Goal: Information Seeking & Learning: Learn about a topic

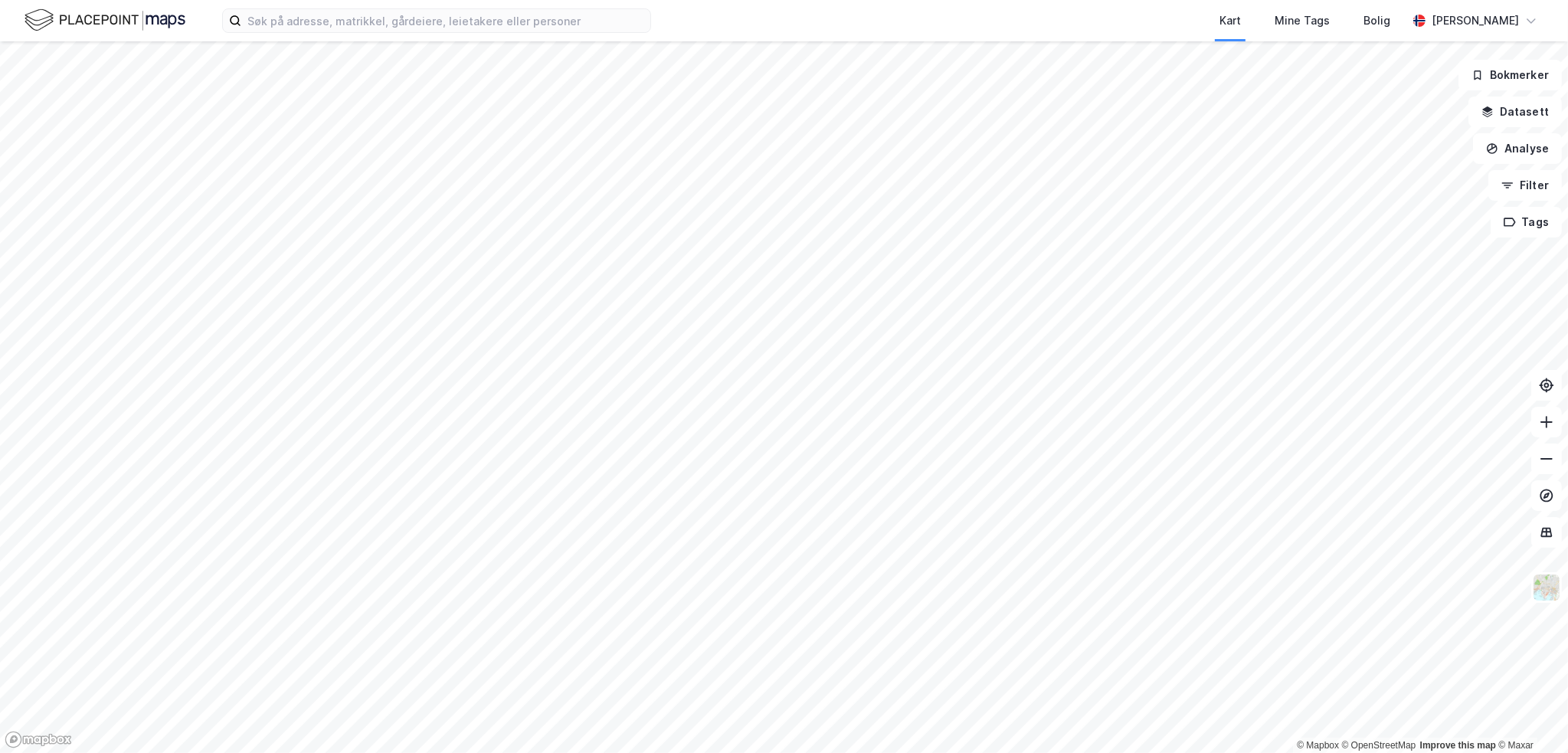
click at [0, 507] on html "Kart Mine Tags Bolig [PERSON_NAME] © Mapbox © OpenStreetMap Improve this map © …" at bounding box center [784, 376] width 1568 height 753
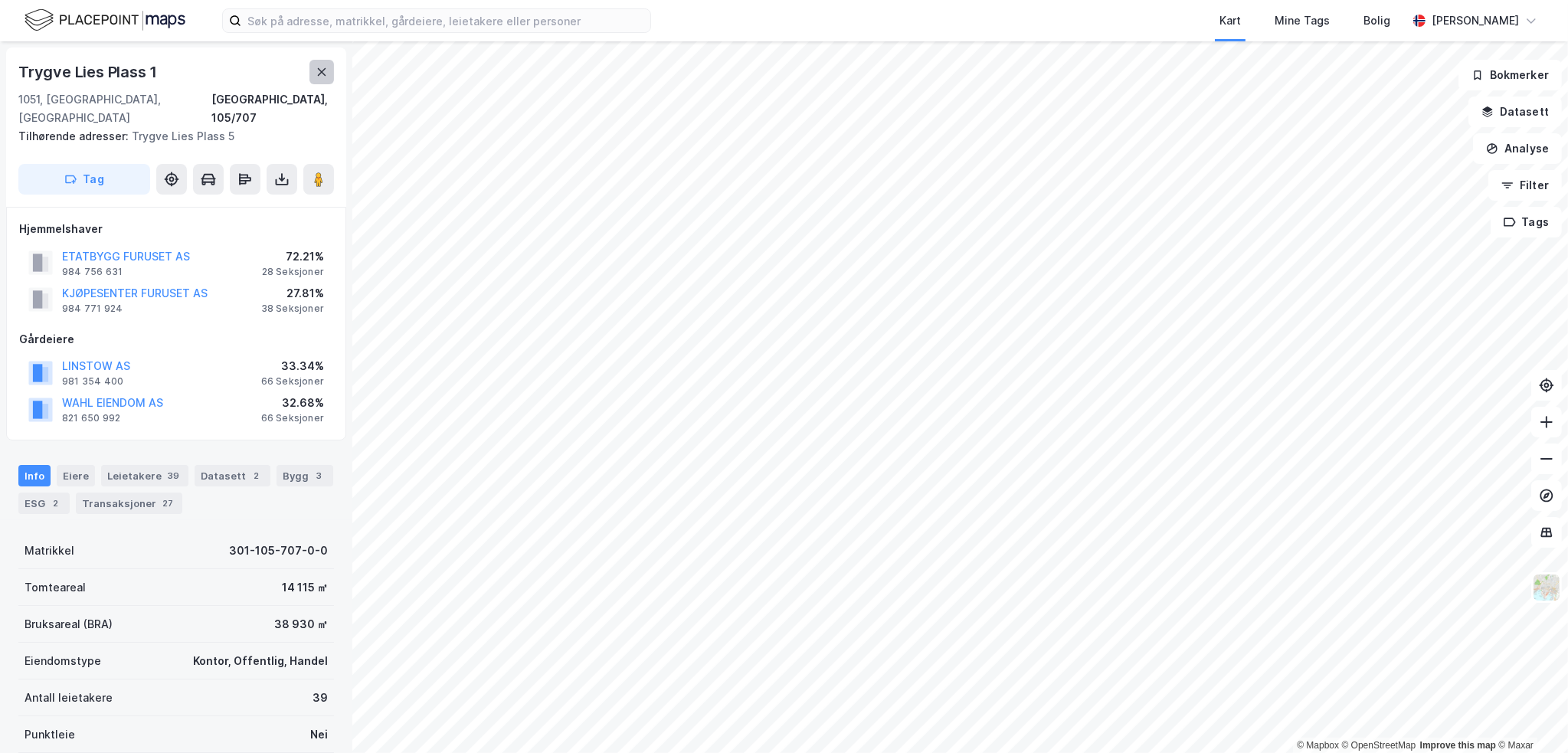
click at [329, 62] on button at bounding box center [322, 72] width 25 height 25
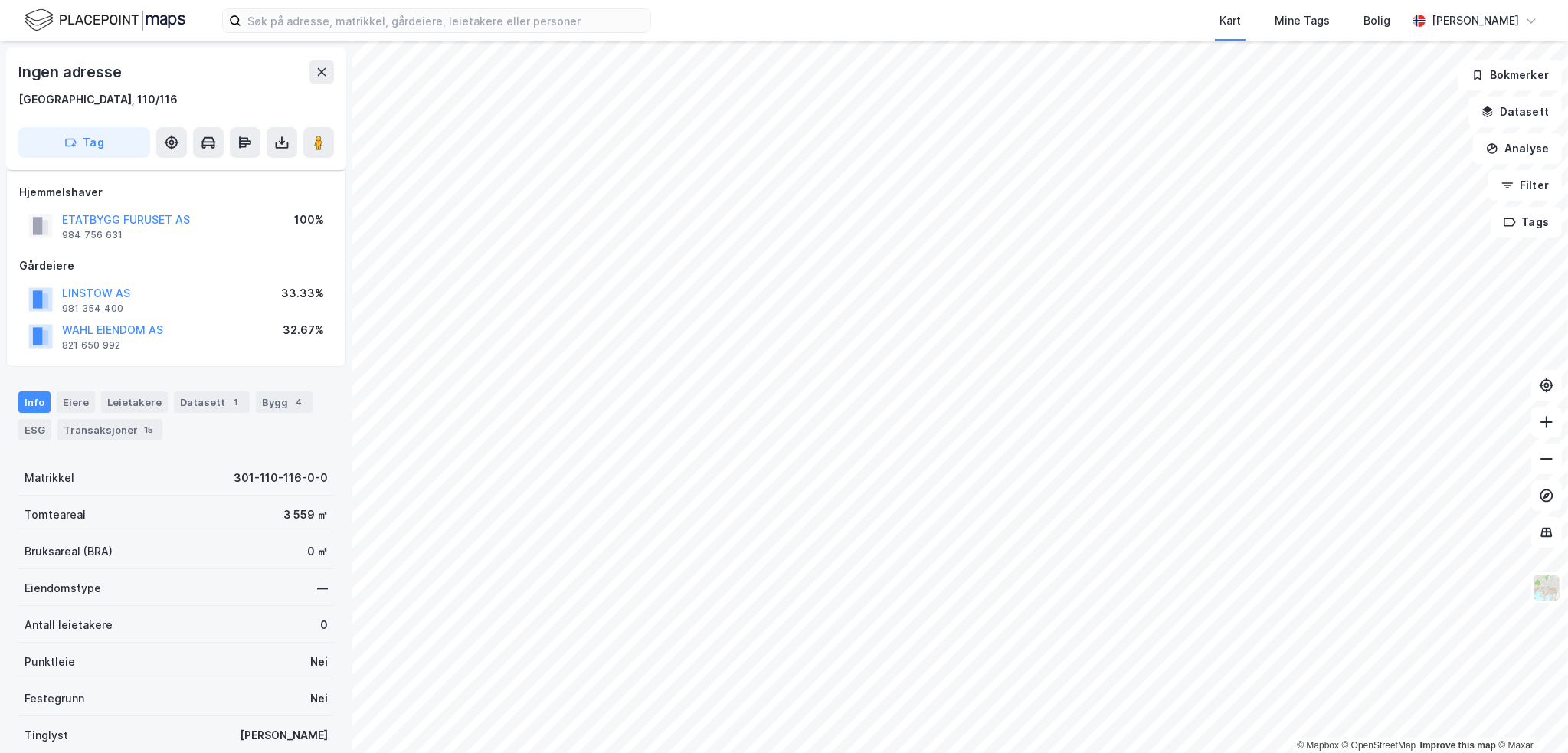
scroll to position [116, 0]
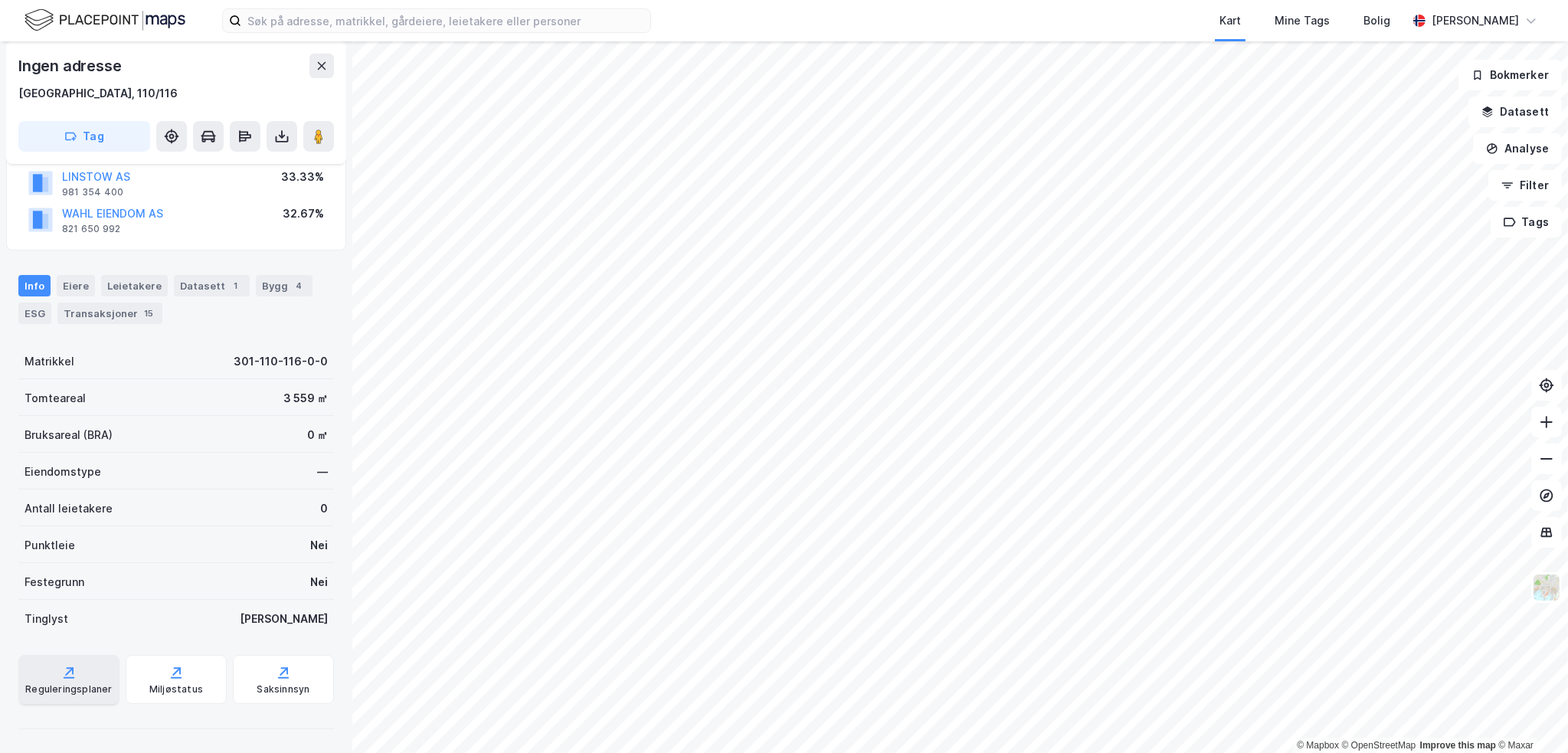
click at [83, 682] on div "Reguleringsplaner" at bounding box center [69, 679] width 101 height 49
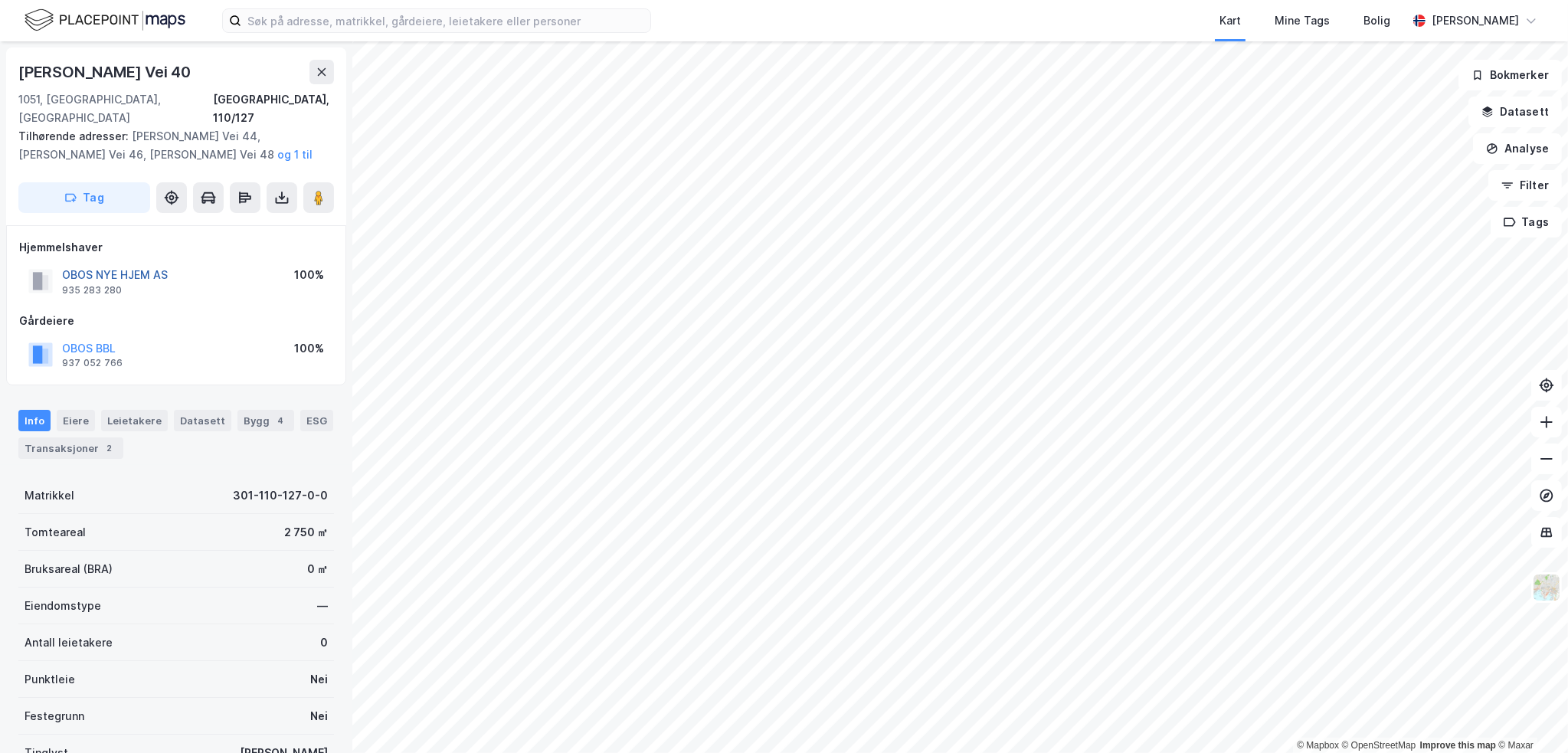
click at [0, 0] on button "OBOS NYE HJEM AS" at bounding box center [0, 0] width 0 height 0
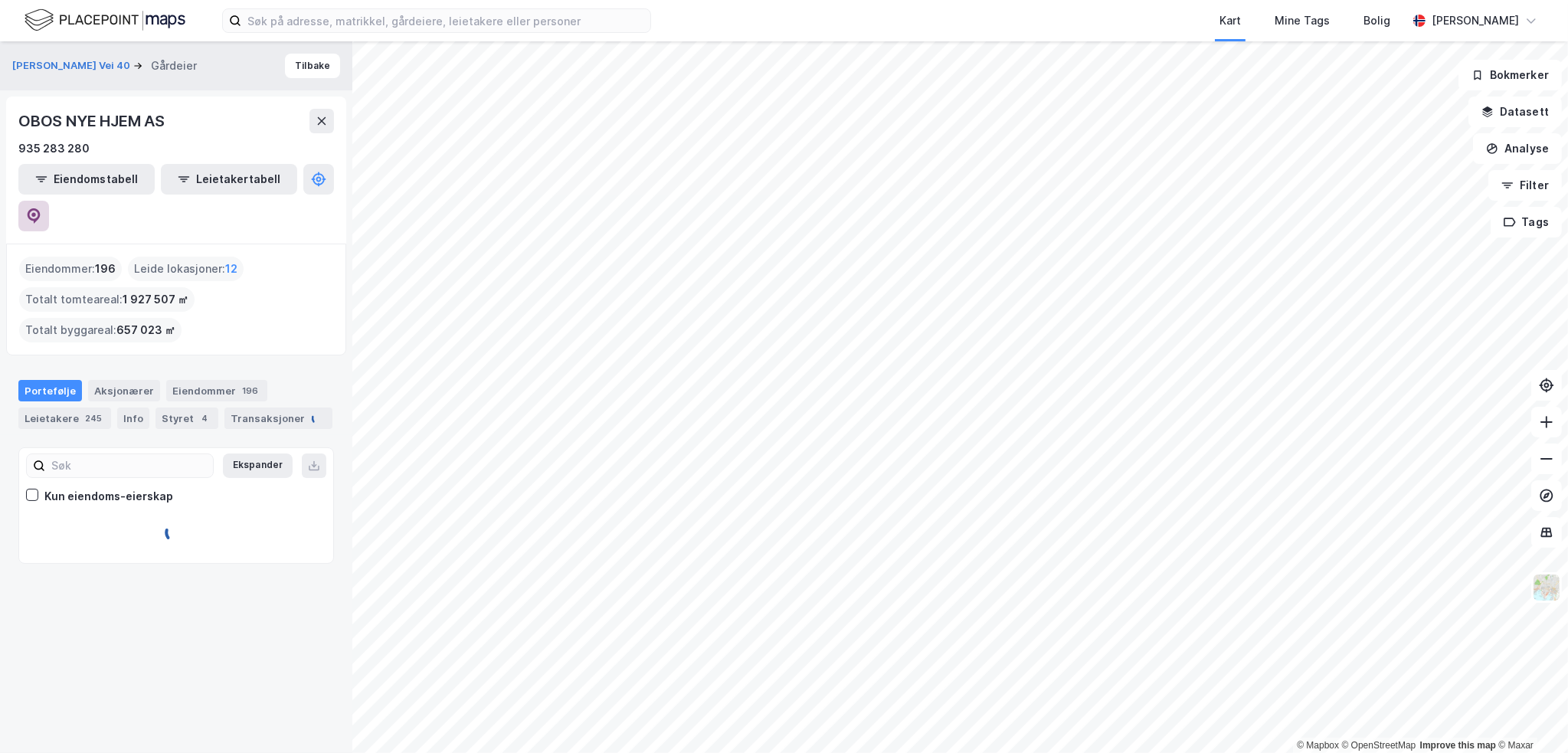
click at [36, 212] on icon at bounding box center [33, 214] width 5 height 5
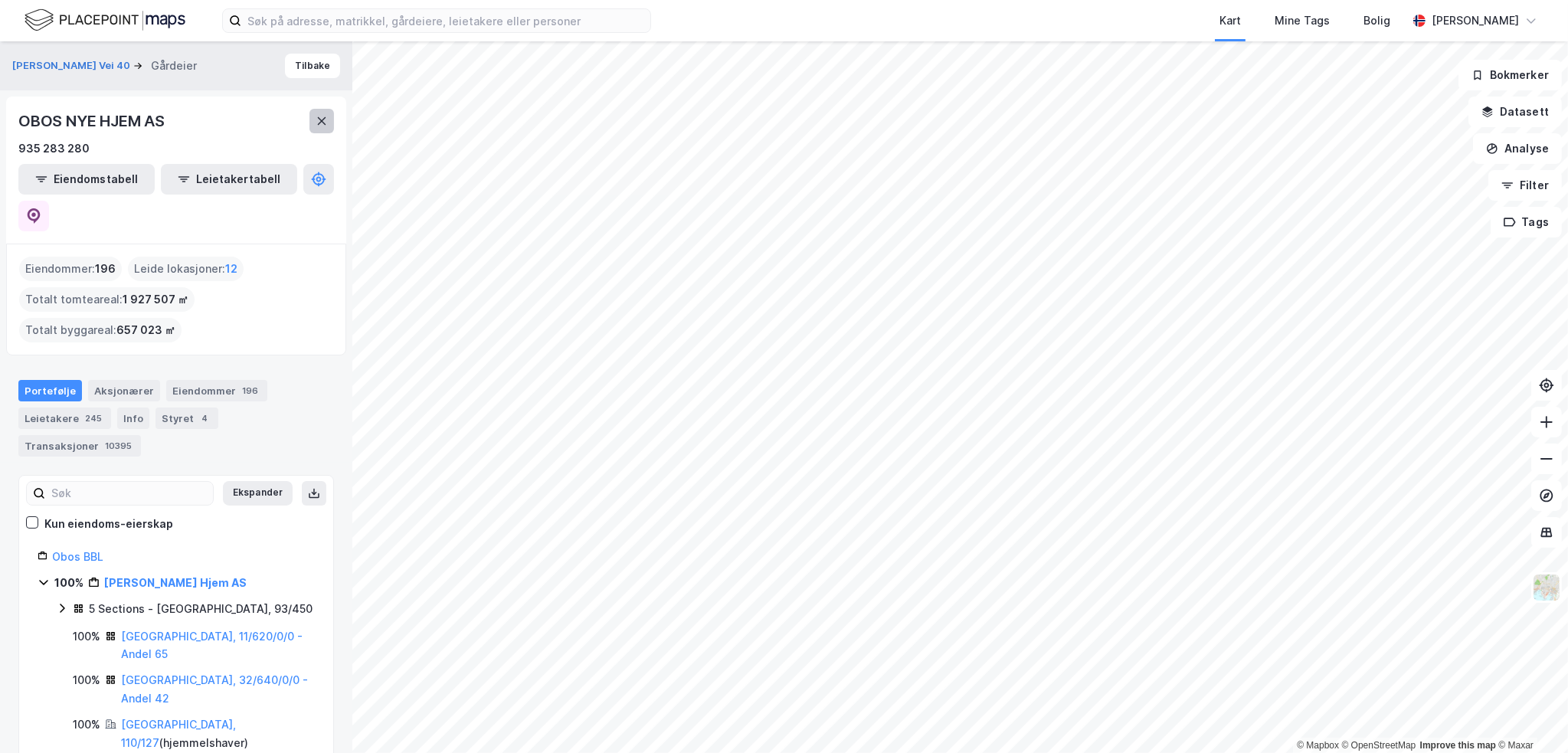
click at [321, 124] on icon at bounding box center [321, 121] width 12 height 12
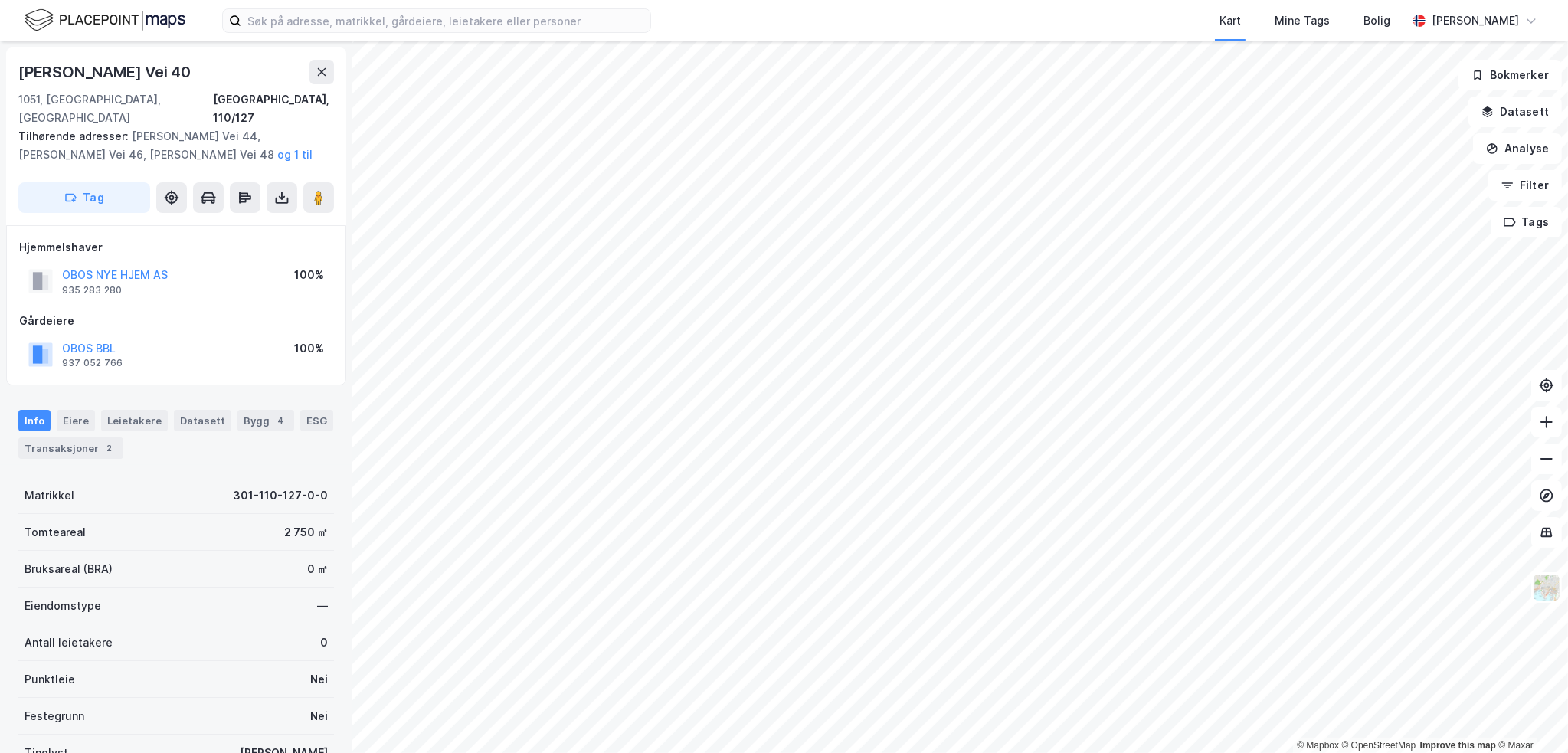
scroll to position [3, 0]
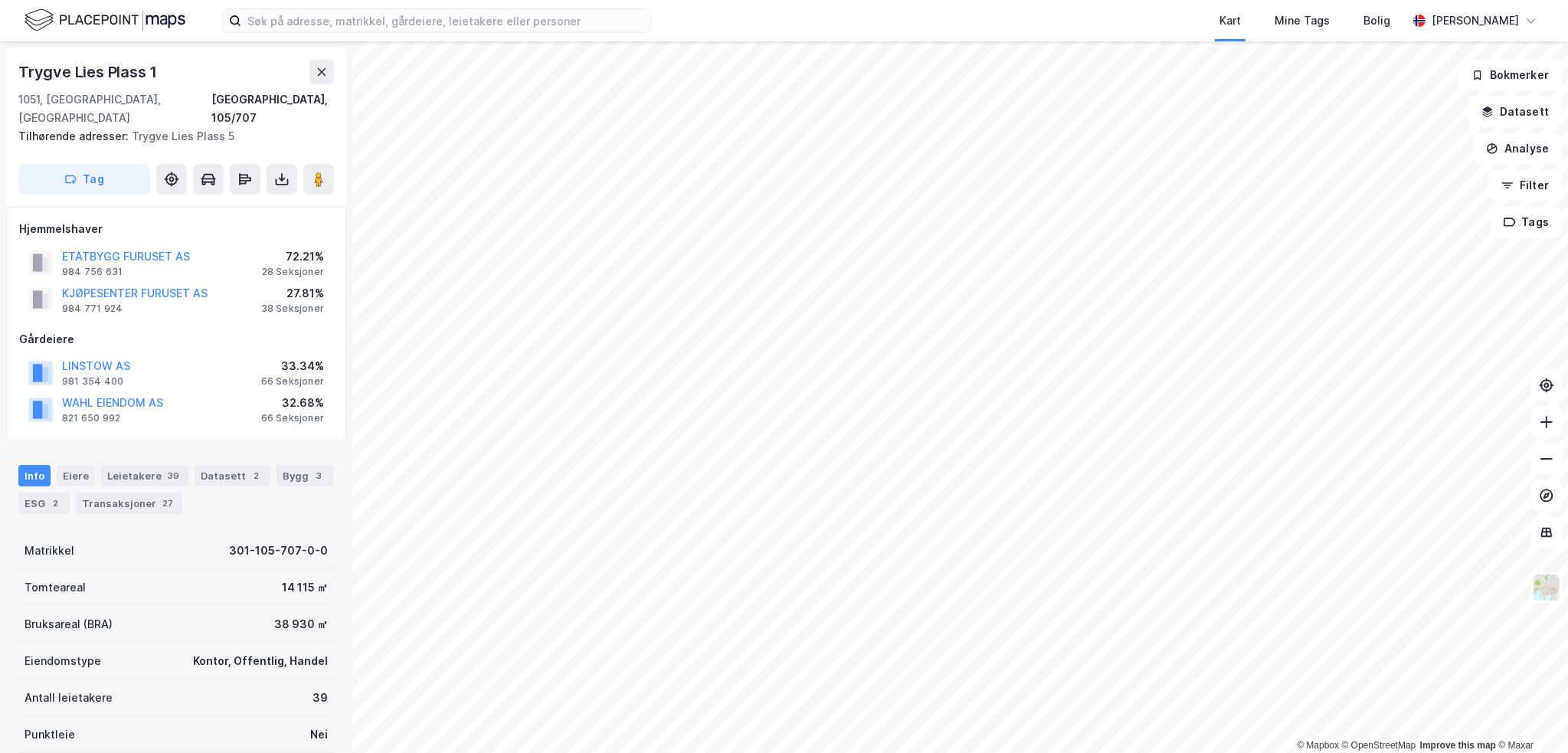
scroll to position [3, 0]
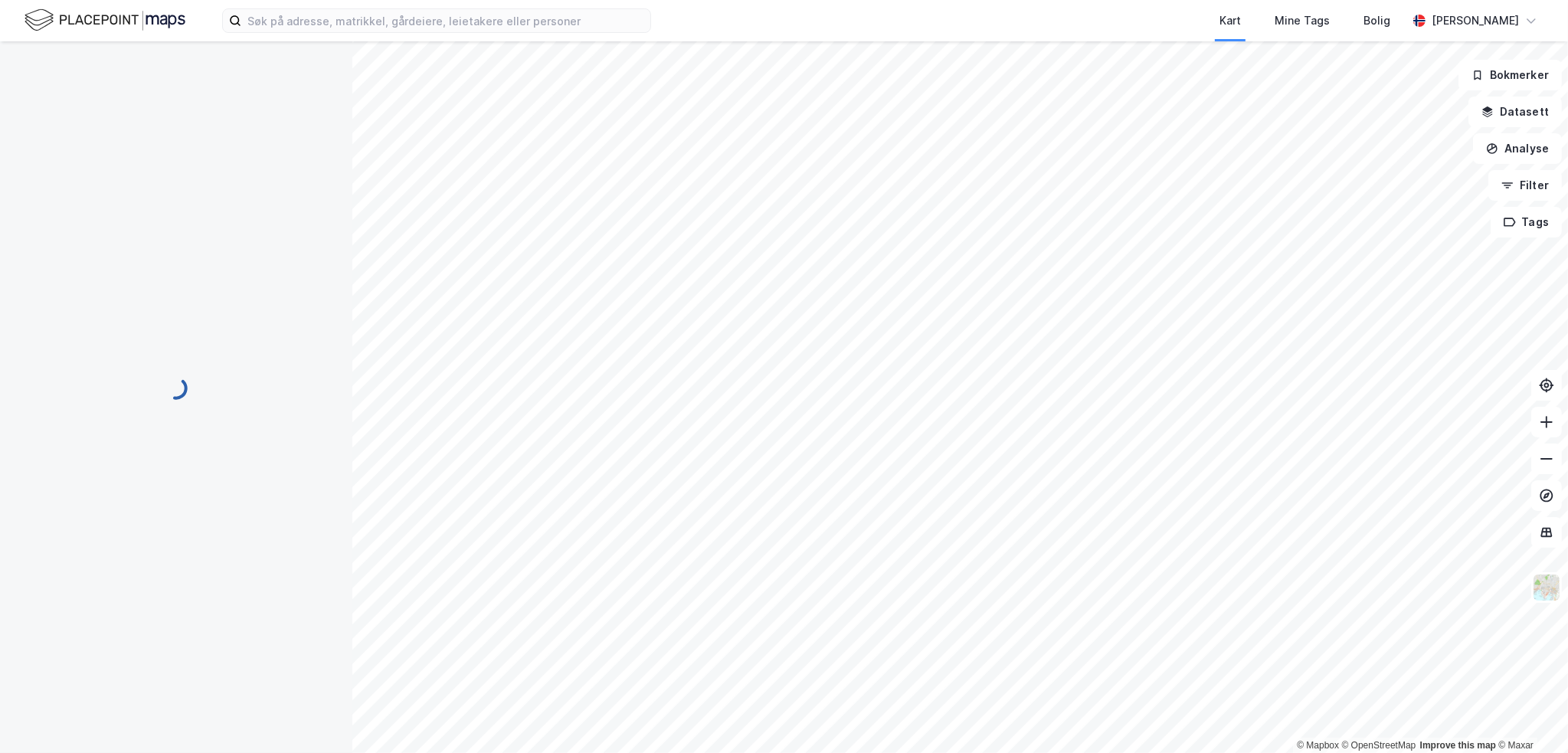
scroll to position [3, 0]
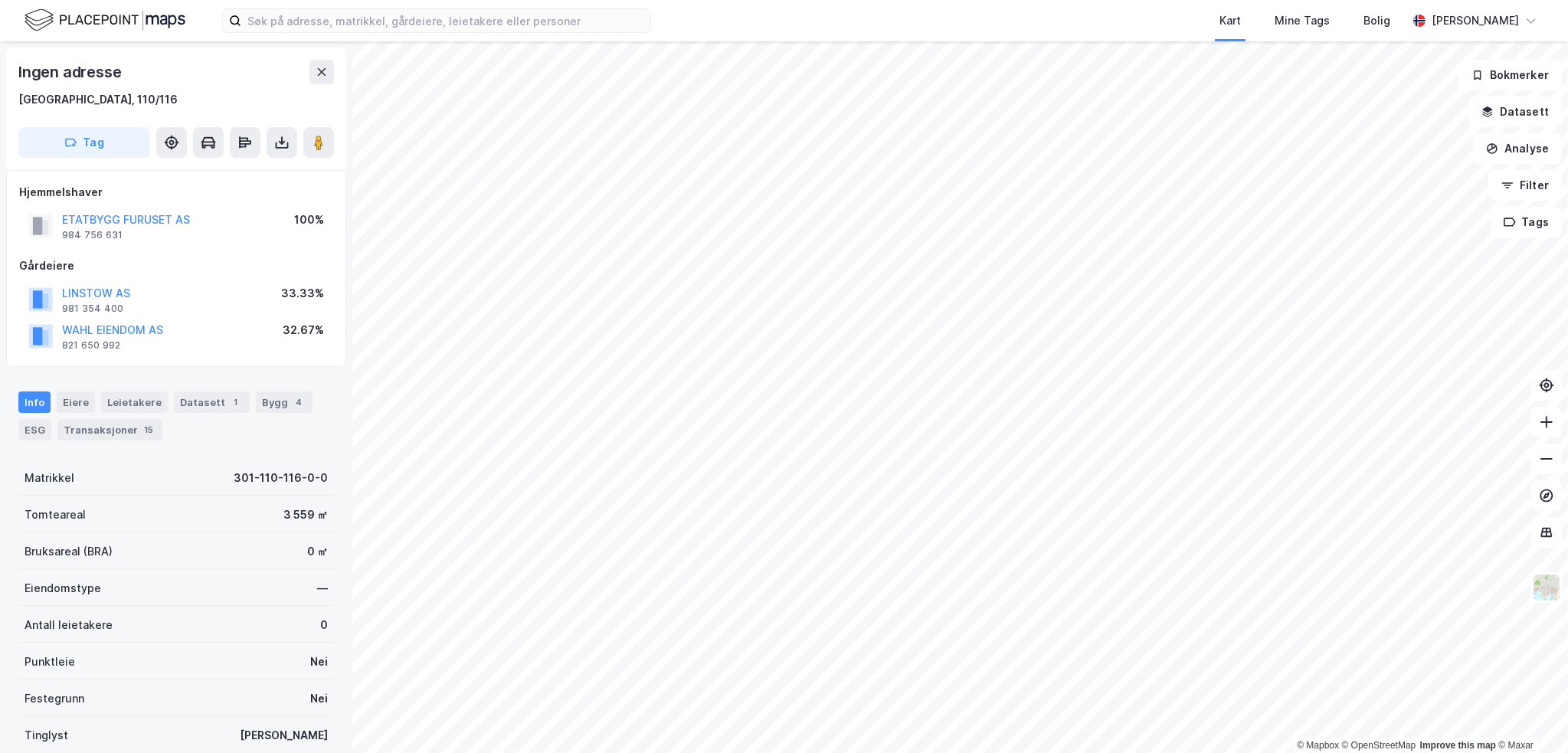
scroll to position [3, 0]
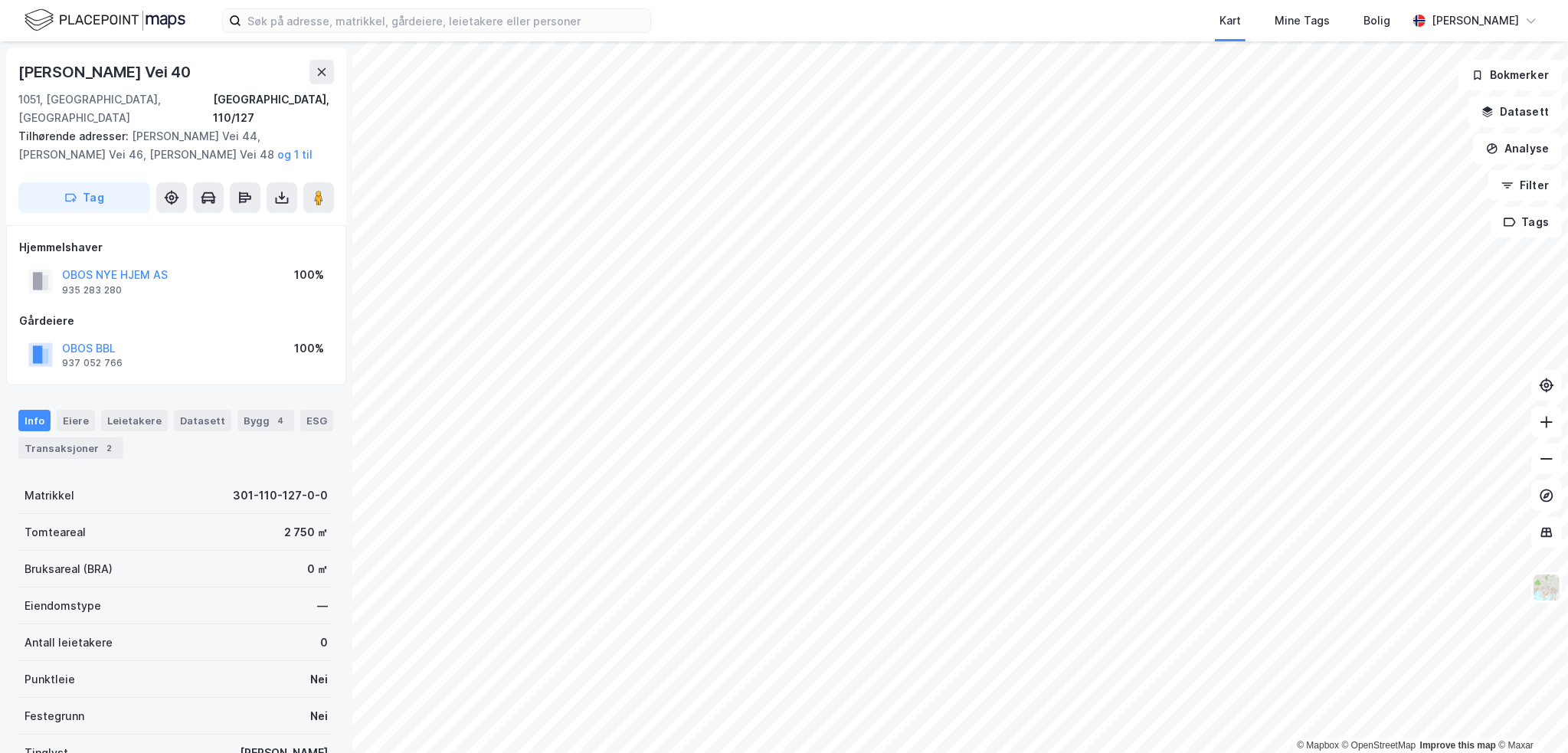
scroll to position [3, 0]
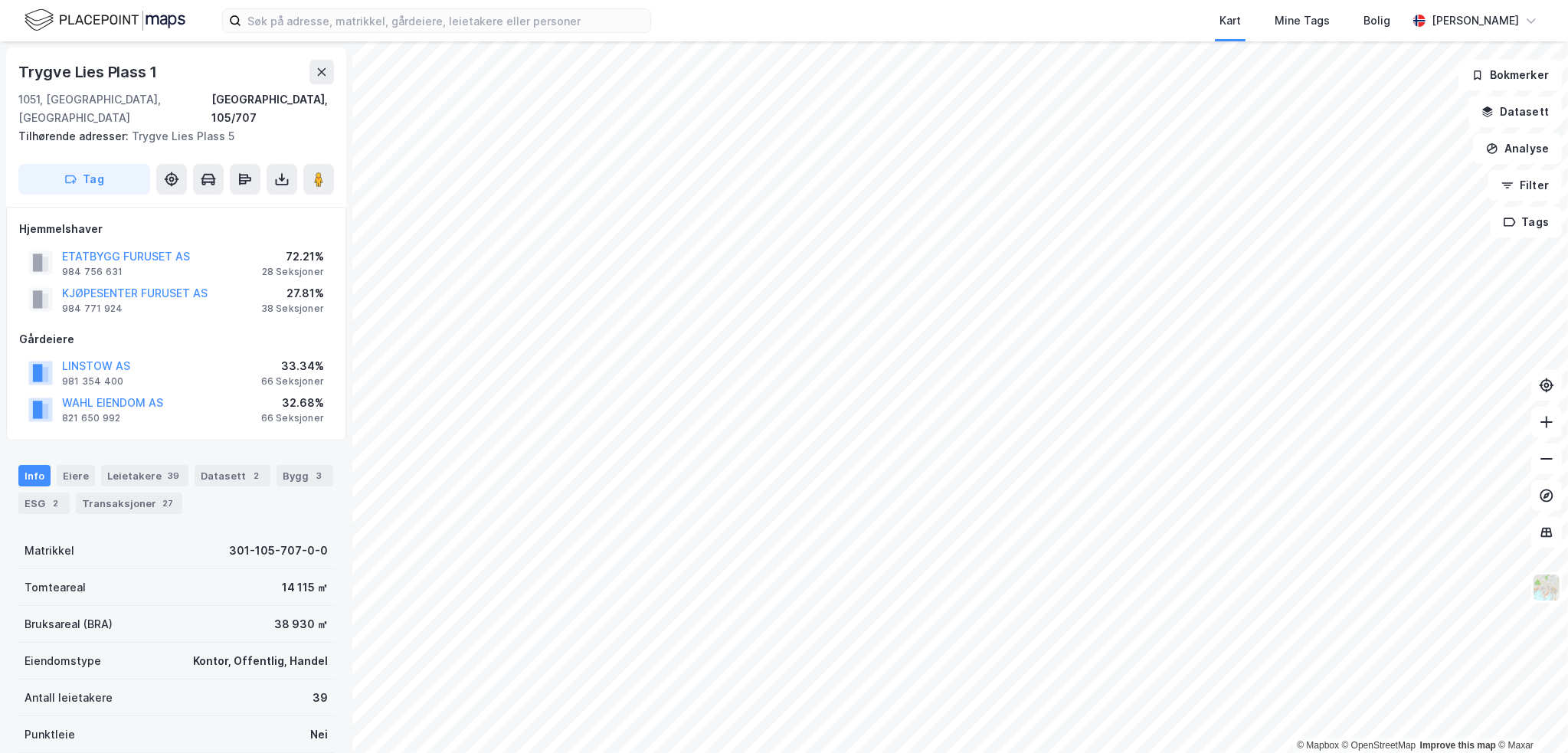
scroll to position [3, 0]
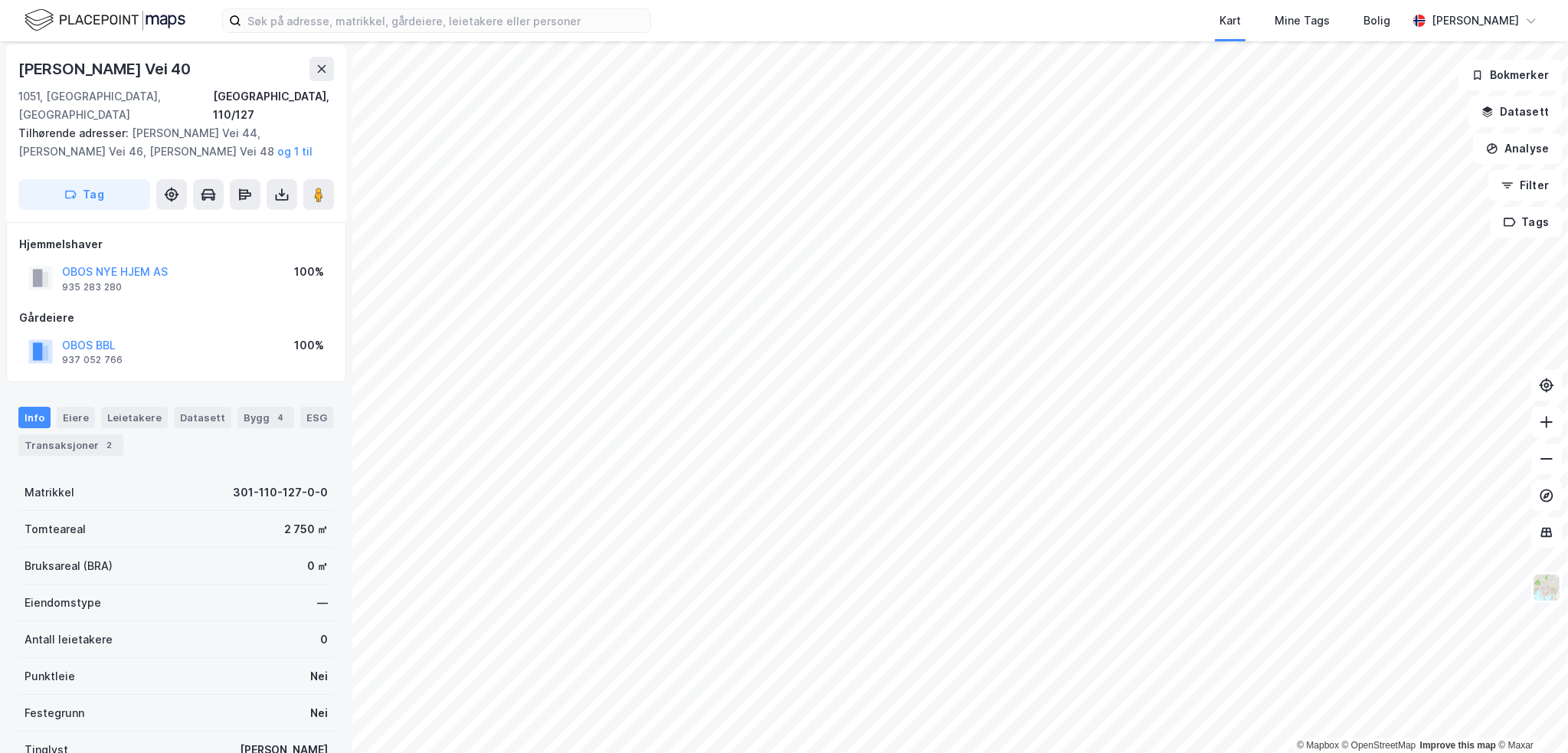
scroll to position [3, 0]
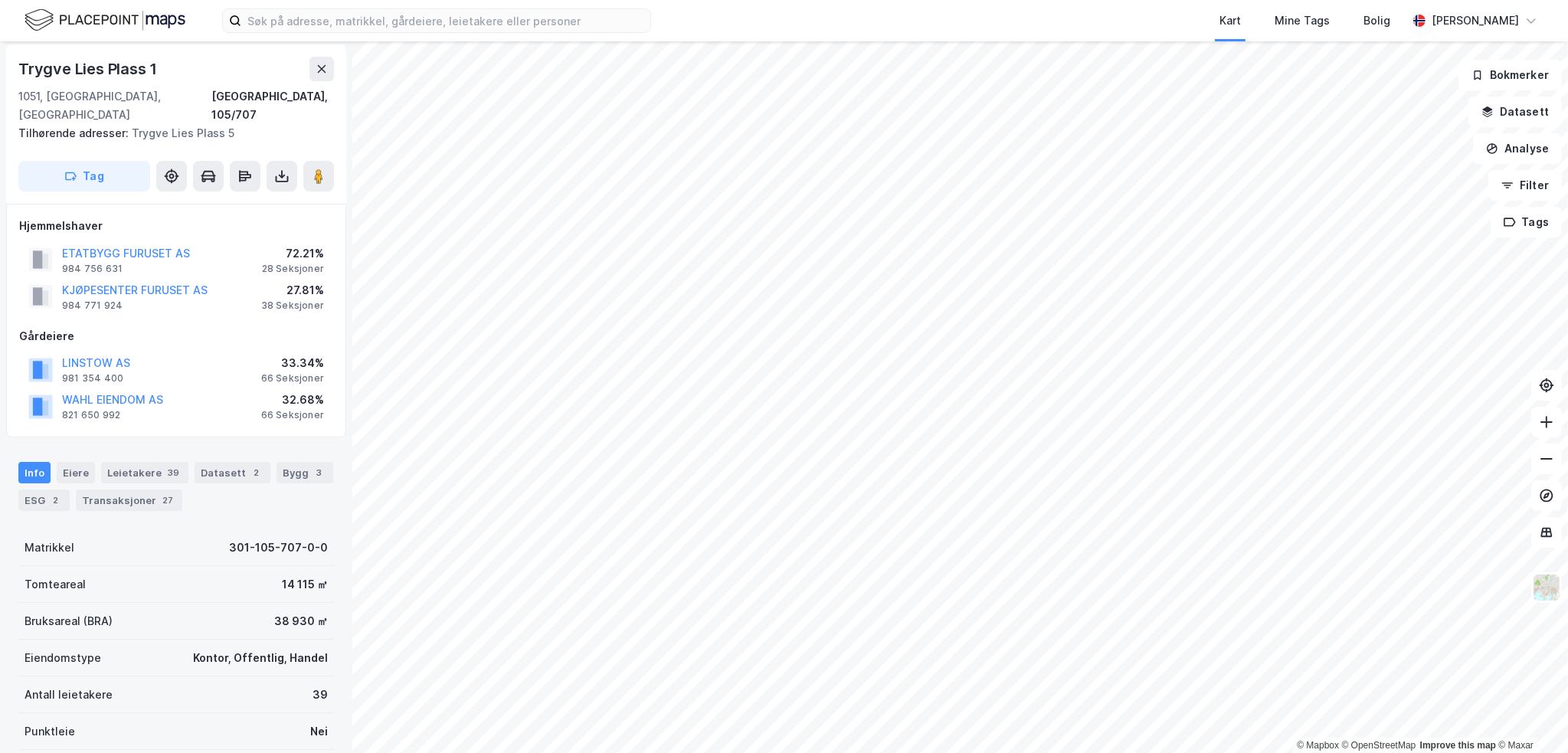
scroll to position [3, 0]
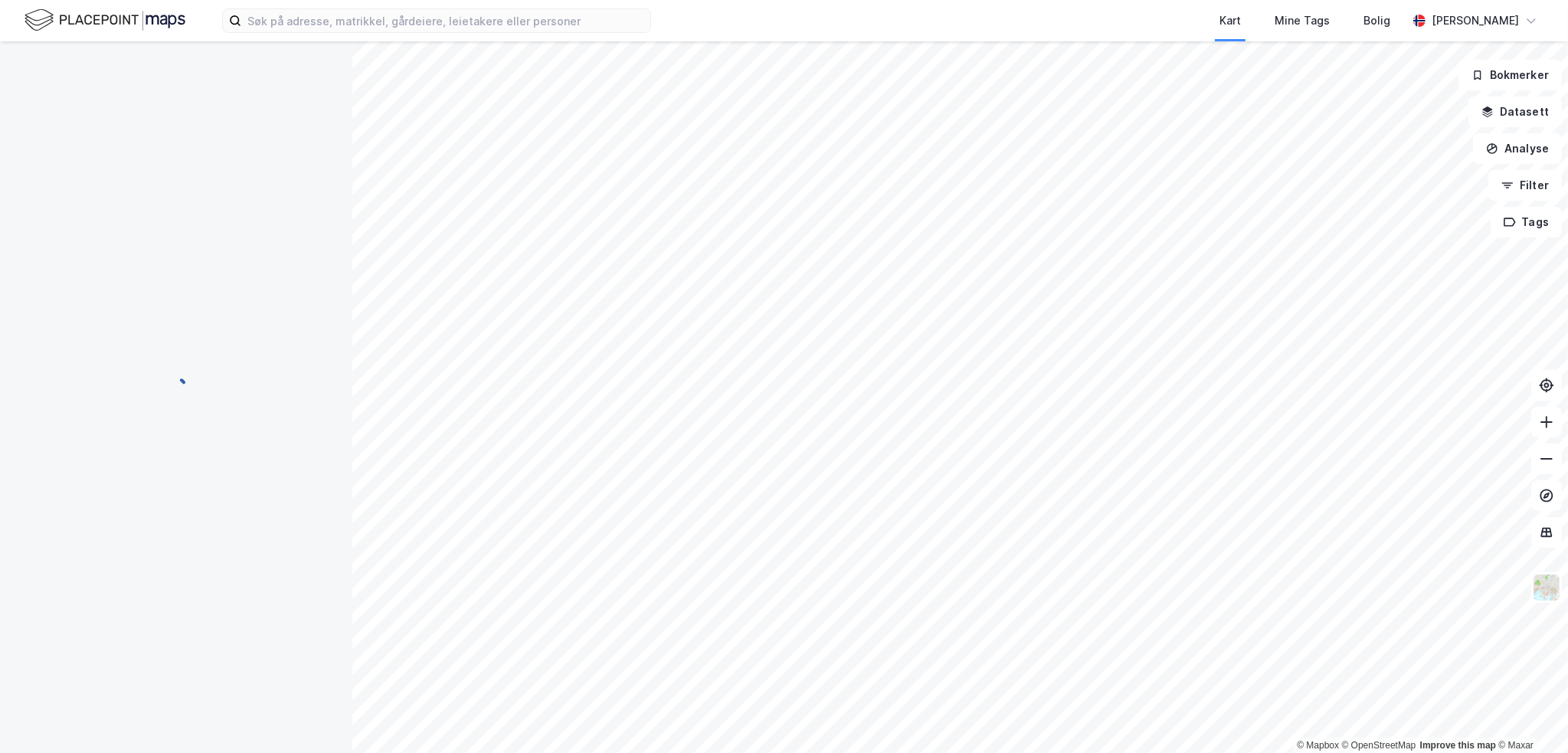
scroll to position [3, 0]
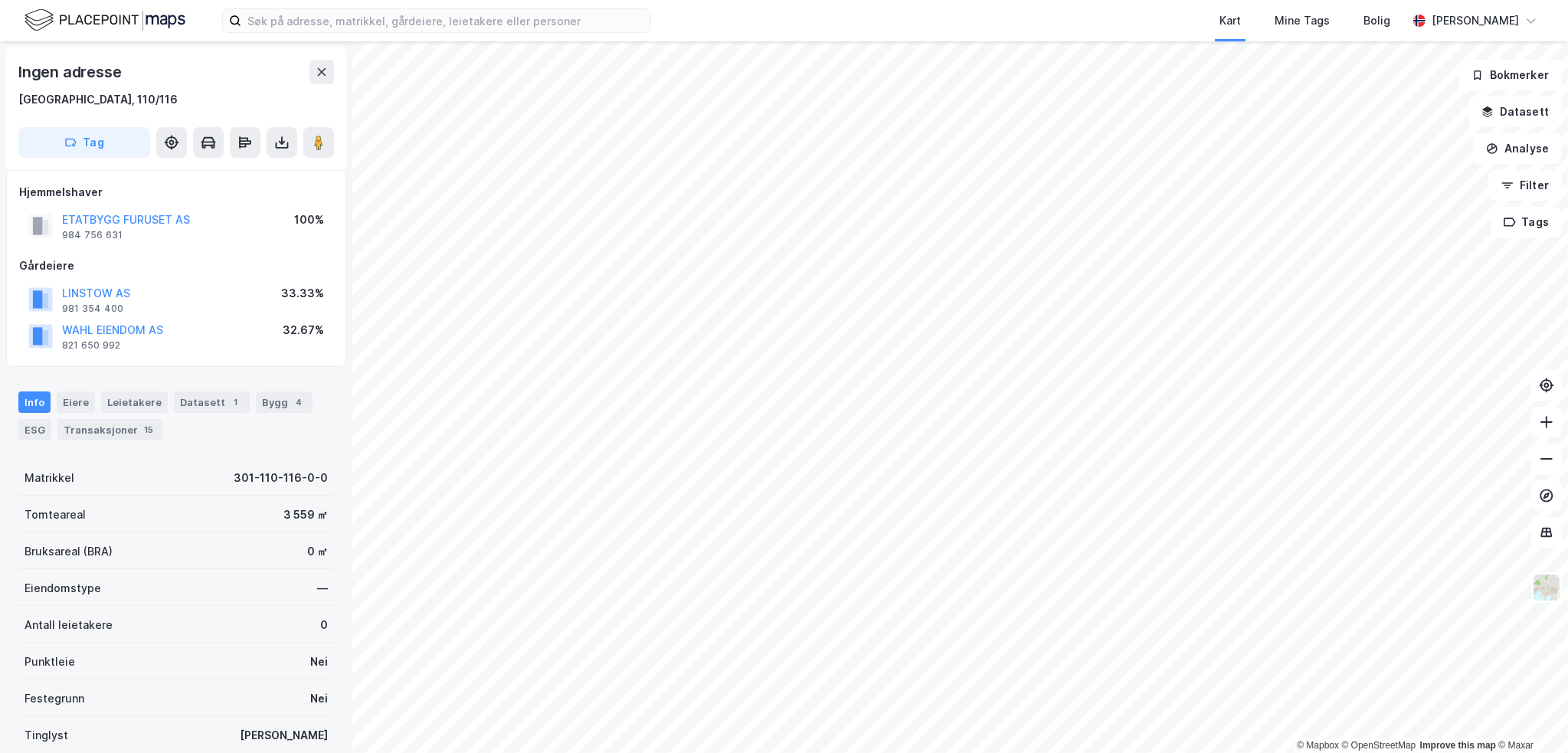
scroll to position [3, 0]
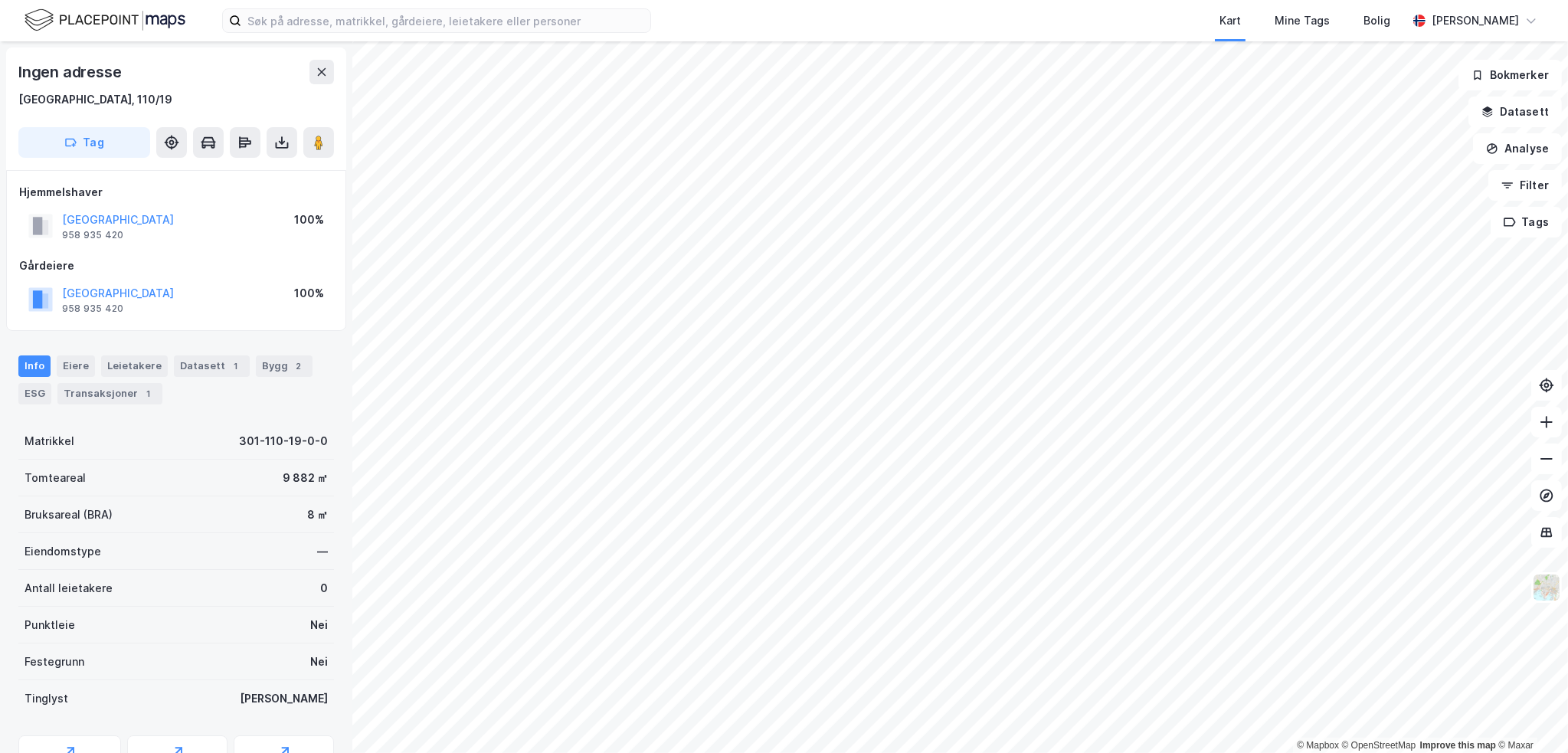
scroll to position [3, 0]
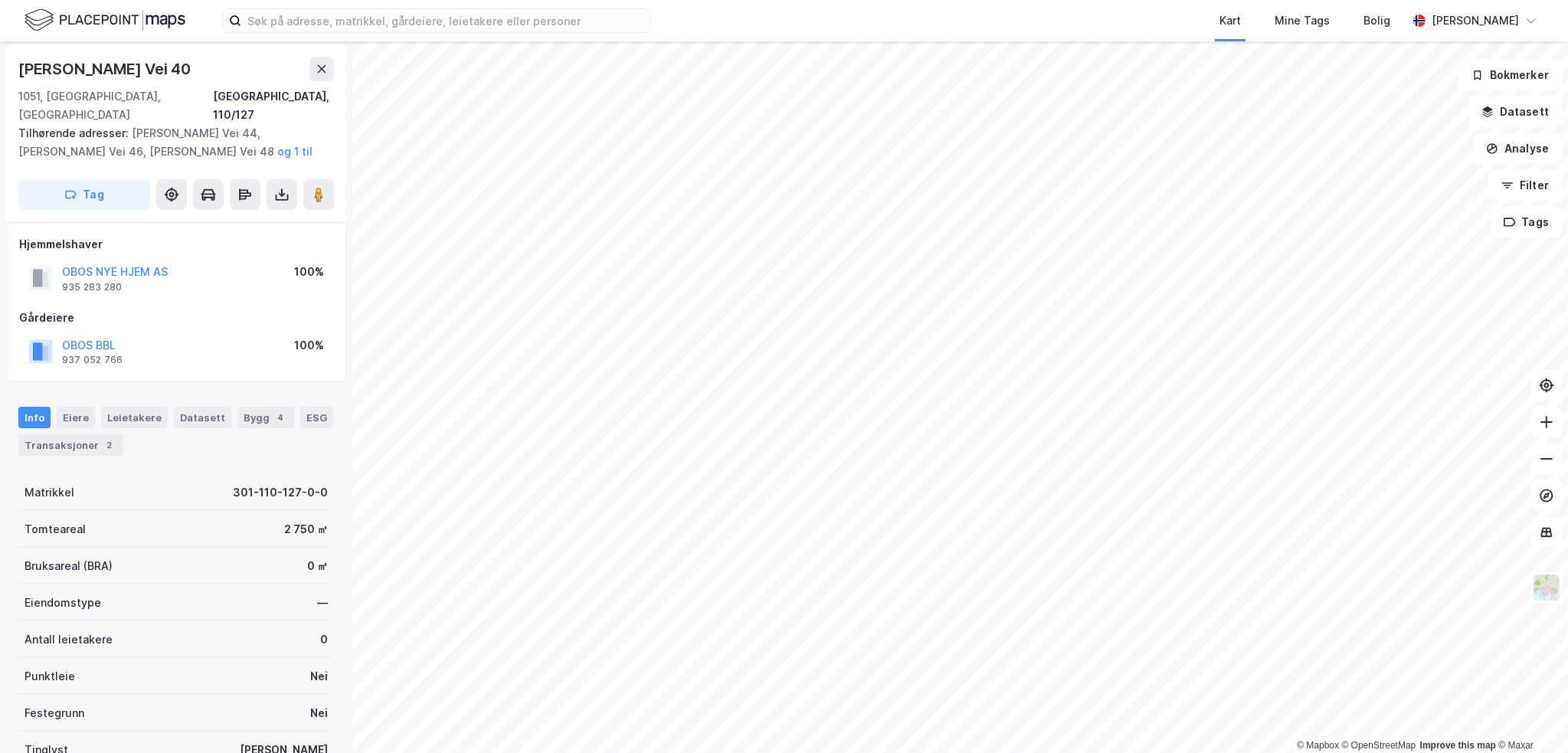
scroll to position [3, 0]
click at [94, 69] on div "[PERSON_NAME] Vei 40" at bounding box center [106, 69] width 175 height 25
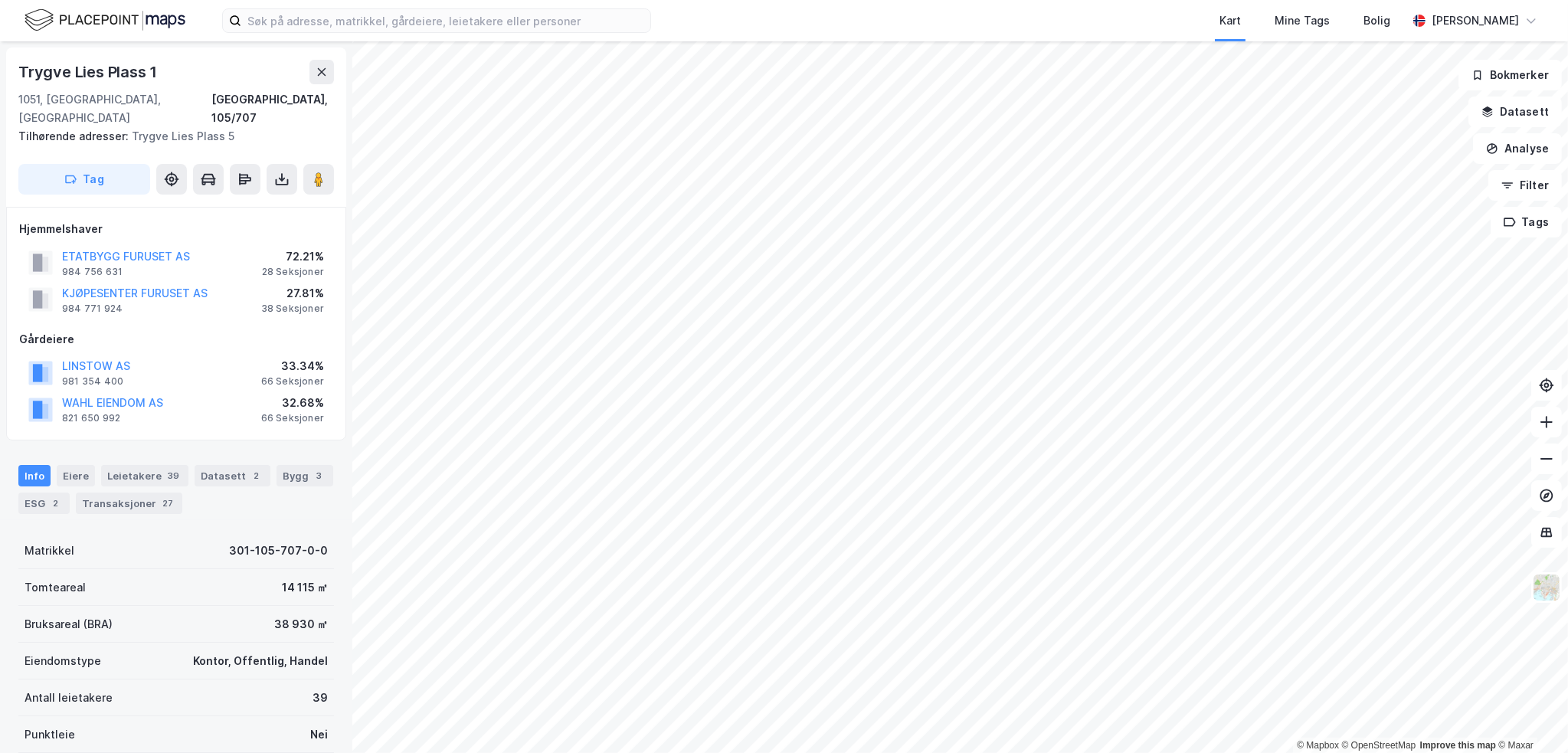
scroll to position [3, 0]
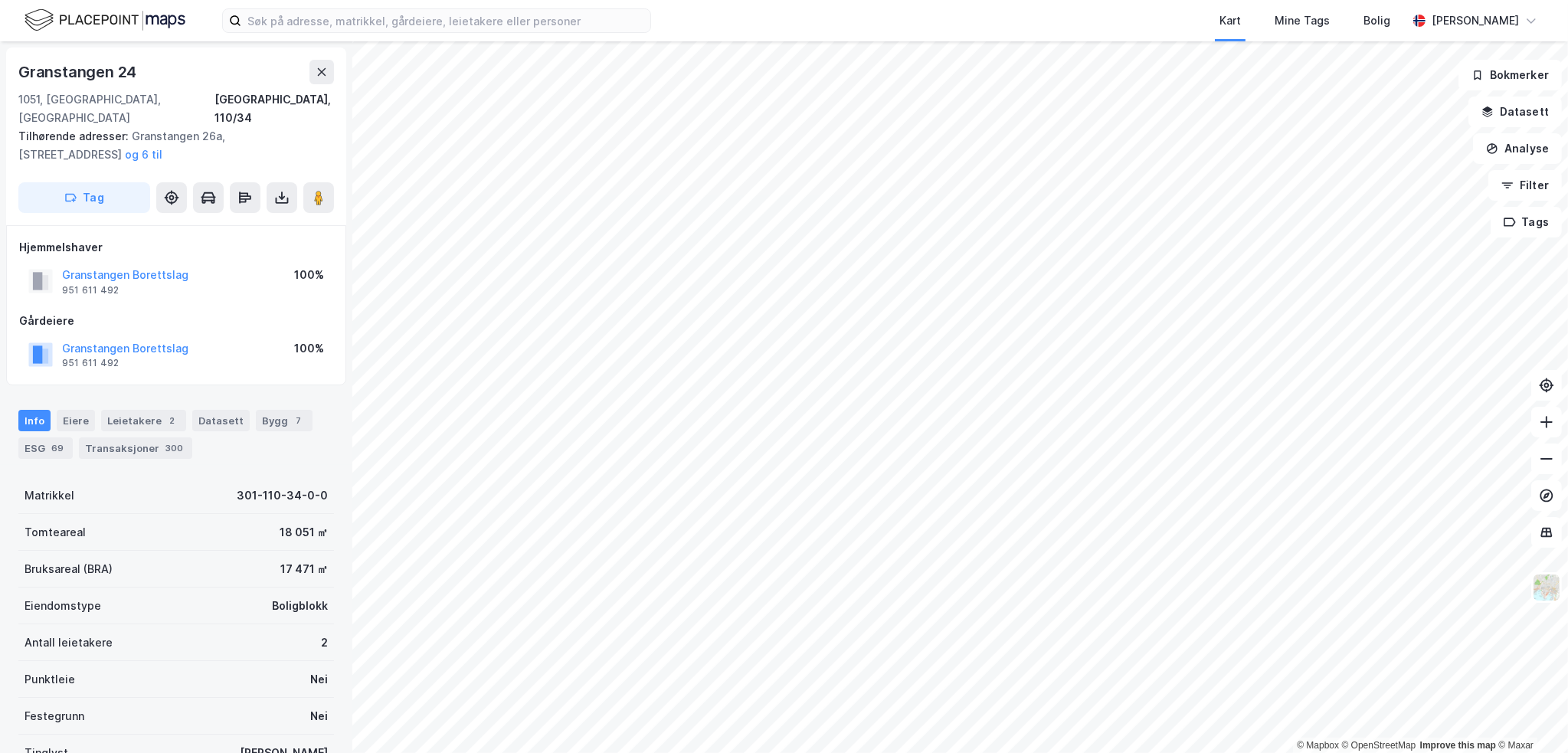
scroll to position [3, 0]
click at [320, 64] on icon at bounding box center [321, 69] width 12 height 12
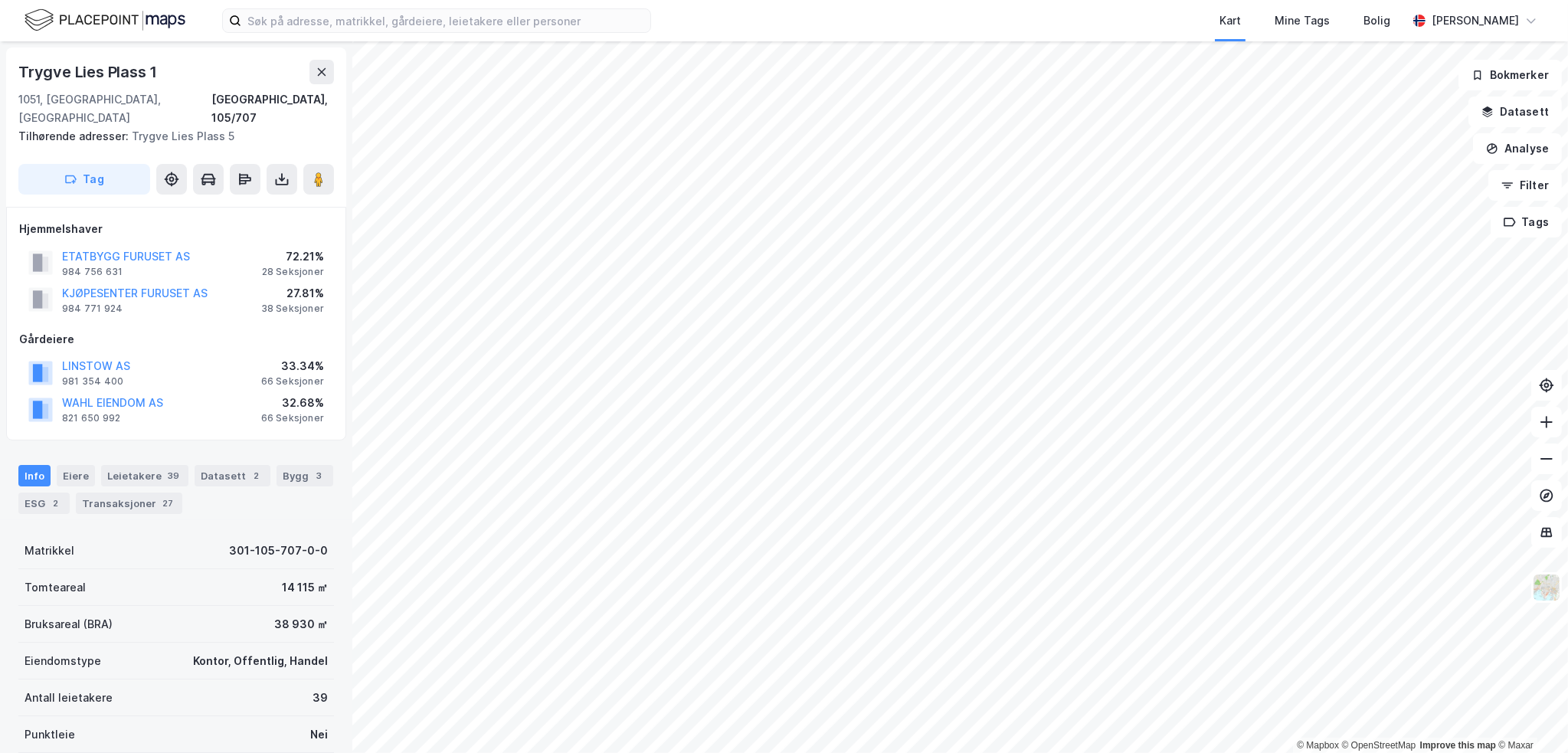
scroll to position [3, 0]
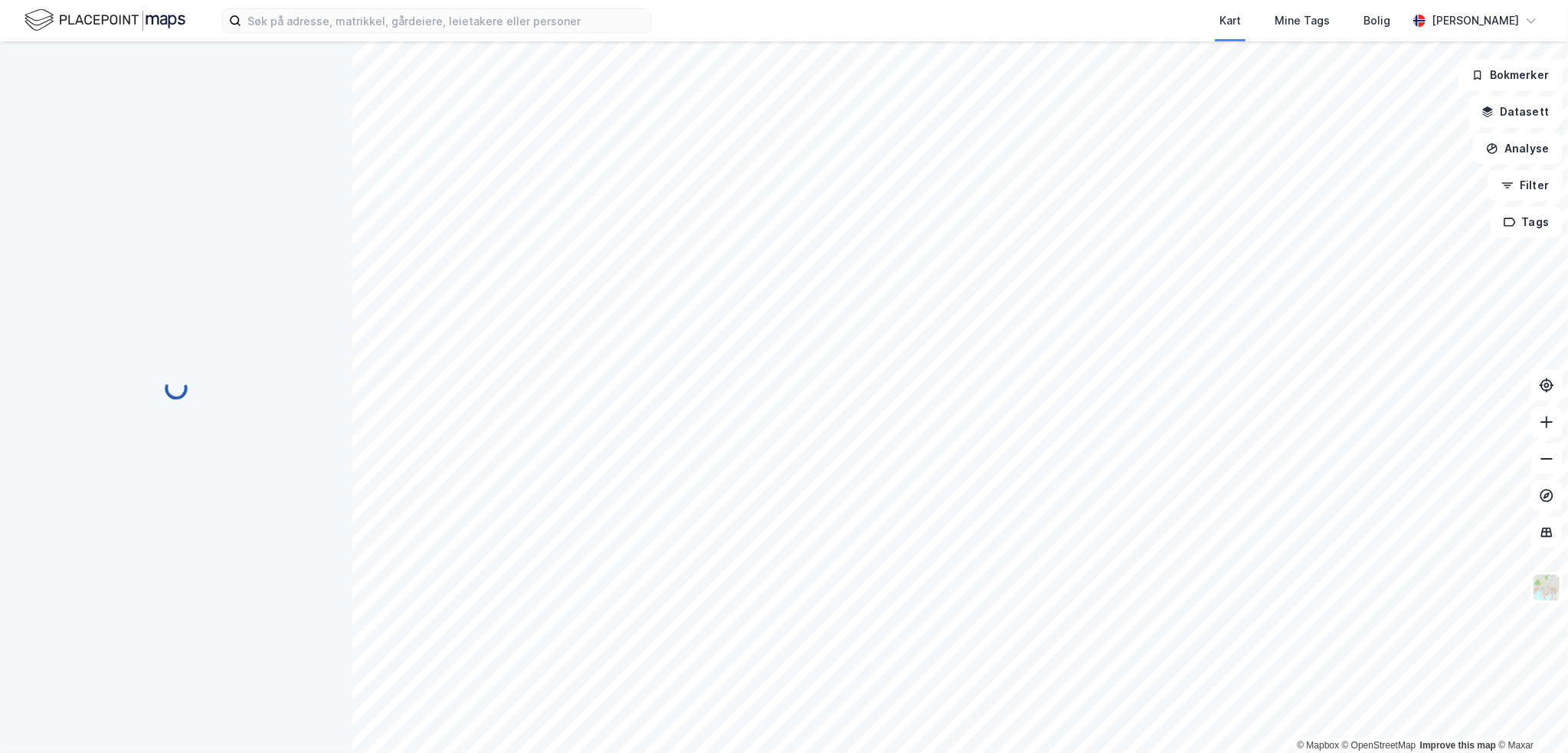
scroll to position [3, 0]
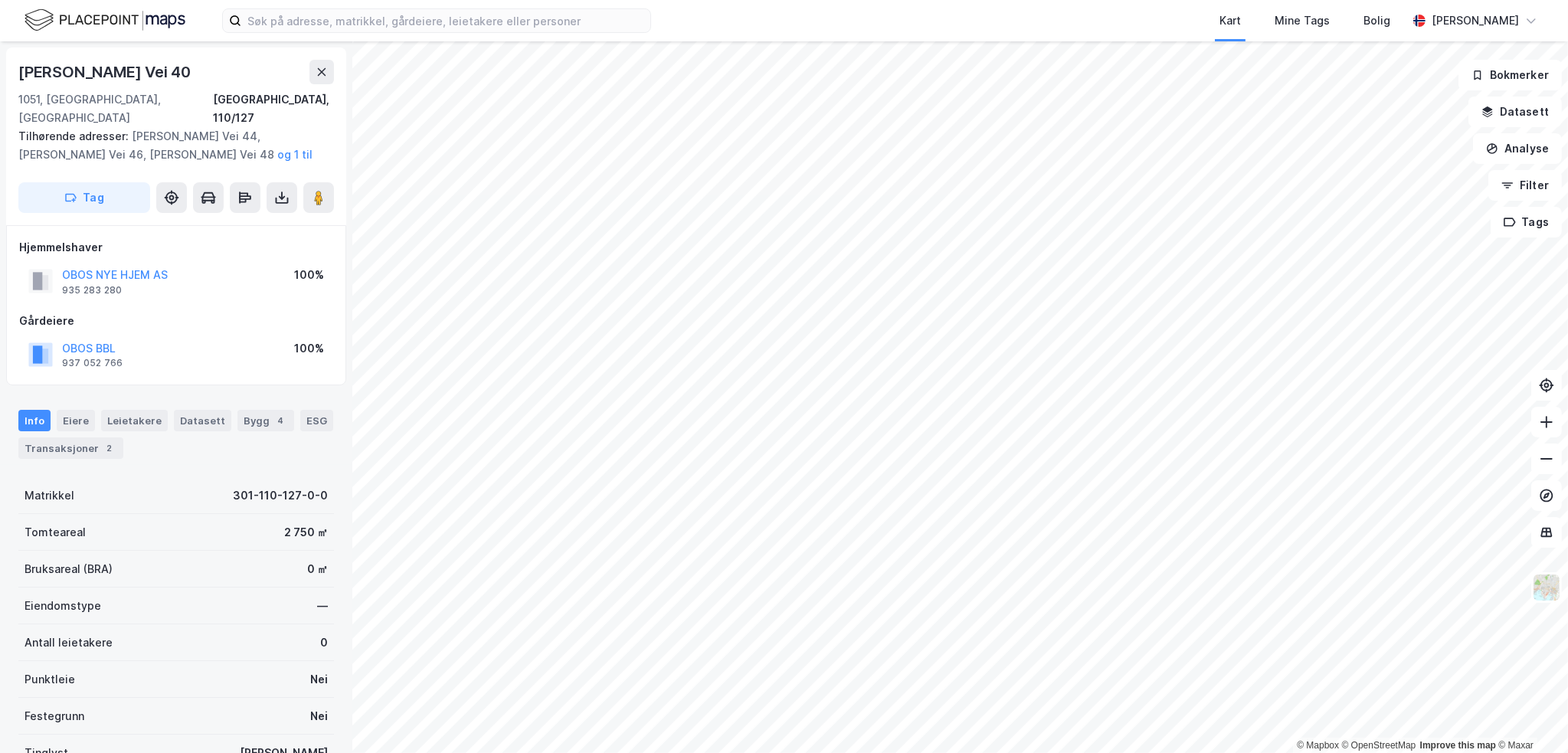
scroll to position [3, 0]
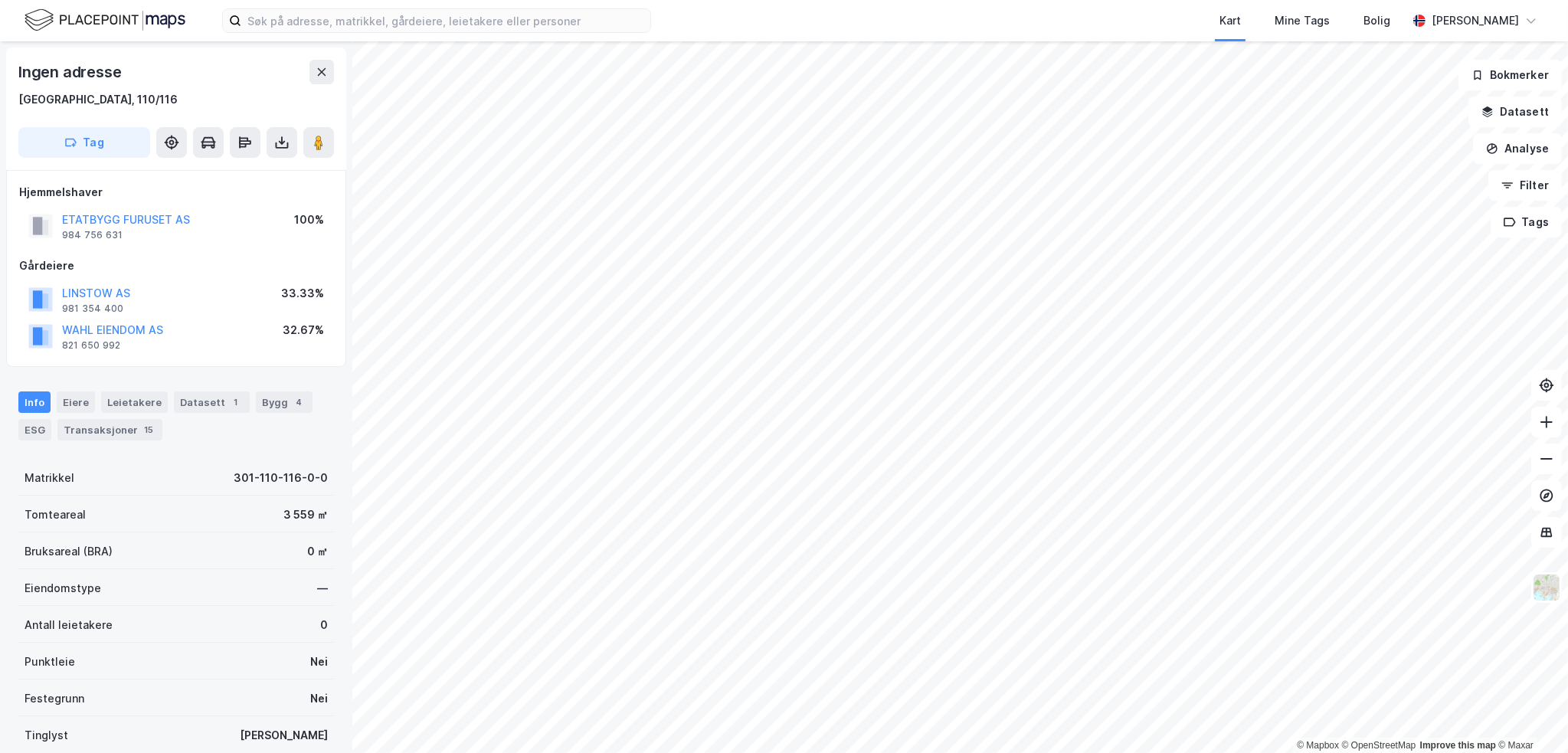
scroll to position [3, 0]
click at [319, 64] on icon at bounding box center [321, 69] width 12 height 12
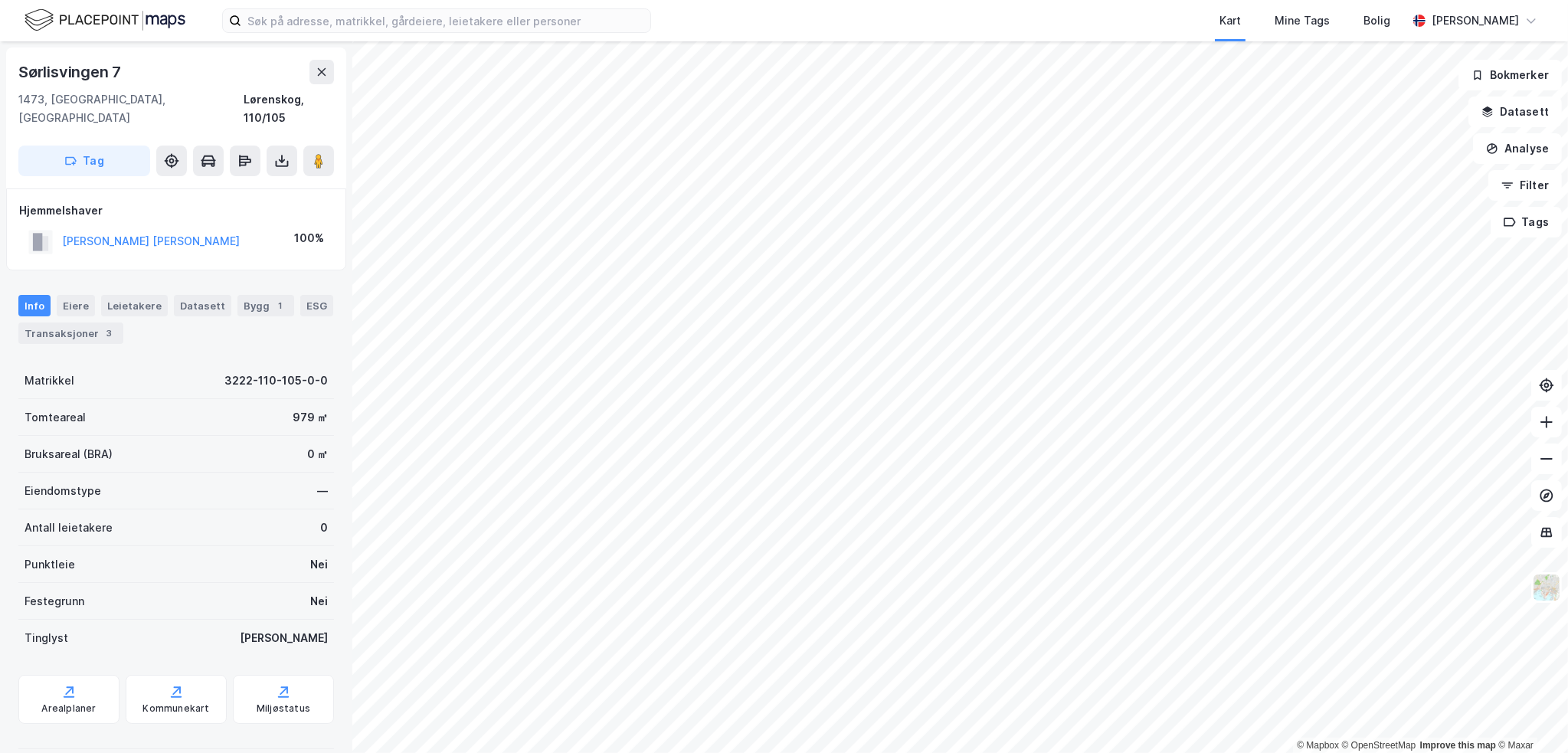
scroll to position [1, 0]
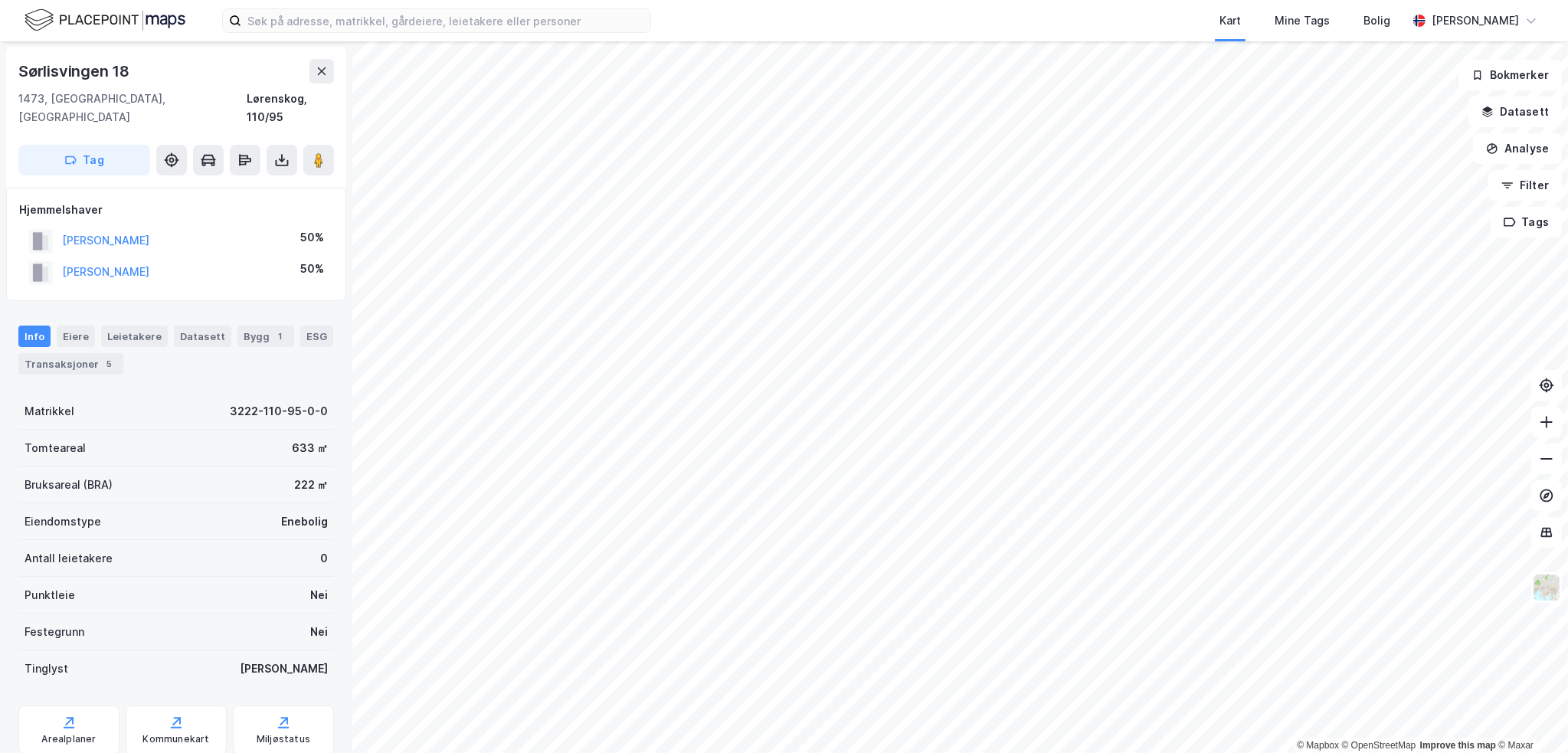
scroll to position [1, 0]
click at [67, 353] on div "Transaksjoner 5" at bounding box center [70, 364] width 105 height 22
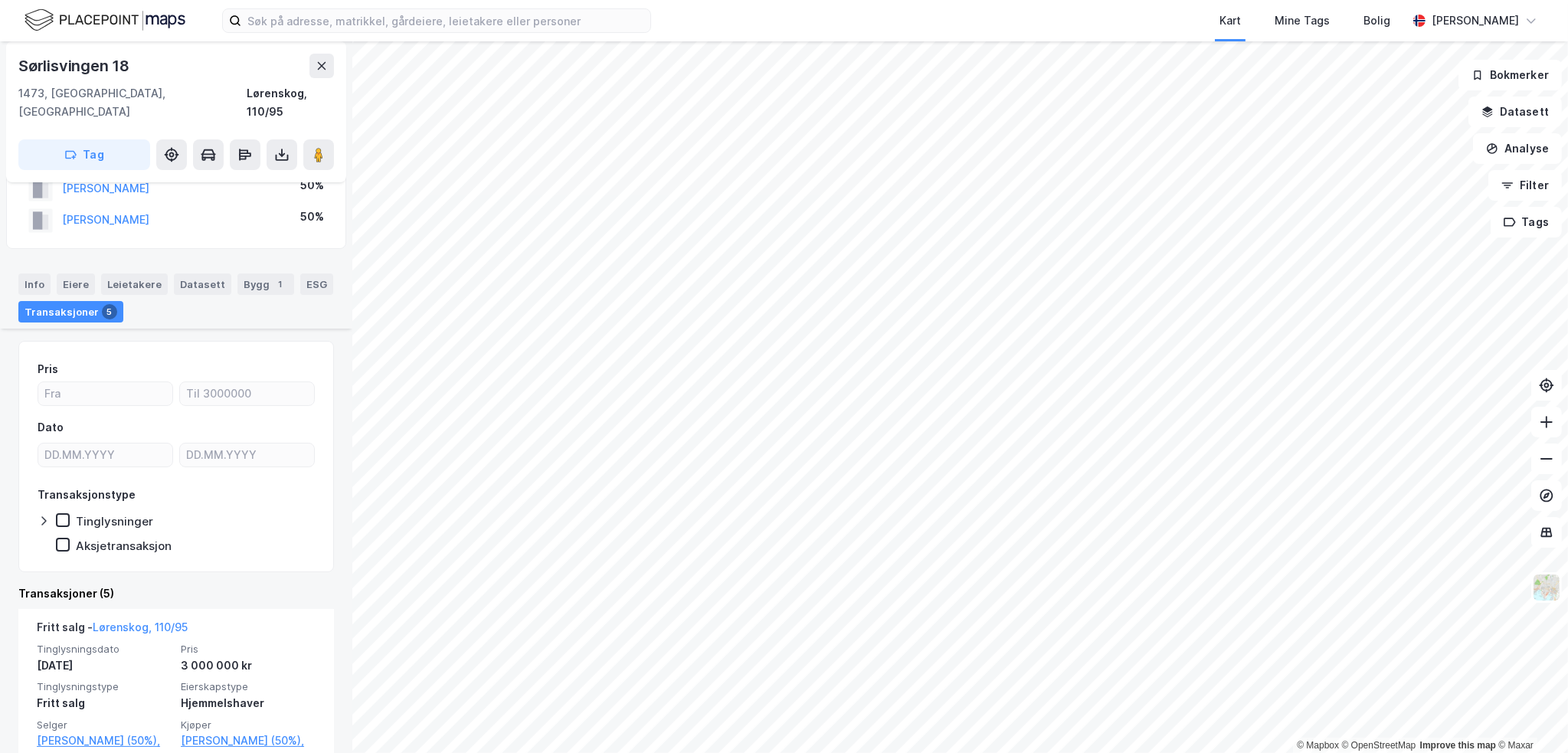
scroll to position [153, 0]
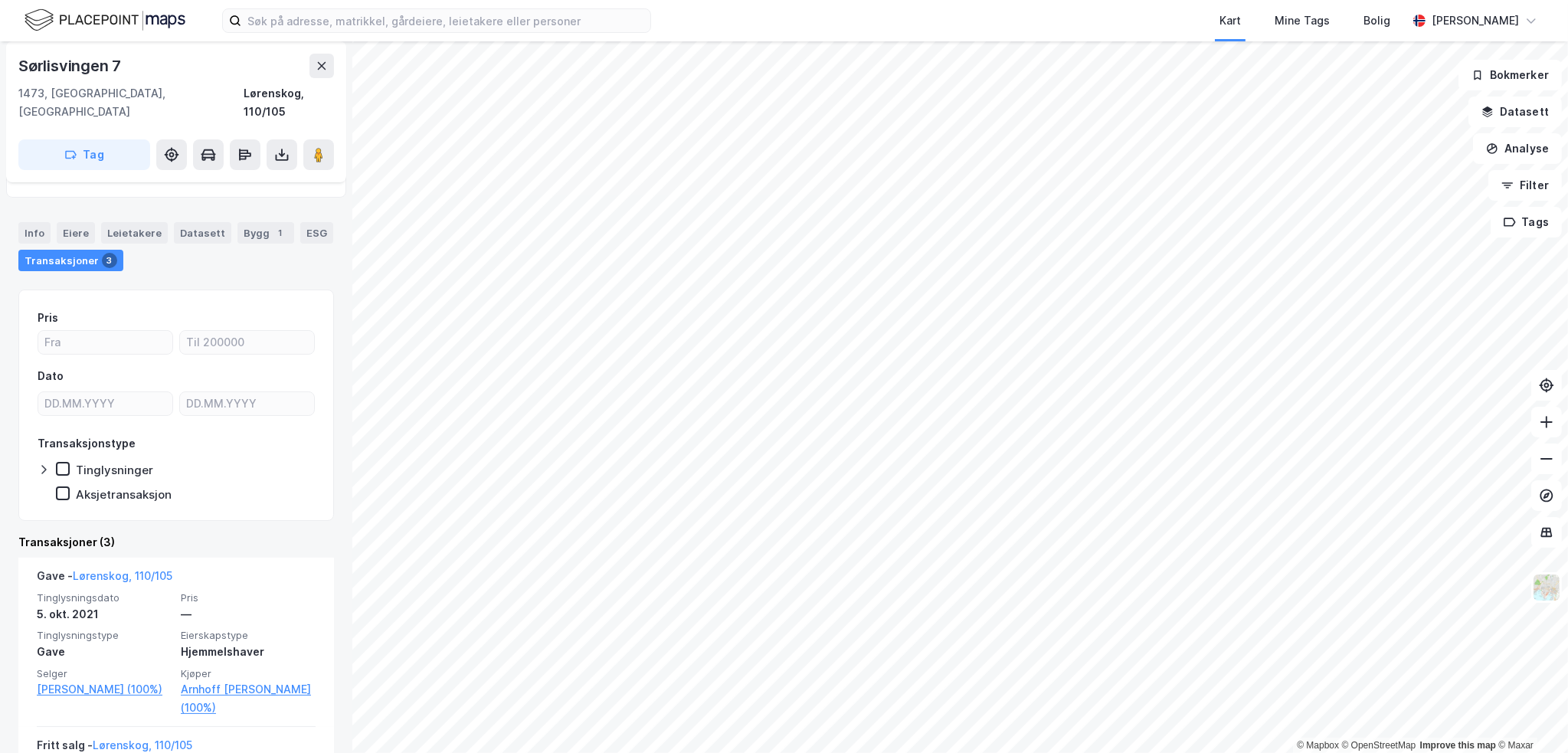
scroll to position [76, 0]
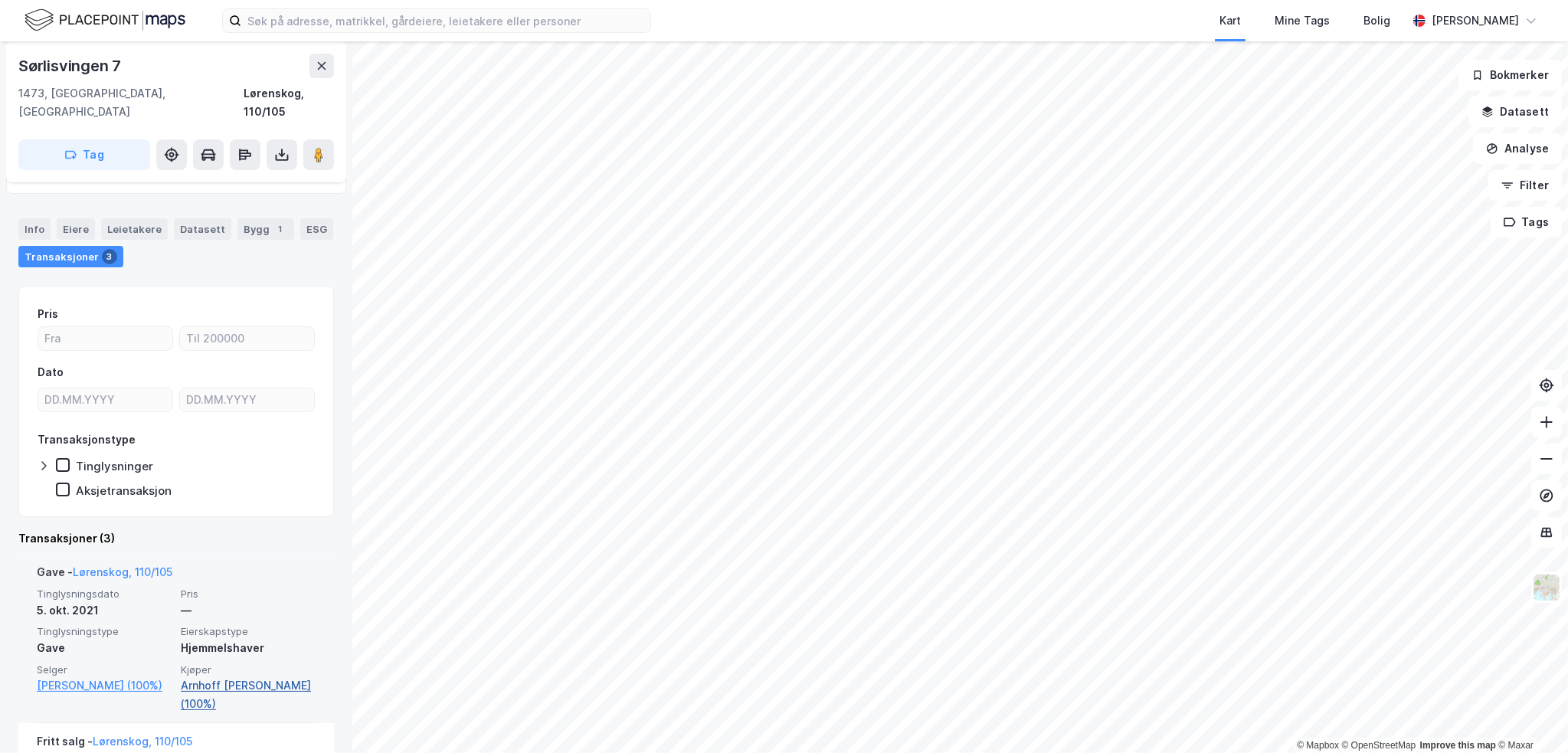
click at [268, 676] on link "Arnhoff [PERSON_NAME] (100%)" at bounding box center [248, 694] width 135 height 37
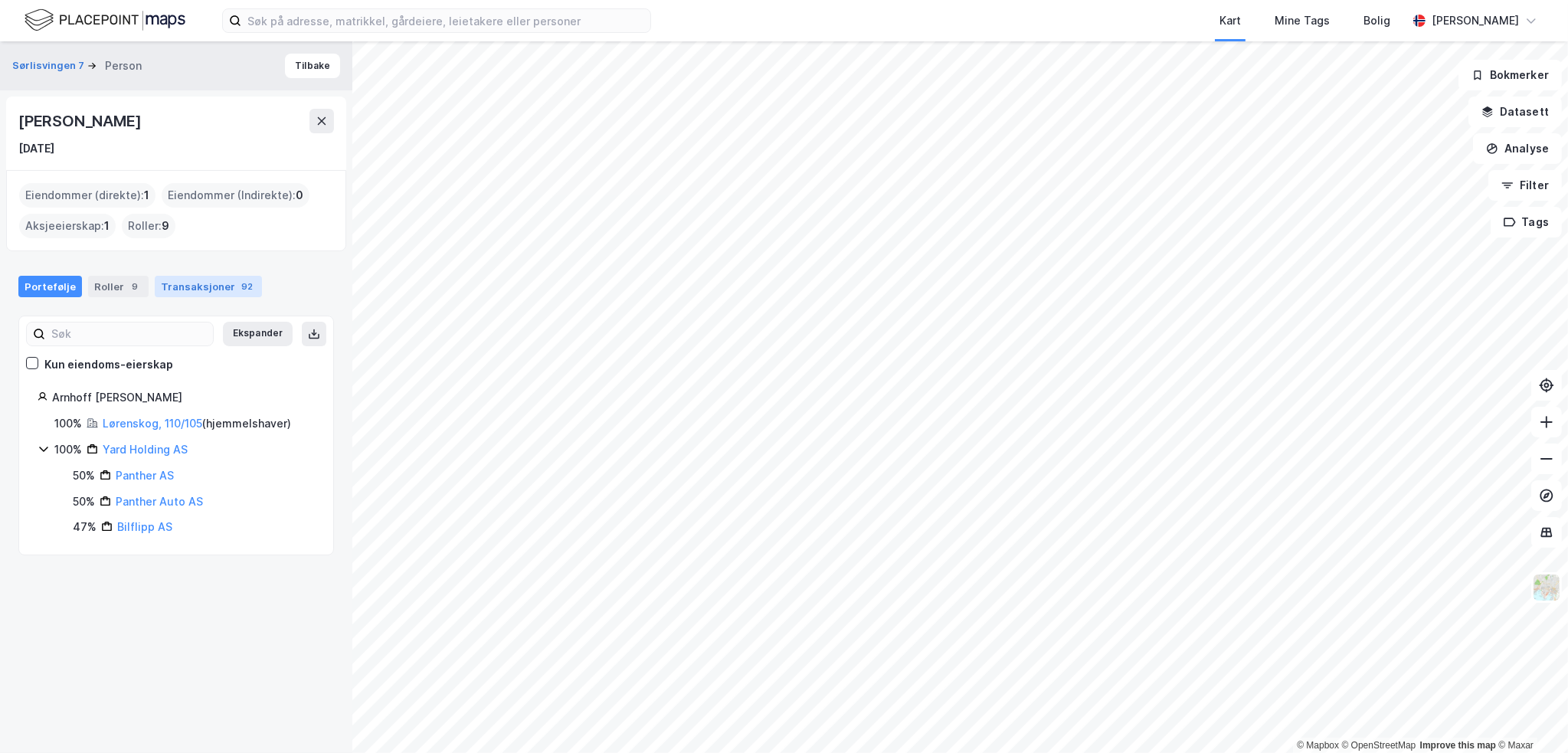
click at [217, 285] on div "Transaksjoner 92" at bounding box center [208, 287] width 108 height 22
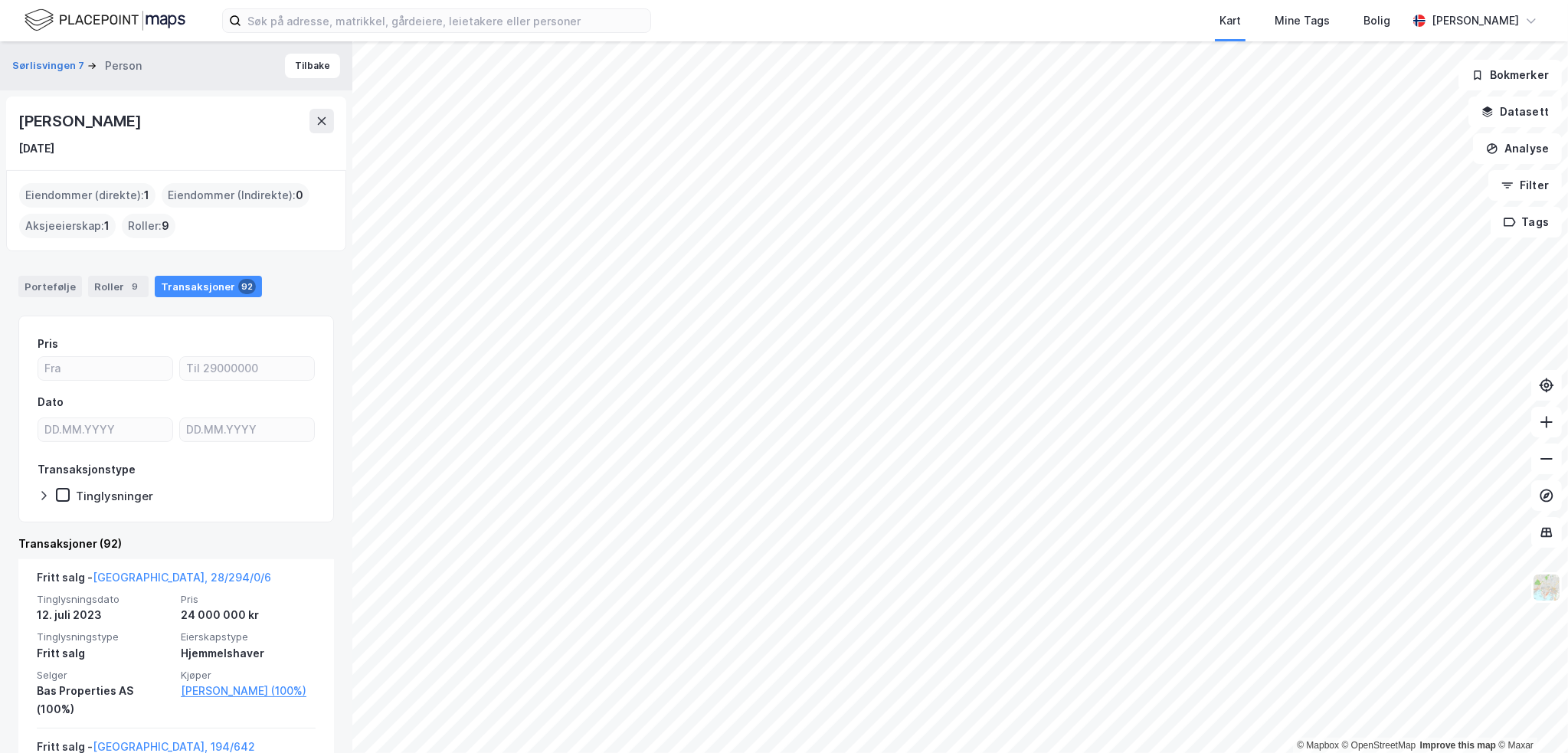
click at [60, 271] on div "Portefølje Roller 9 Transaksjoner 92" at bounding box center [176, 280] width 352 height 46
click at [61, 284] on div "Portefølje" at bounding box center [50, 287] width 64 height 22
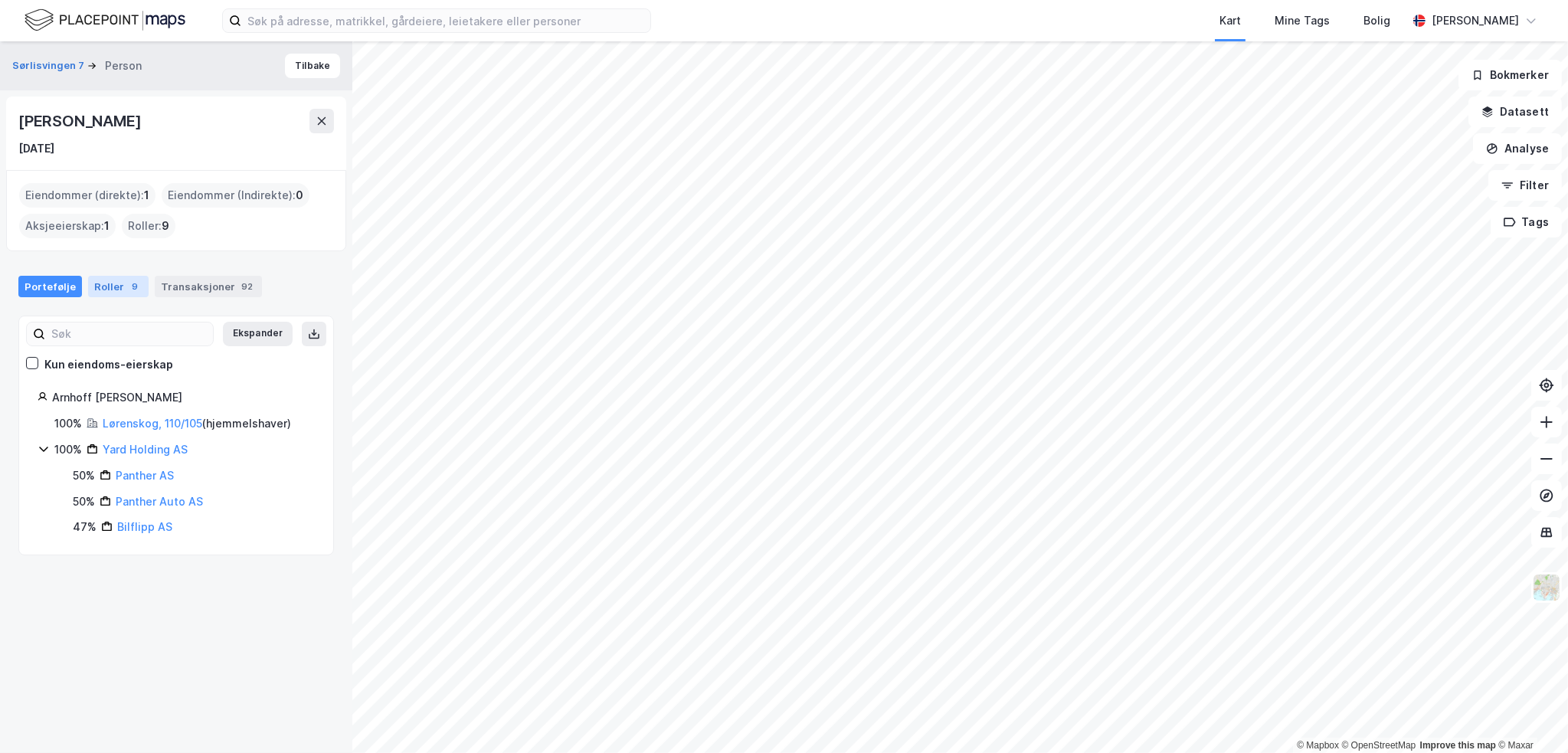
click at [120, 276] on div "Roller 9" at bounding box center [119, 287] width 61 height 22
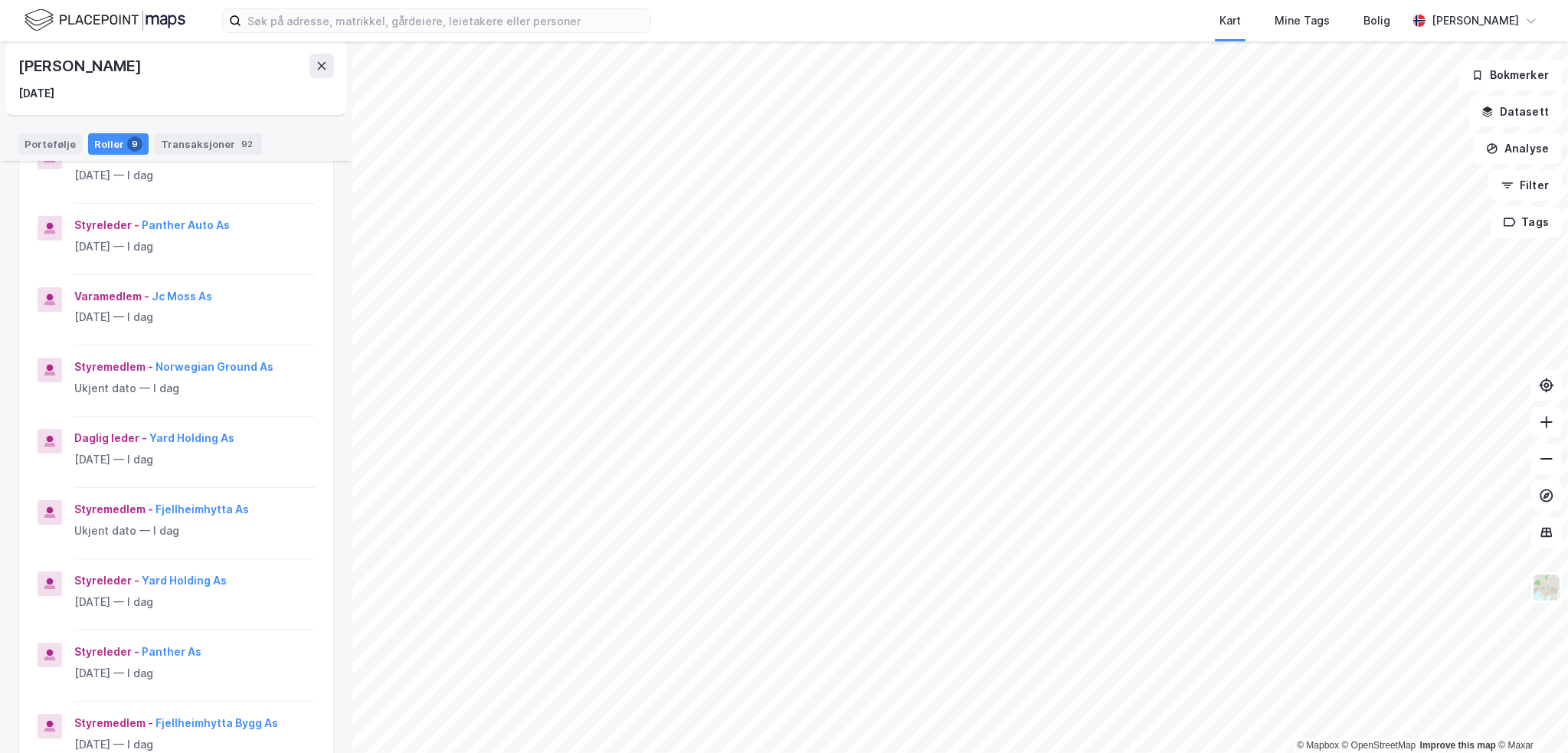
scroll to position [229, 0]
click at [0, 0] on button "Norwegian Ground As" at bounding box center [0, 0] width 0 height 0
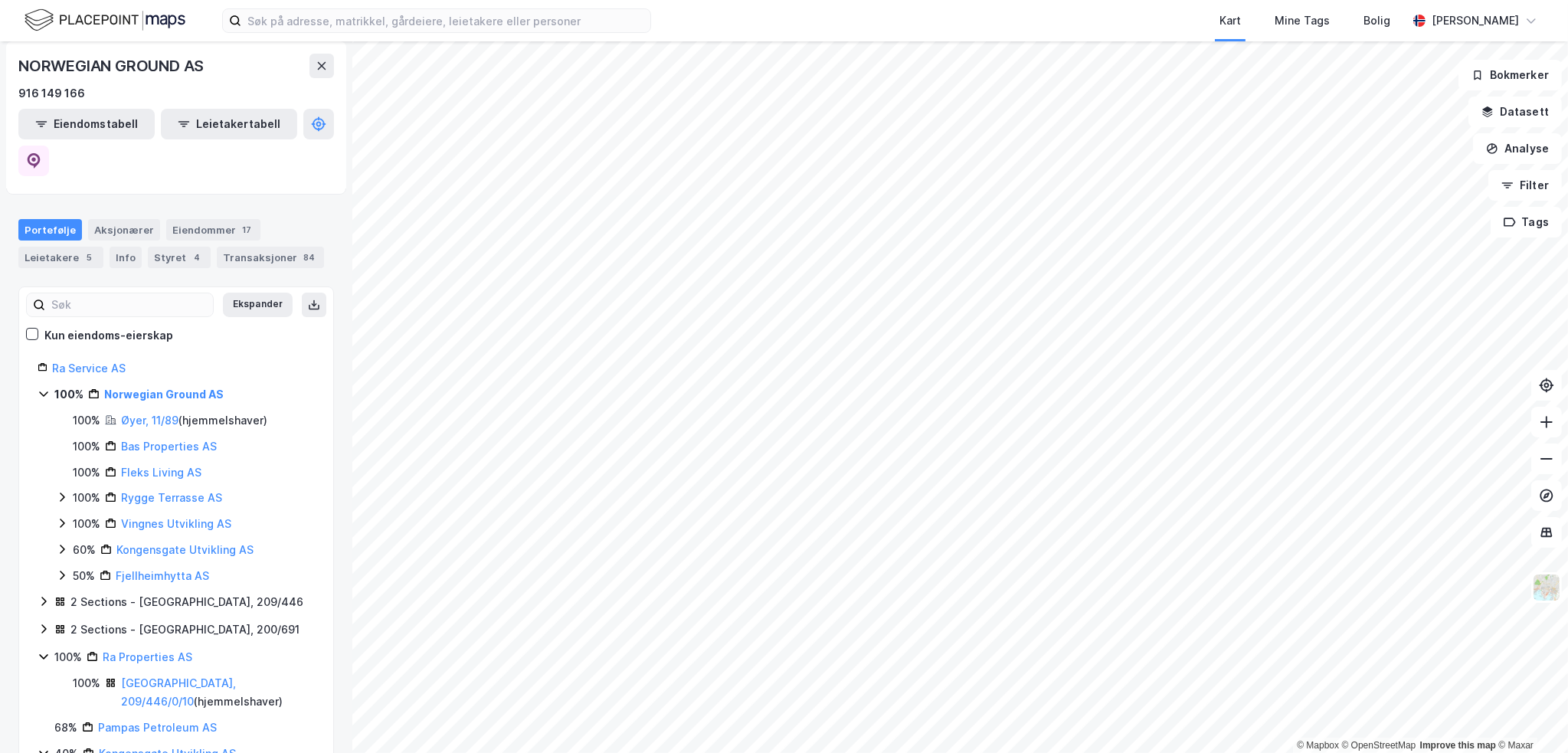
scroll to position [153, 0]
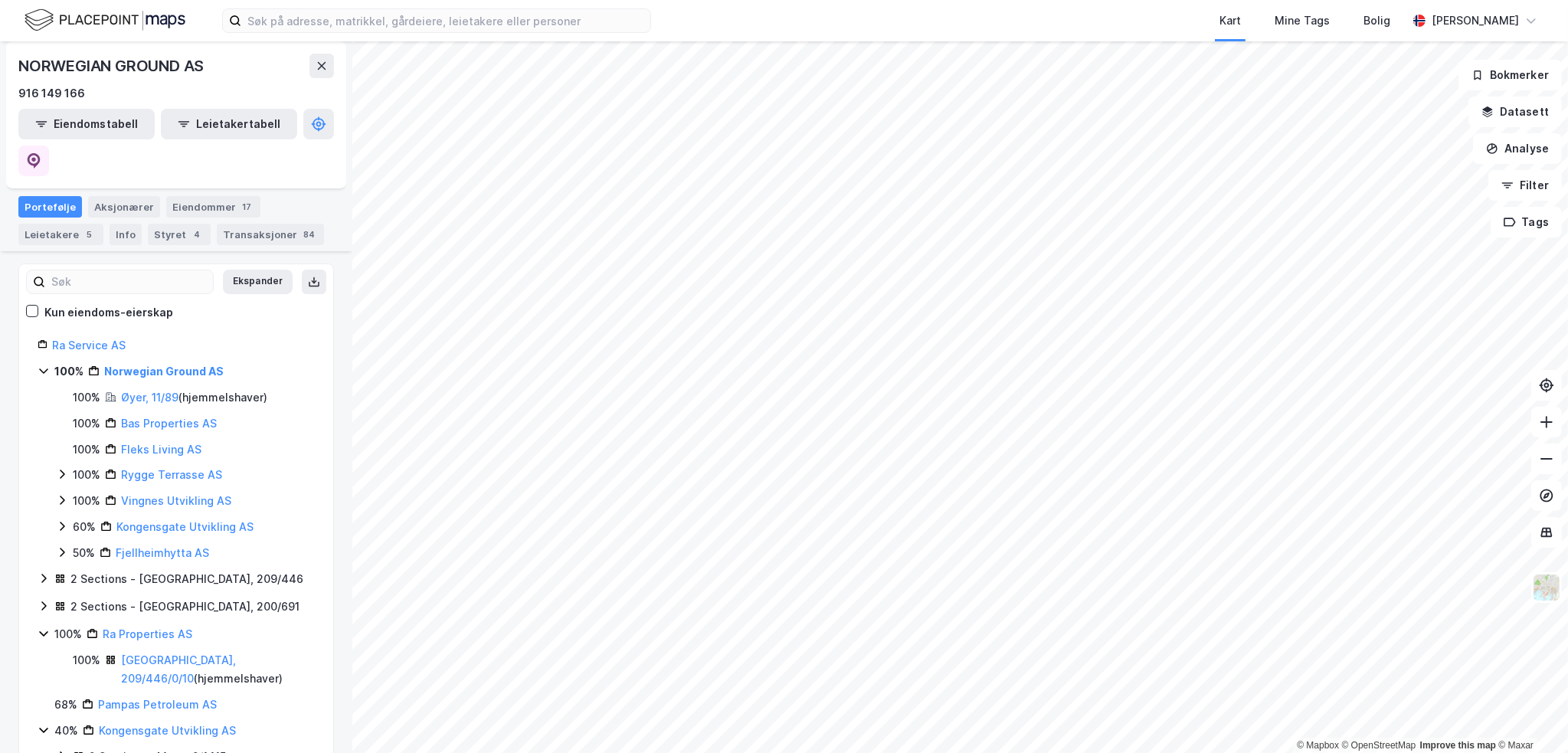
click at [170, 570] on div "2 Sections - [GEOGRAPHIC_DATA], 209/446" at bounding box center [187, 579] width 233 height 18
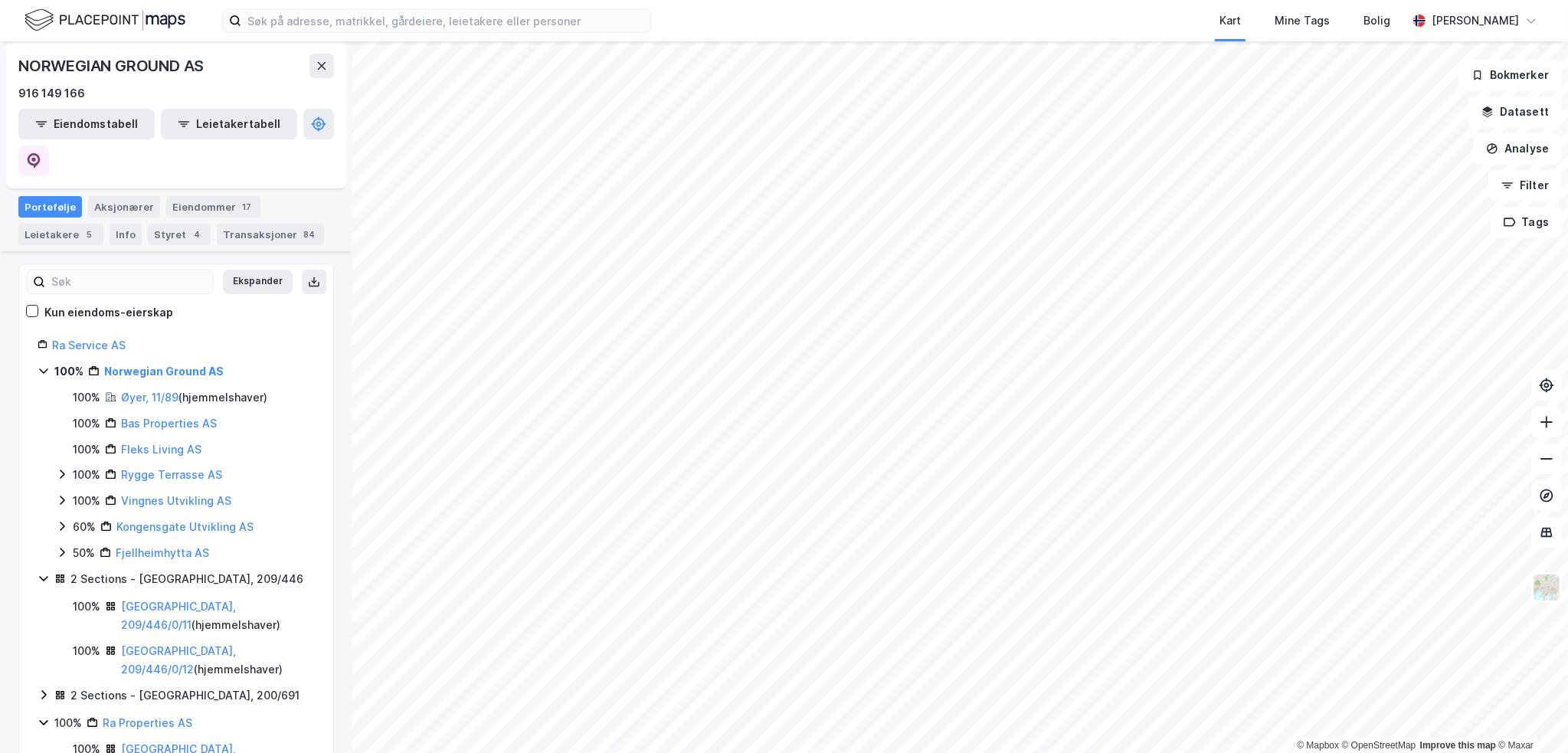
click at [165, 598] on div "[GEOGRAPHIC_DATA], 209/446/0/11 ( hjemmelshaver )" at bounding box center [218, 616] width 194 height 37
click at [169, 600] on link "[GEOGRAPHIC_DATA], 209/446/0/11" at bounding box center [178, 615] width 115 height 31
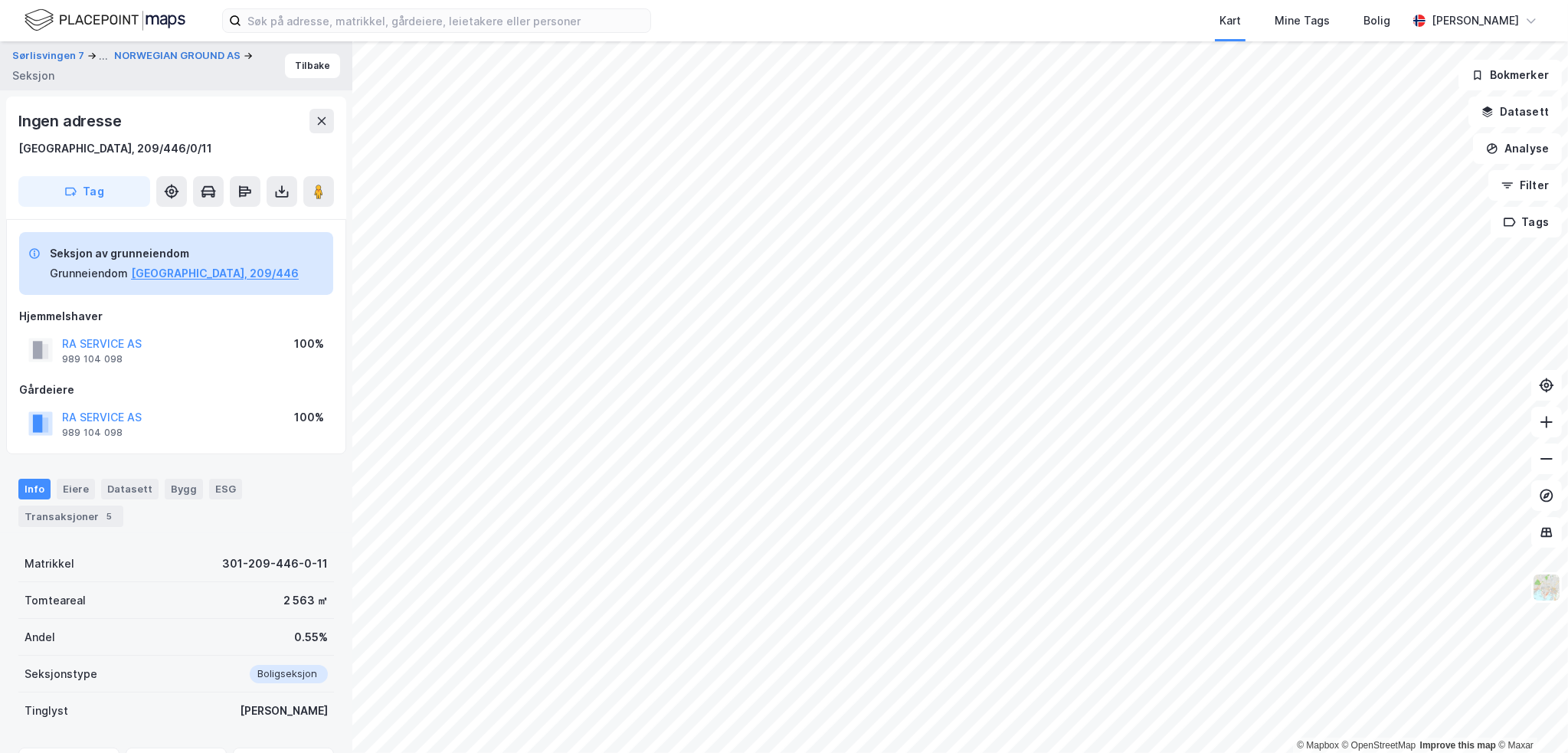
scroll to position [76, 0]
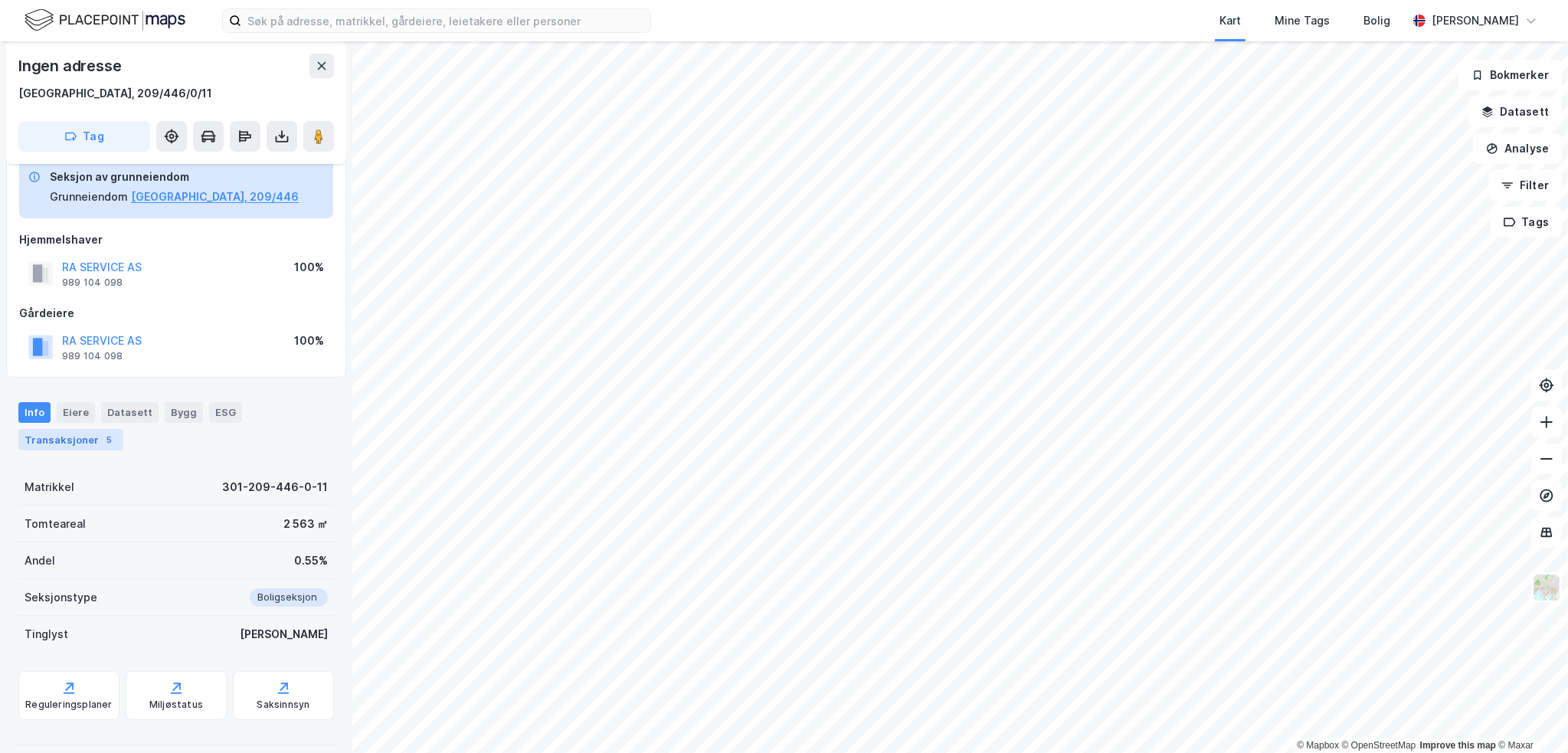
click at [92, 438] on div "Transaksjoner 5" at bounding box center [70, 440] width 105 height 22
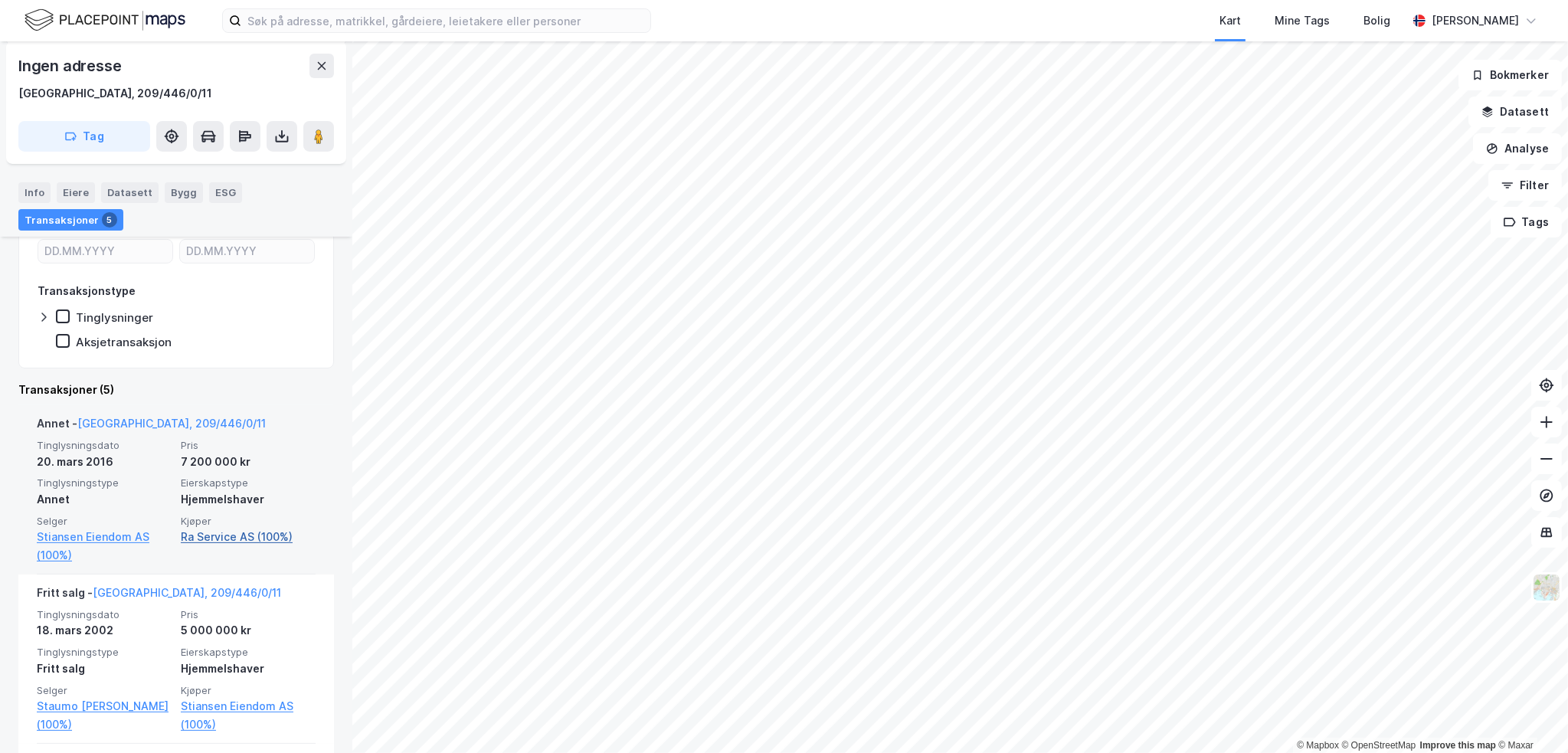
scroll to position [460, 0]
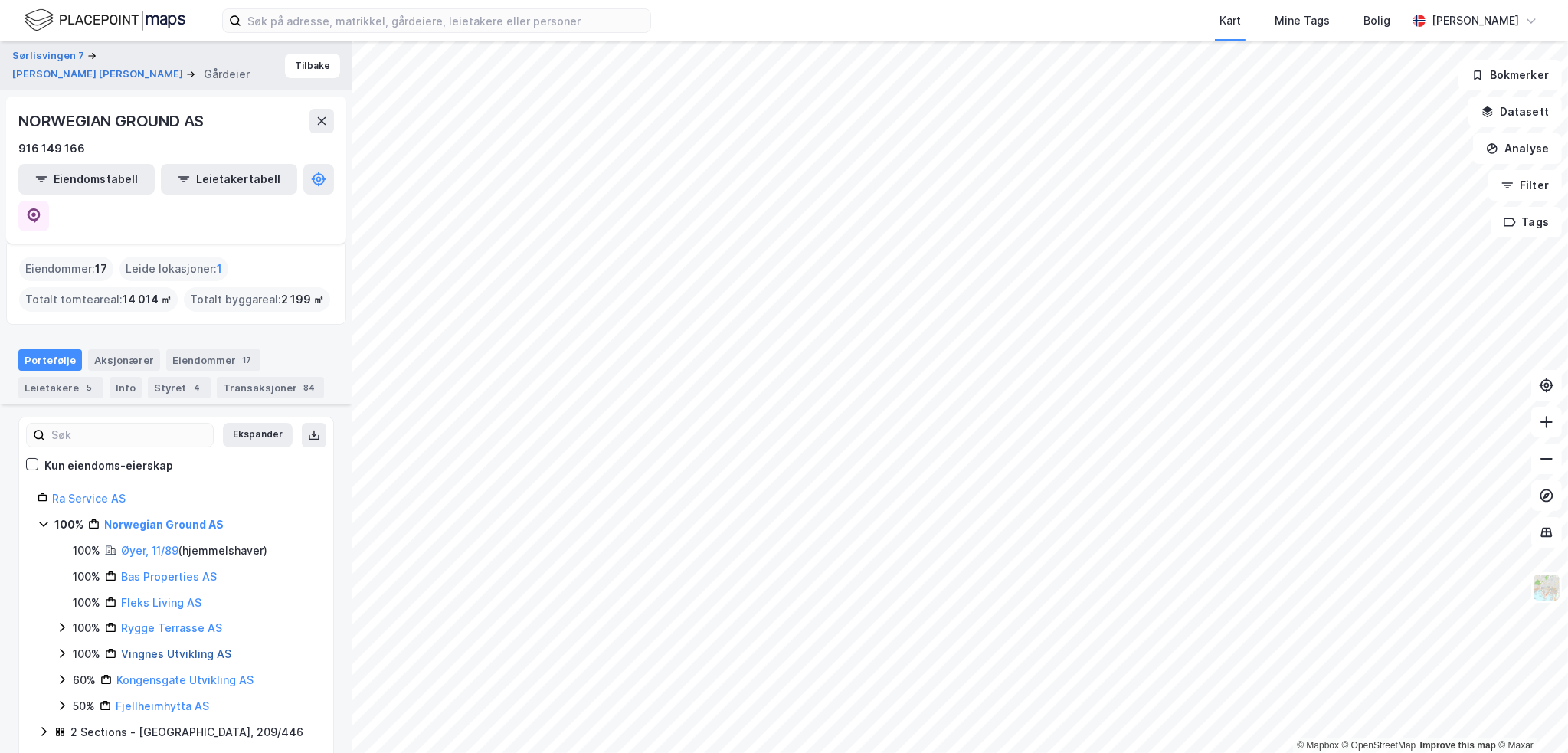
scroll to position [229, 0]
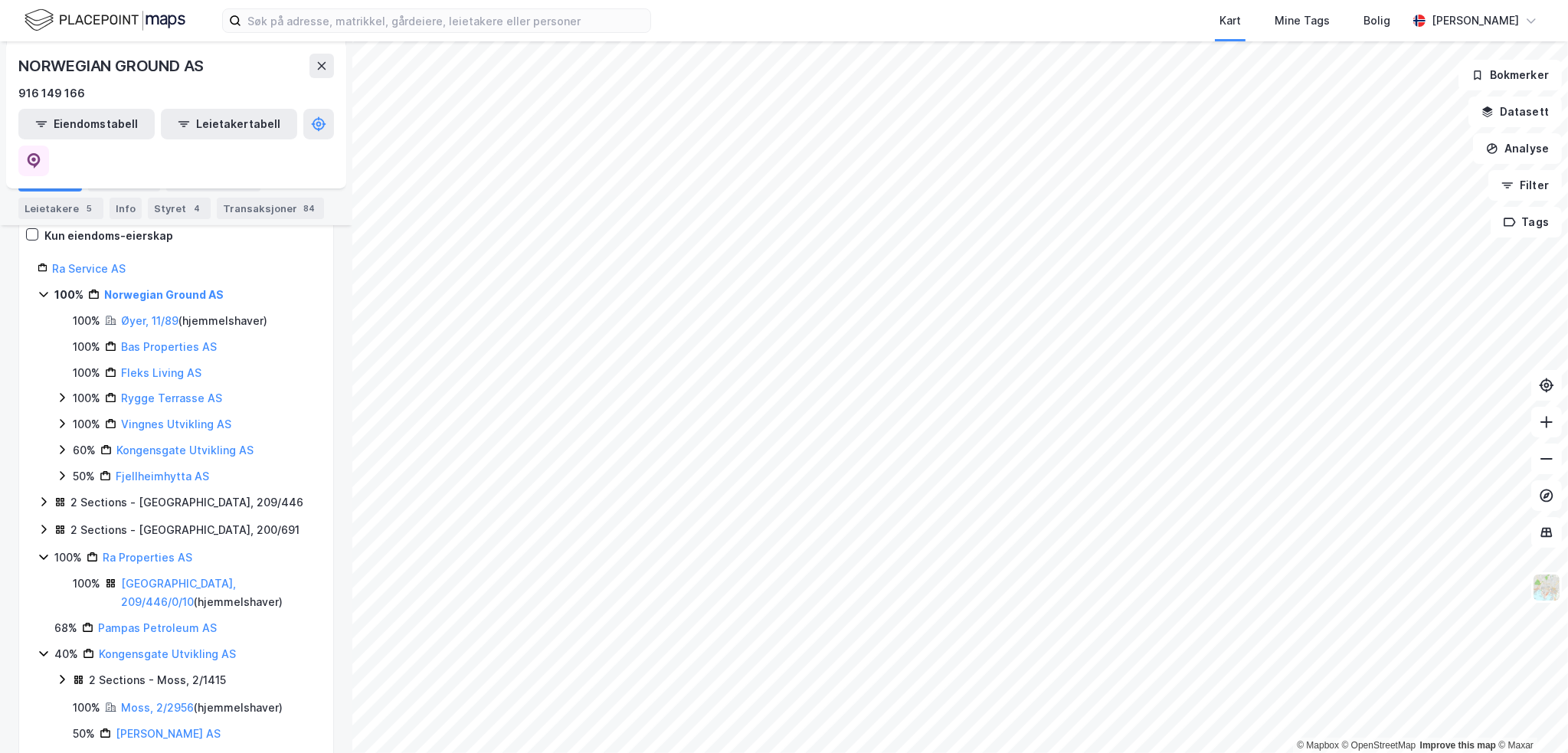
click at [145, 493] on div "2 Sections - [GEOGRAPHIC_DATA], 209/446" at bounding box center [187, 502] width 233 height 18
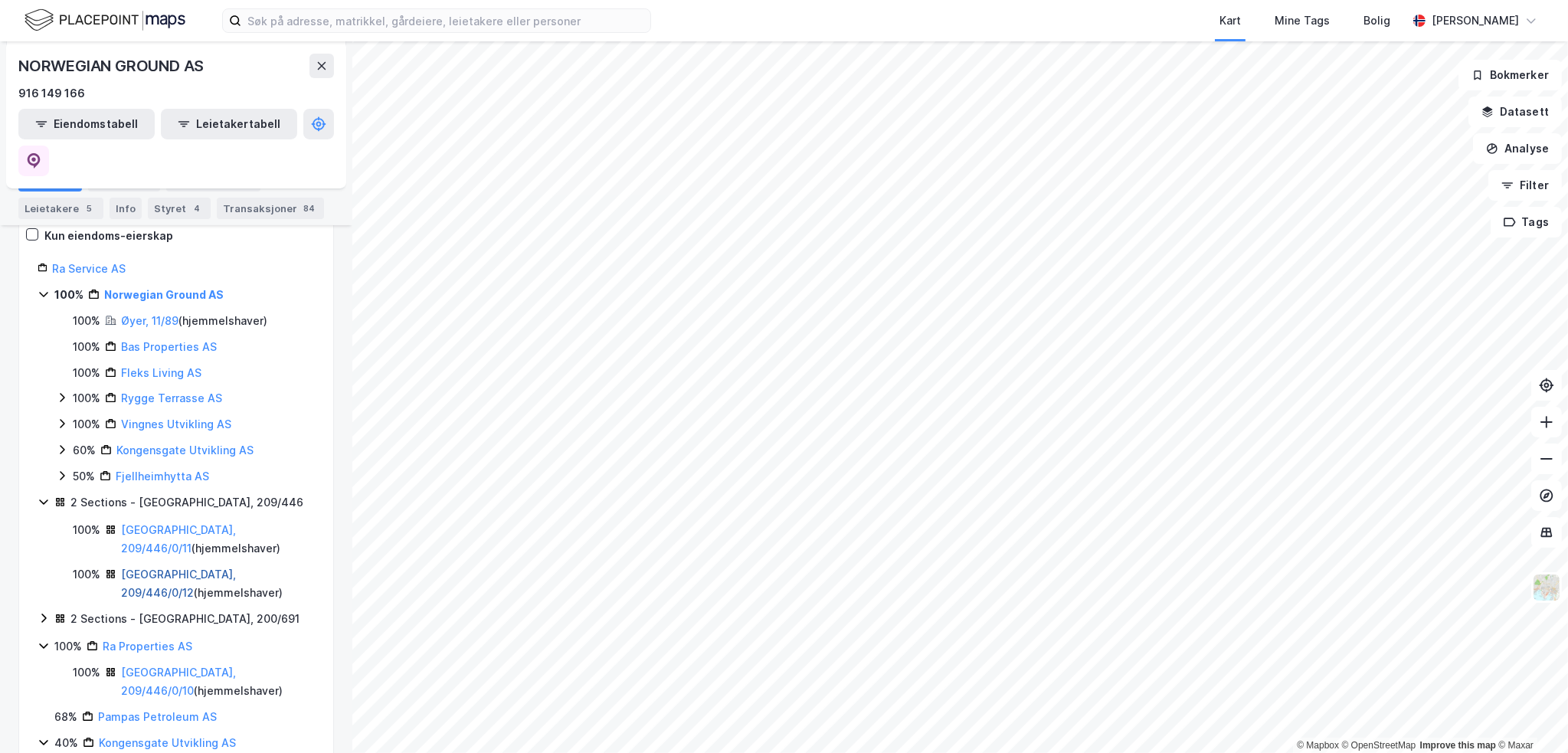
click at [154, 567] on link "[GEOGRAPHIC_DATA], 209/446/0/12" at bounding box center [178, 583] width 115 height 31
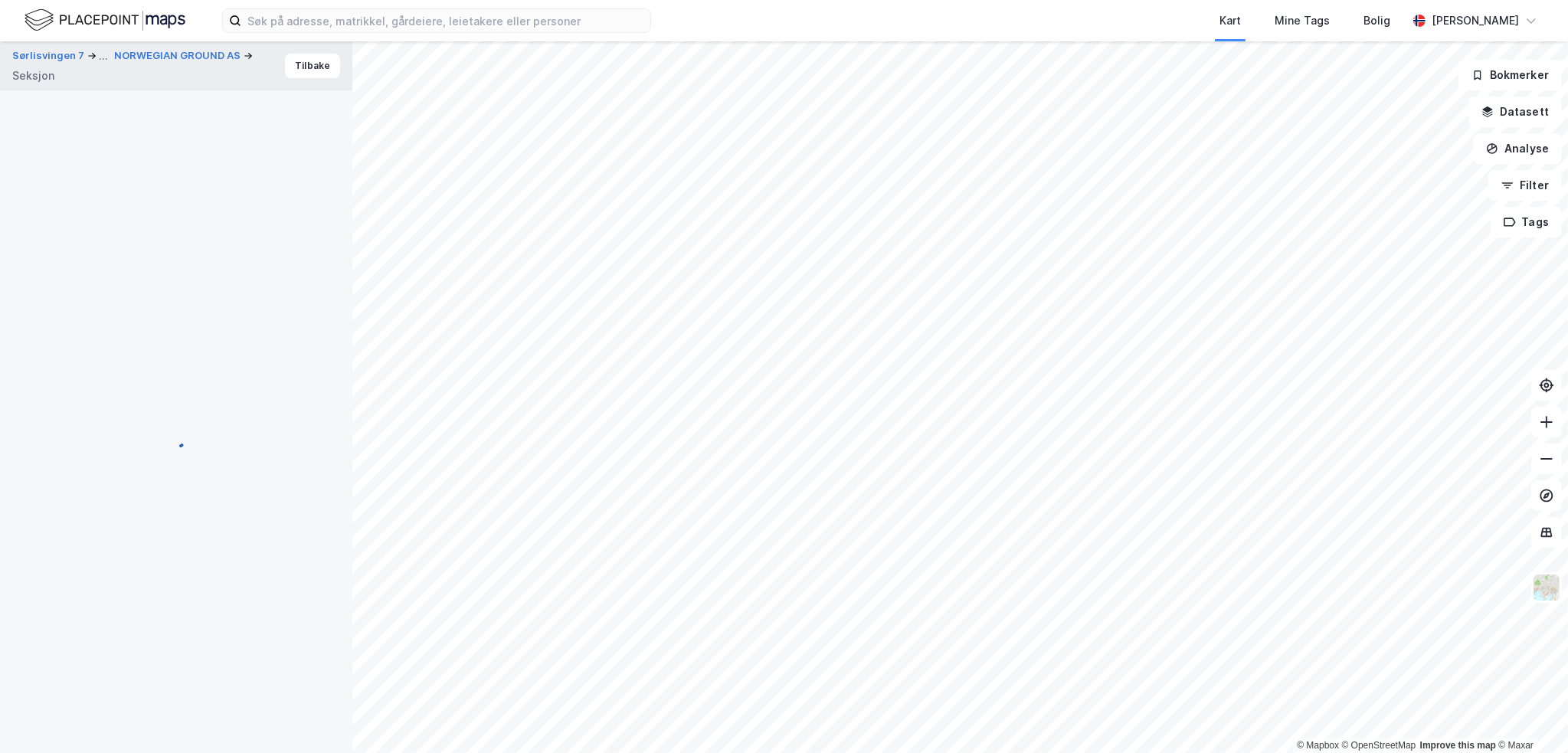
scroll to position [92, 0]
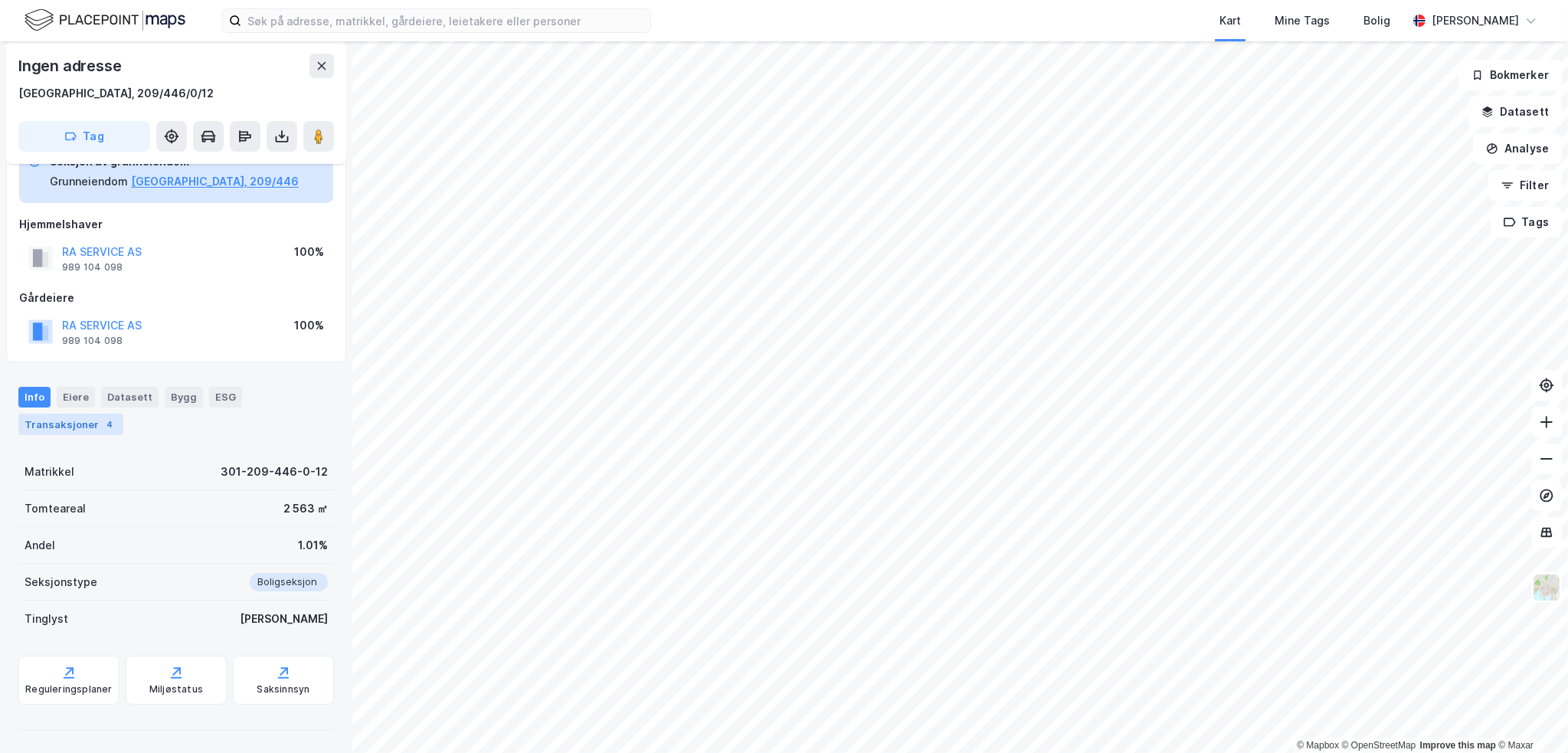
click at [92, 426] on div "Transaksjoner 4" at bounding box center [70, 424] width 105 height 22
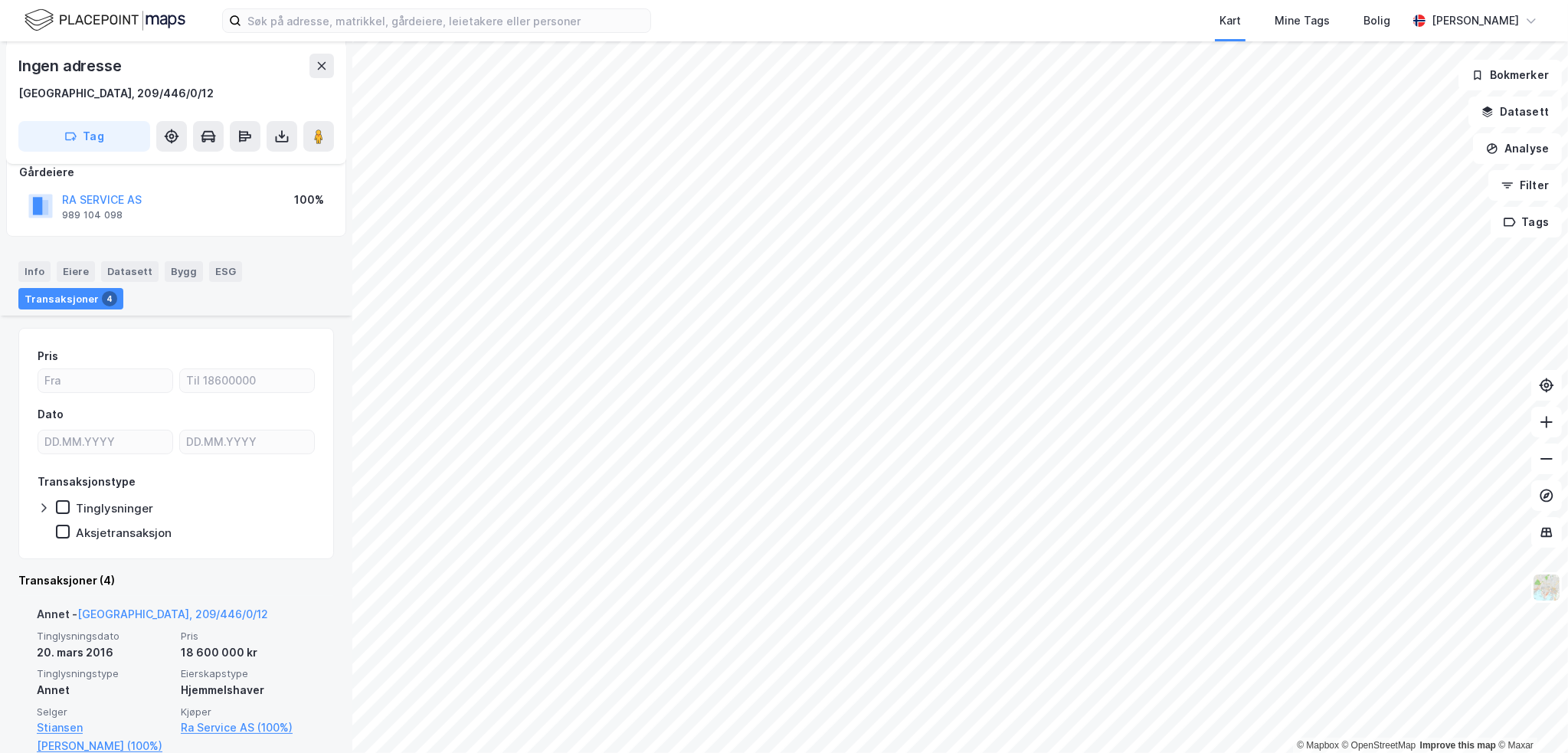
scroll to position [398, 0]
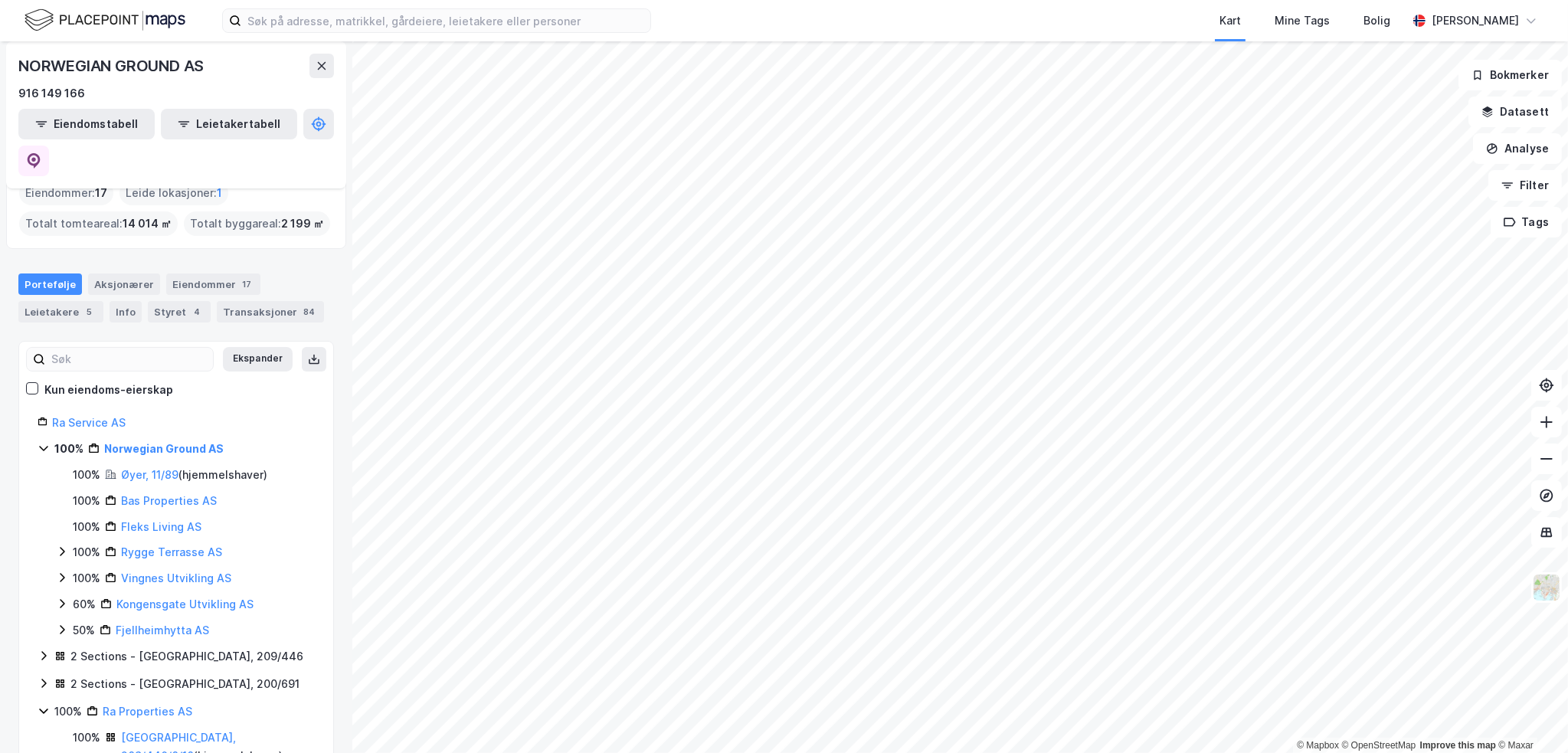
scroll to position [76, 0]
click at [145, 465] on div "Øyer, 11/89 ( hjemmelshaver )" at bounding box center [194, 473] width 147 height 18
click at [149, 467] on link "Øyer, 11/89" at bounding box center [149, 474] width 57 height 13
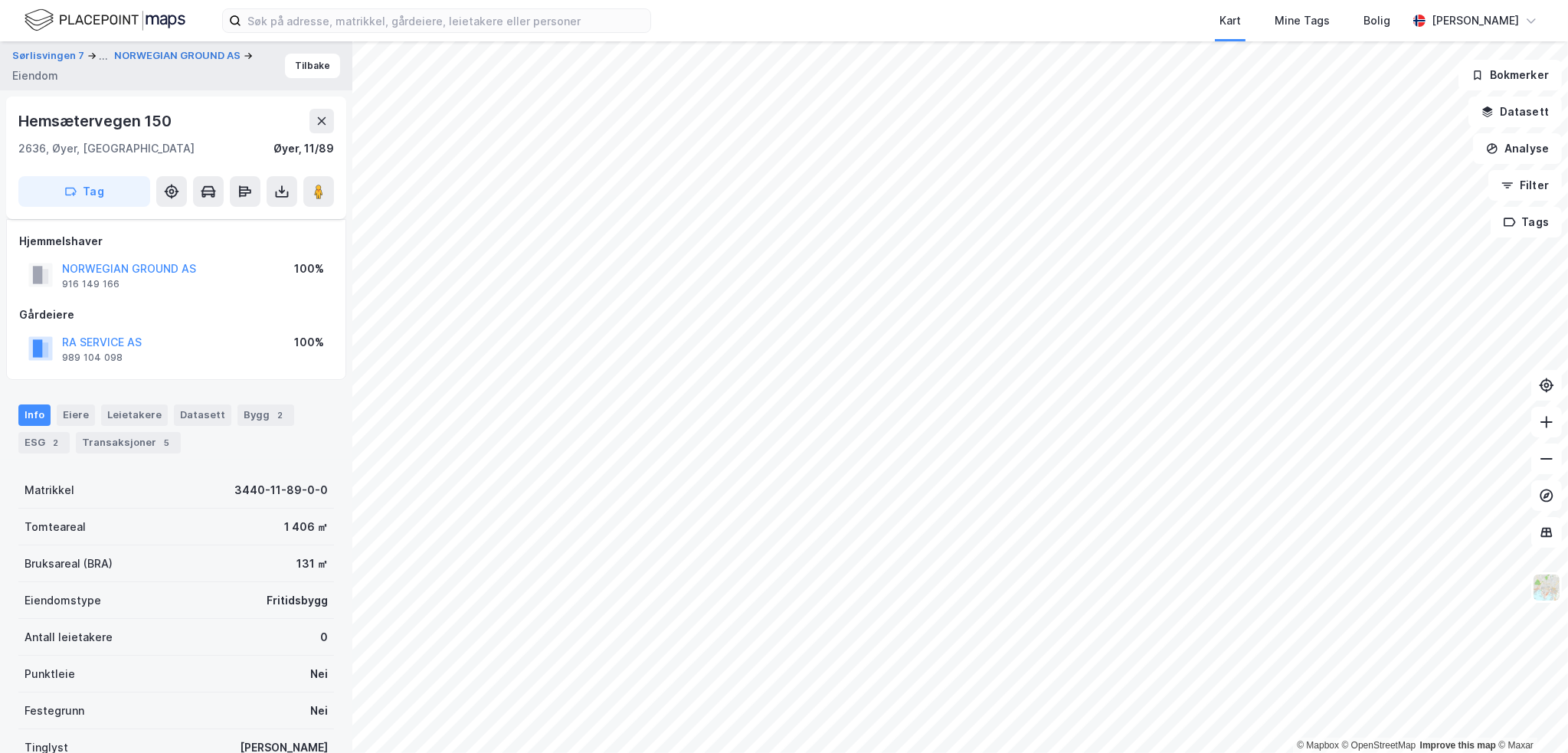
scroll to position [129, 0]
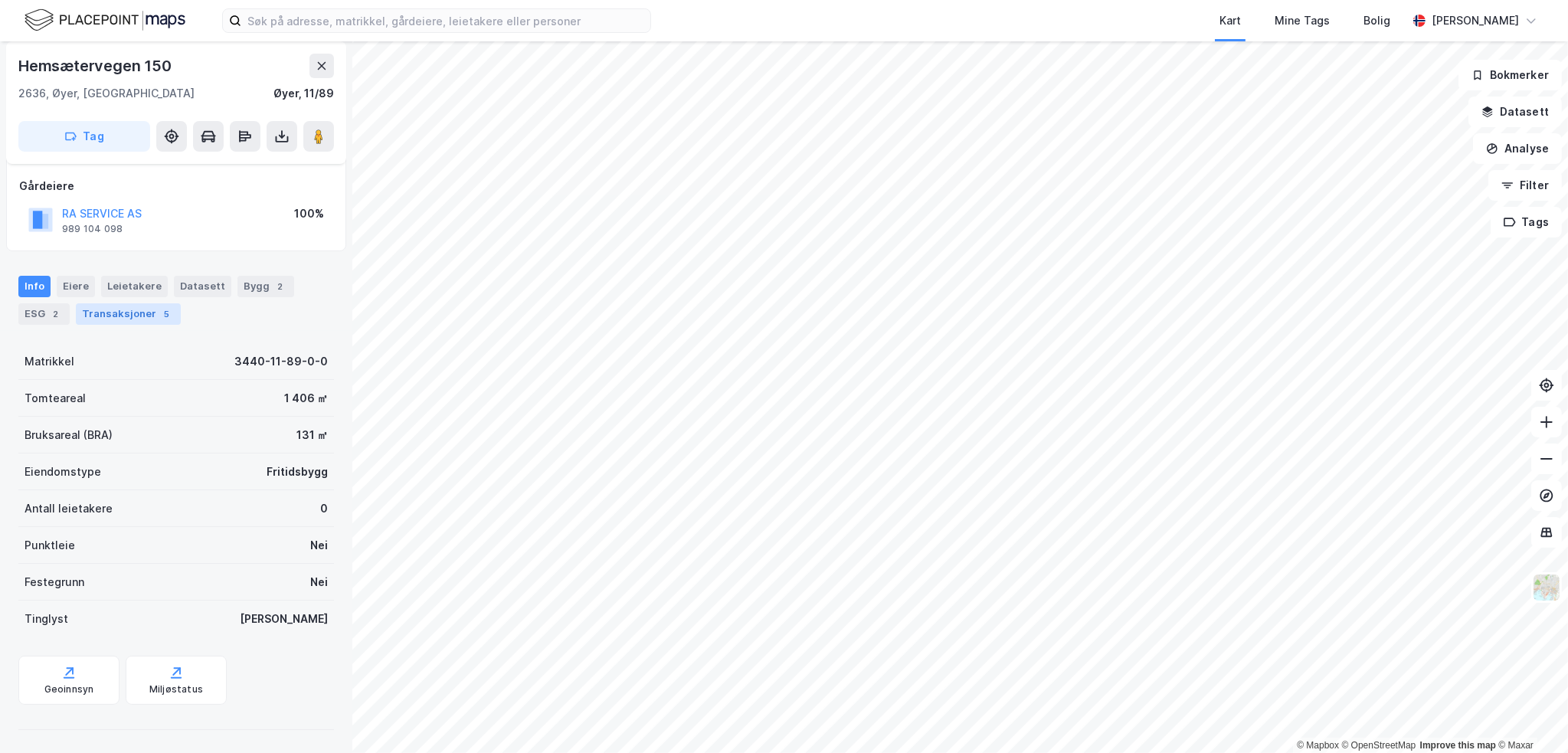
click at [130, 307] on div "Transaksjoner 5" at bounding box center [129, 314] width 105 height 22
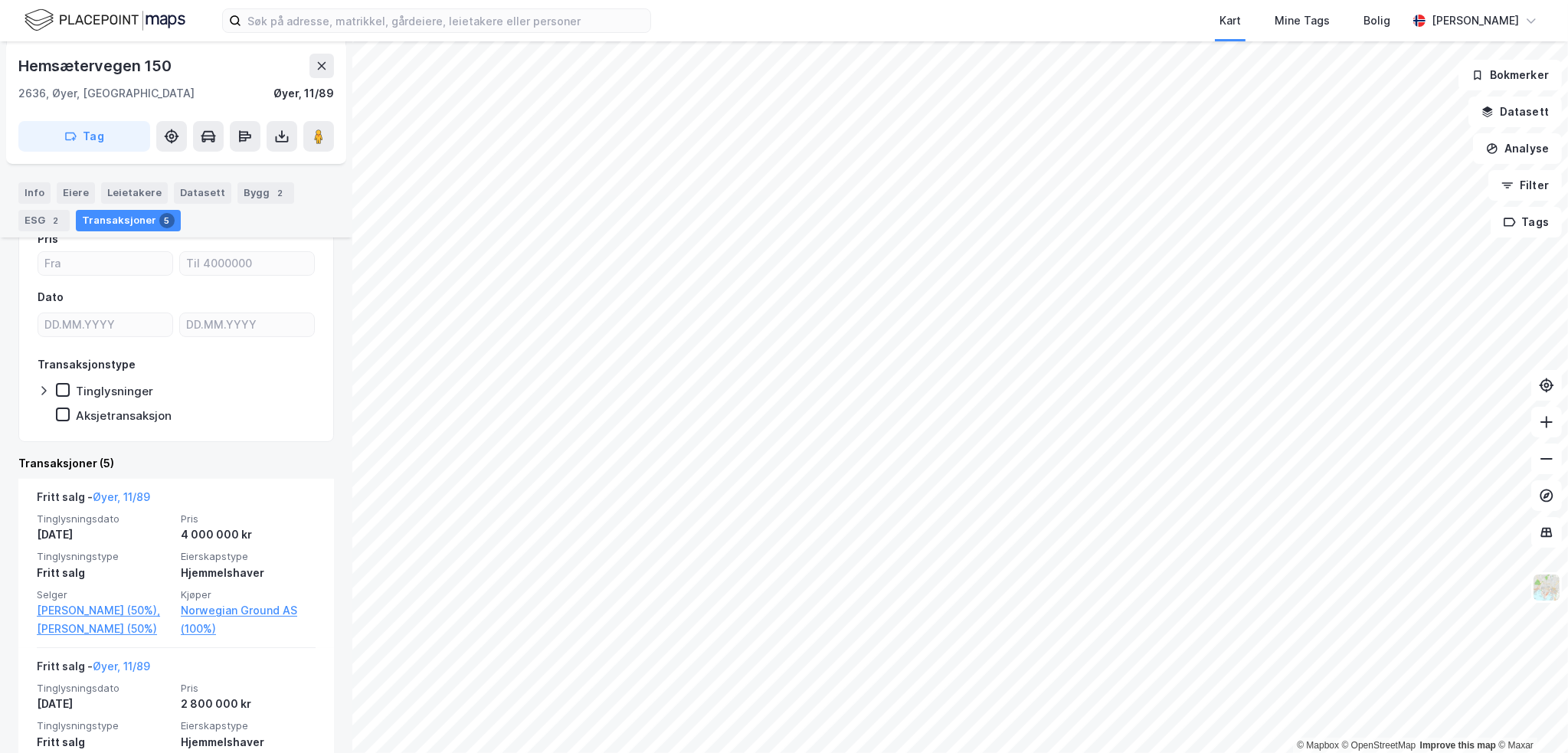
scroll to position [282, 0]
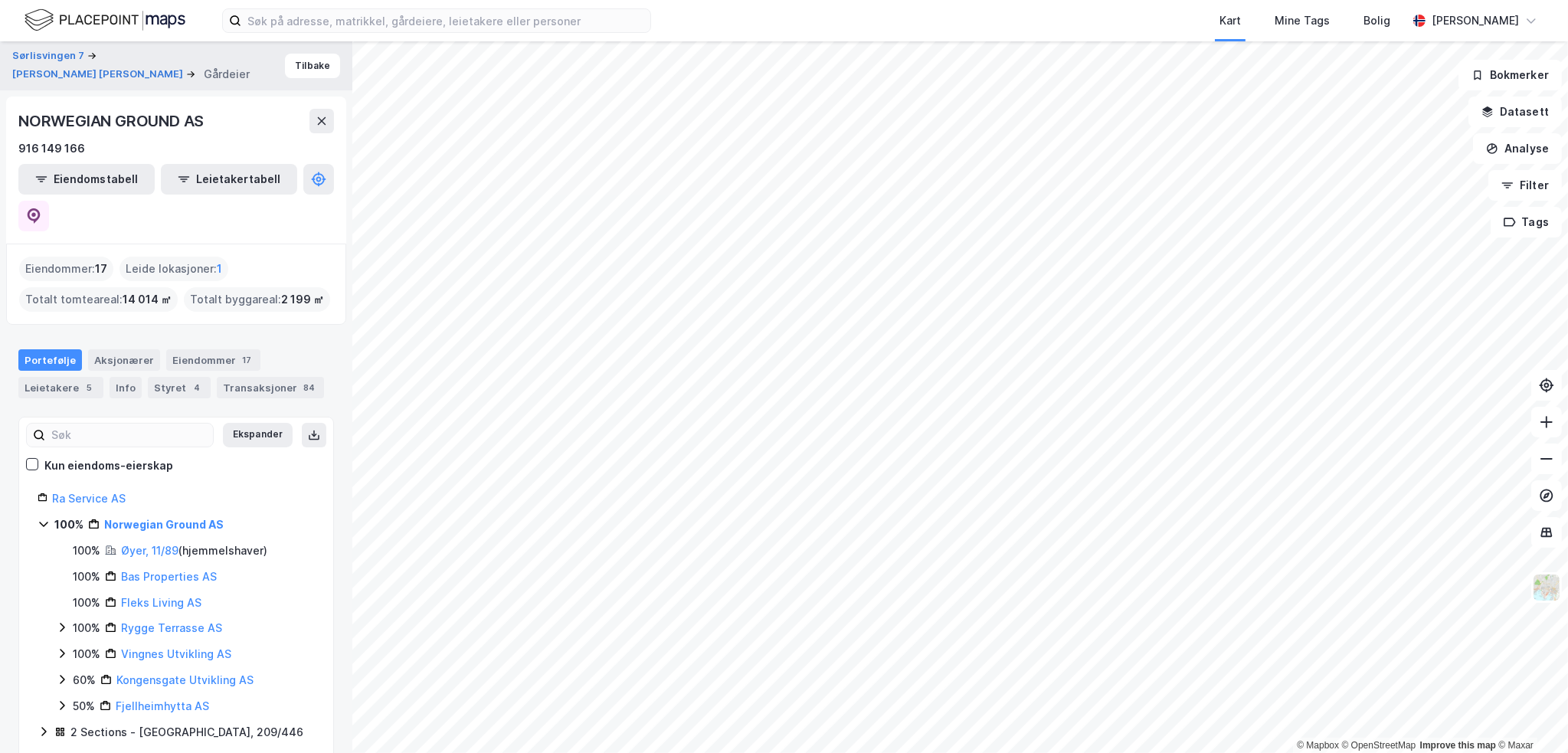
click at [54, 585] on div "100% [DEMOGRAPHIC_DATA] Ground AS 100% Øyer, 11/89 ( hjemmelshaver ) 100% Bas P…" at bounding box center [175, 615] width 277 height 201
click at [65, 621] on icon at bounding box center [62, 626] width 12 height 12
click at [150, 621] on link "Rygge Terrasse AS" at bounding box center [171, 627] width 101 height 13
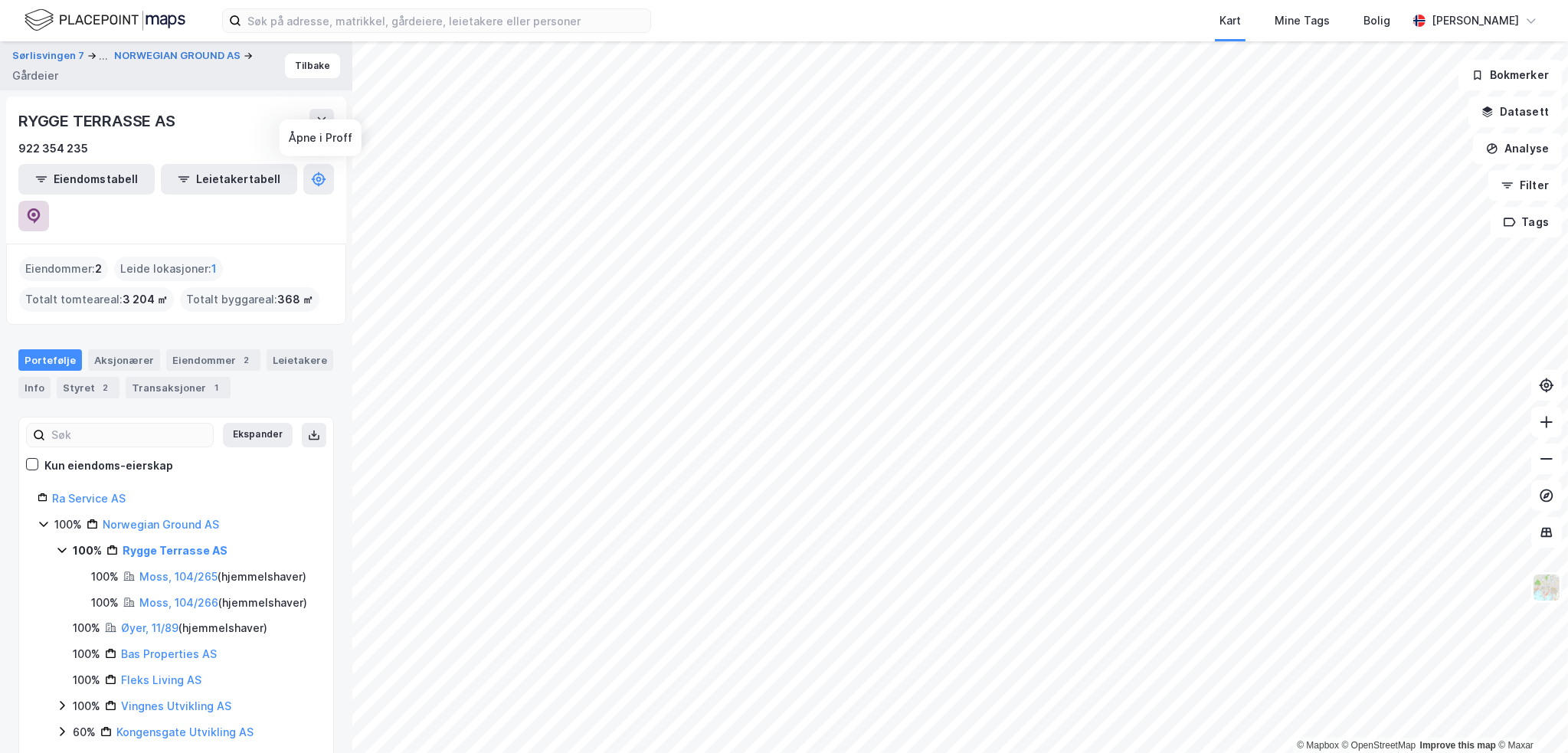
click at [41, 208] on icon at bounding box center [34, 216] width 13 height 15
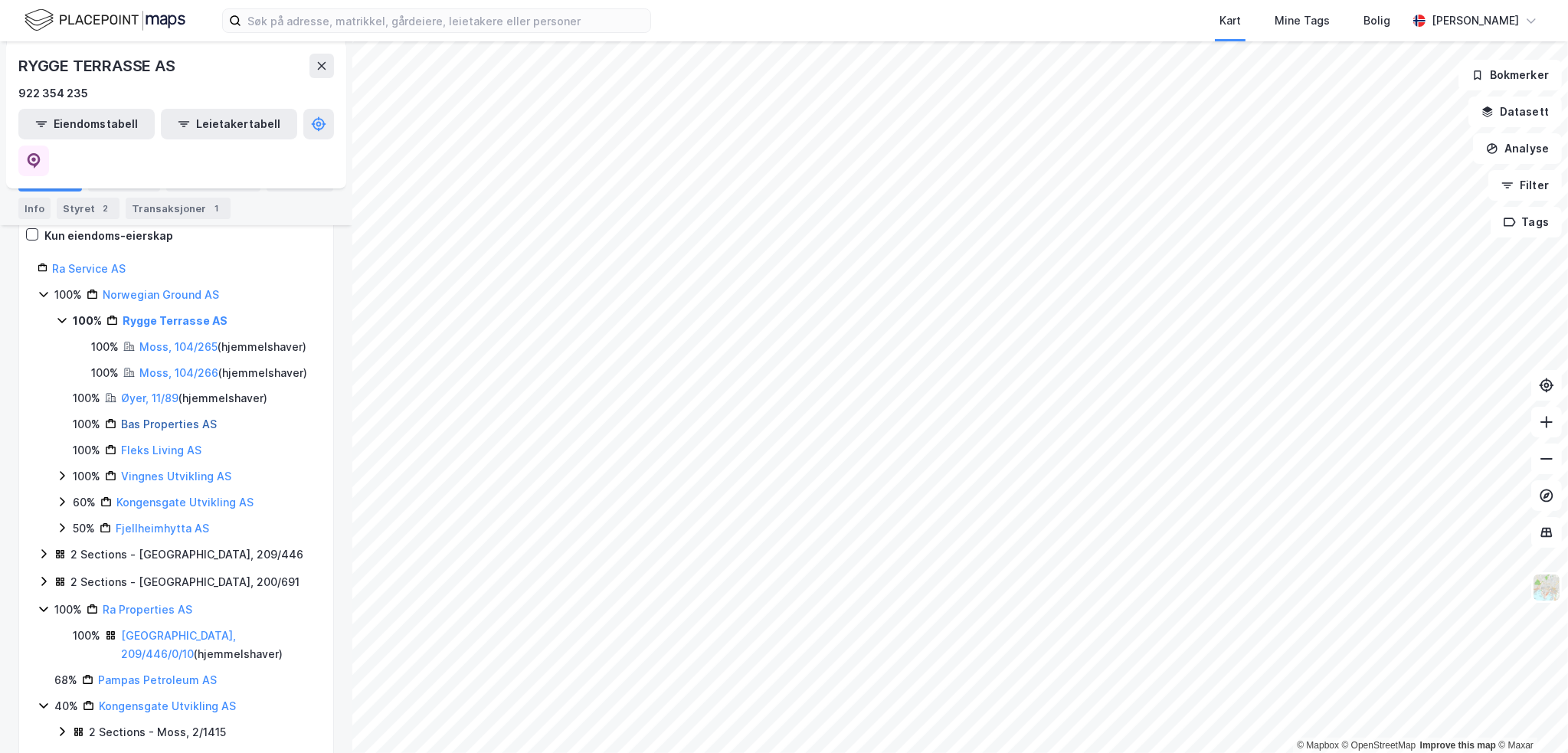
click at [131, 426] on link "Bas Properties AS" at bounding box center [169, 424] width 96 height 13
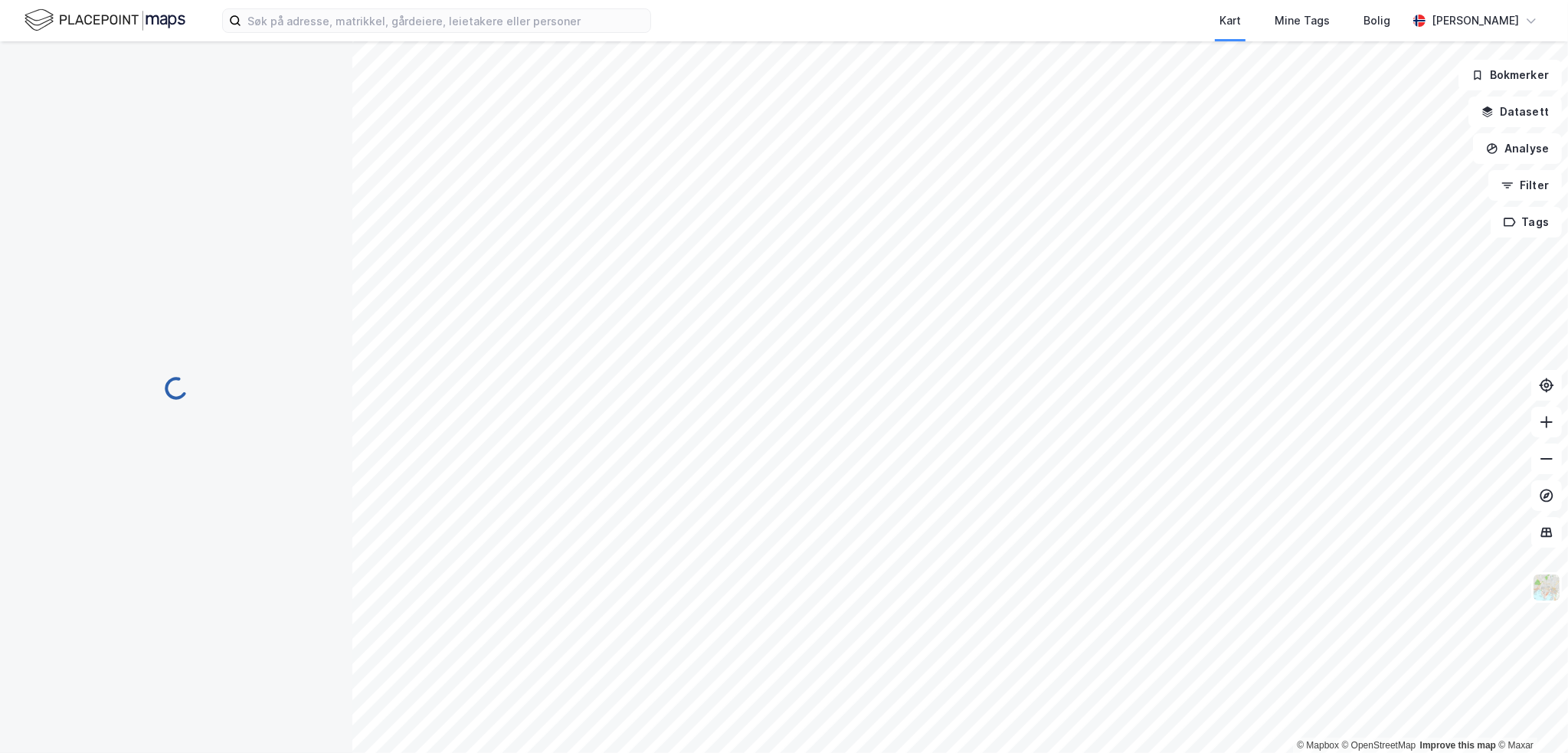
scroll to position [0, 0]
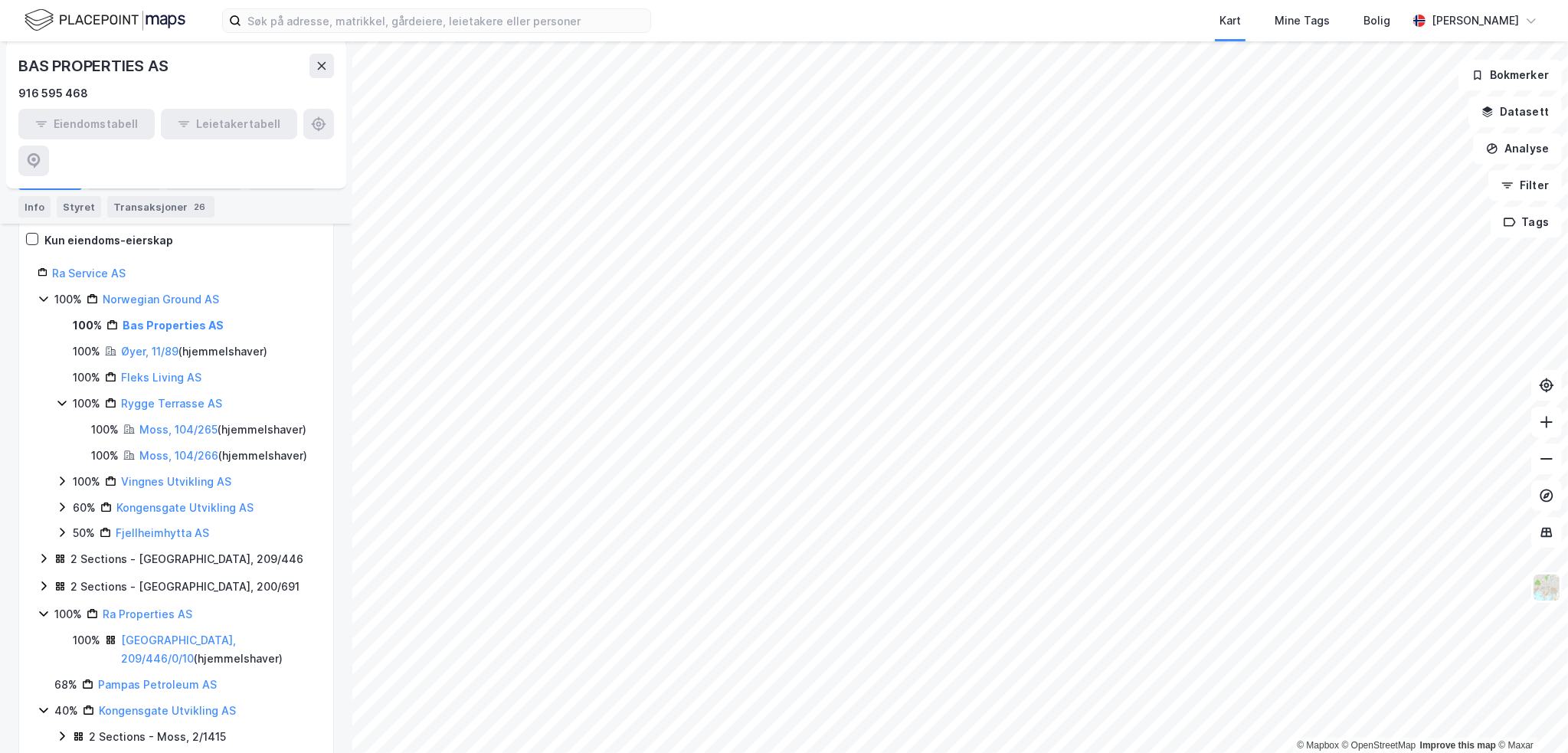
scroll to position [229, 0]
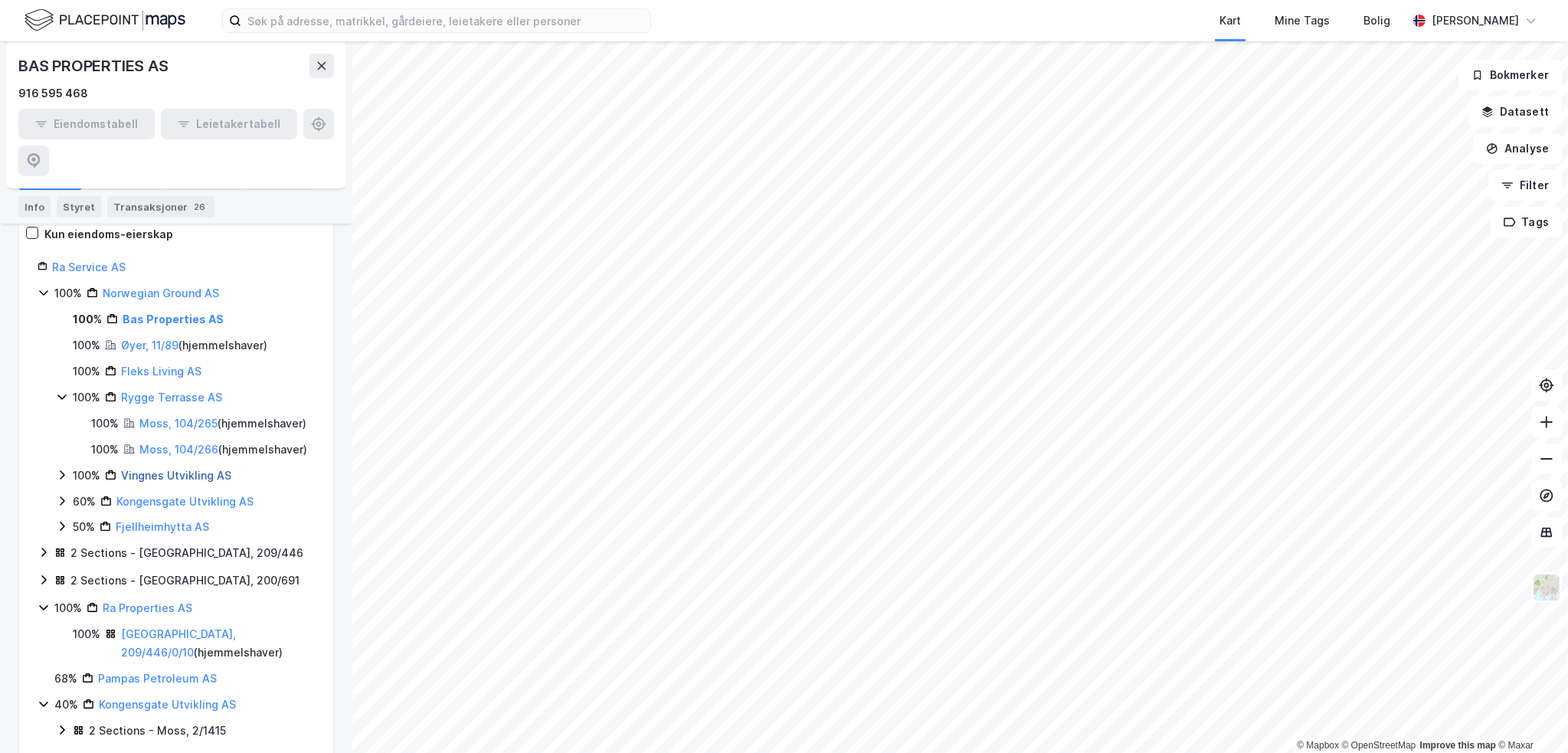
click at [150, 469] on link "Vingnes Utvikling AS" at bounding box center [176, 475] width 110 height 13
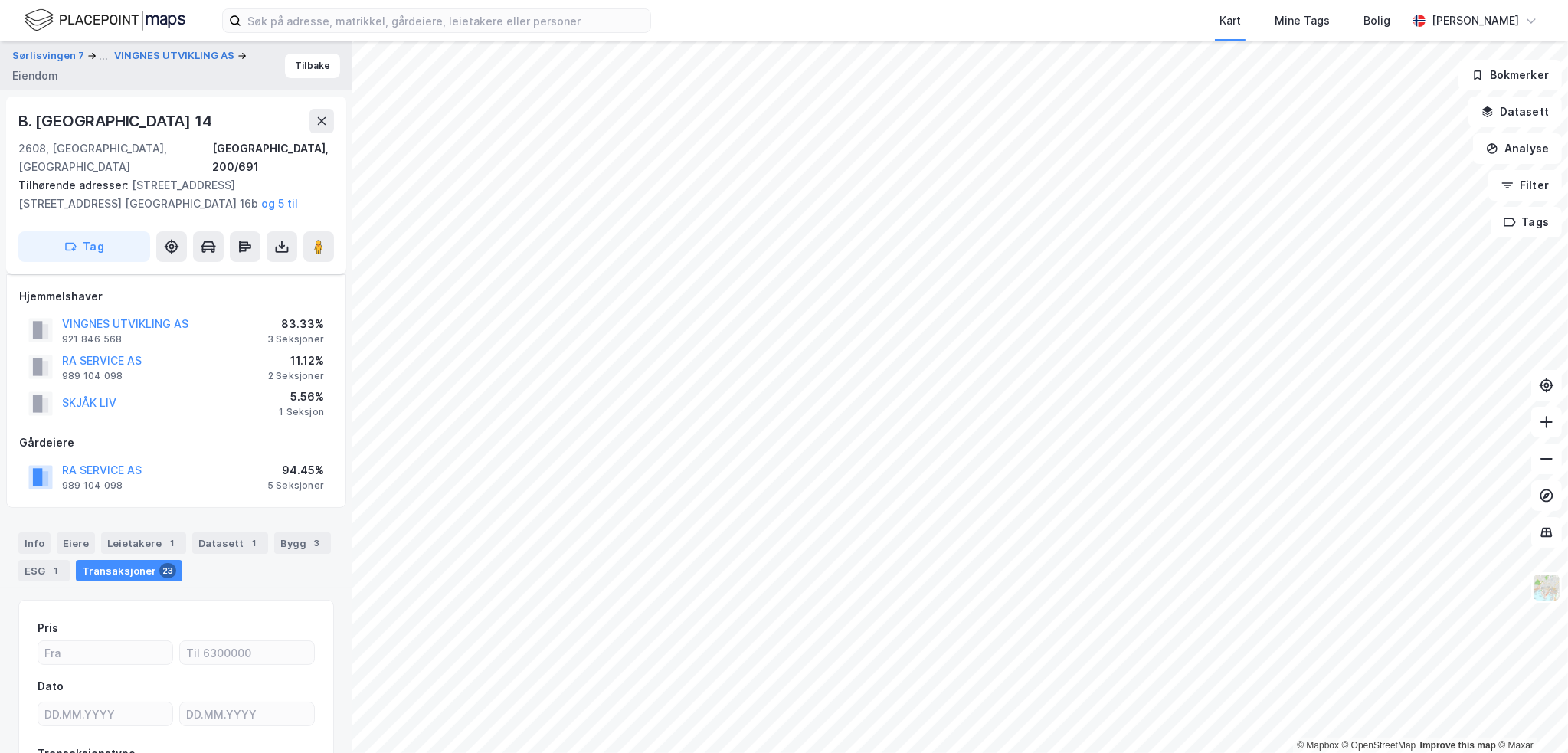
scroll to position [114, 0]
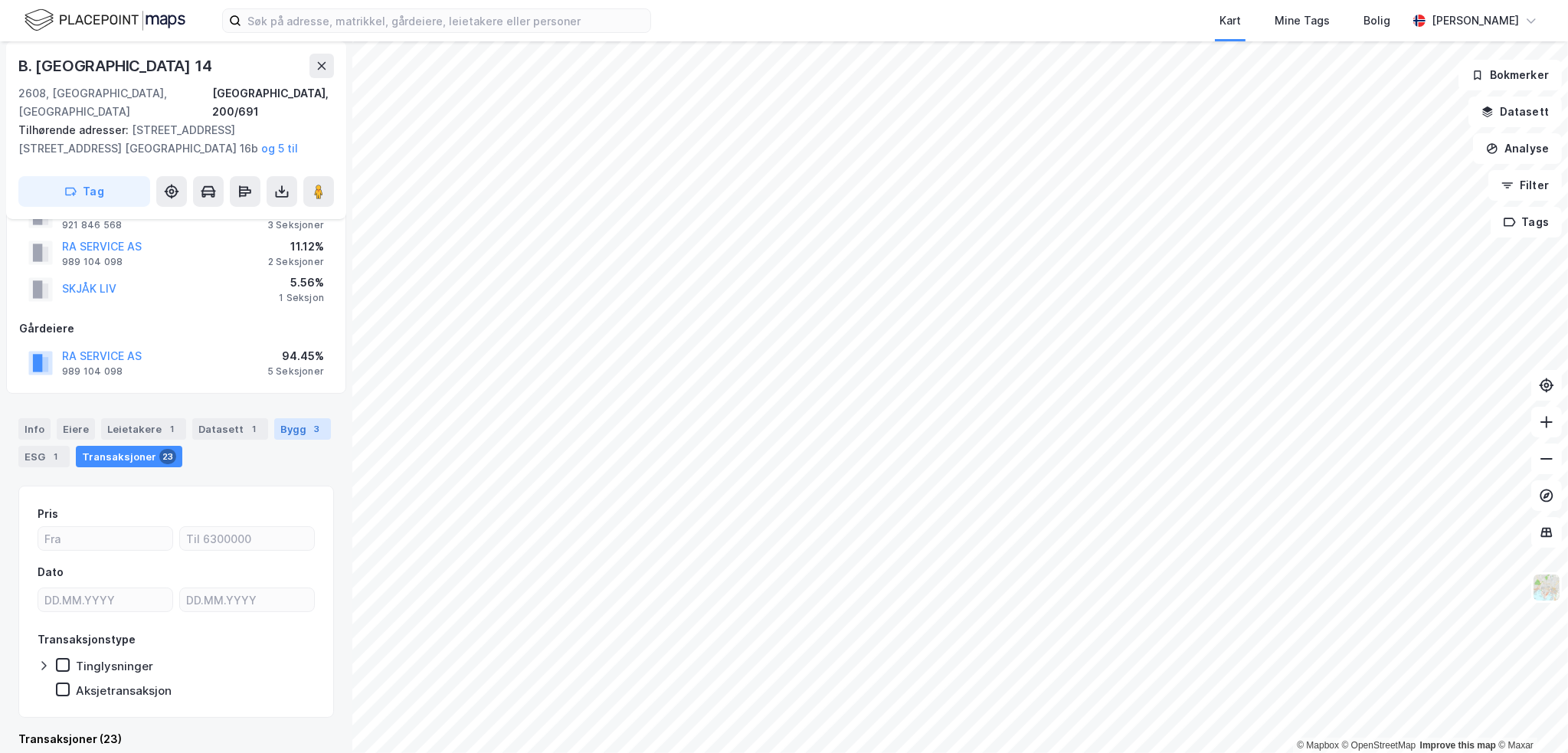
click at [276, 418] on div "Bygg 3" at bounding box center [303, 428] width 57 height 22
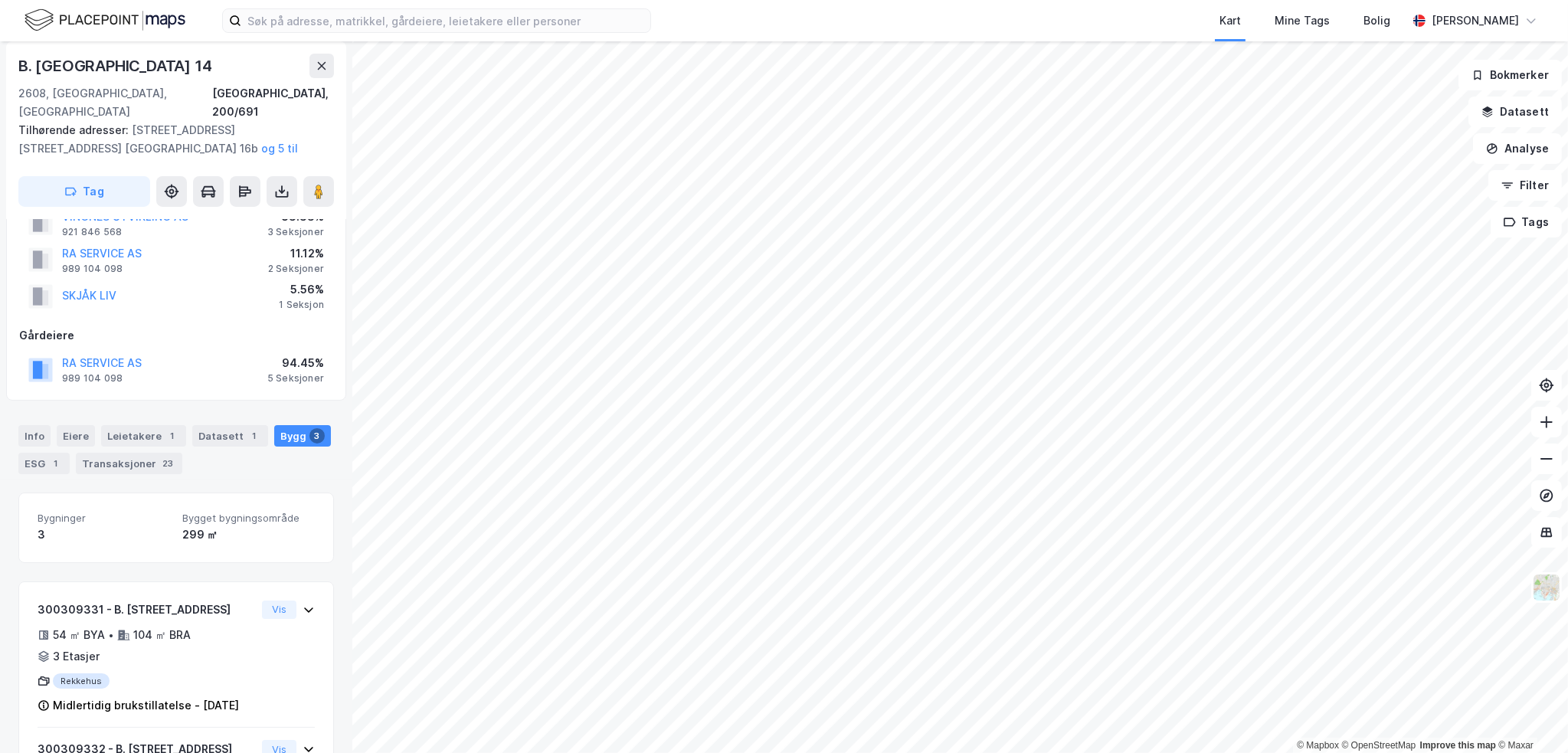
scroll to position [39, 0]
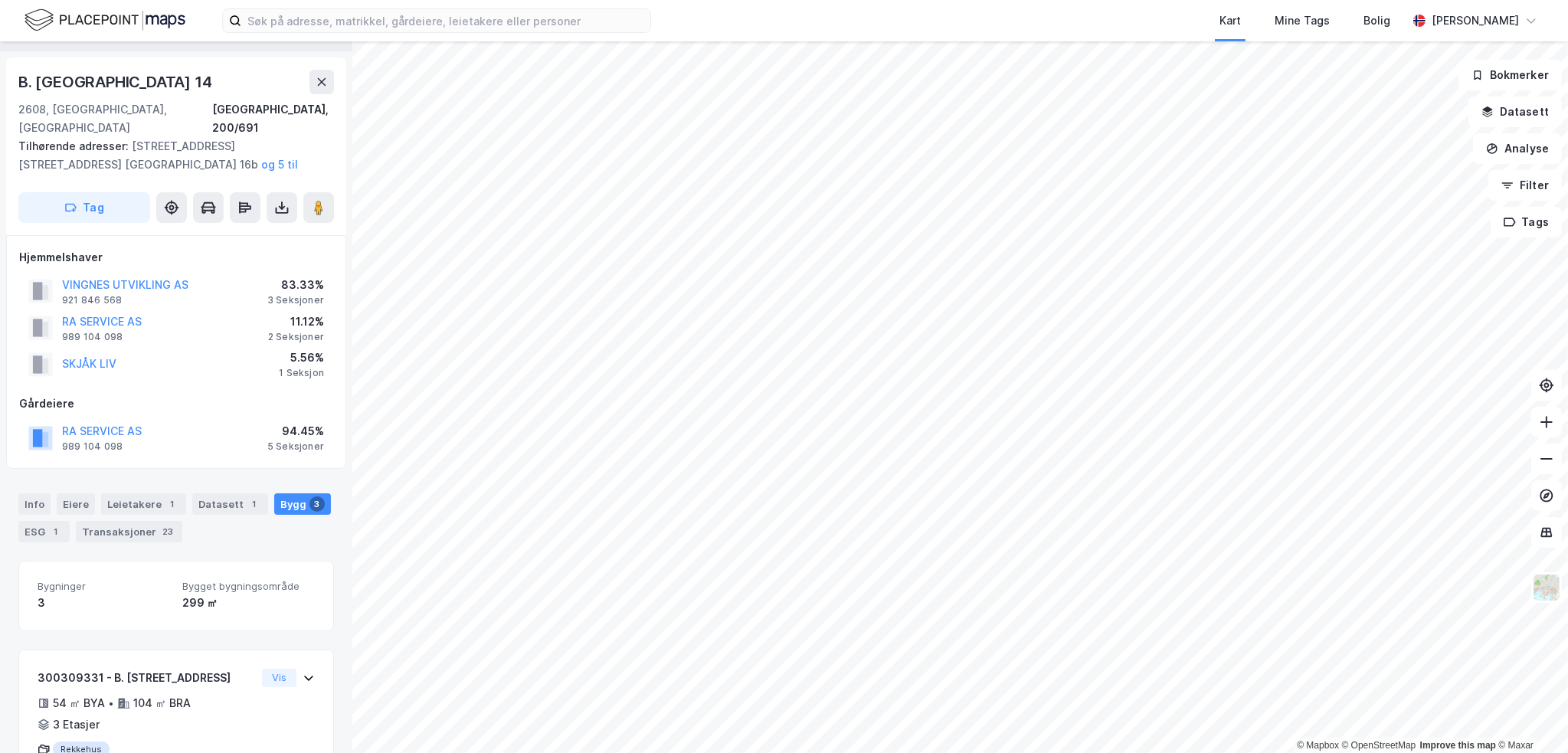
drag, startPoint x: 169, startPoint y: 319, endPoint x: 182, endPoint y: 316, distance: 13.3
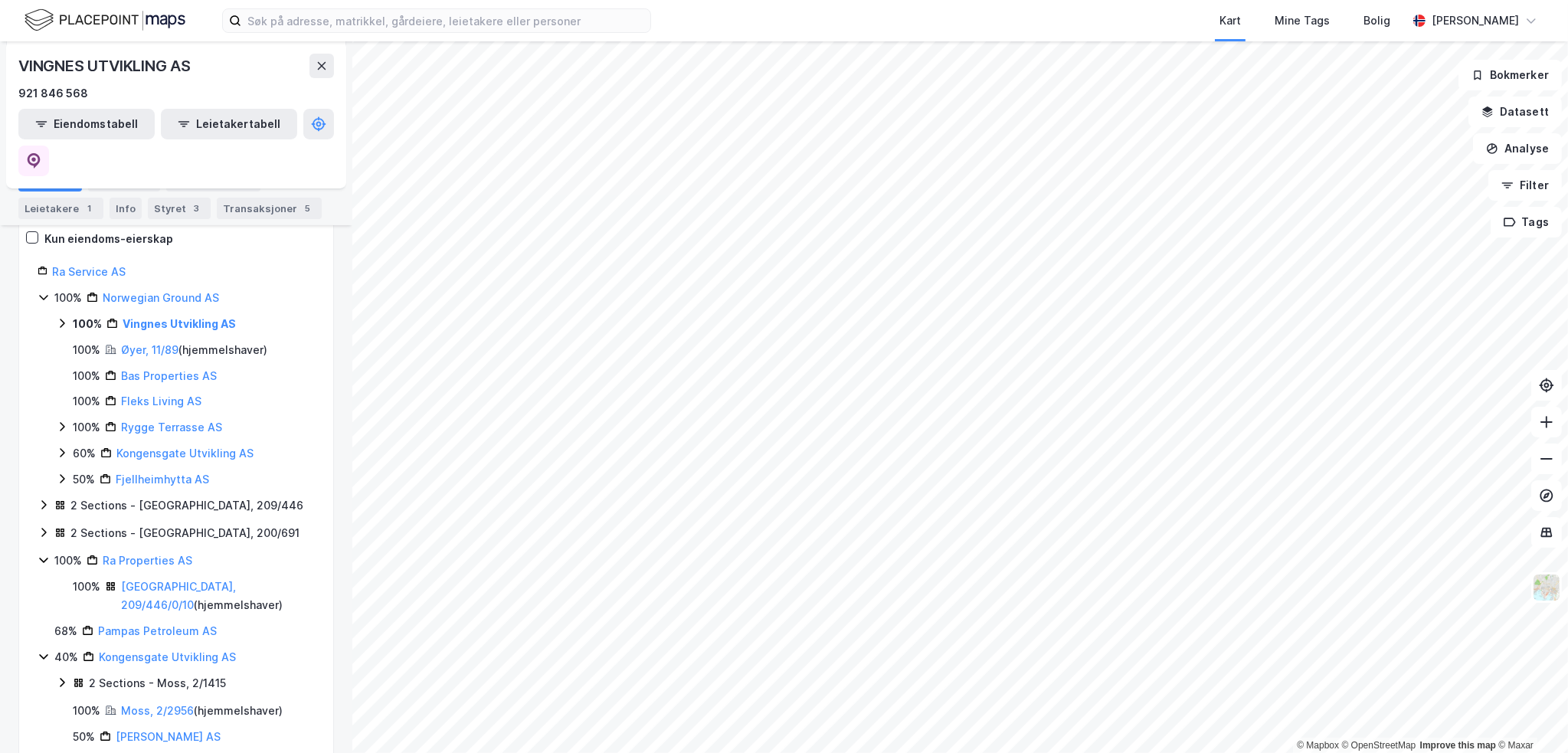
scroll to position [229, 0]
click at [126, 521] on div "2 Sections - [GEOGRAPHIC_DATA], 200/691" at bounding box center [185, 529] width 229 height 18
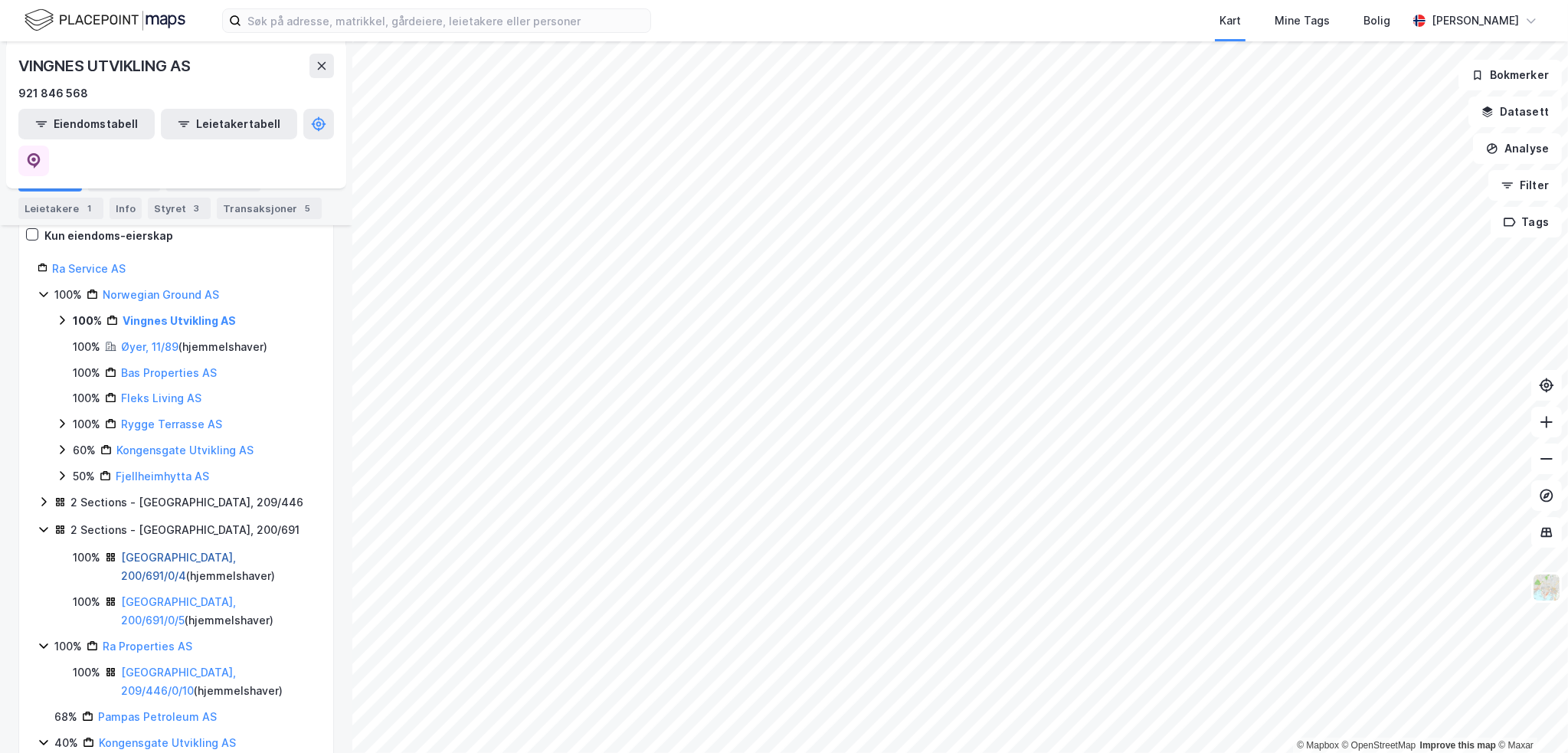
click at [154, 550] on link "[GEOGRAPHIC_DATA], 200/691/0/4" at bounding box center [178, 565] width 115 height 31
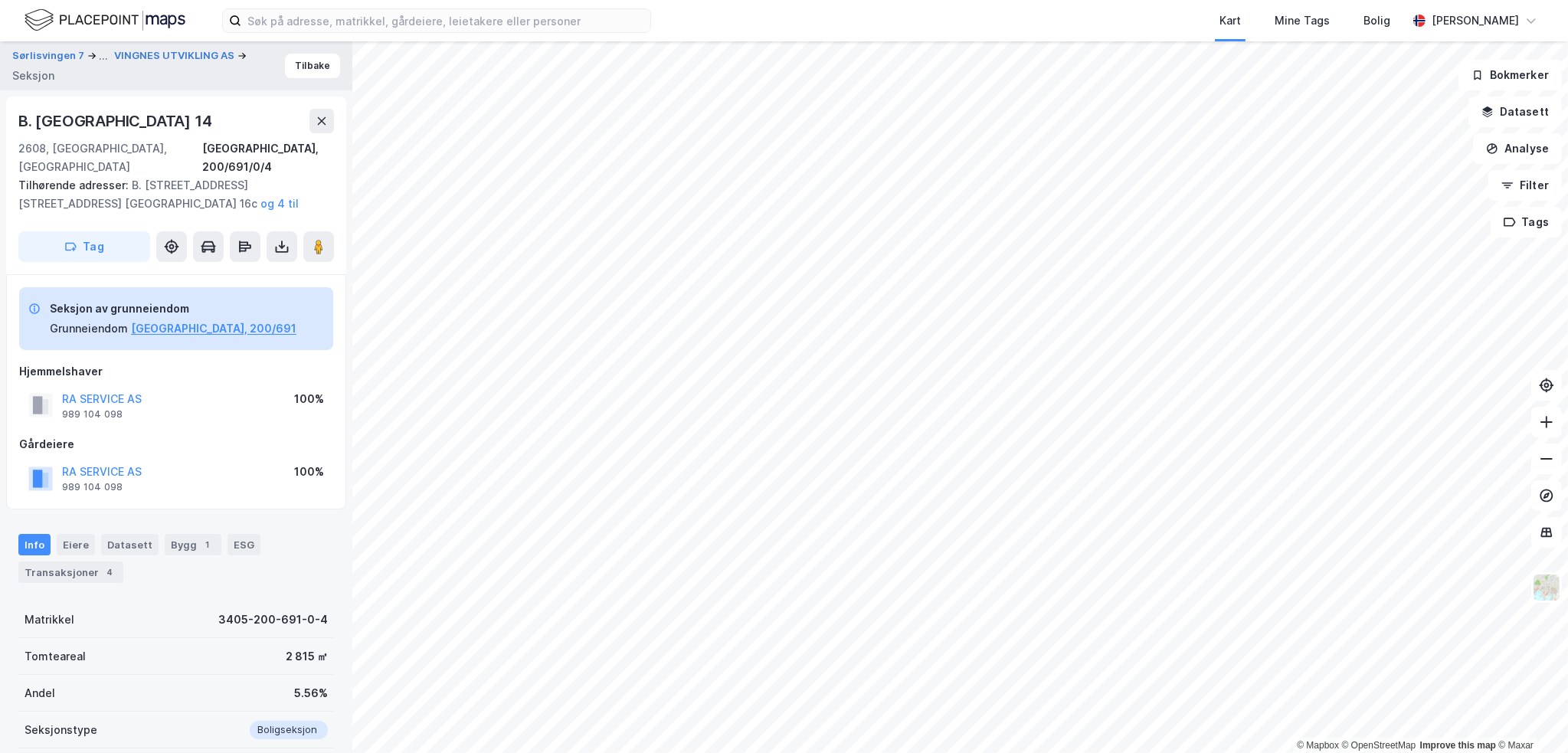
scroll to position [39, 0]
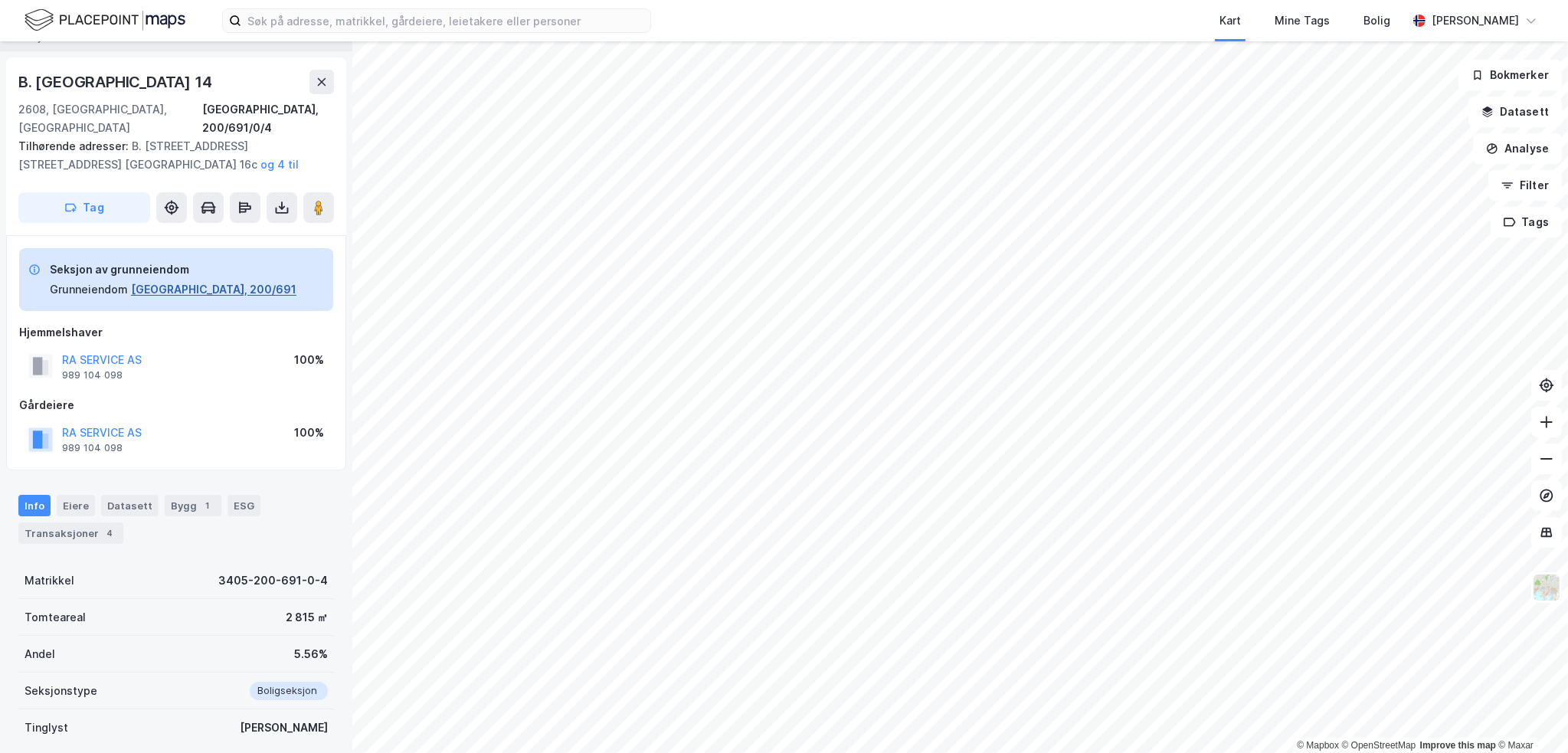
click at [206, 280] on button "[GEOGRAPHIC_DATA], 200/691" at bounding box center [214, 288] width 166 height 18
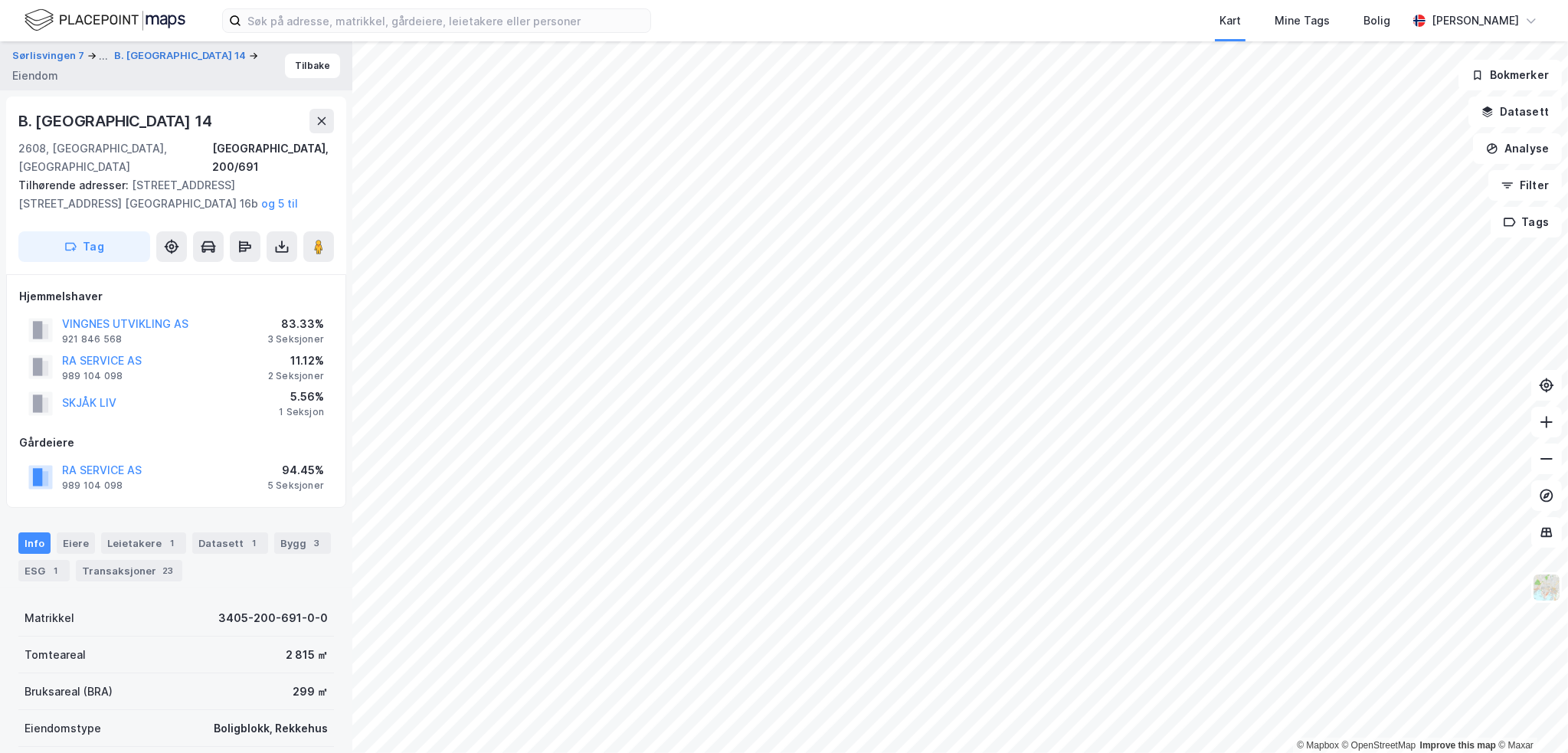
scroll to position [39, 0]
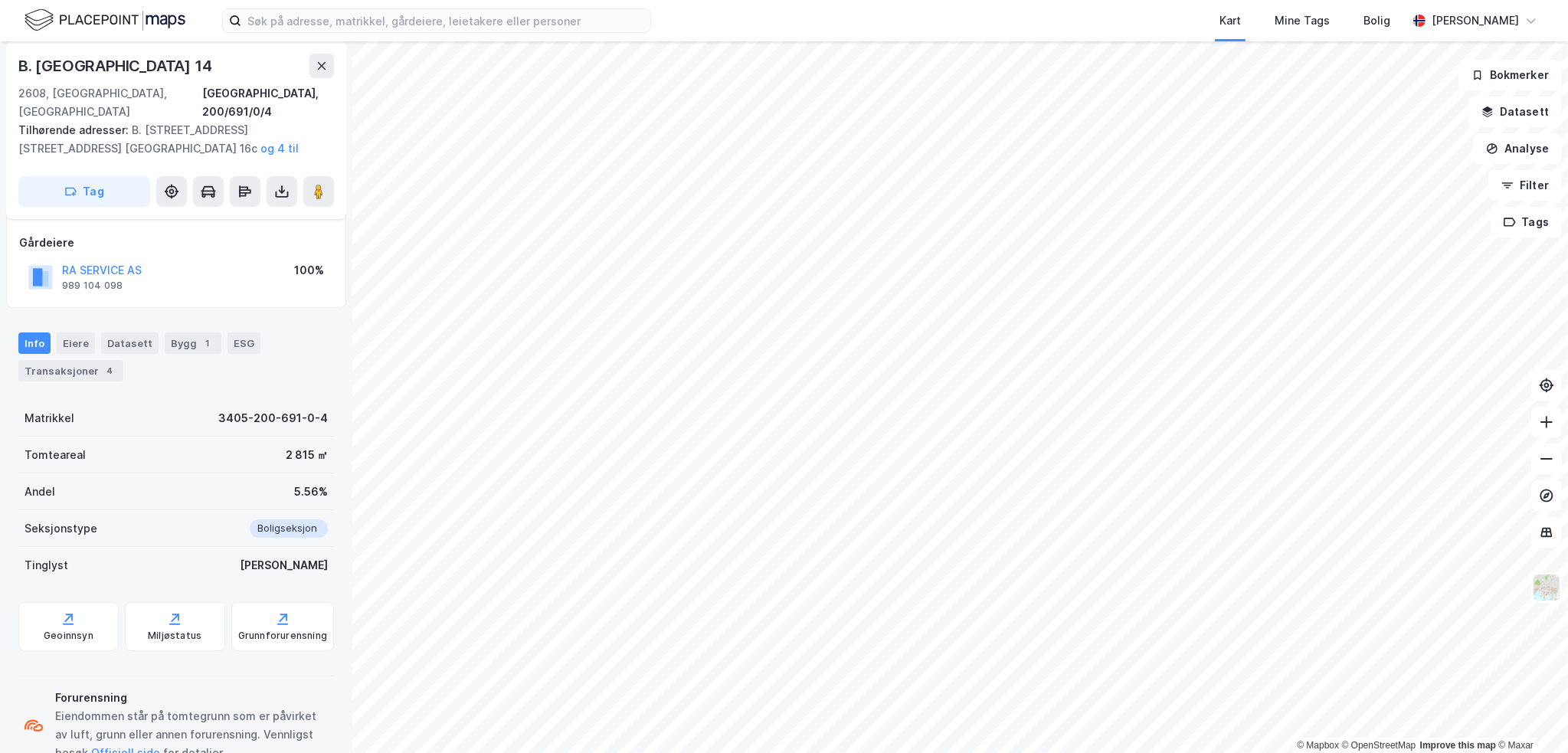
scroll to position [228, 0]
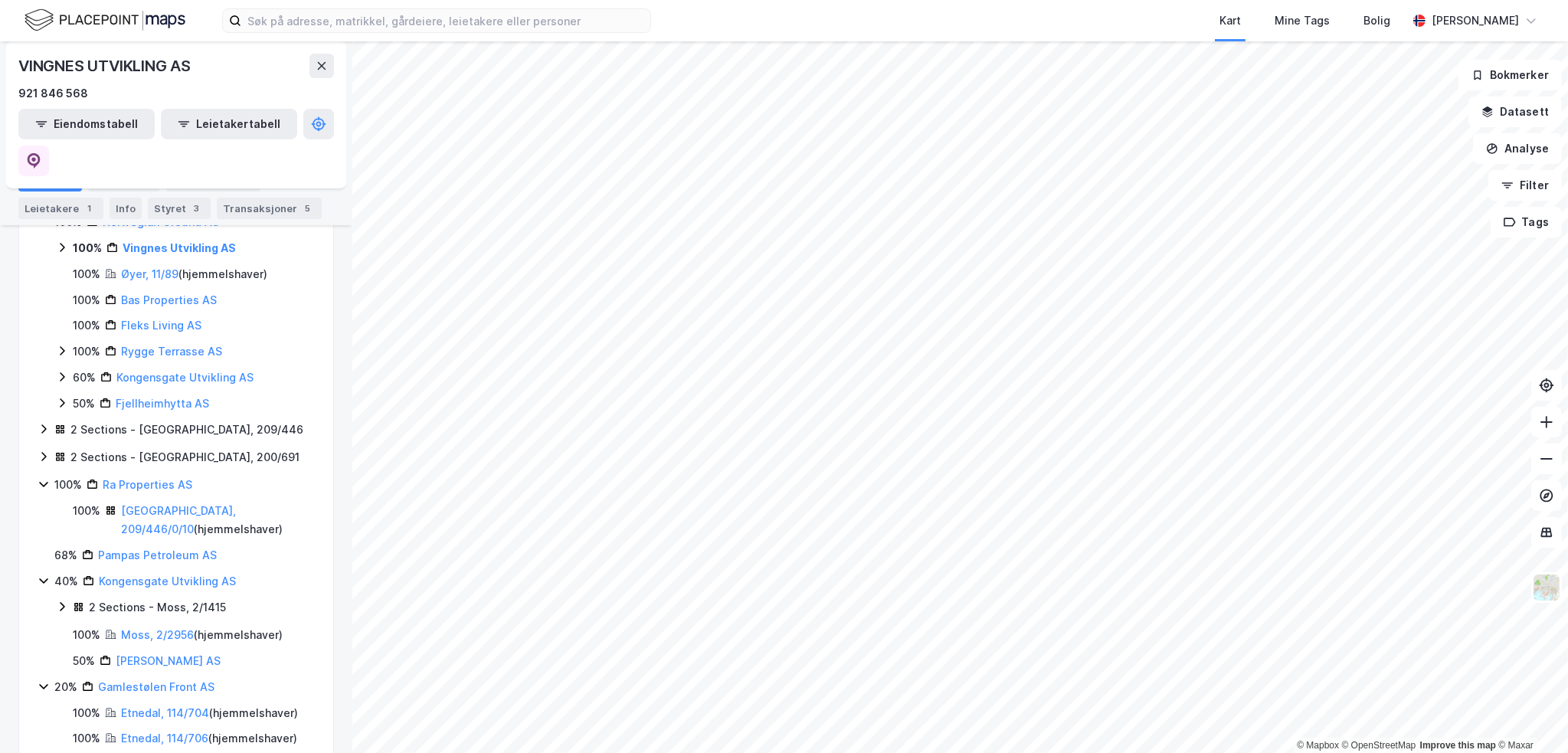
scroll to position [307, 0]
click at [192, 500] on link "[GEOGRAPHIC_DATA], 209/446/0/10" at bounding box center [178, 515] width 115 height 31
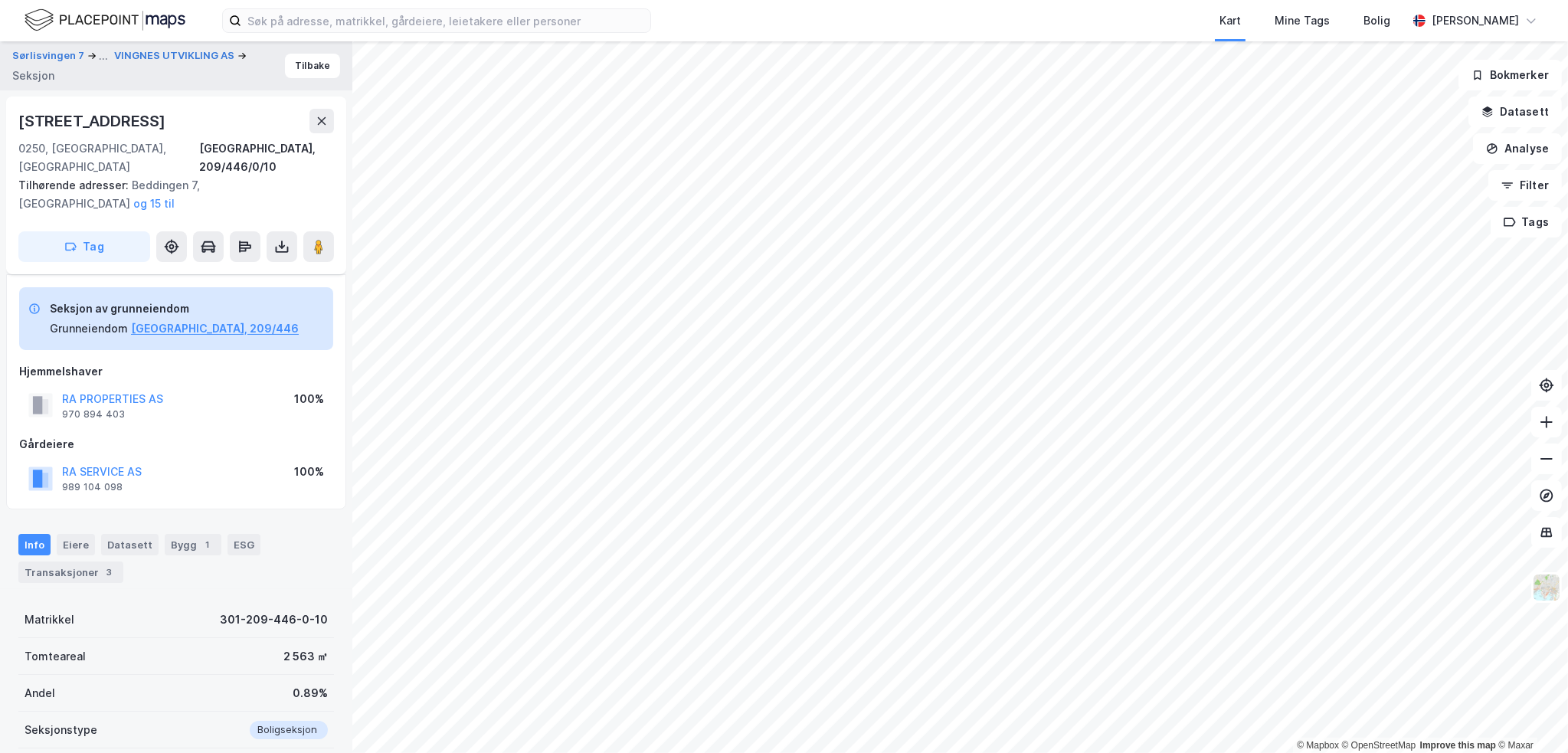
scroll to position [130, 0]
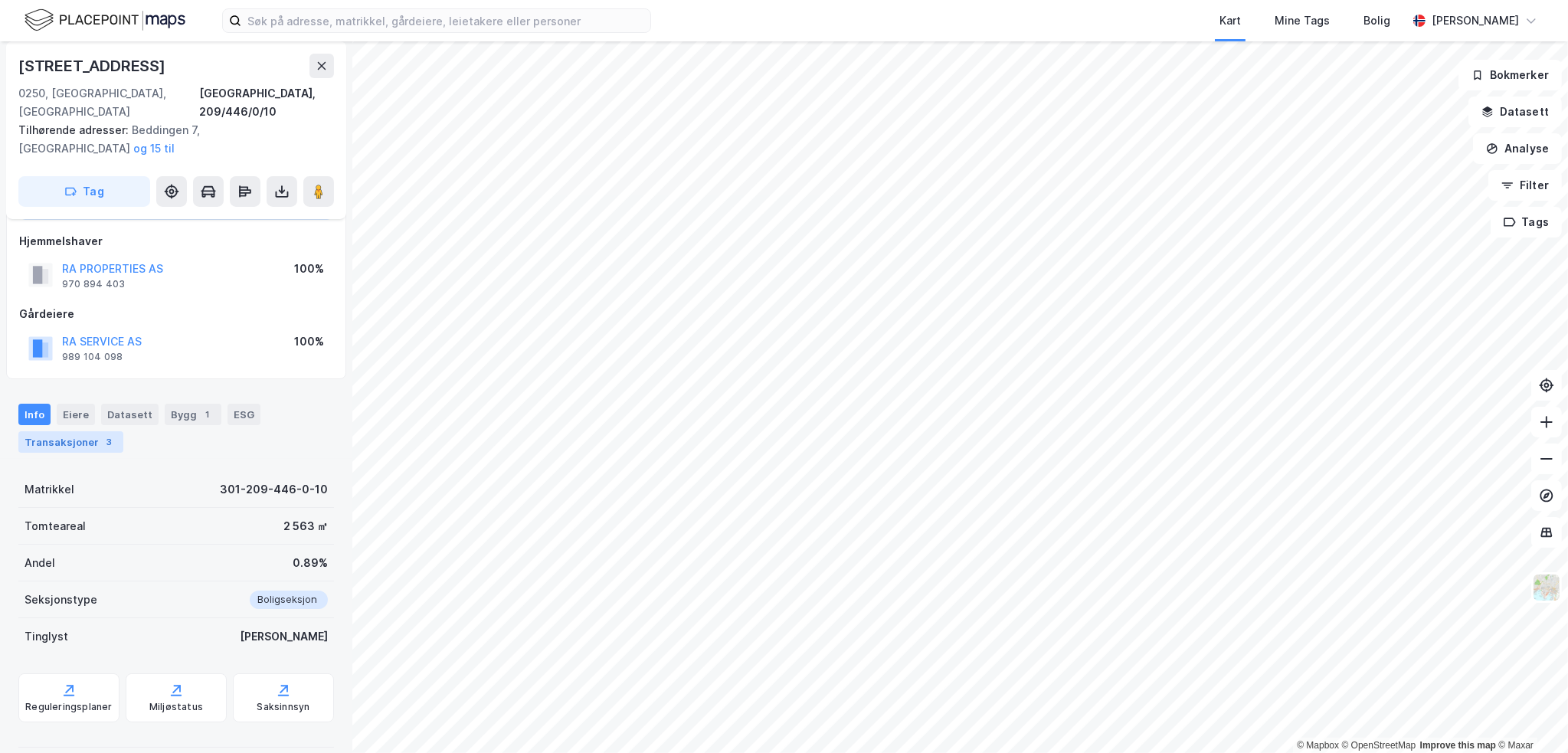
click at [98, 432] on div "Transaksjoner 3" at bounding box center [70, 442] width 105 height 22
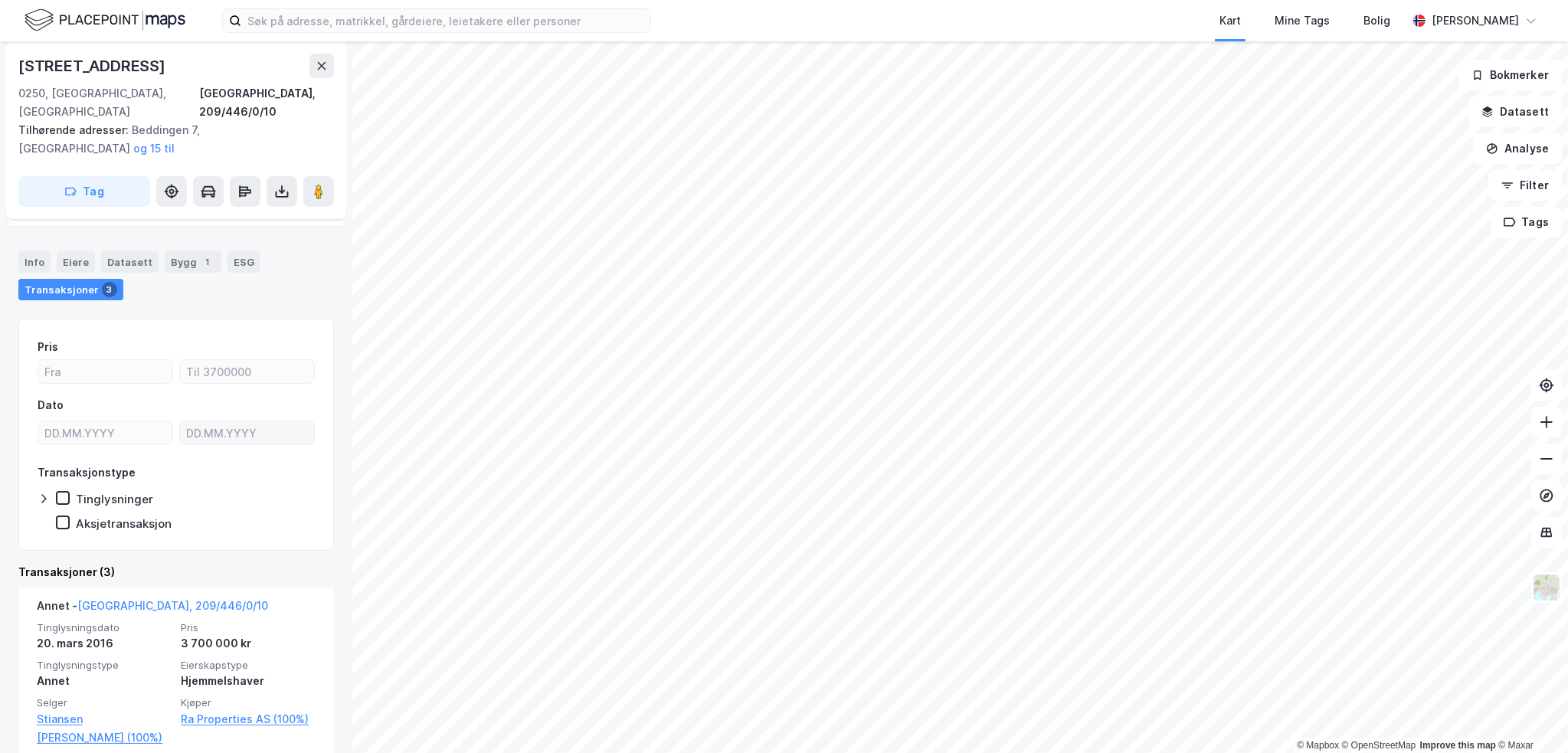
scroll to position [284, 0]
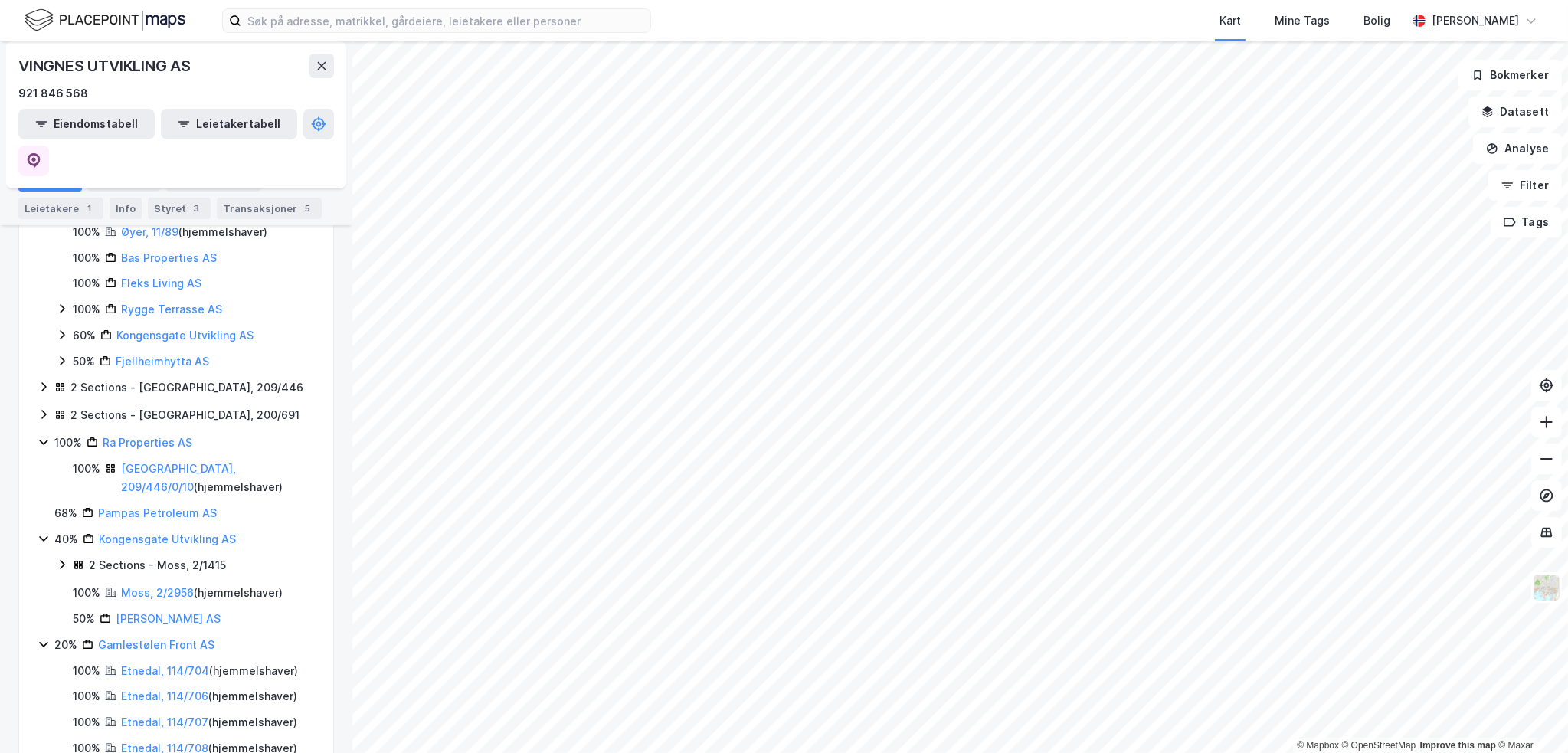
scroll to position [383, 0]
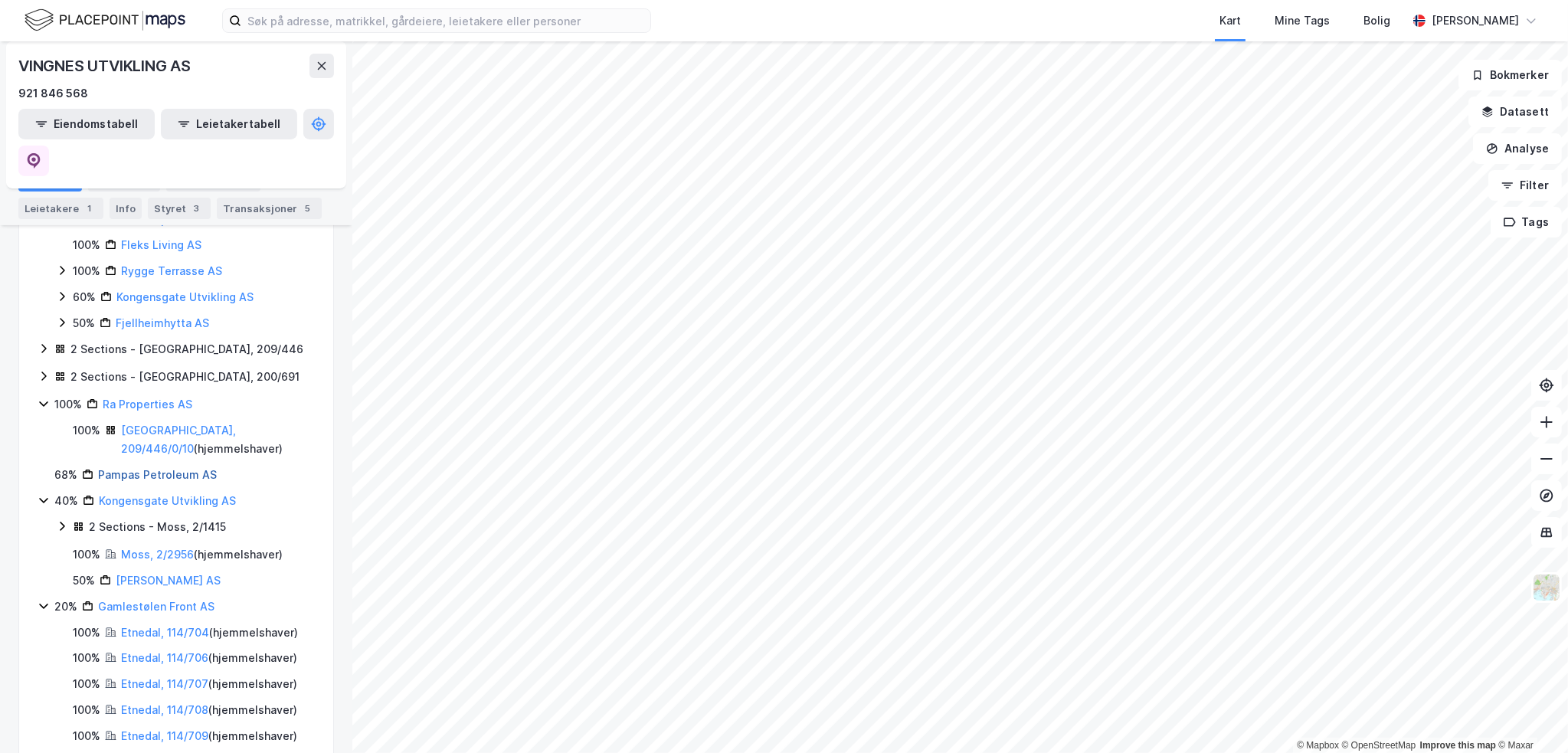
click at [190, 468] on link "Pampas Petroleum AS" at bounding box center [157, 475] width 119 height 13
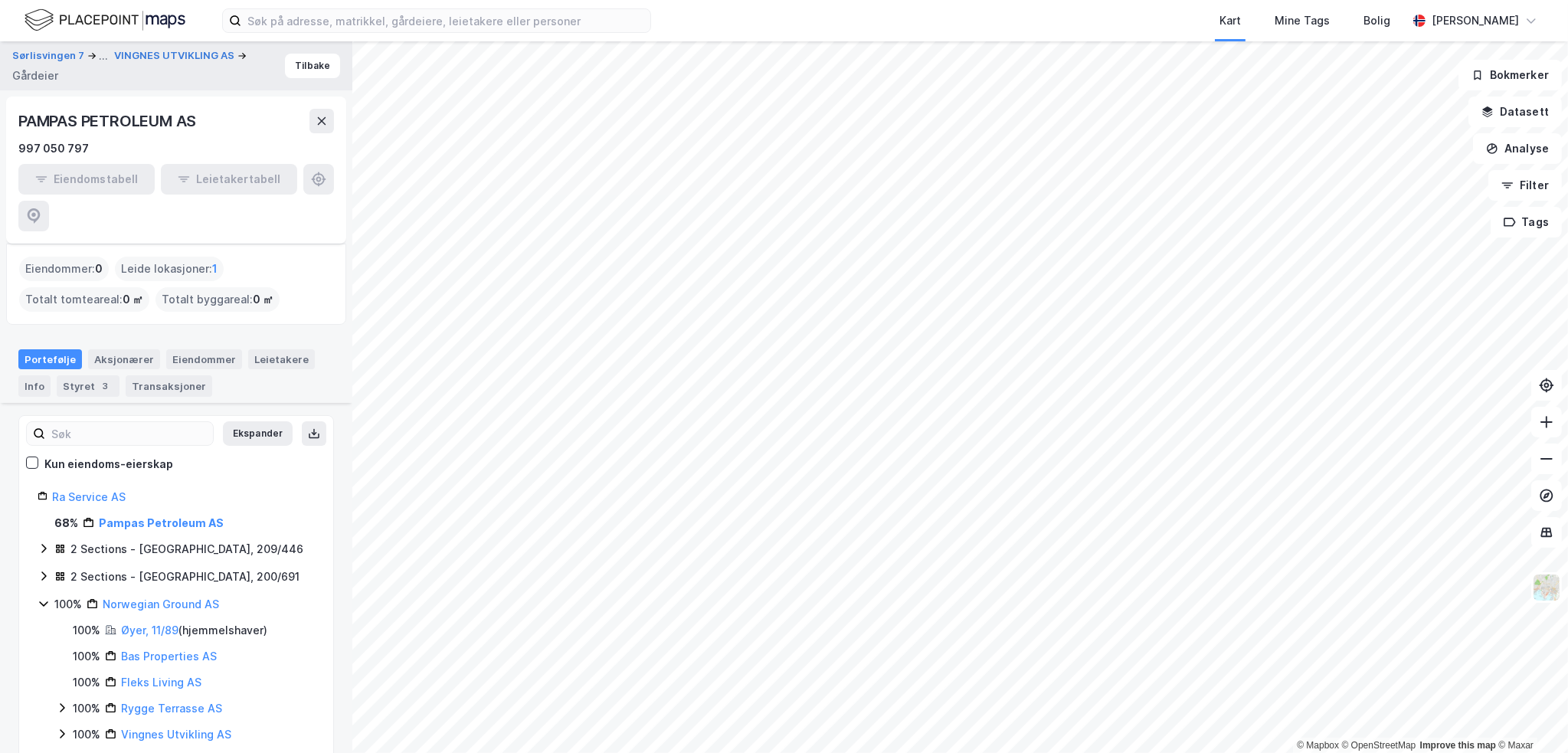
click at [135, 114] on div "PAMPAS PETROLEUM AS" at bounding box center [109, 121] width 181 height 25
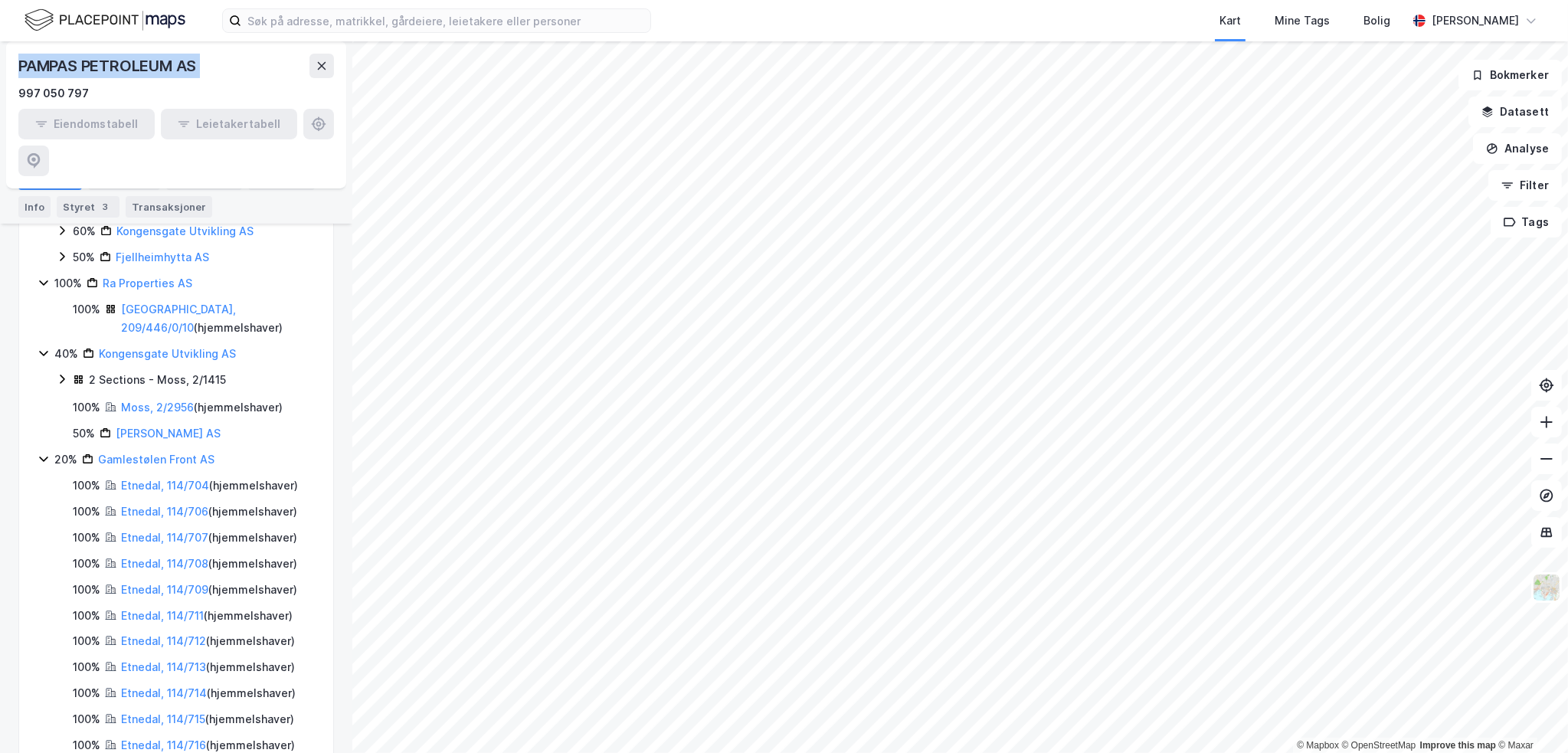
scroll to position [530, 0]
click at [115, 448] on div "Gamlestølen Front AS" at bounding box center [156, 457] width 116 height 18
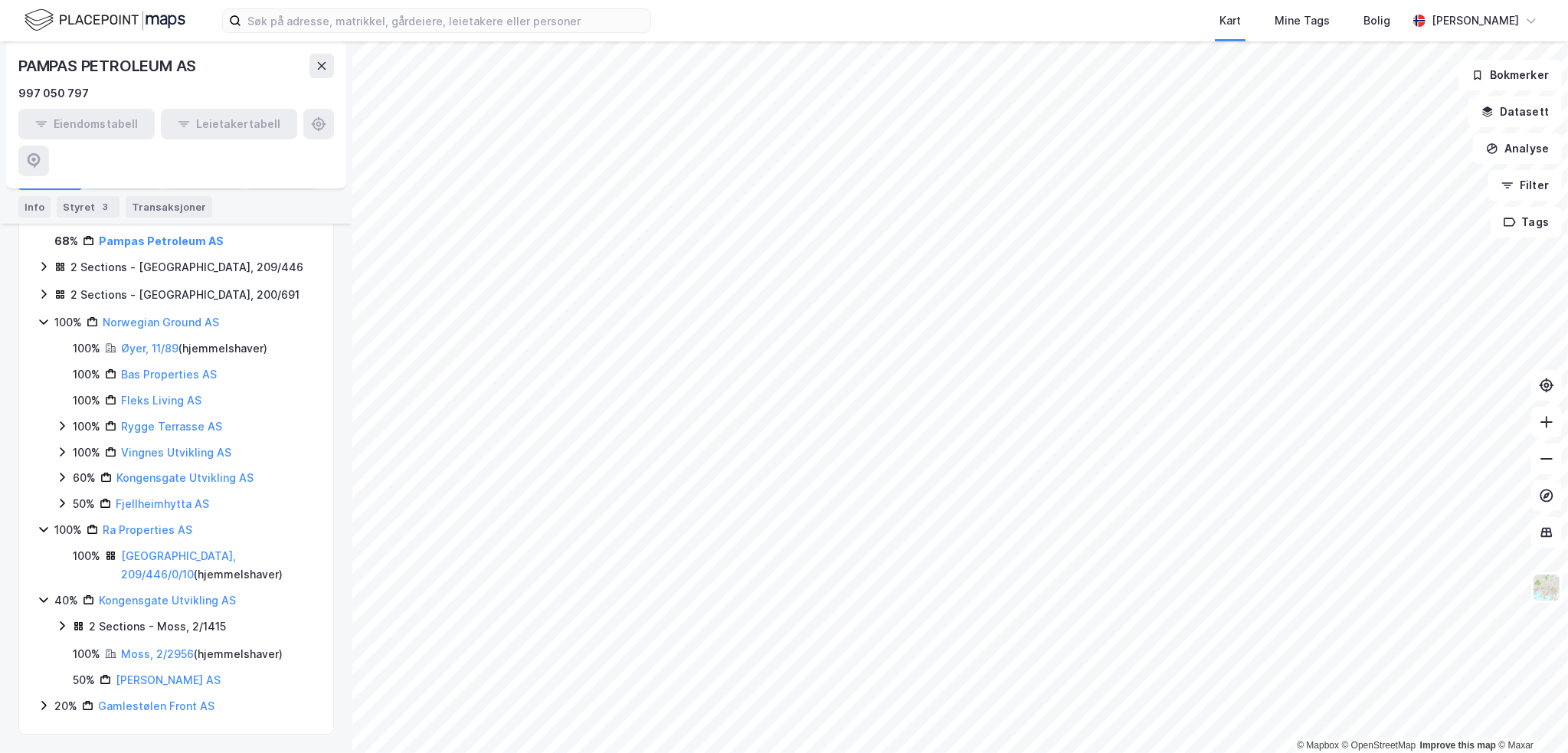
scroll to position [245, 0]
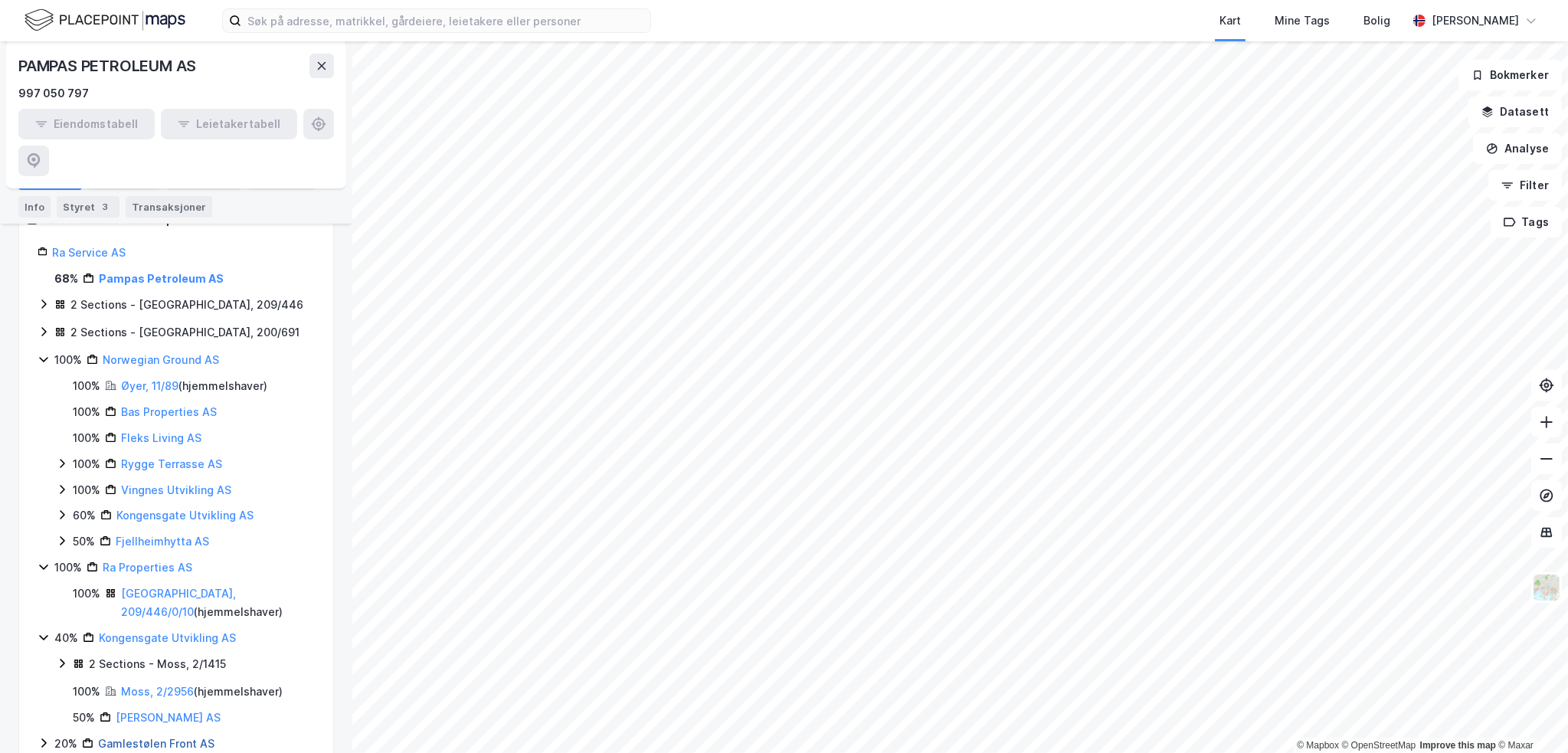
click at [141, 737] on link "Gamlestølen Front AS" at bounding box center [156, 743] width 116 height 13
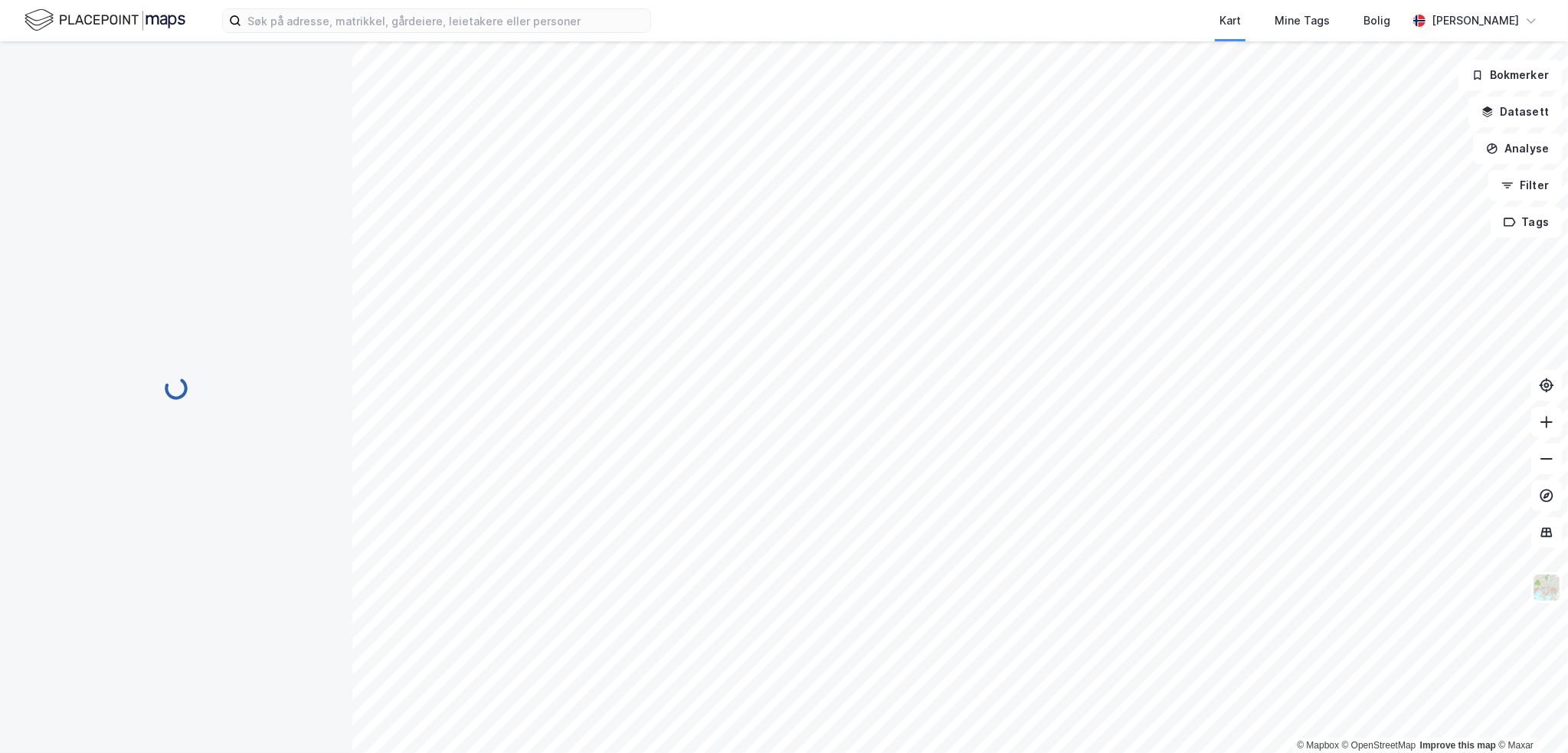
scroll to position [0, 0]
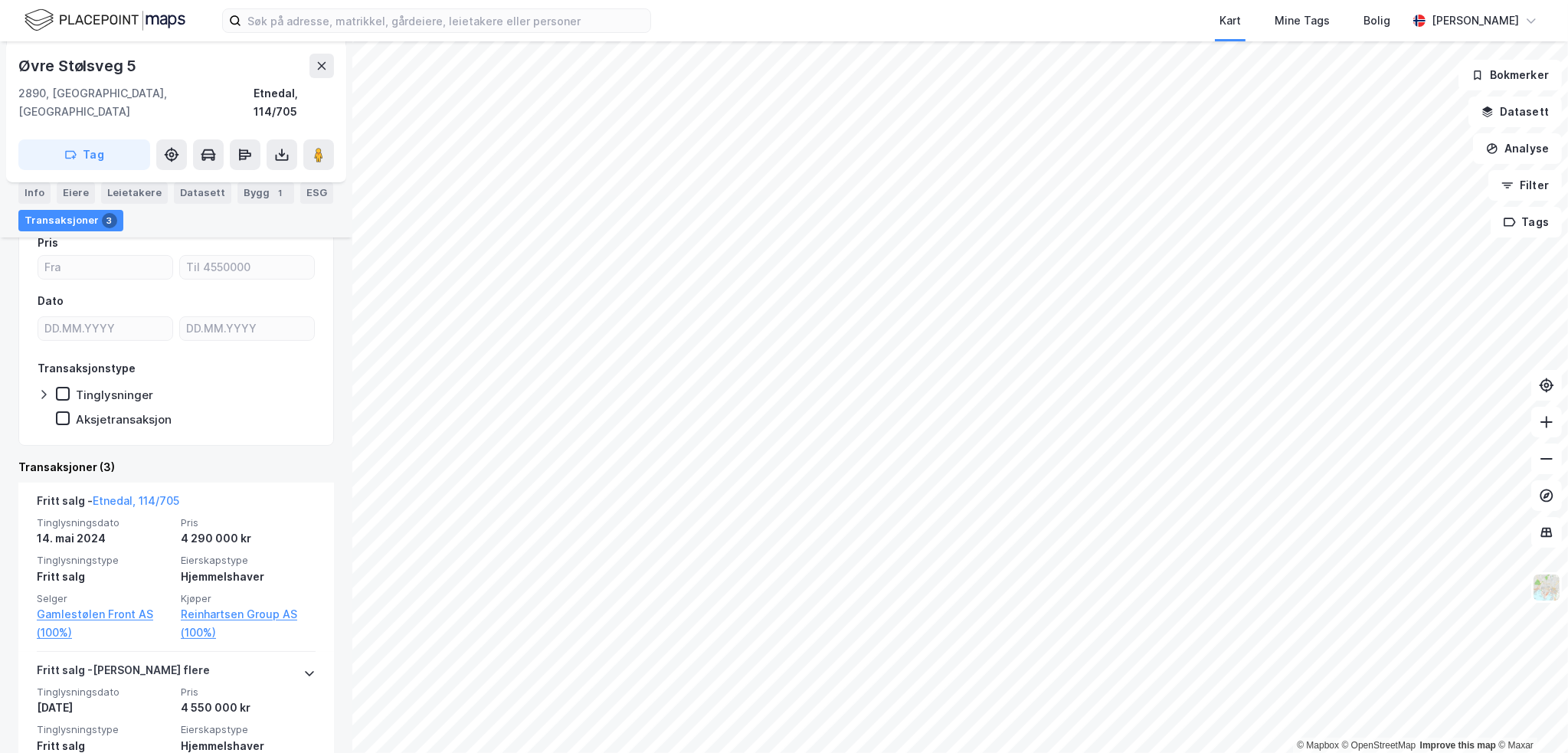
scroll to position [229, 0]
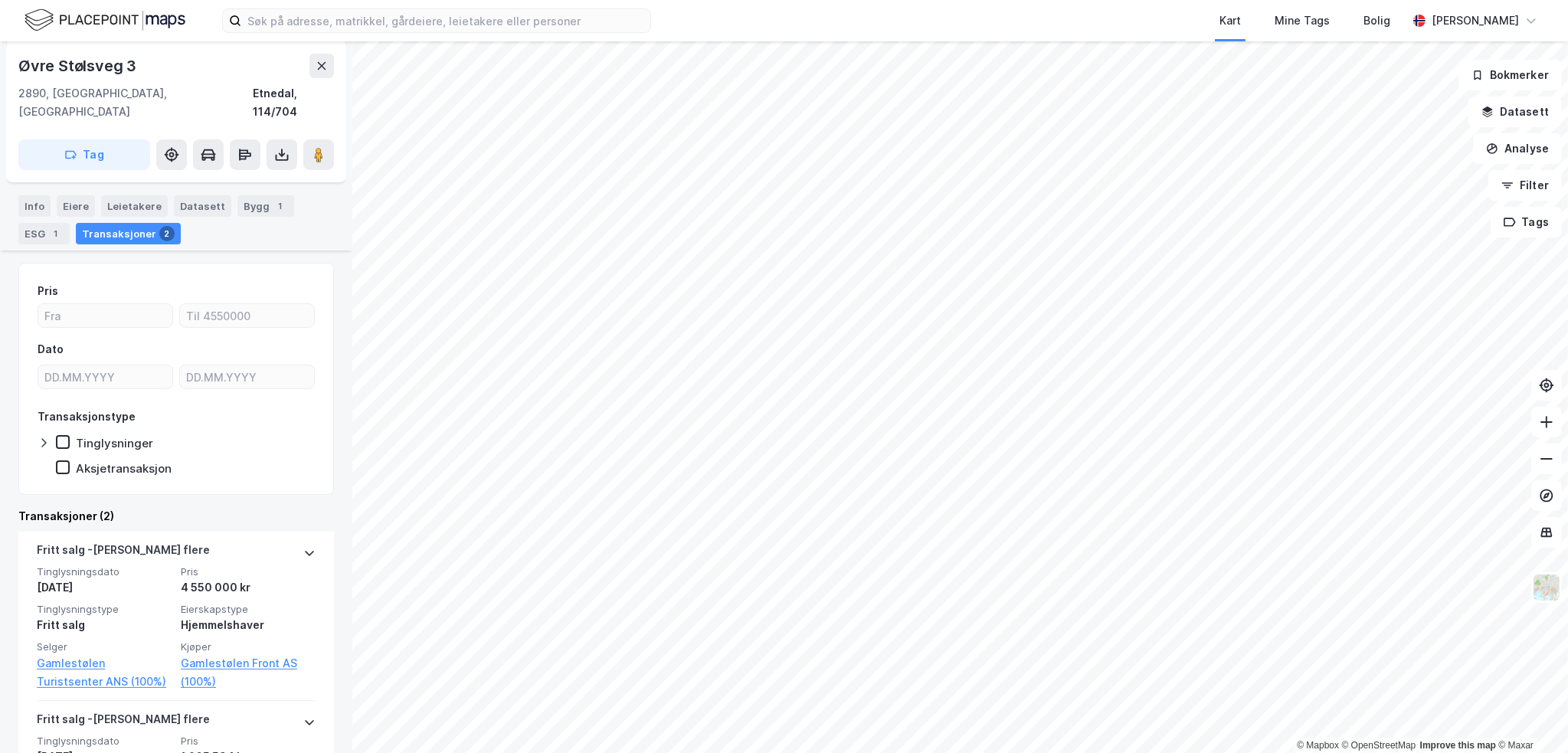
scroll to position [288, 0]
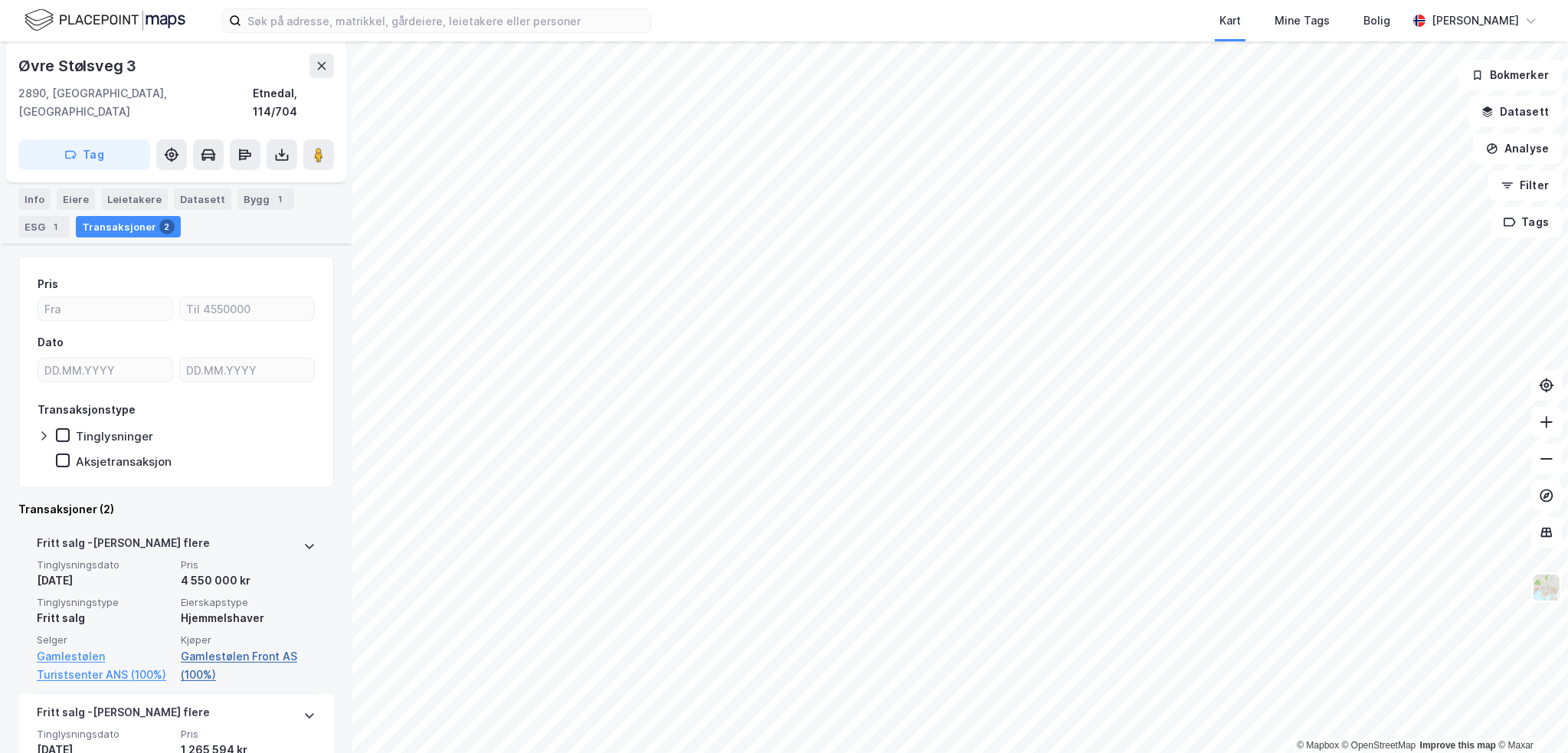
click at [217, 647] on link "Gamlestølen Front AS (100%)" at bounding box center [248, 665] width 135 height 37
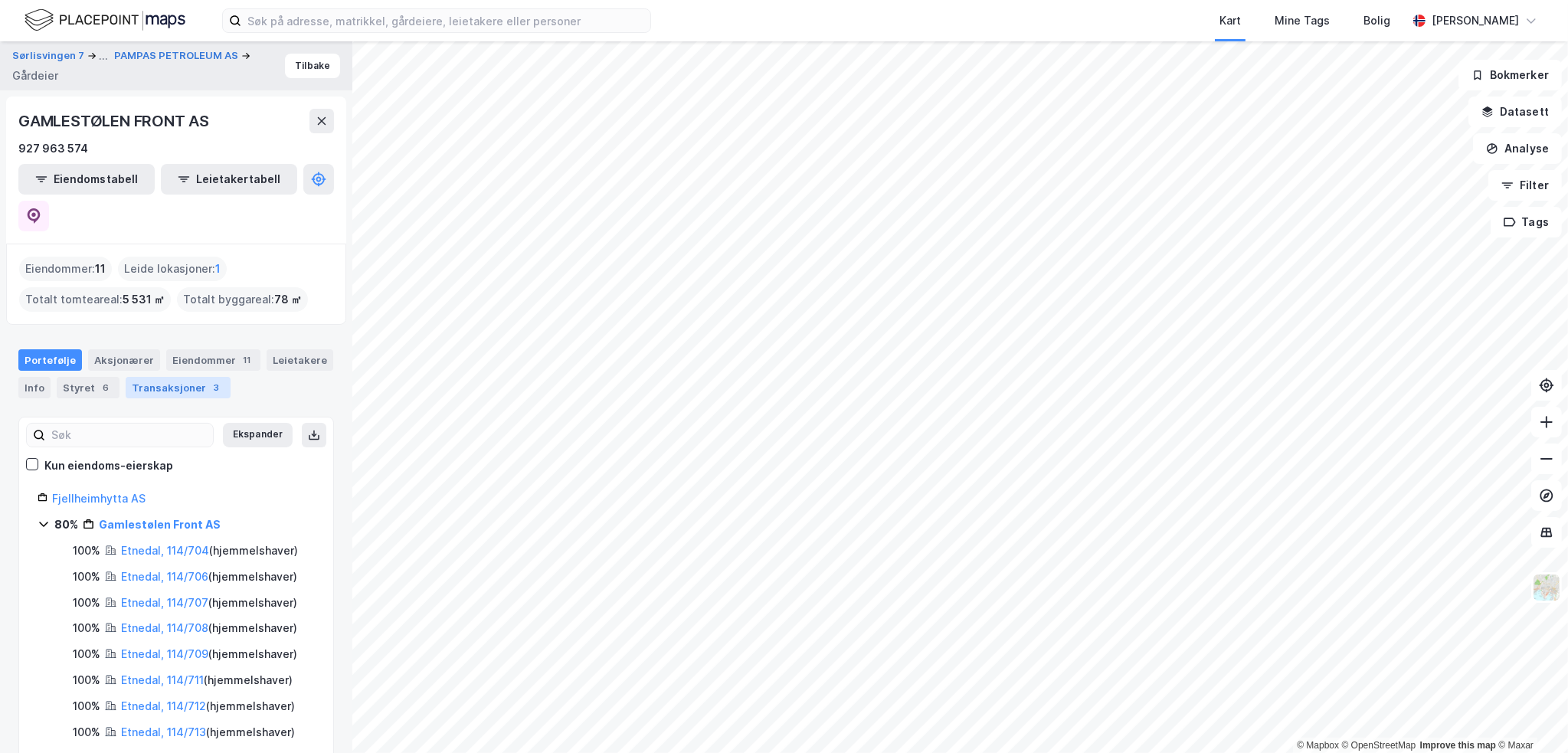
click at [209, 380] on div "3" at bounding box center [217, 387] width 15 height 15
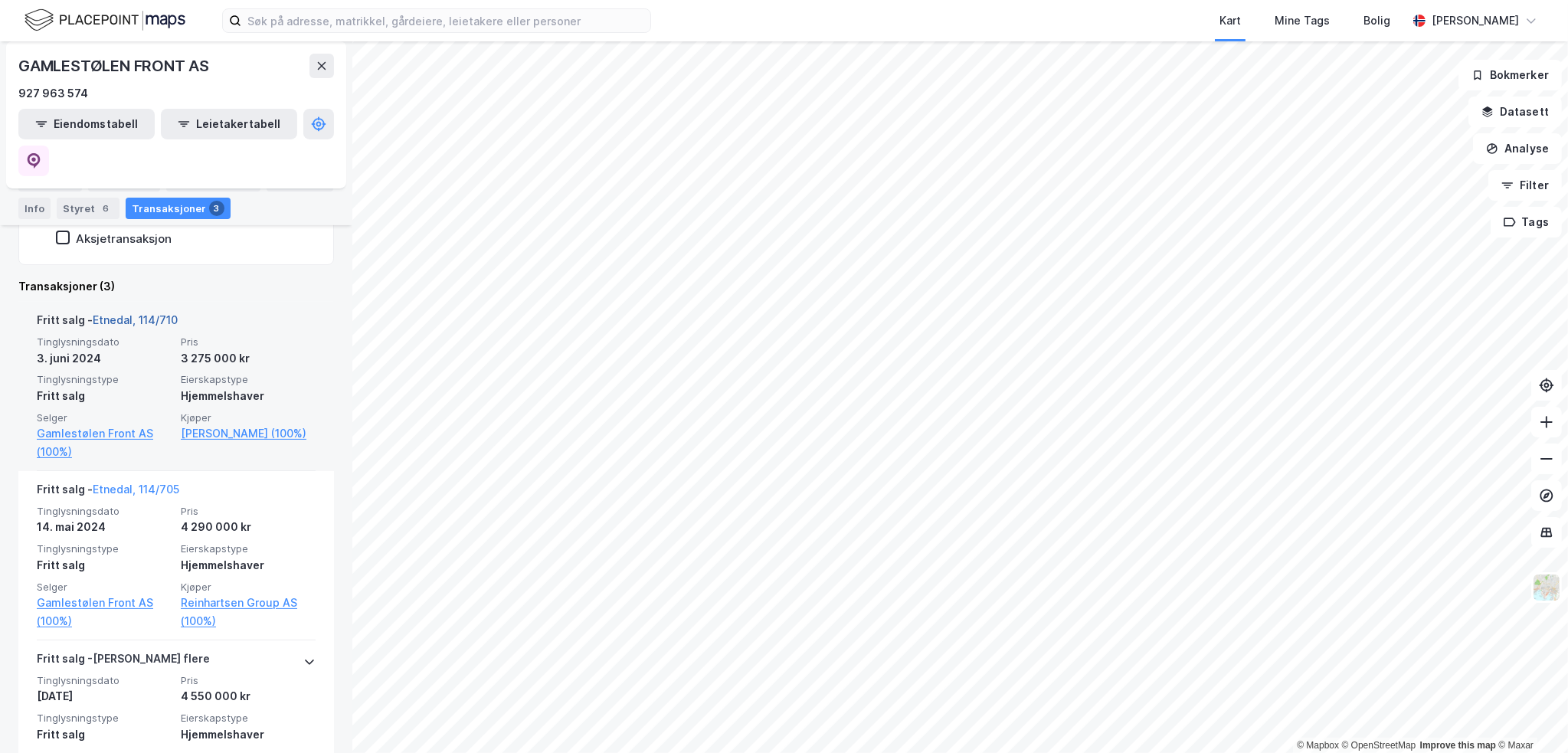
scroll to position [420, 0]
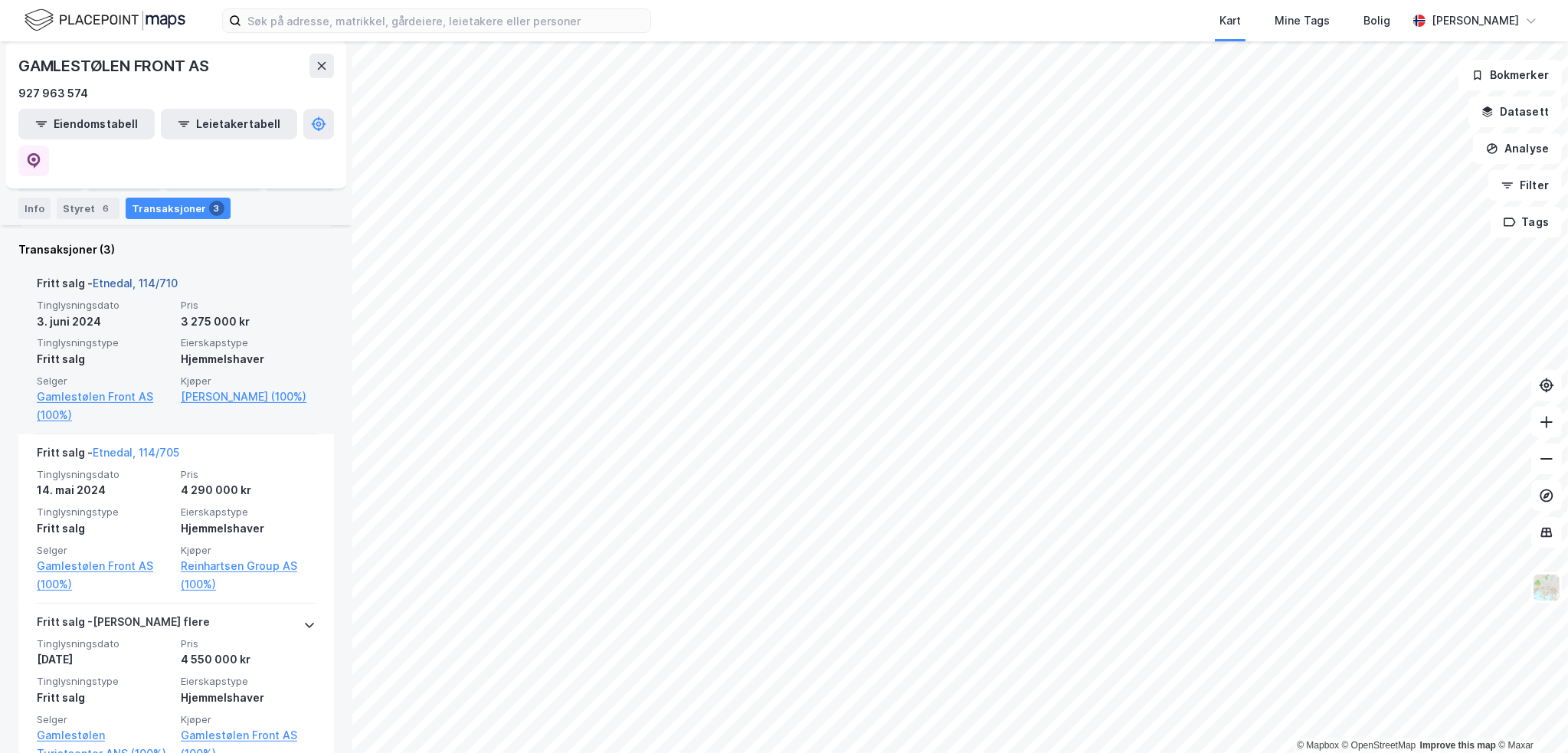
click at [156, 276] on link "Etnedal, 114/710" at bounding box center [134, 283] width 85 height 13
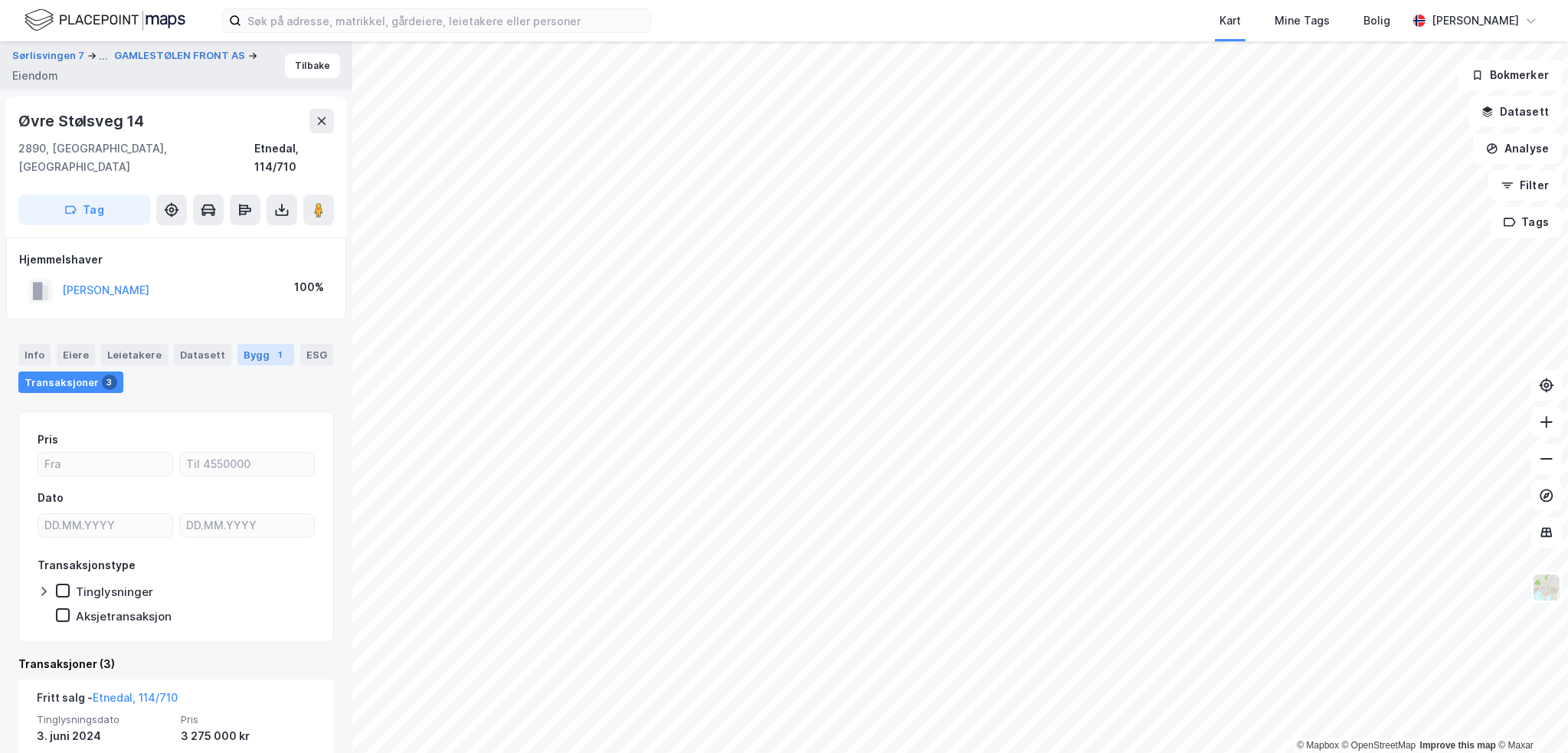
click at [272, 347] on div "1" at bounding box center [280, 354] width 15 height 15
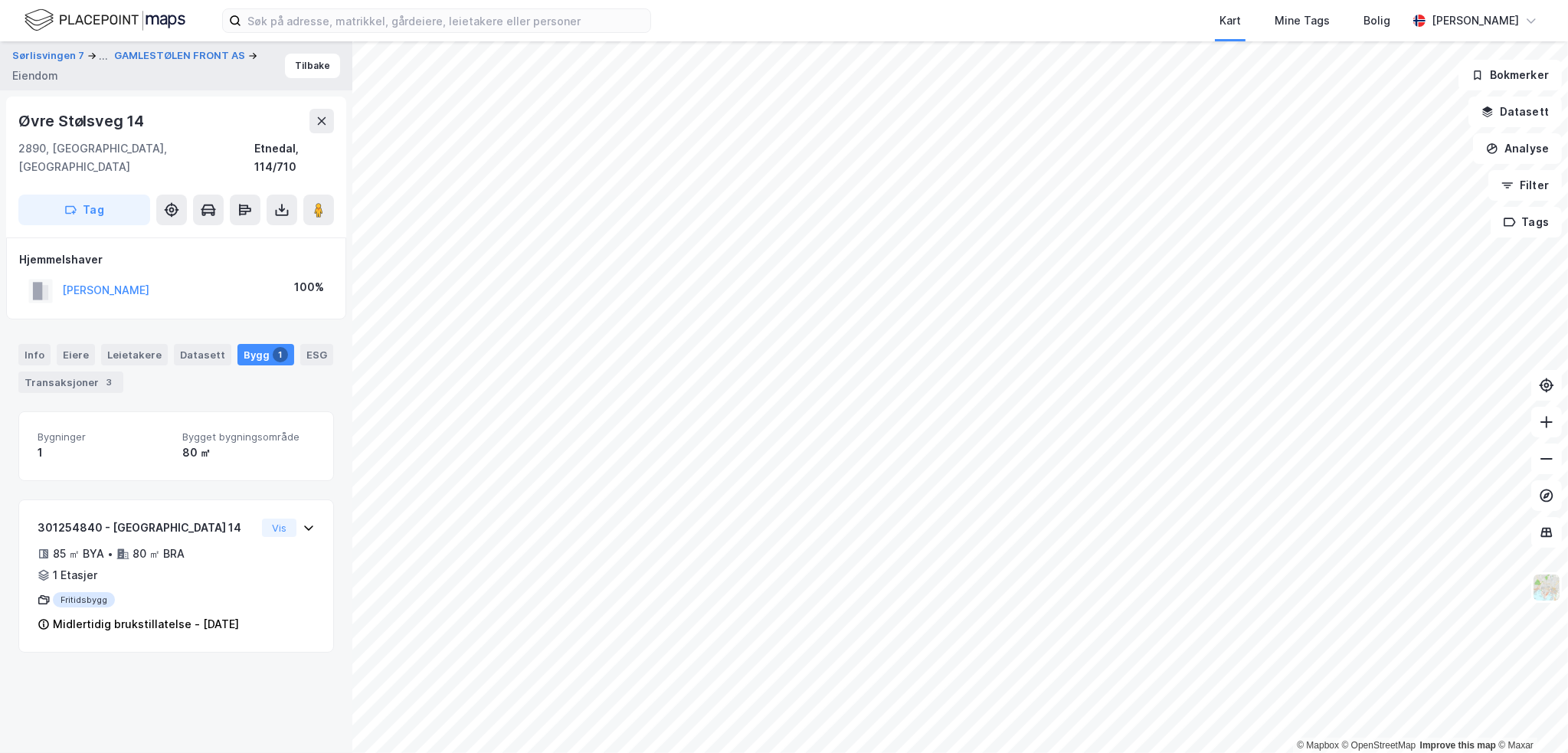
drag, startPoint x: 115, startPoint y: 379, endPoint x: 74, endPoint y: 314, distance: 76.9
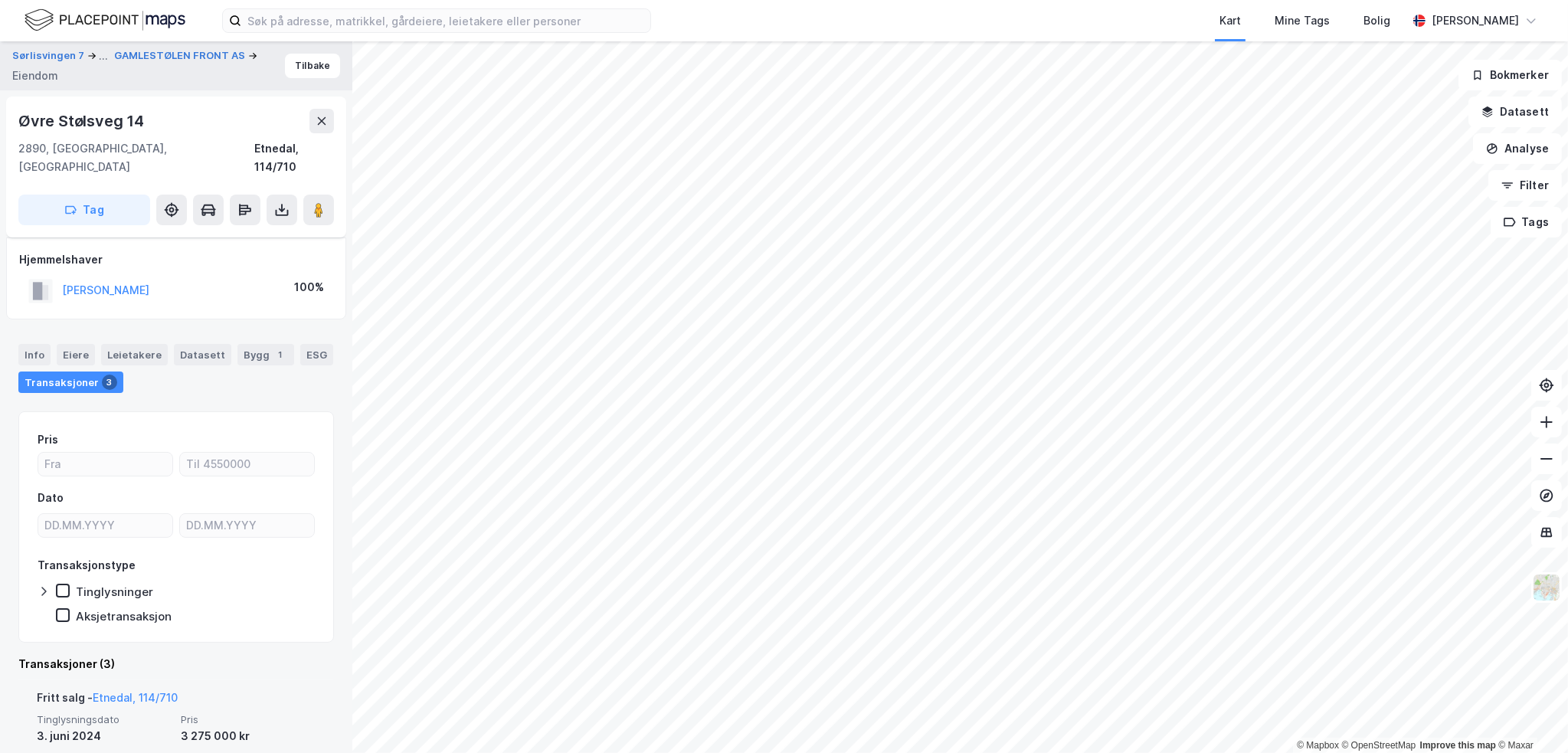
scroll to position [307, 0]
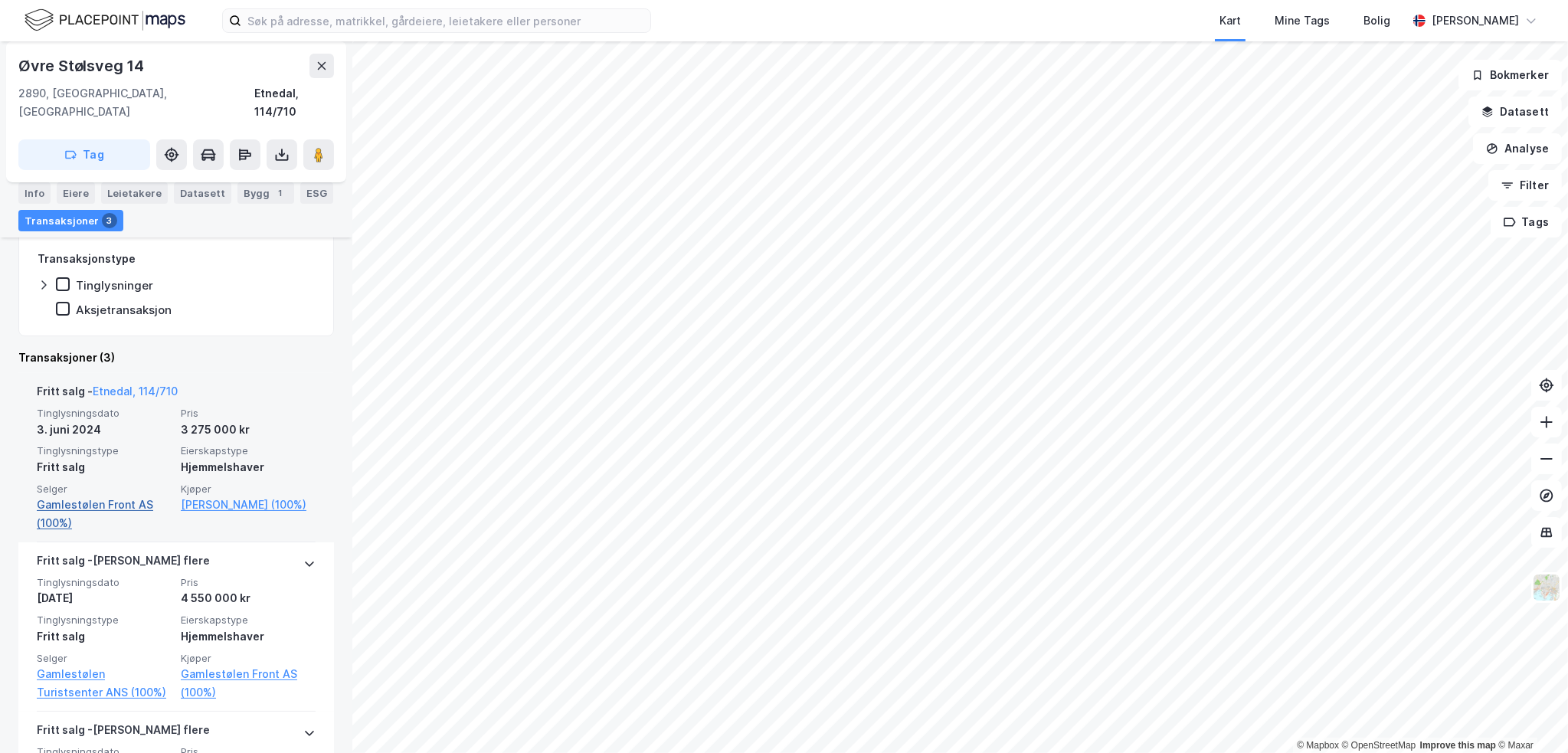
click at [100, 496] on link "Gamlestølen Front AS (100%)" at bounding box center [105, 514] width 135 height 37
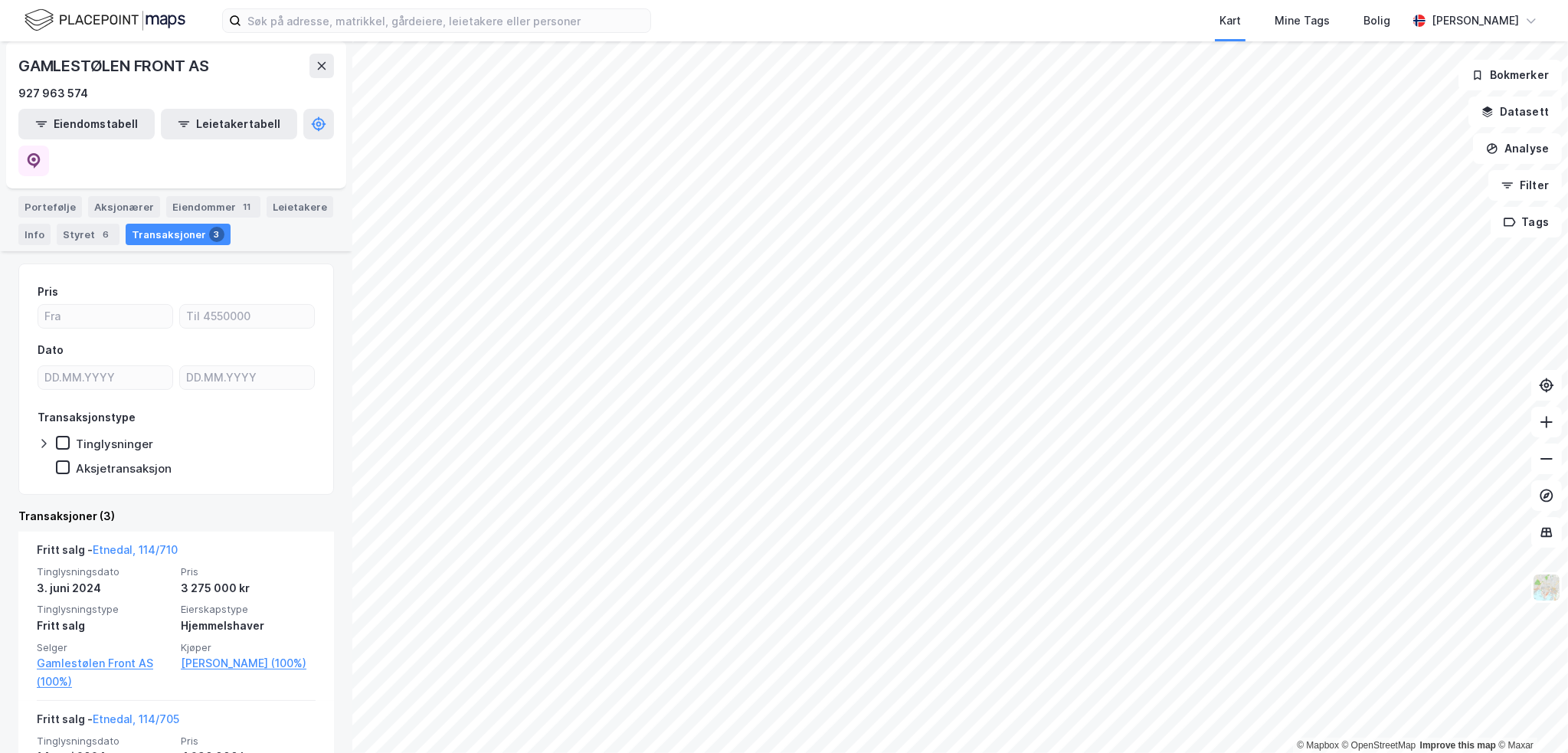
scroll to position [420, 0]
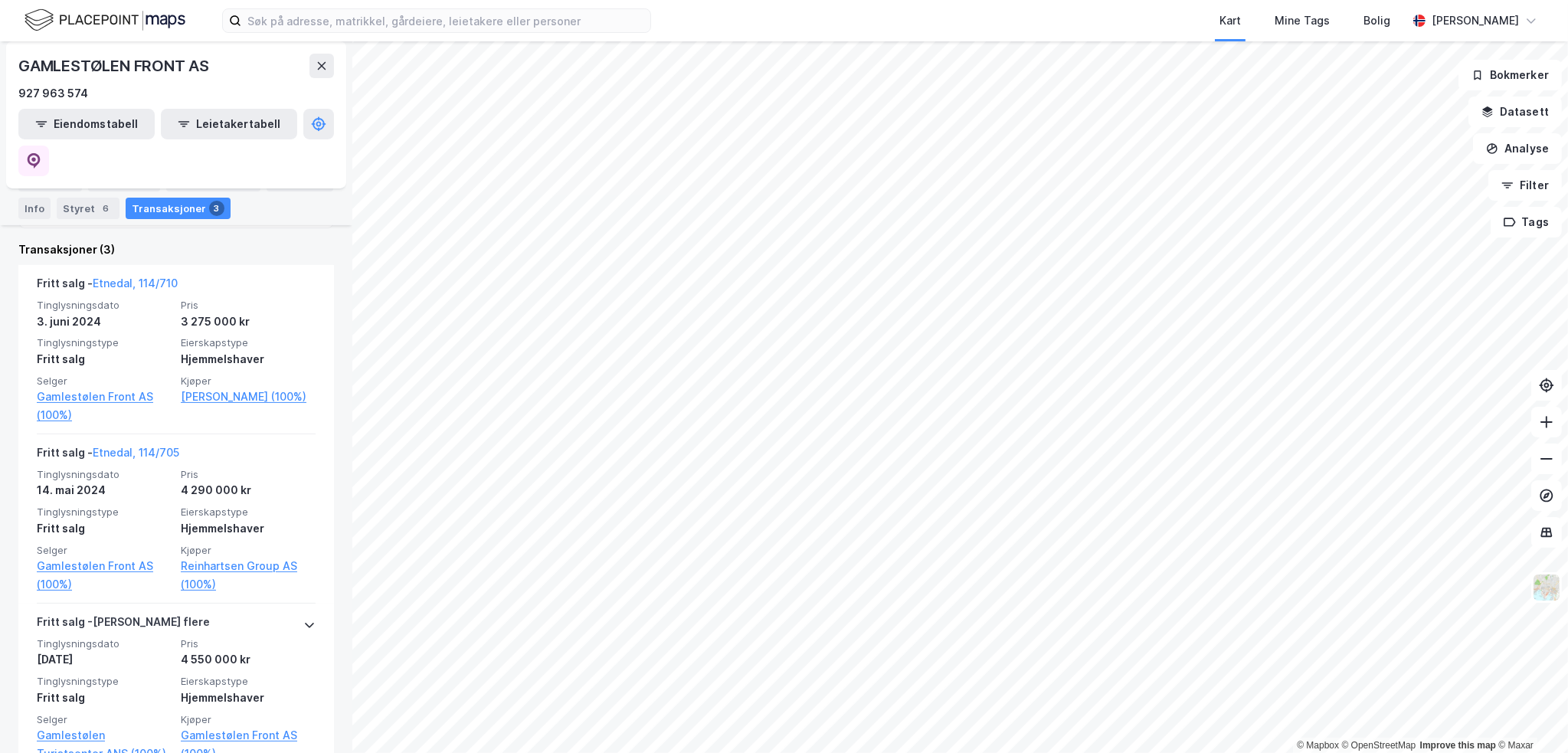
click at [330, 409] on div "Sørlisvingen 7 ... PAMPAS PETROLEUM AS Gårdeier Tilbake GAMLESTØLEN FRONT AS 92…" at bounding box center [176, 396] width 352 height 711
drag, startPoint x: 333, startPoint y: 388, endPoint x: 332, endPoint y: 369, distance: 19.0
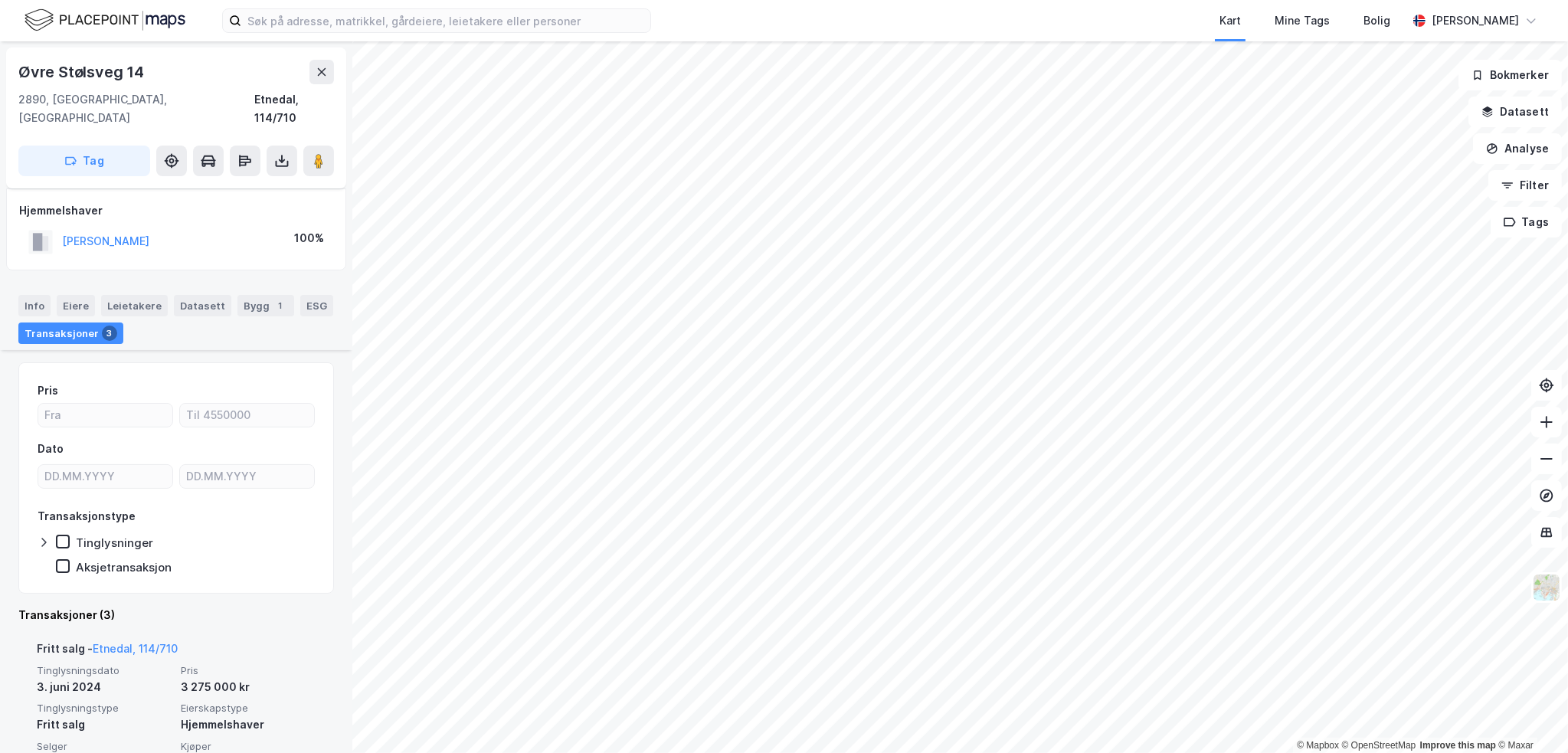
scroll to position [384, 0]
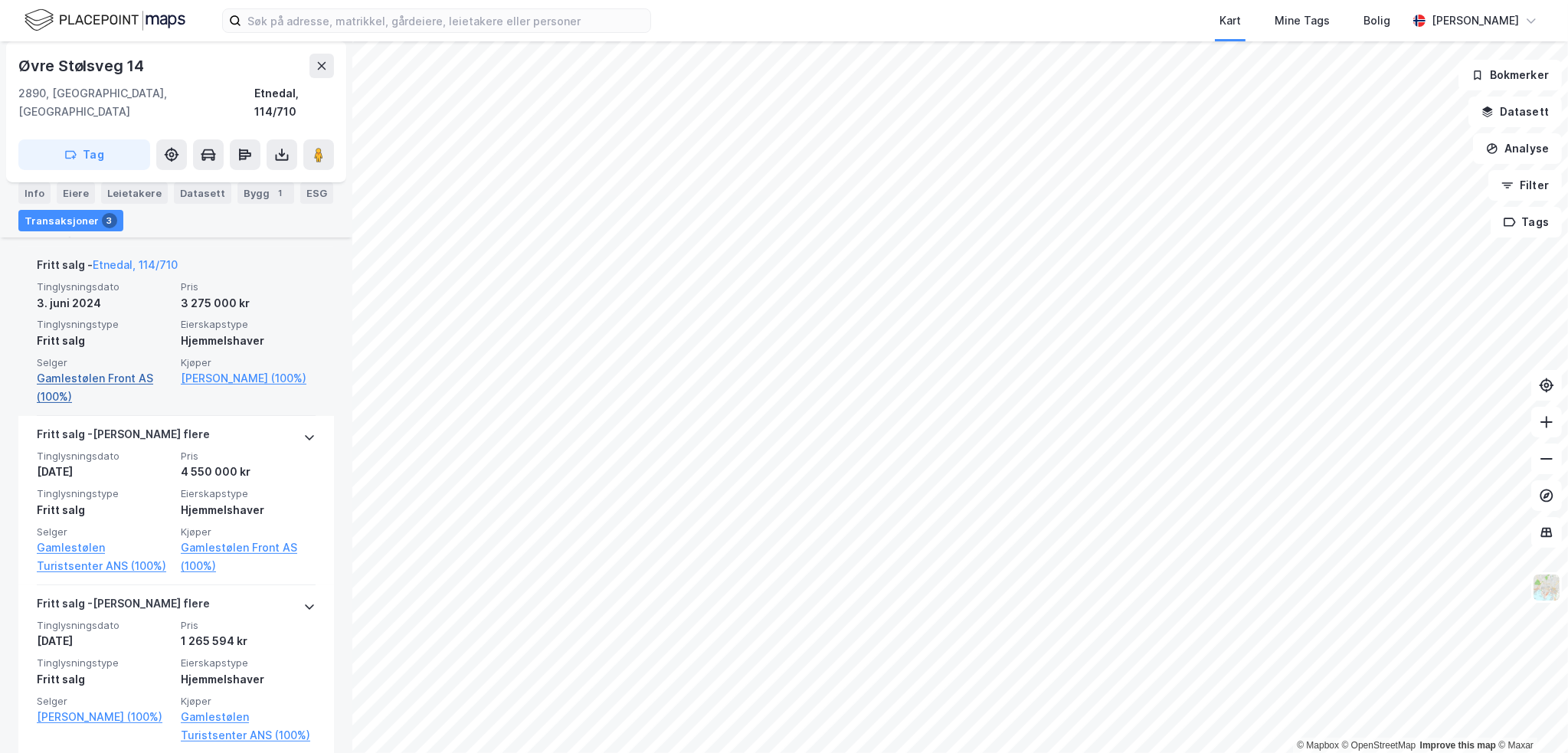
drag, startPoint x: 153, startPoint y: 389, endPoint x: 135, endPoint y: 361, distance: 33.3
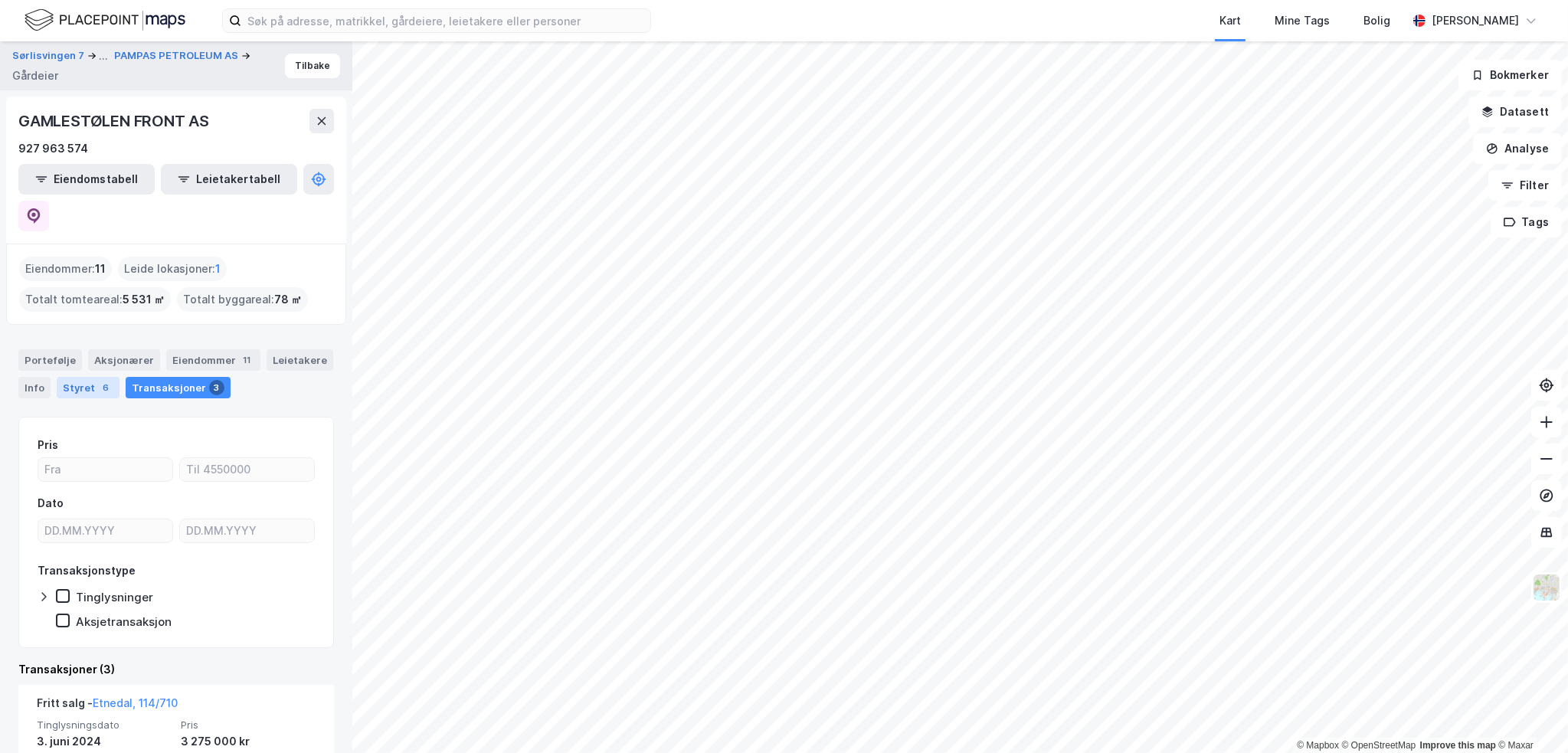
click at [80, 377] on div "Styret 6" at bounding box center [89, 387] width 63 height 22
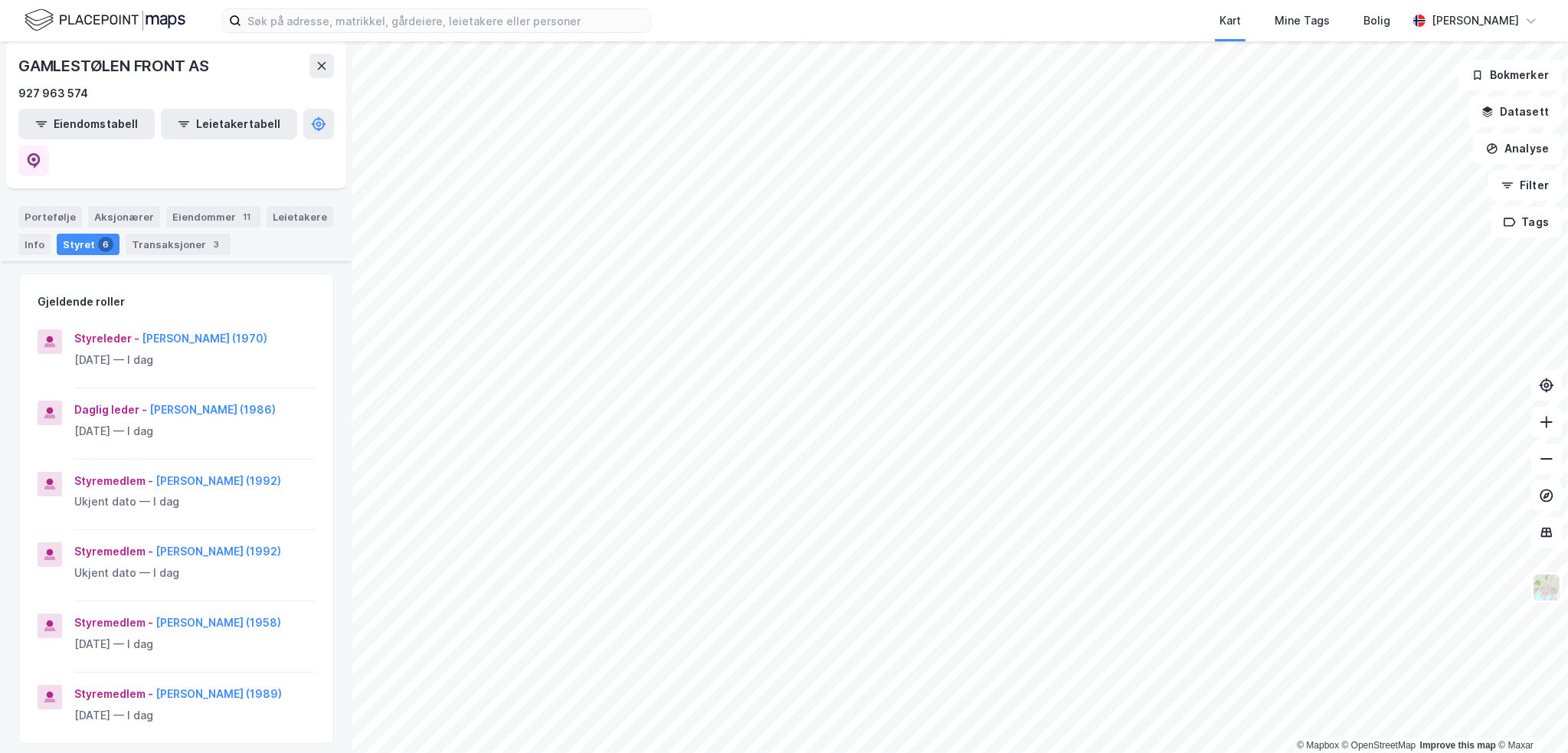
scroll to position [72, 0]
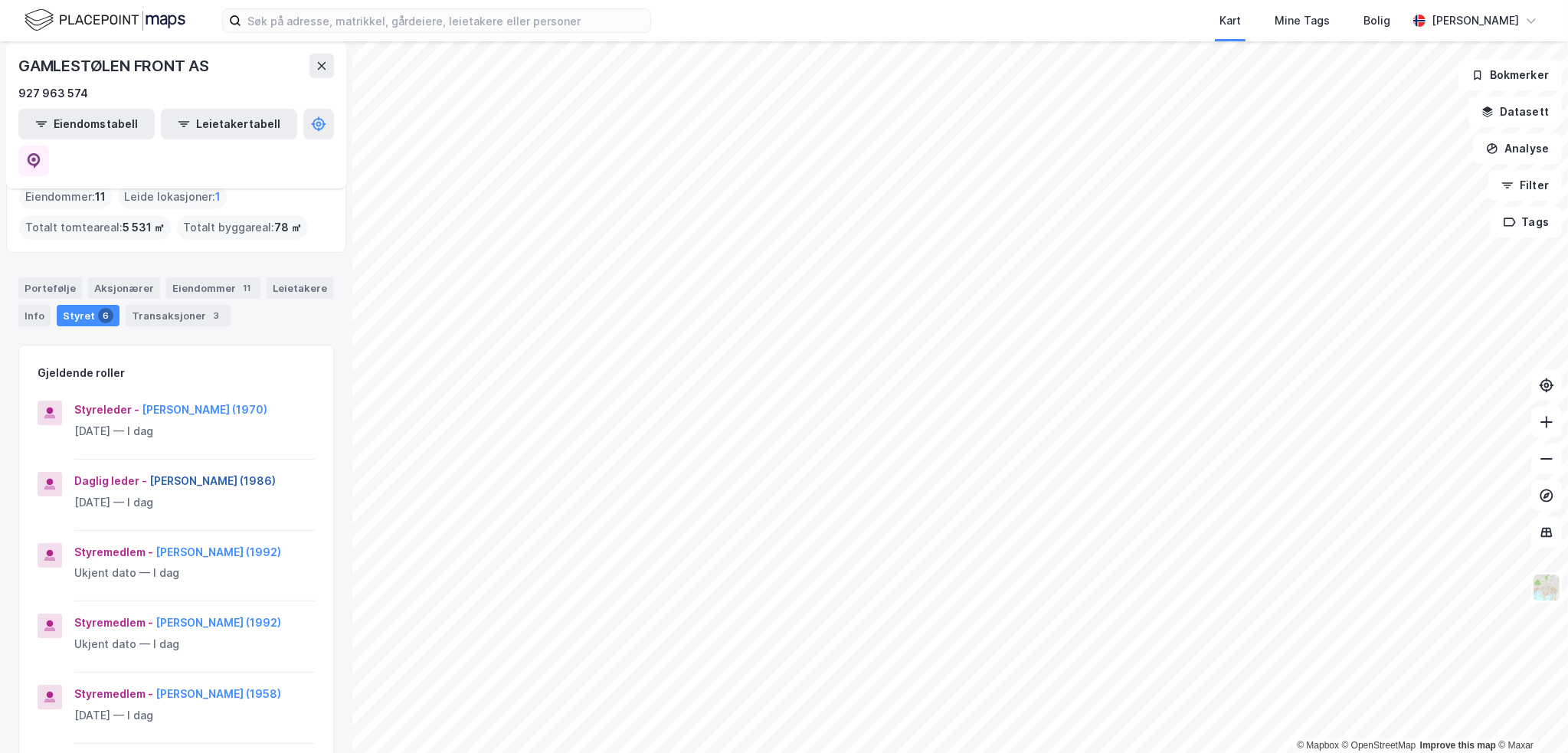
click at [0, 0] on button "[PERSON_NAME] (1986)" at bounding box center [0, 0] width 0 height 0
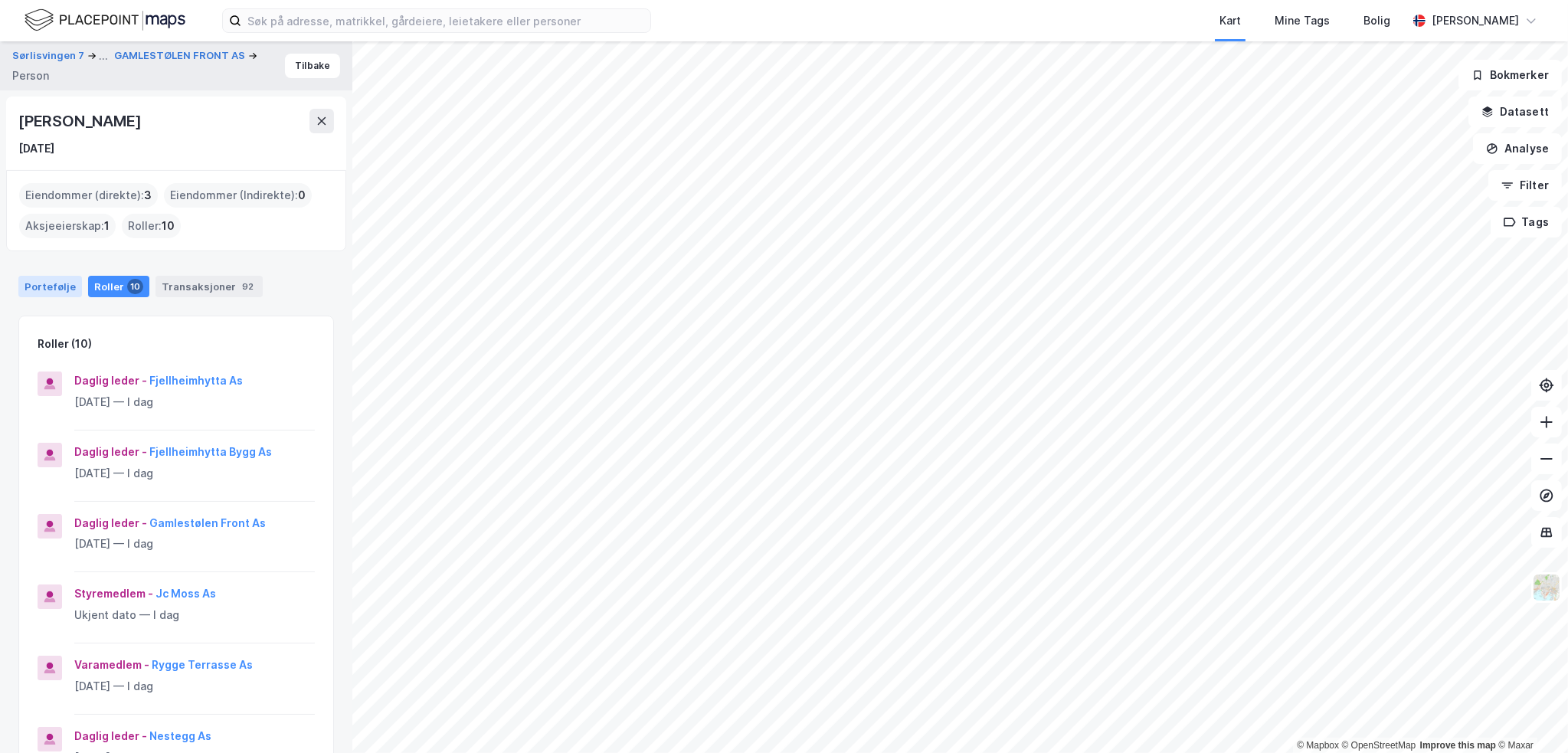
click at [57, 280] on div "Portefølje" at bounding box center [50, 287] width 64 height 22
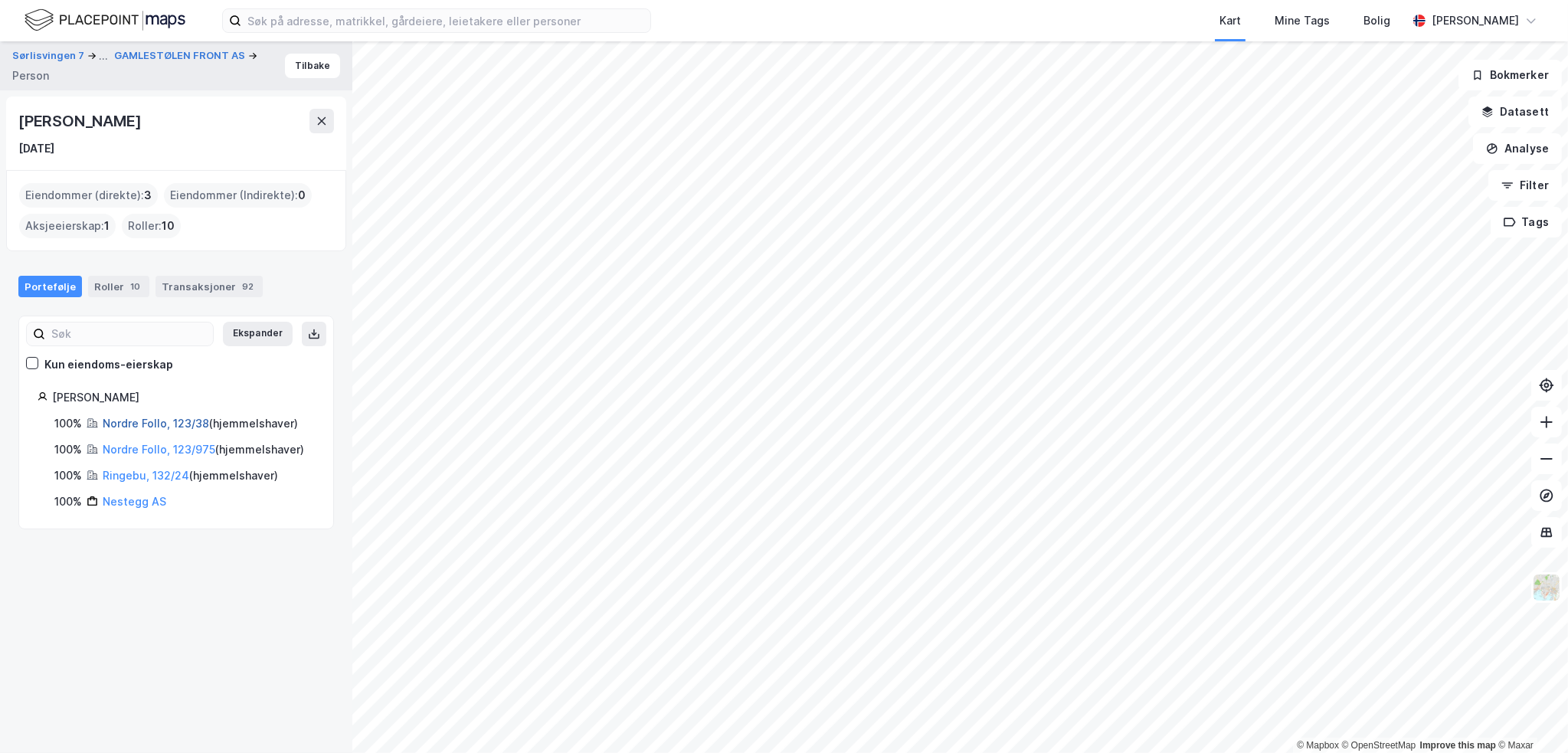
click at [175, 417] on link "Nordre Follo, 123/38" at bounding box center [156, 424] width 107 height 13
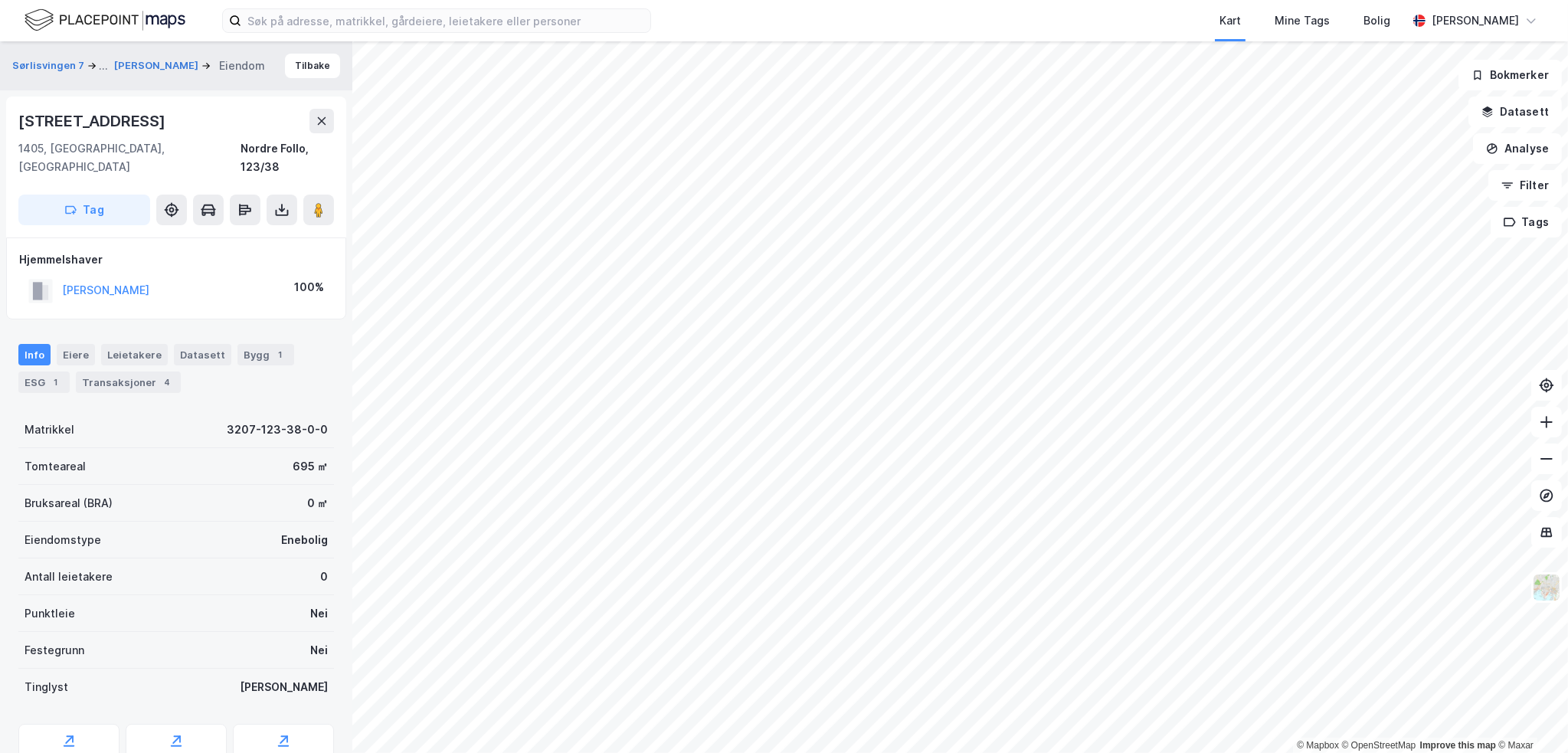
scroll to position [50, 0]
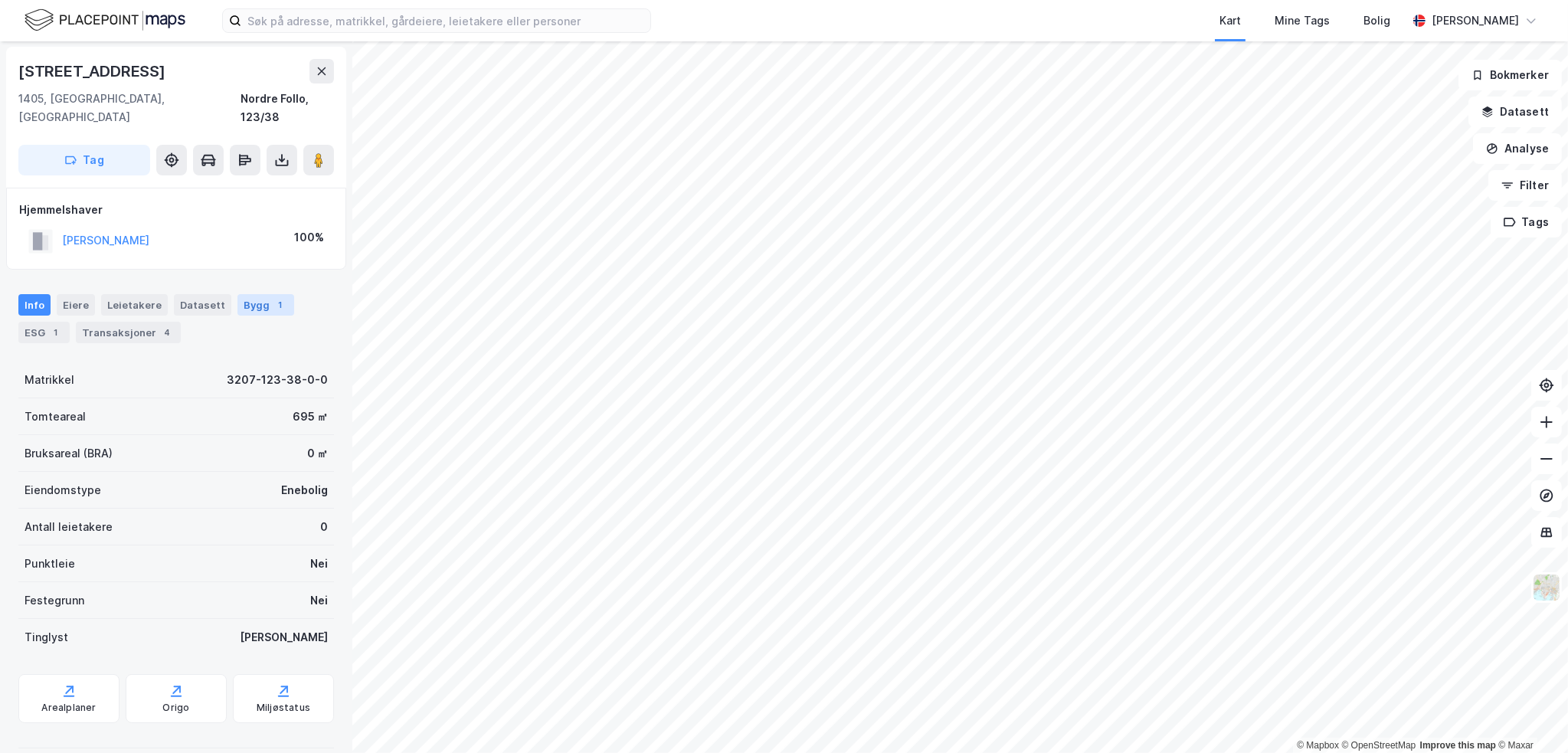
click at [248, 294] on div "Bygg 1" at bounding box center [266, 305] width 57 height 22
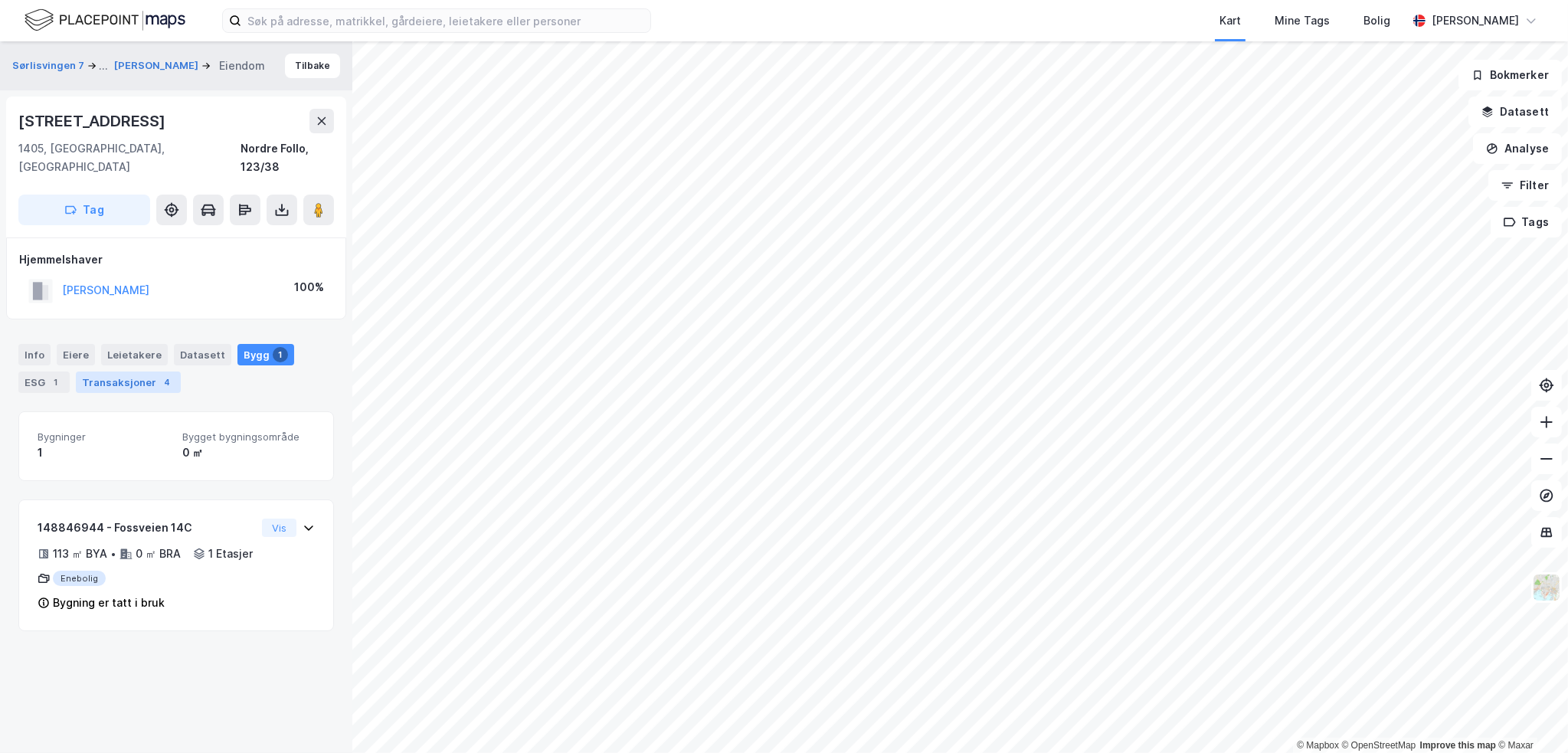
click at [140, 371] on div "Transaksjoner 4" at bounding box center [129, 382] width 105 height 22
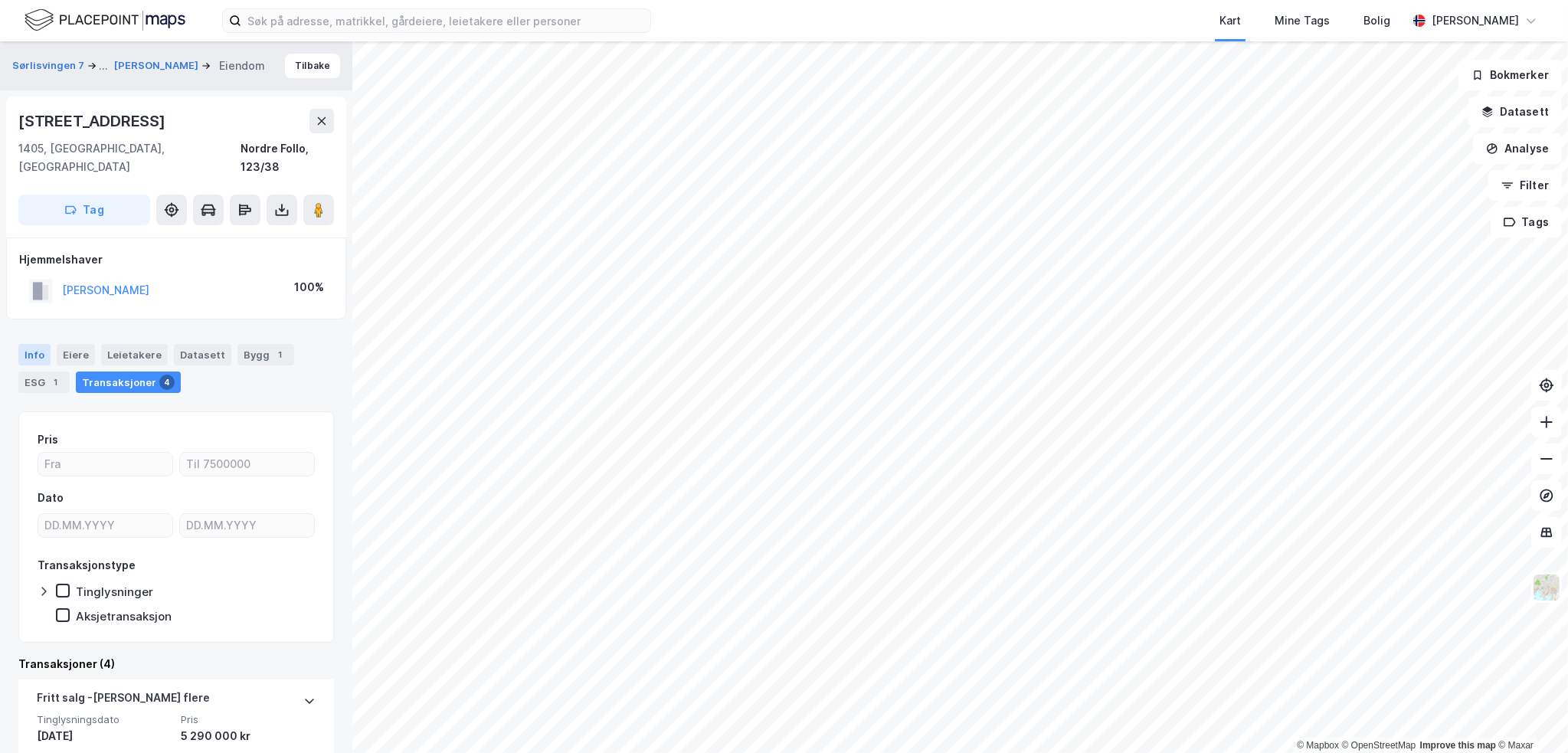
click at [34, 344] on div "Info" at bounding box center [34, 354] width 32 height 22
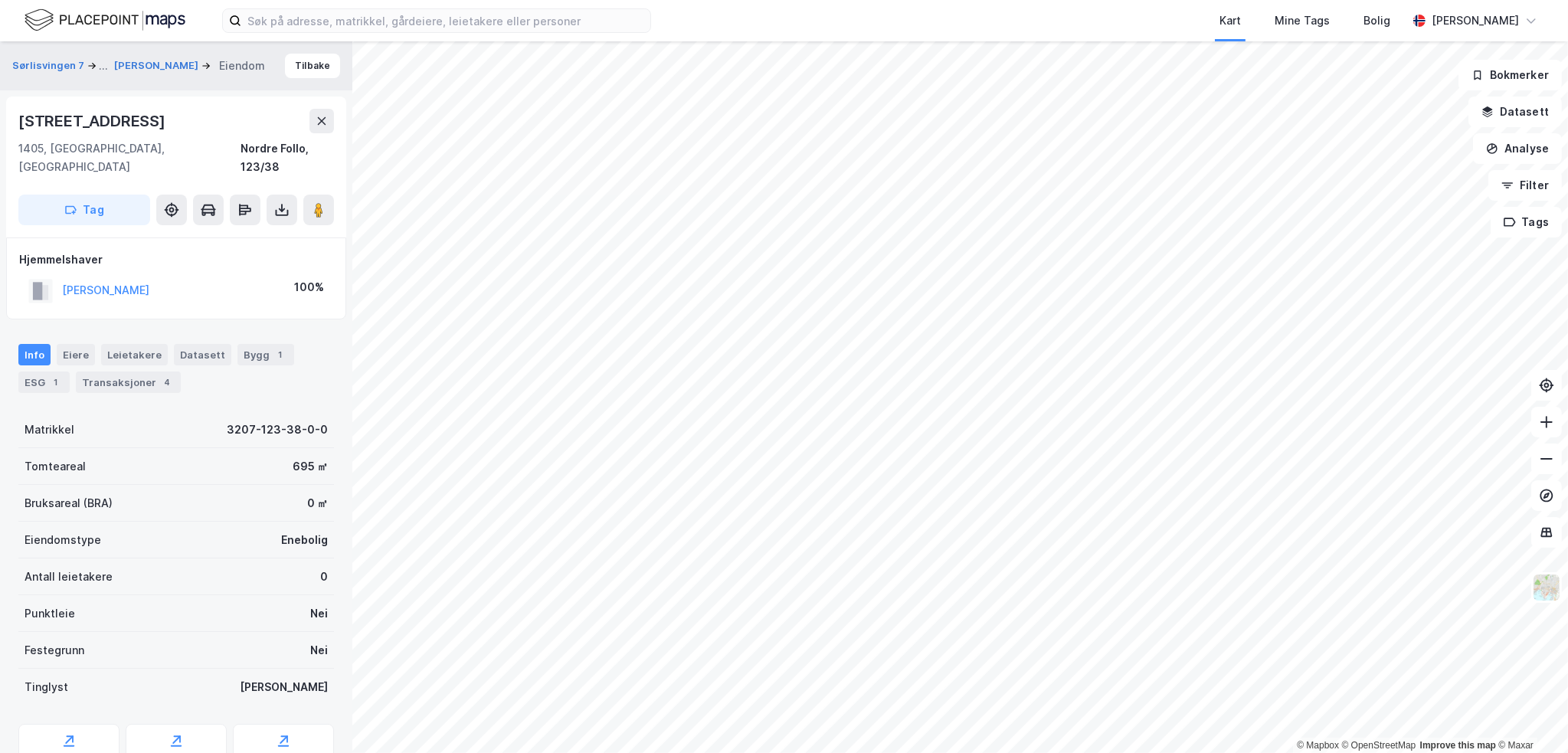
scroll to position [50, 0]
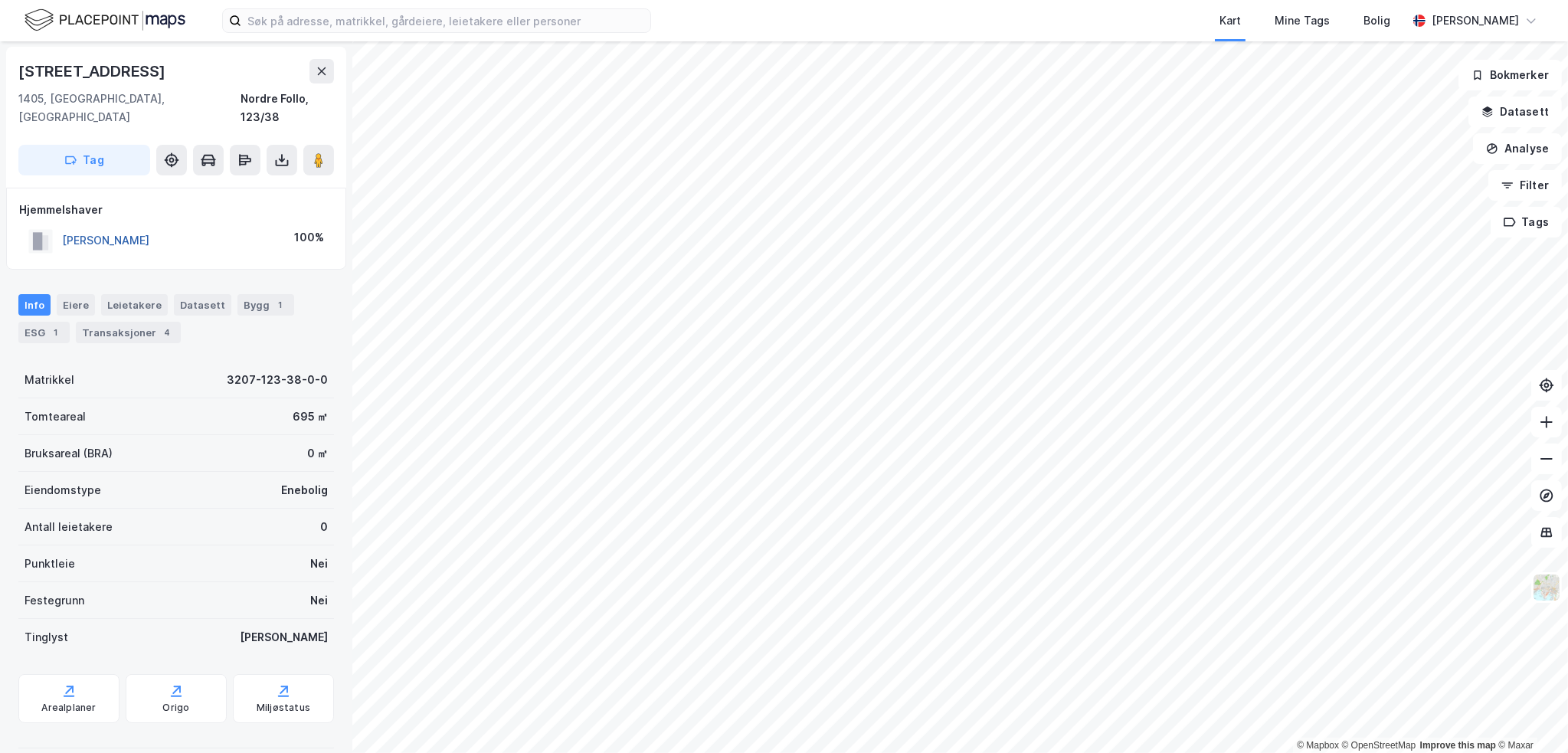
click at [0, 0] on button "[PERSON_NAME]" at bounding box center [0, 0] width 0 height 0
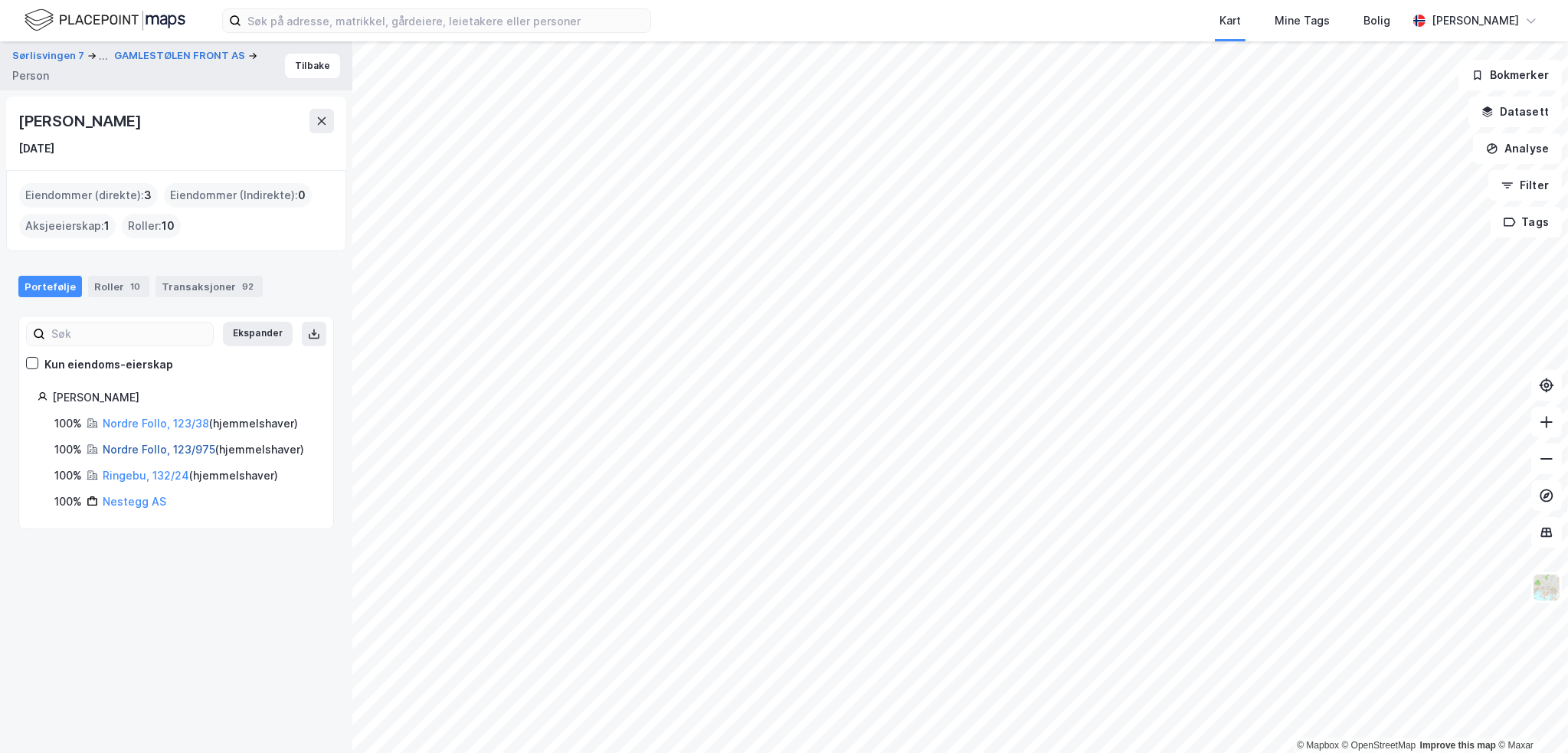
click at [147, 445] on link "Nordre Follo, 123/975" at bounding box center [159, 449] width 112 height 13
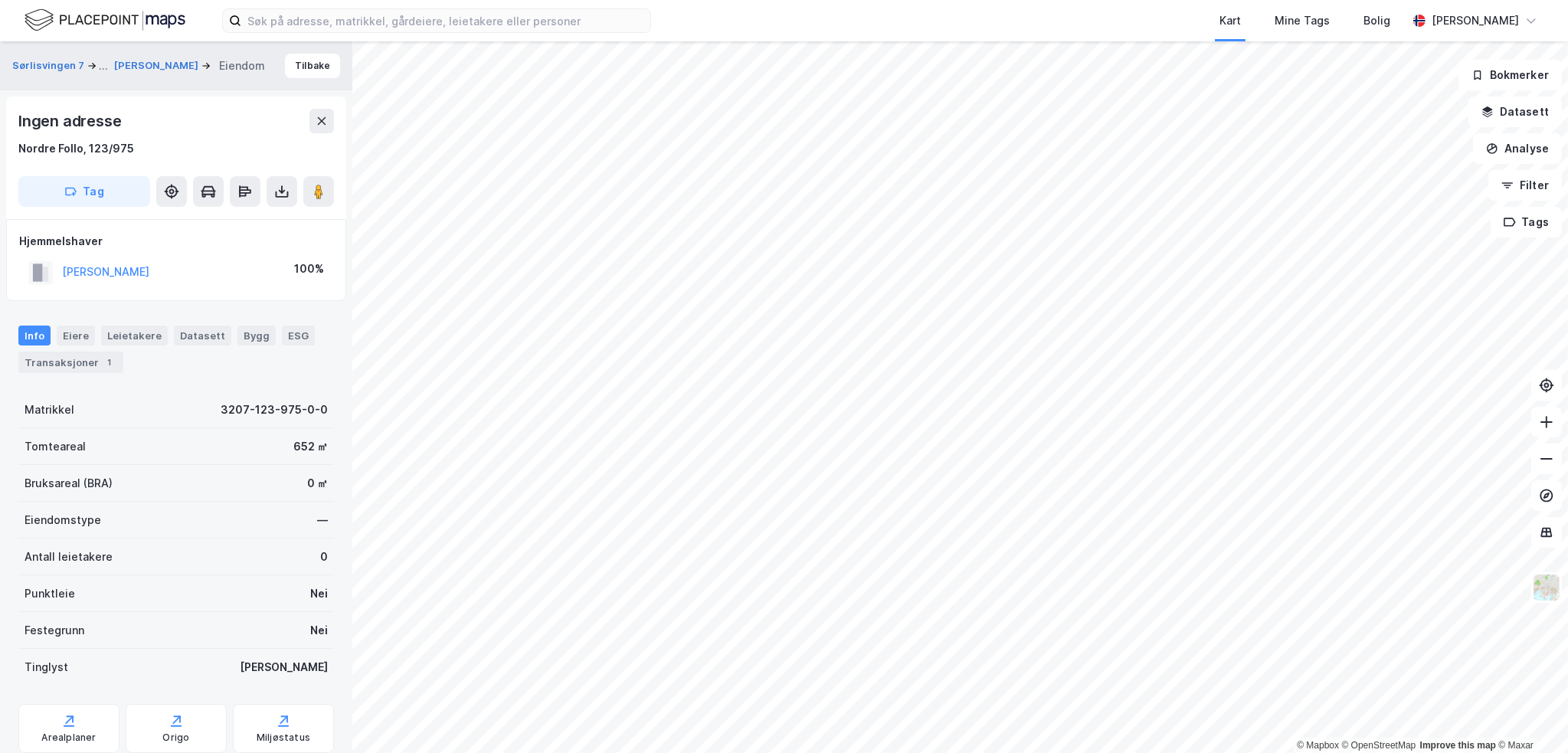
scroll to position [49, 0]
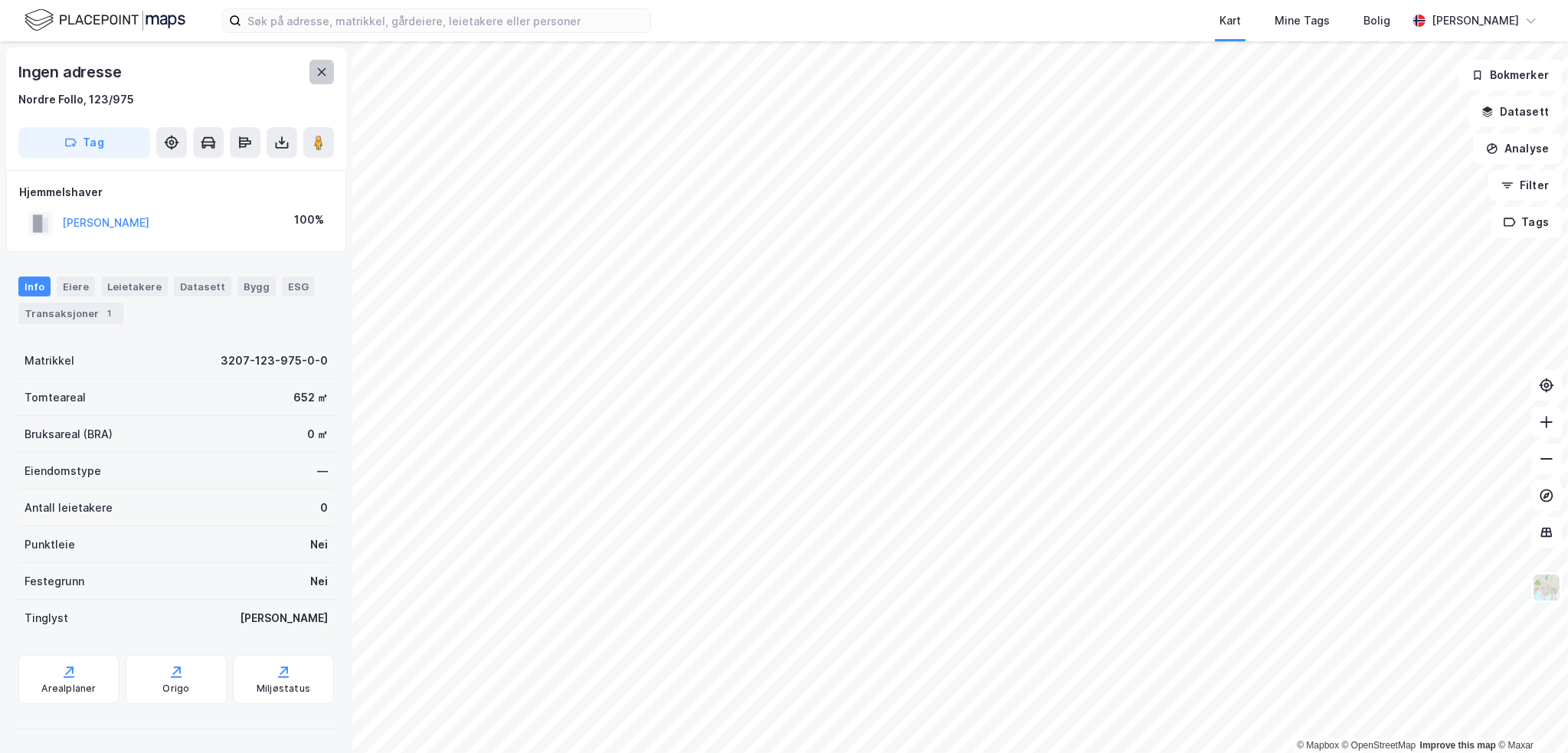
click at [318, 69] on icon at bounding box center [322, 72] width 9 height 8
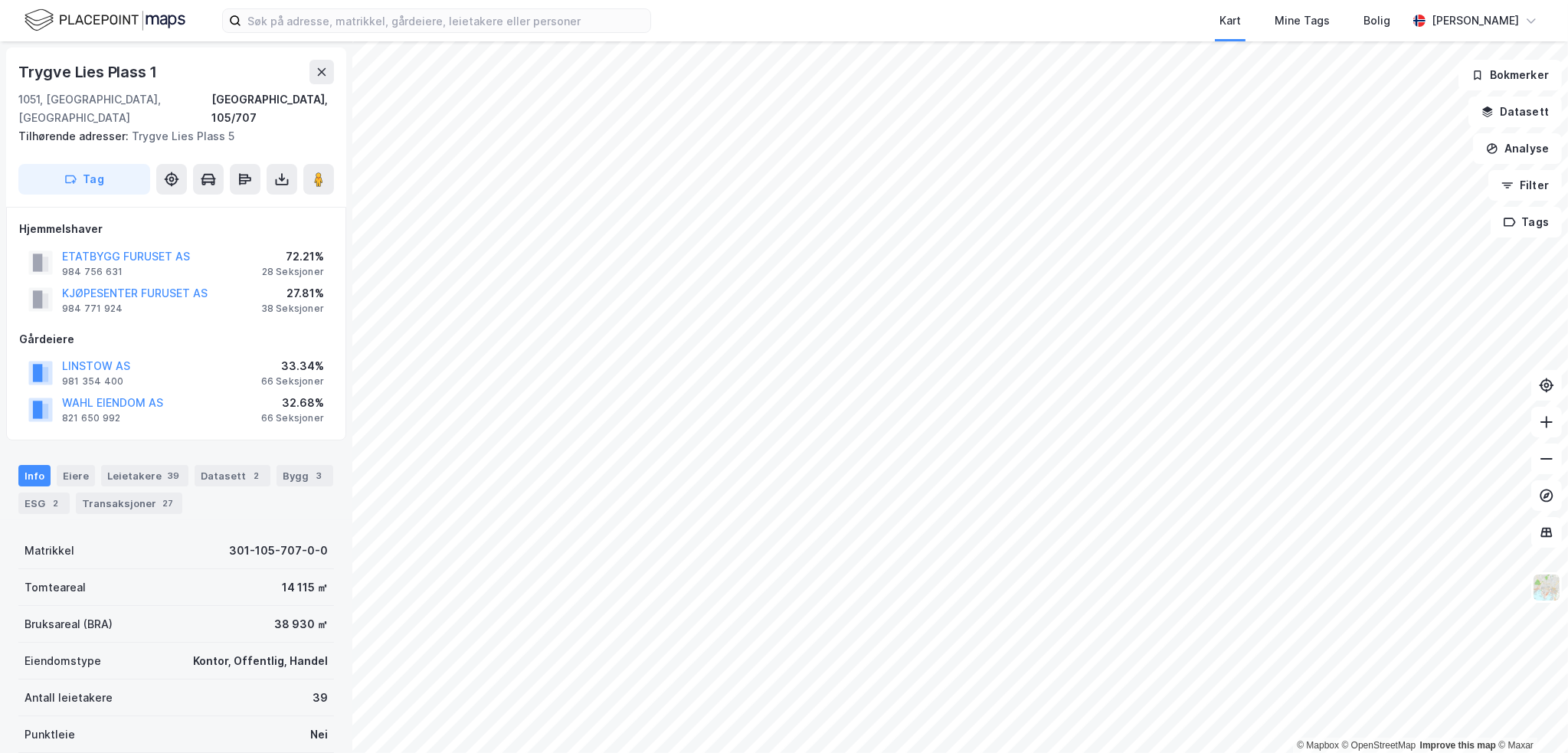
click at [83, 81] on div "Trygve Lies Plass 1" at bounding box center [89, 72] width 142 height 25
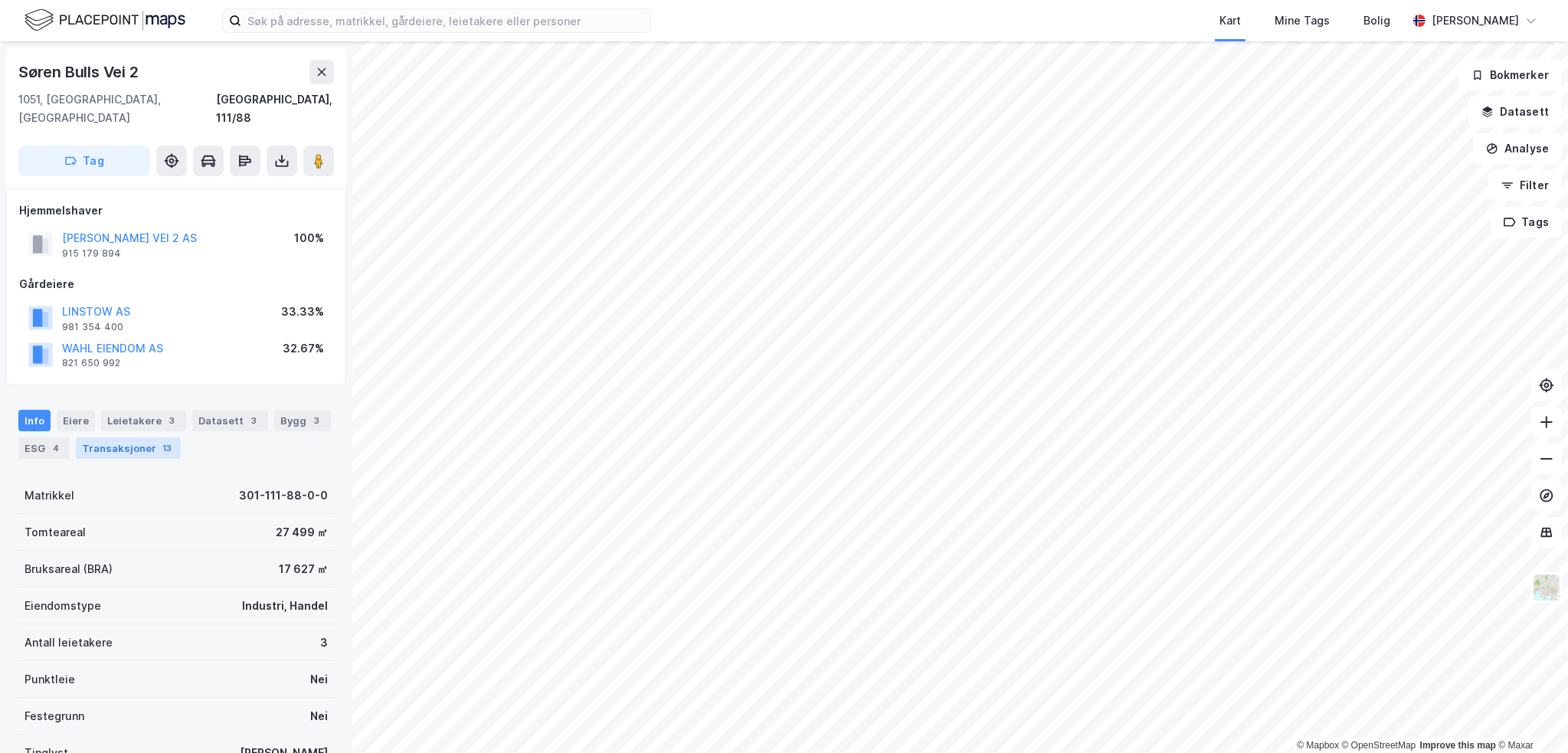
click at [134, 437] on div "Transaksjoner 13" at bounding box center [129, 447] width 105 height 22
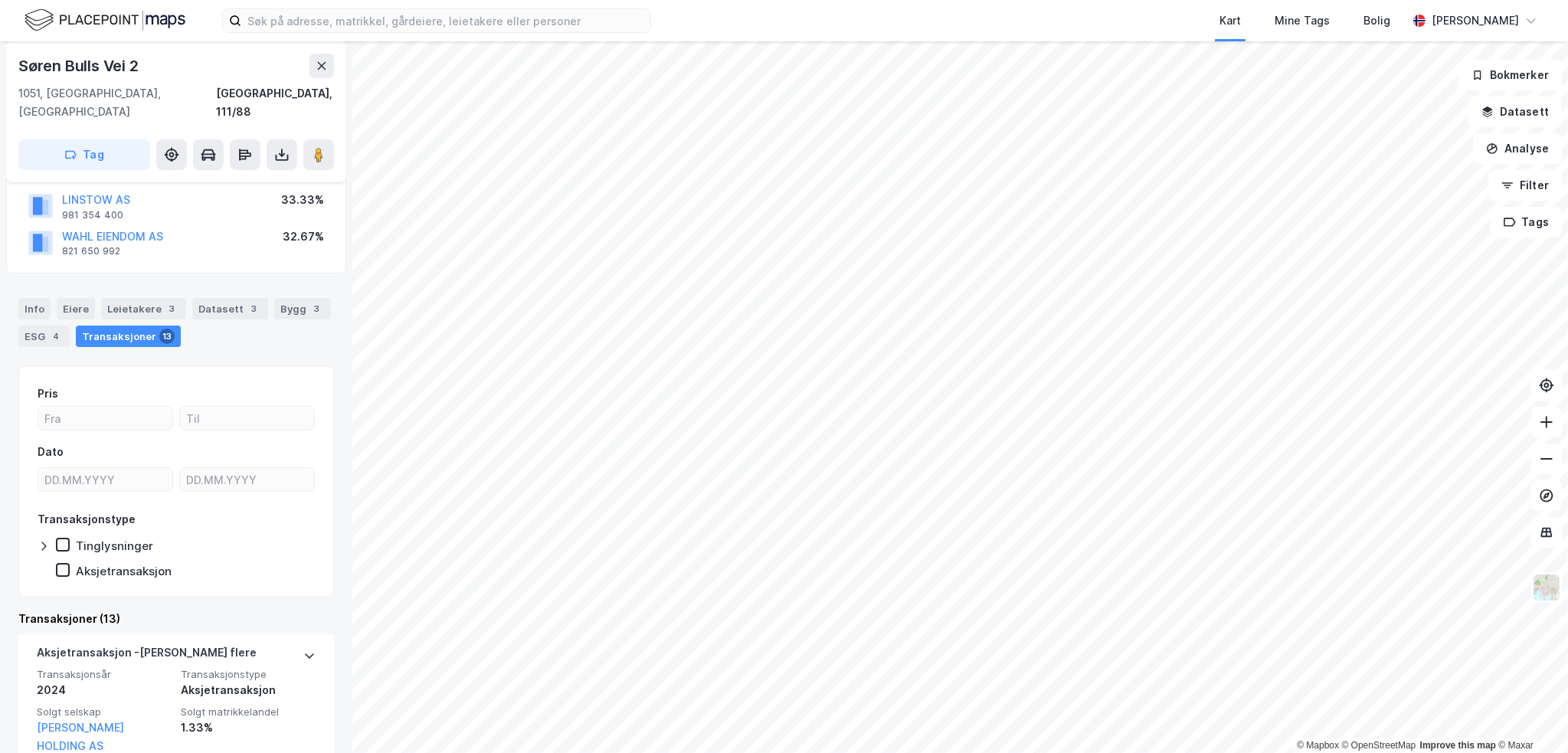
scroll to position [76, 0]
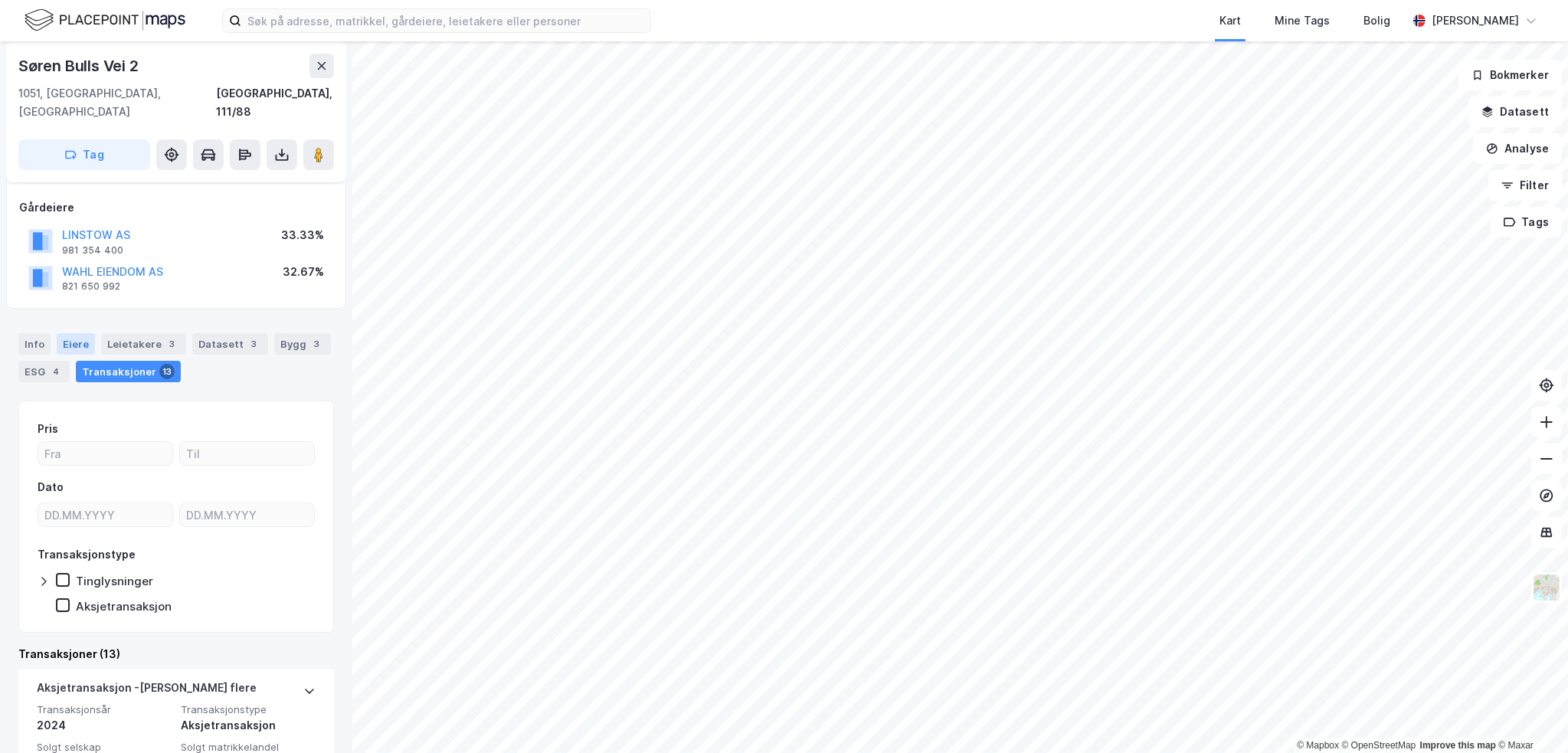
click at [78, 333] on div "Eiere" at bounding box center [76, 344] width 38 height 22
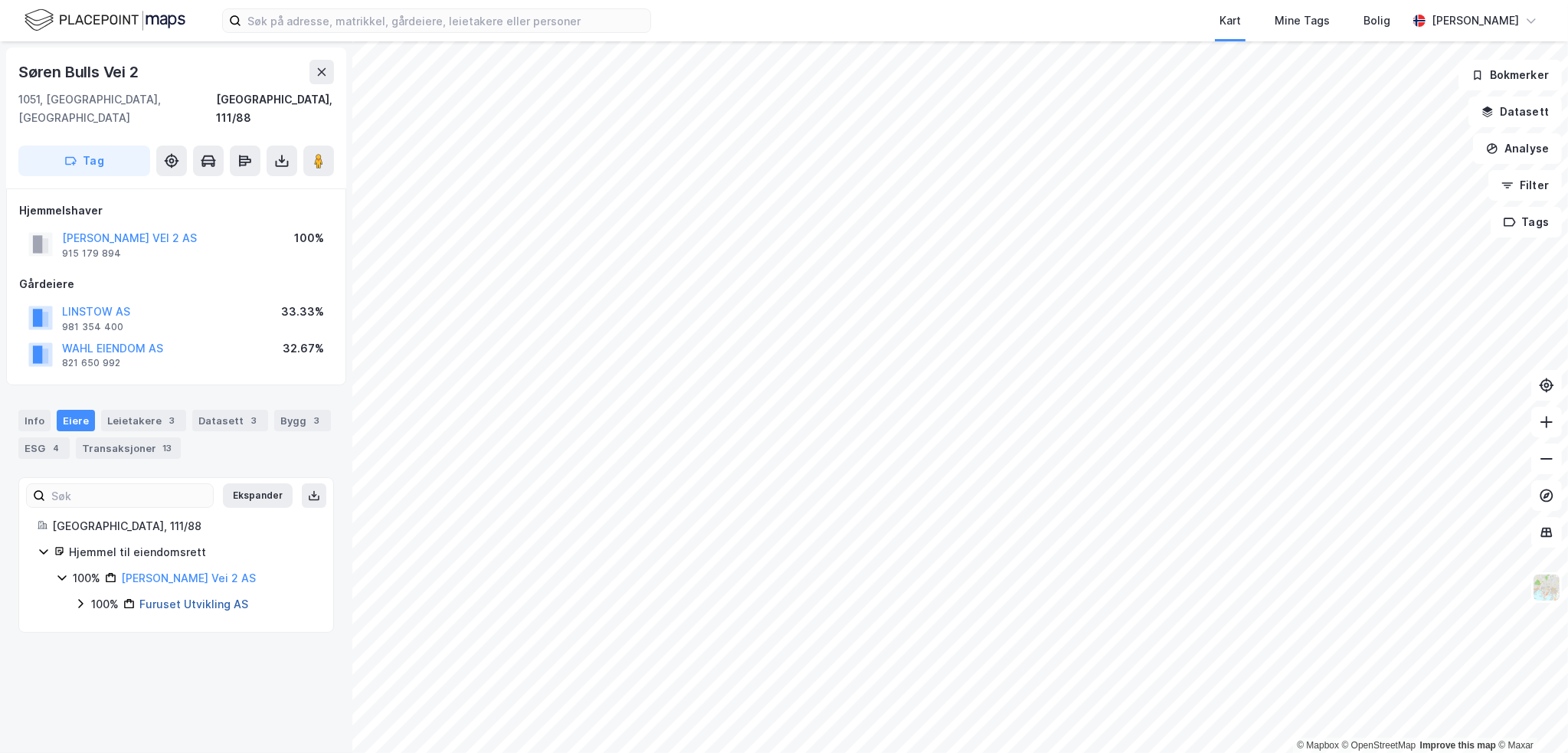
click at [171, 598] on link "Furuset Utvikling AS" at bounding box center [193, 604] width 109 height 13
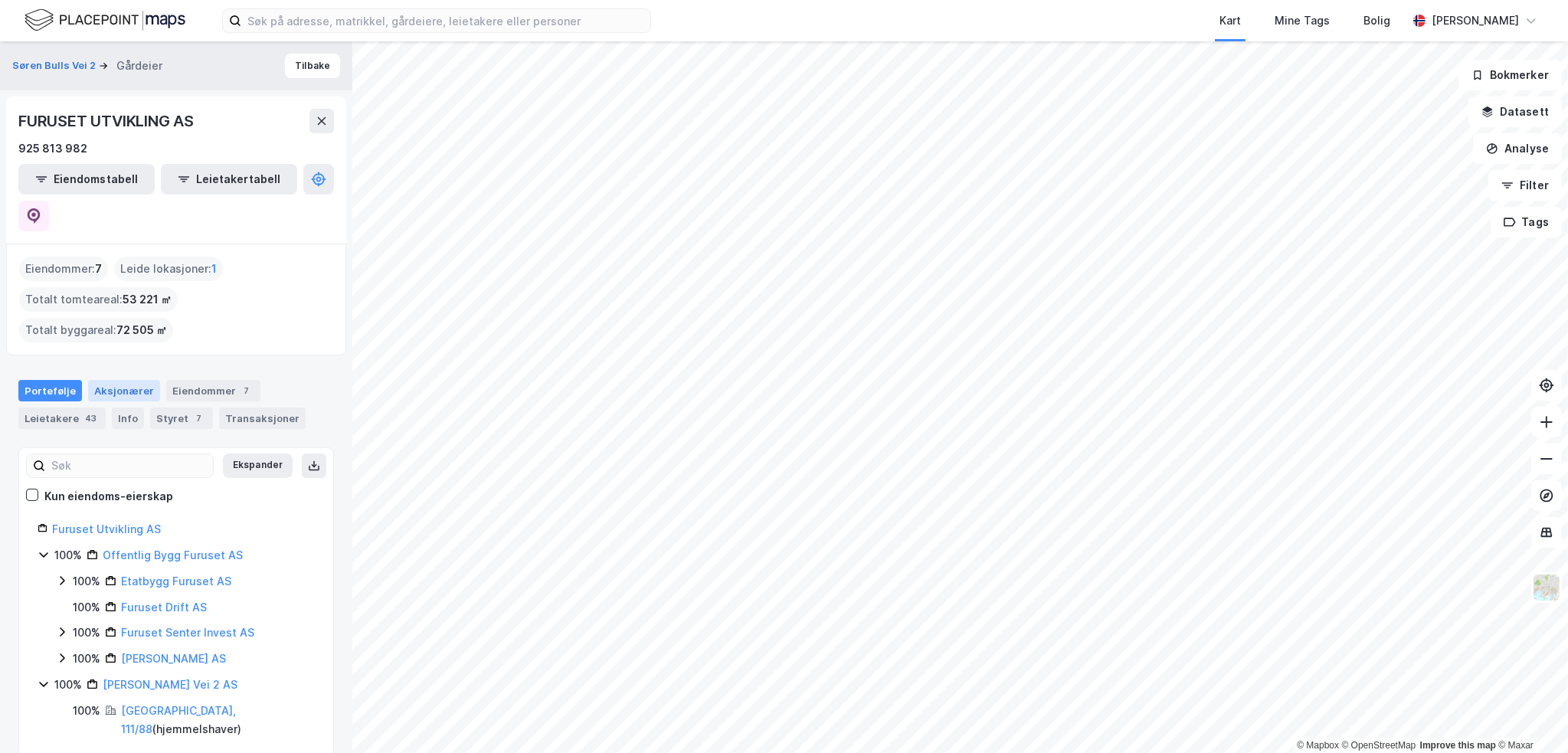
click at [104, 380] on div "Aksjonærer" at bounding box center [125, 390] width 72 height 22
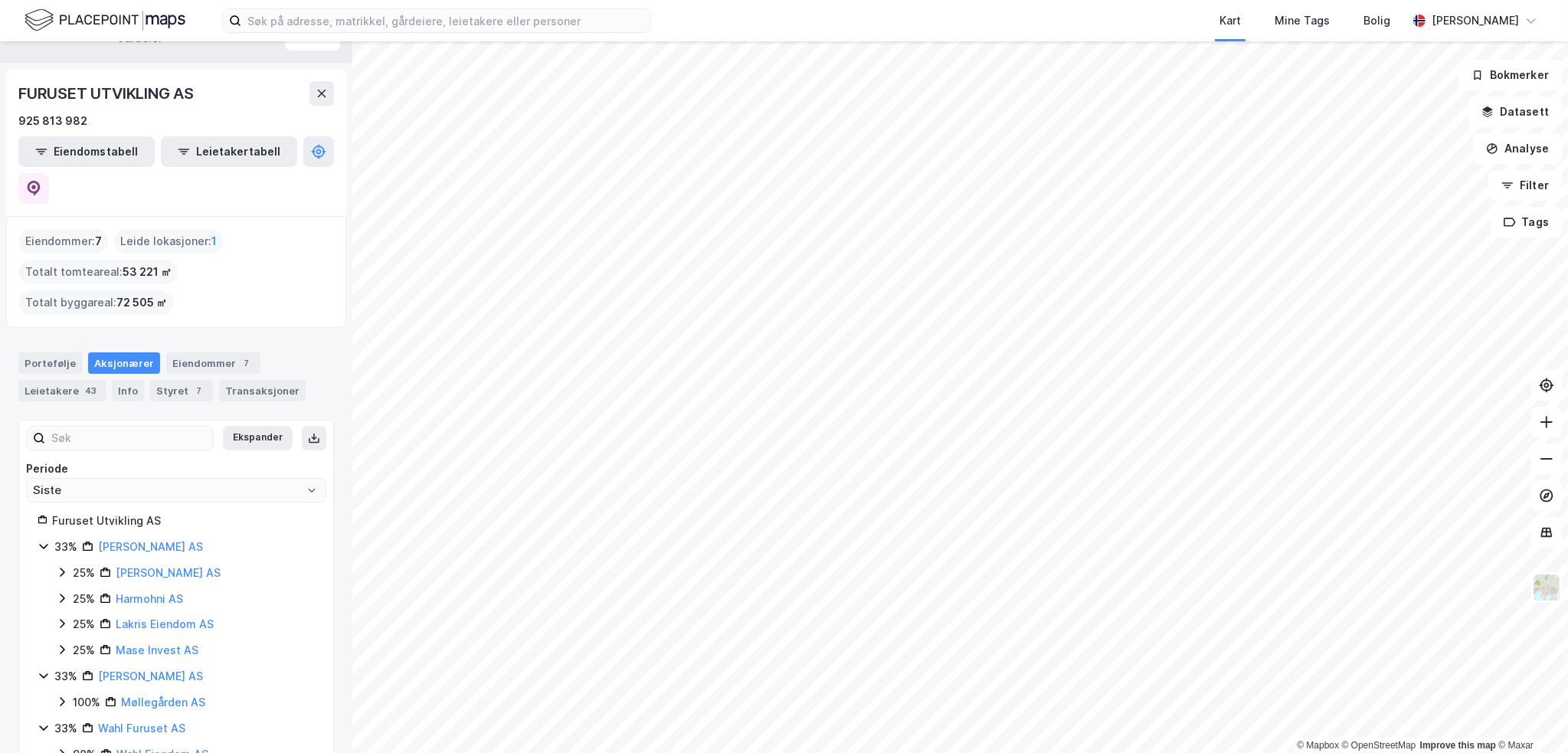
scroll to position [33, 0]
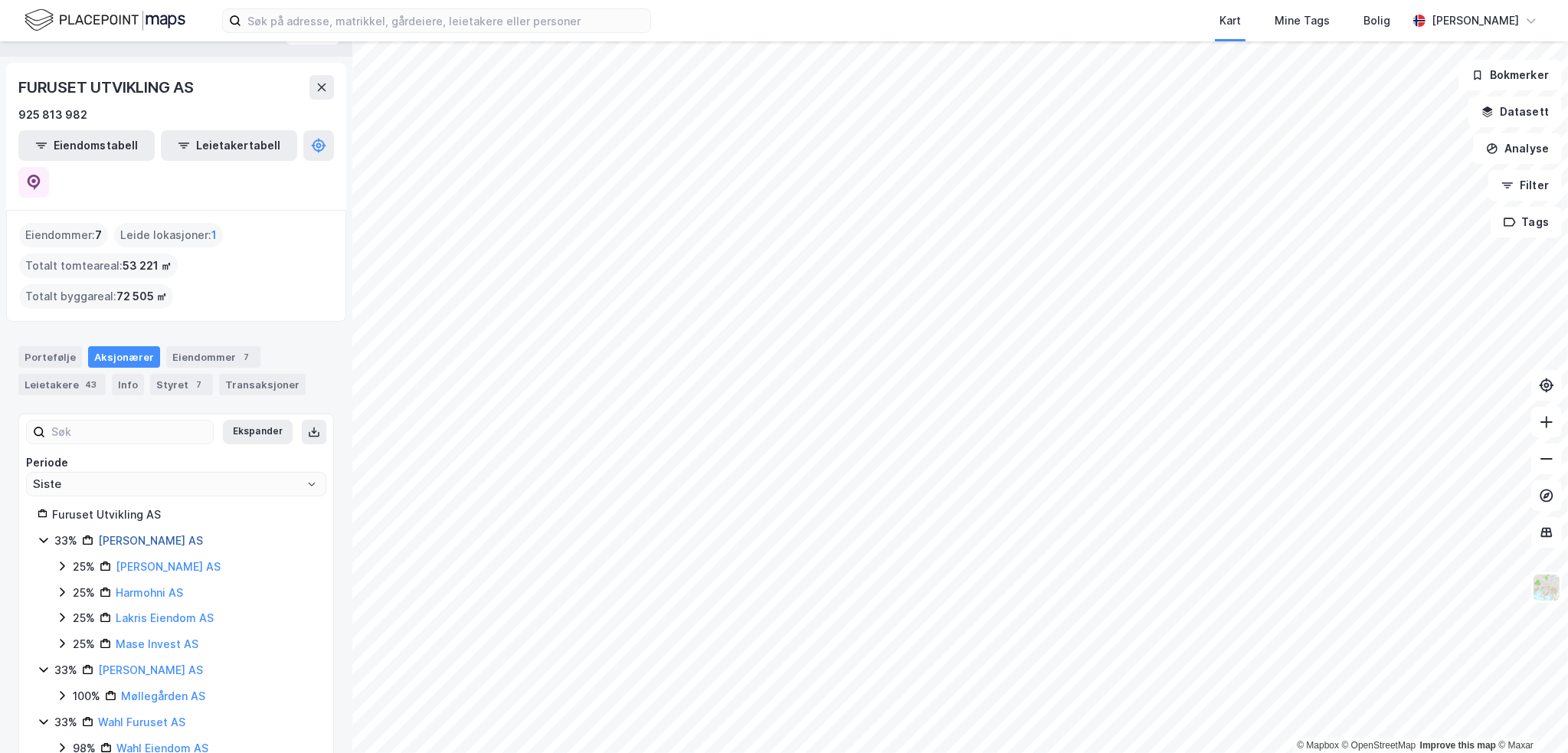
click at [178, 534] on link "Lerka Eiendom AS" at bounding box center [150, 541] width 105 height 13
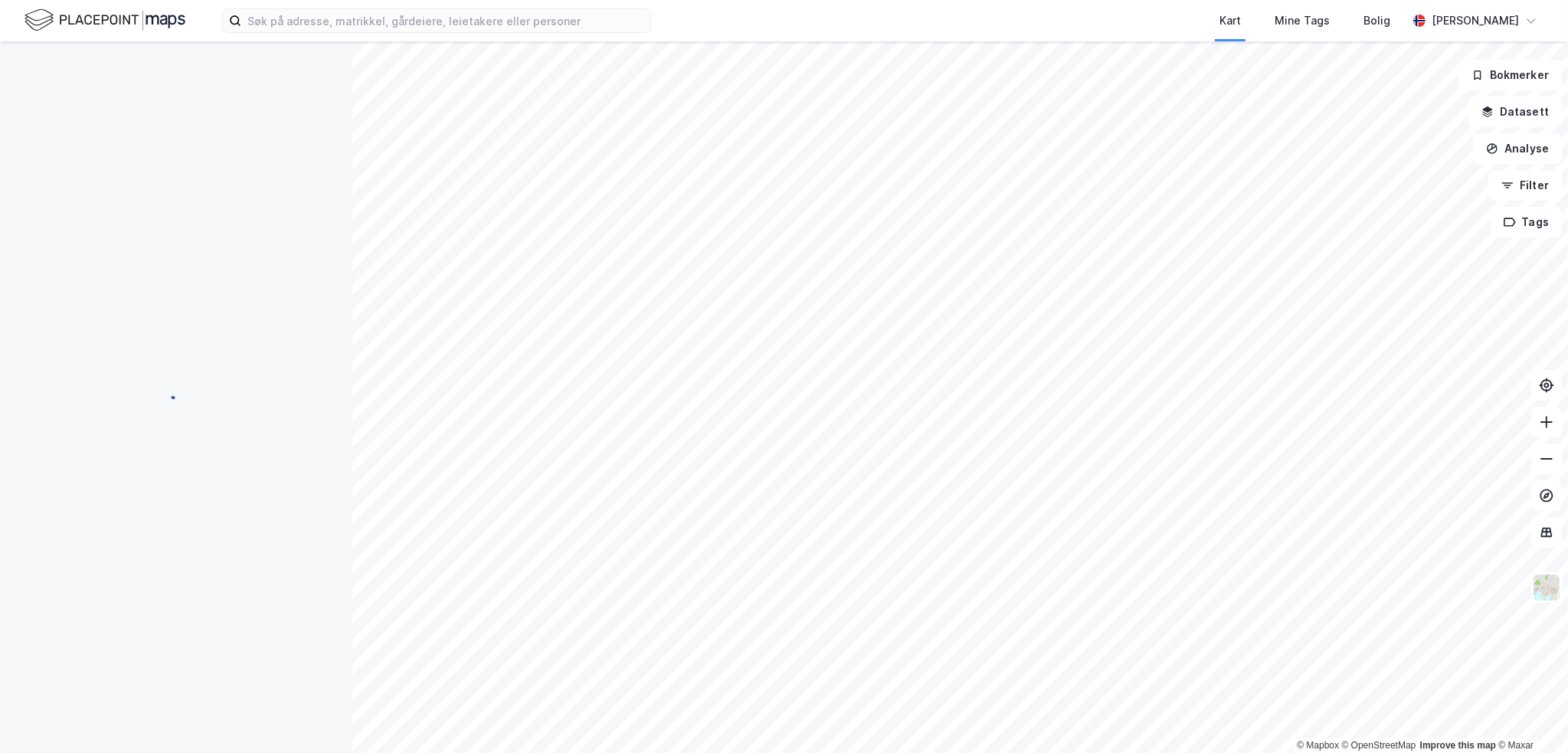
scroll to position [0, 0]
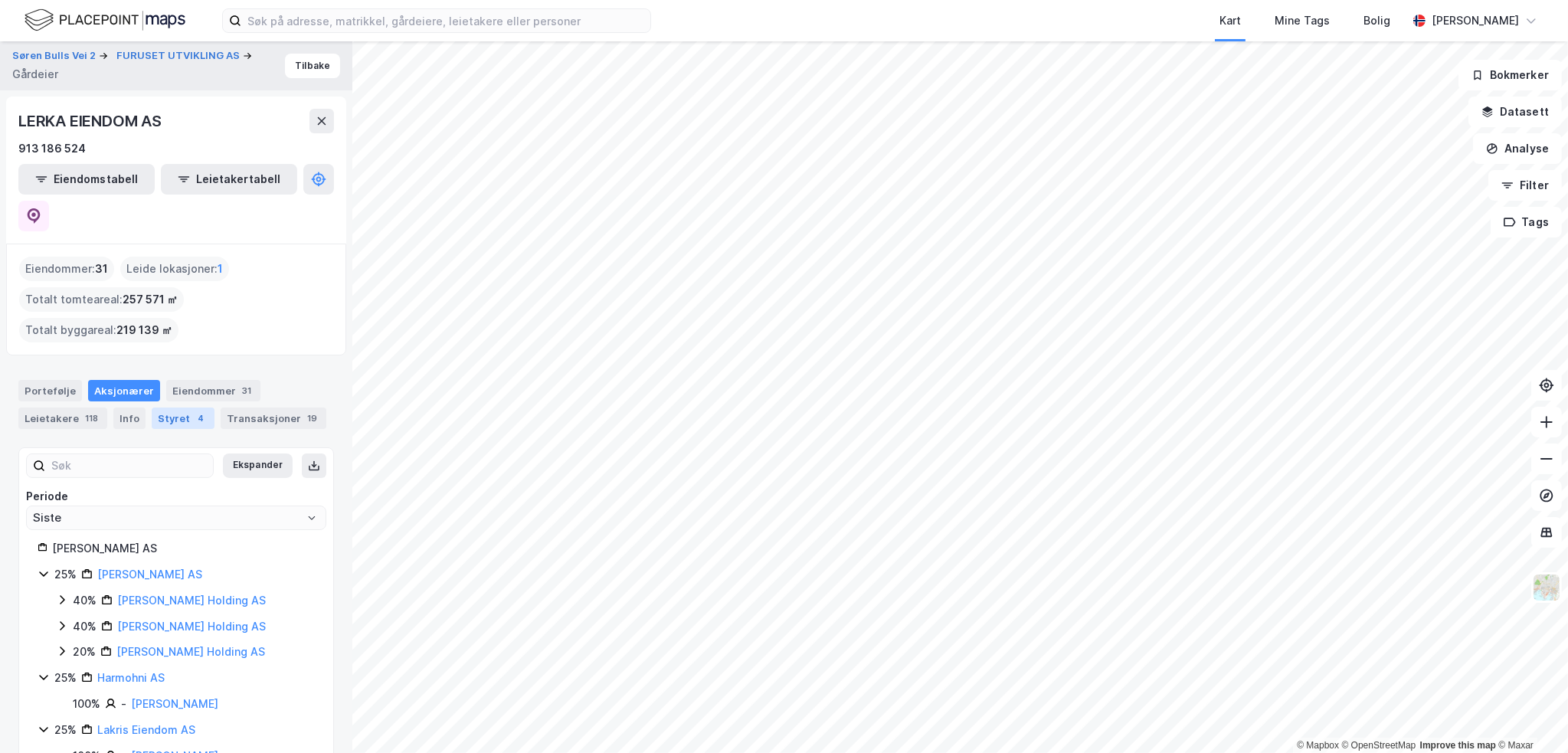
click at [180, 407] on div "Styret 4" at bounding box center [183, 418] width 63 height 22
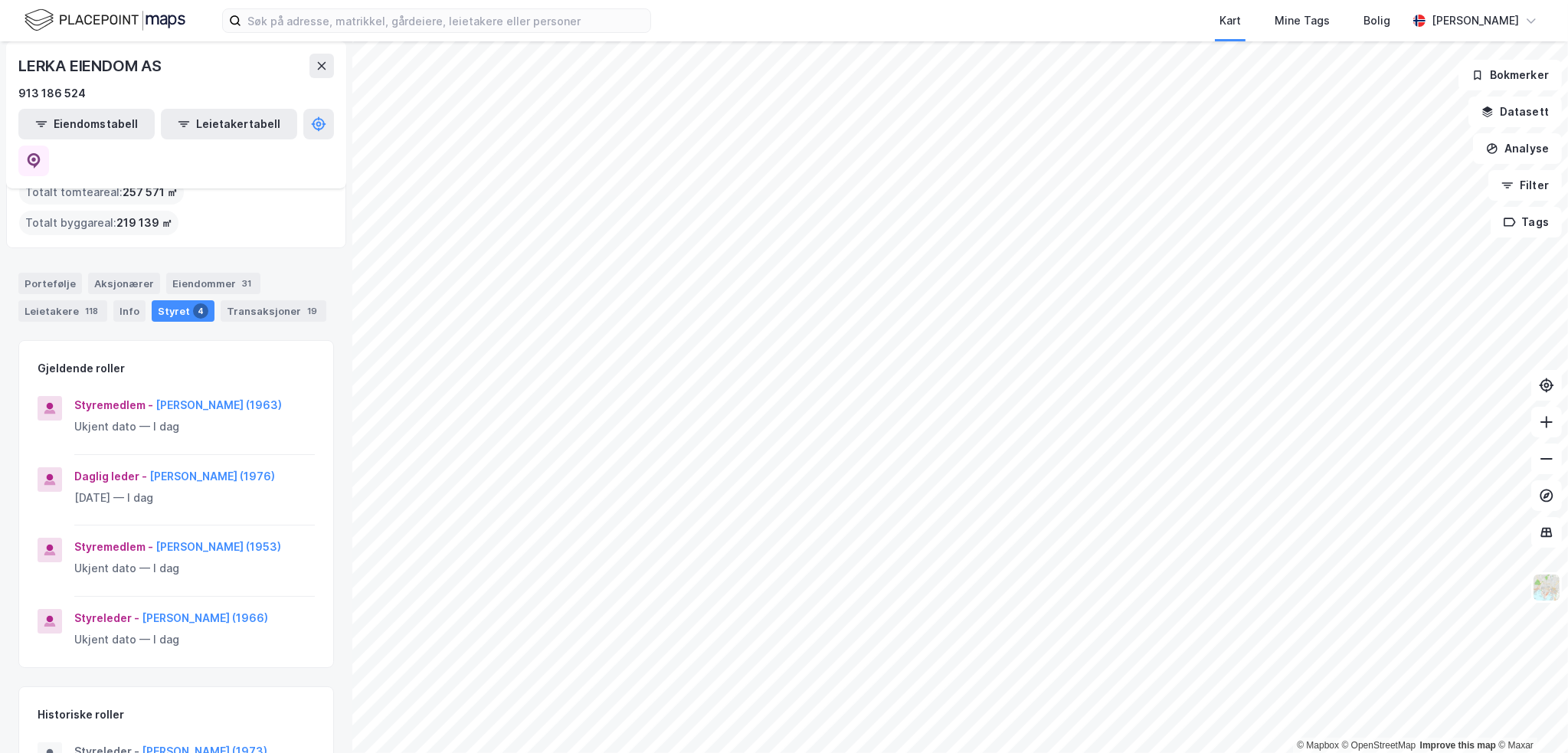
scroll to position [135, 0]
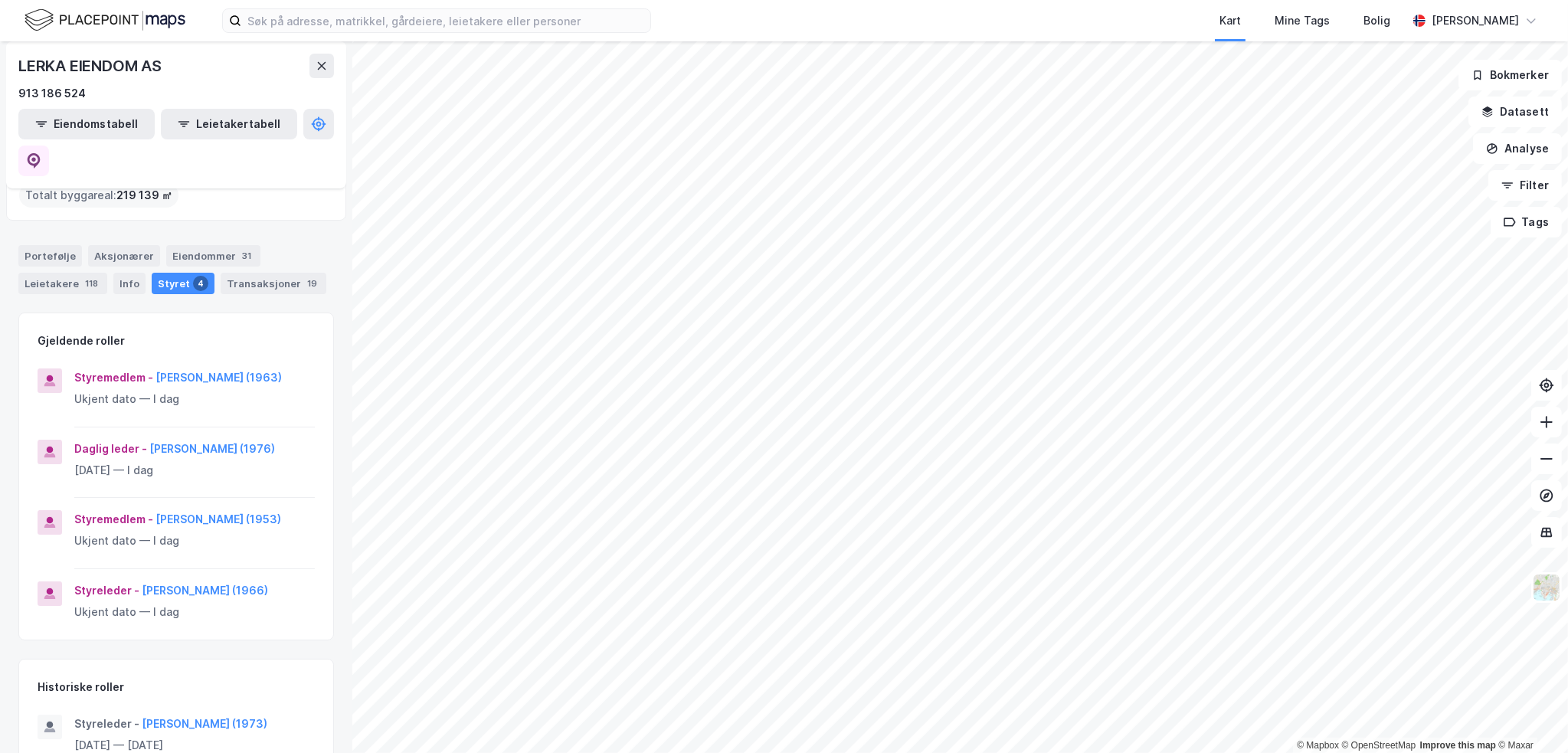
drag, startPoint x: 311, startPoint y: 680, endPoint x: 137, endPoint y: 687, distance: 174.1
click at [137, 715] on div "Styreleder - Iver André Breiby (1973) 6. feb. 2014 — 12. nov. 2014" at bounding box center [176, 743] width 314 height 58
click at [0, 0] on button "Lars Robert Kristiansen (1966)" at bounding box center [0, 0] width 0 height 0
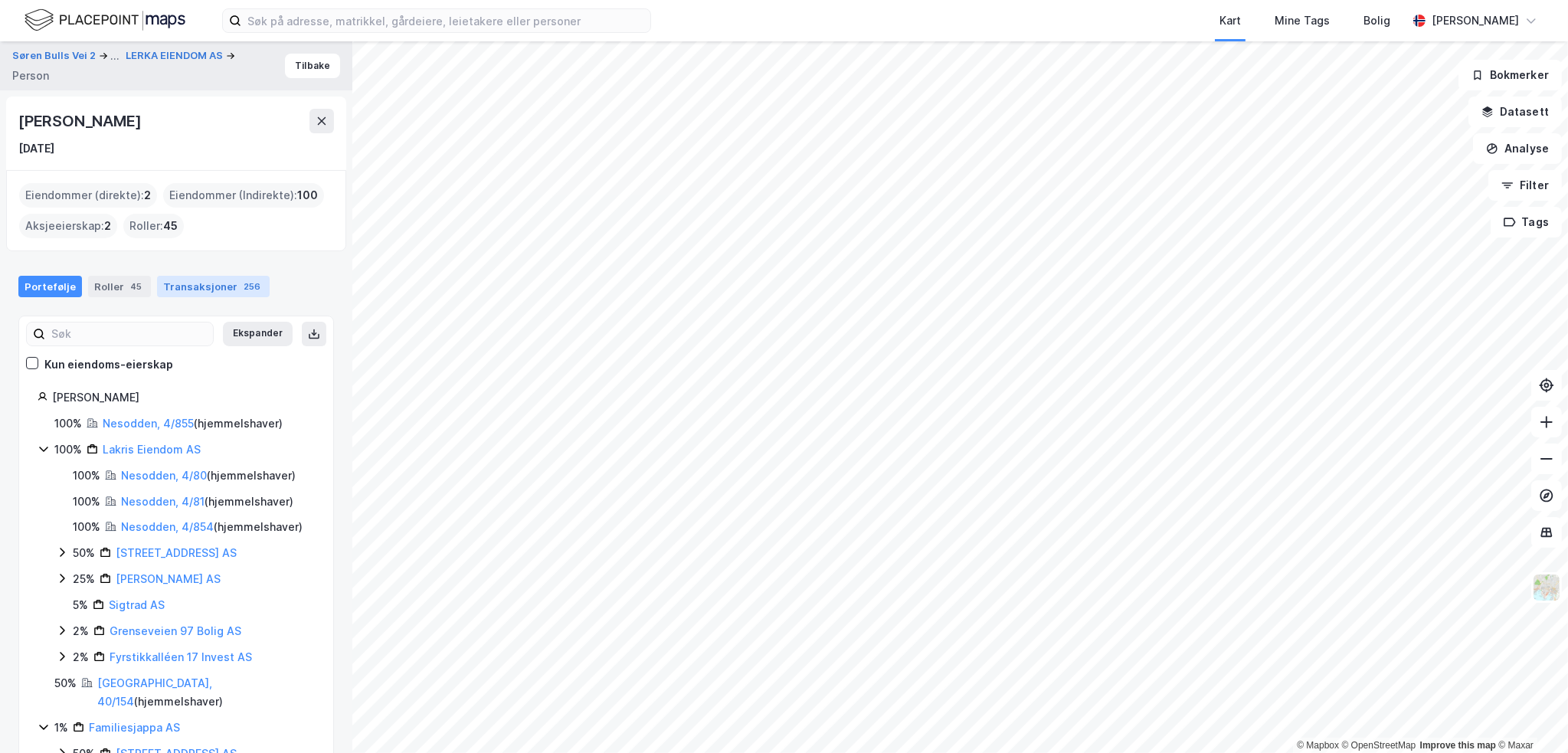
click at [241, 284] on div "256" at bounding box center [252, 287] width 23 height 15
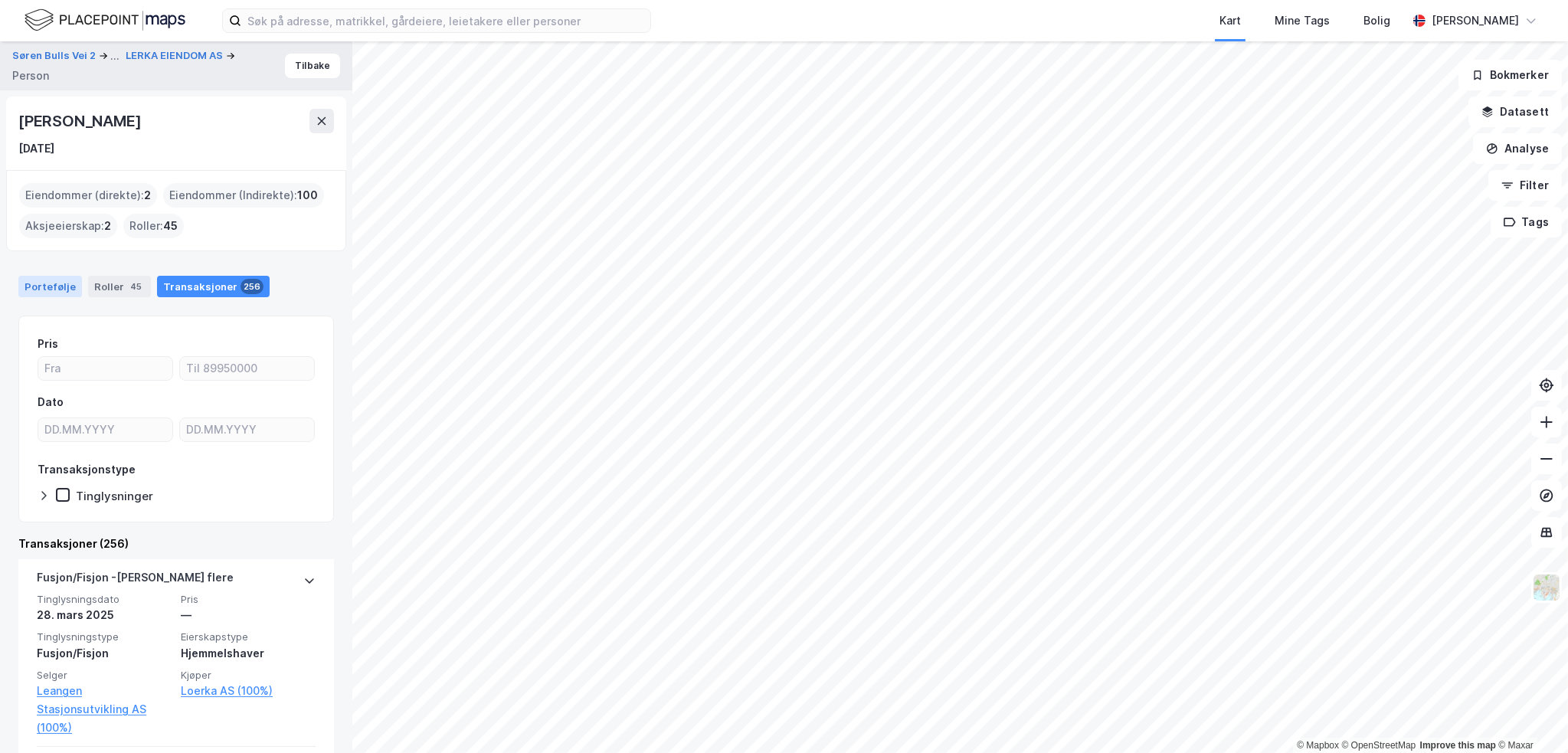
click at [65, 284] on div "Portefølje" at bounding box center [50, 287] width 64 height 22
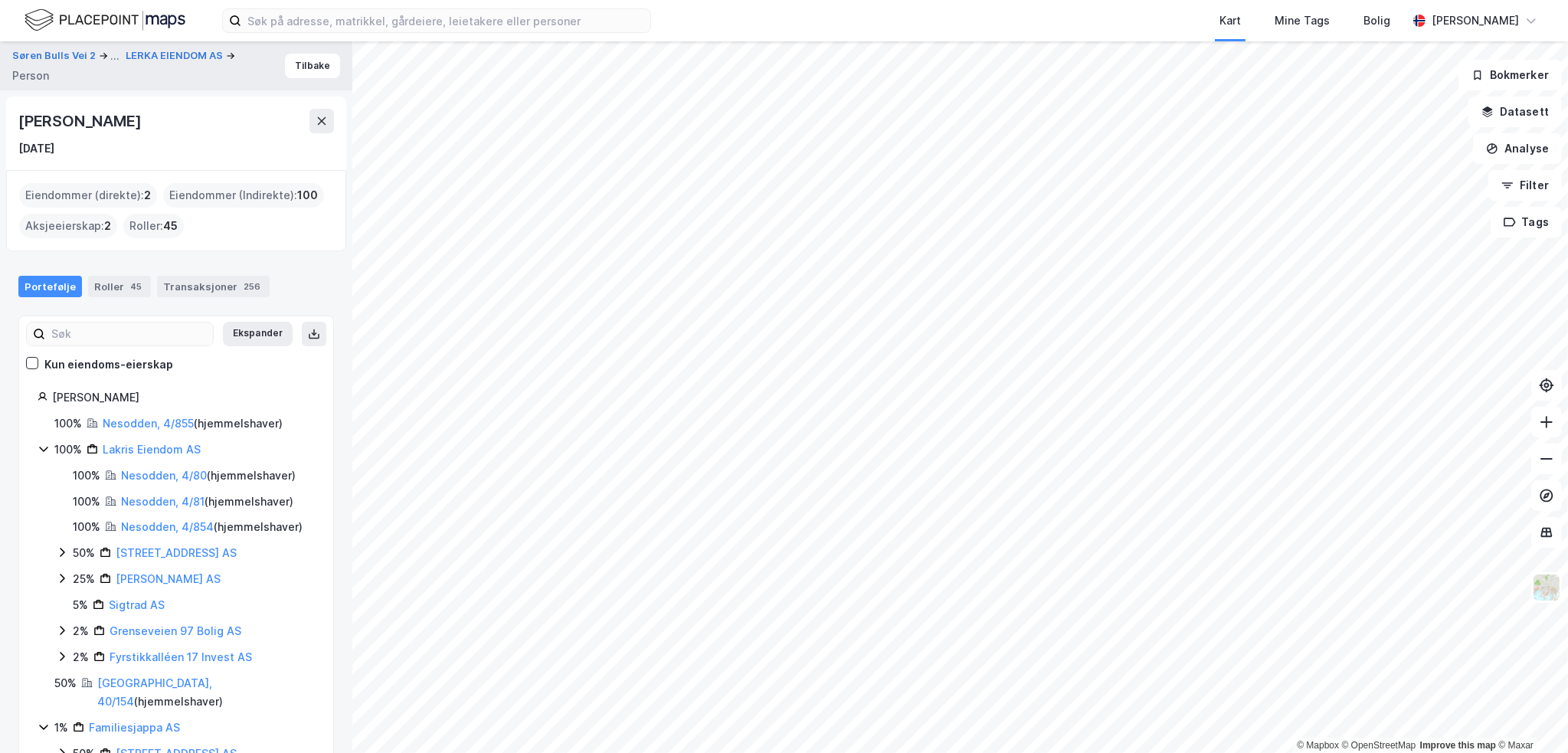
scroll to position [28, 0]
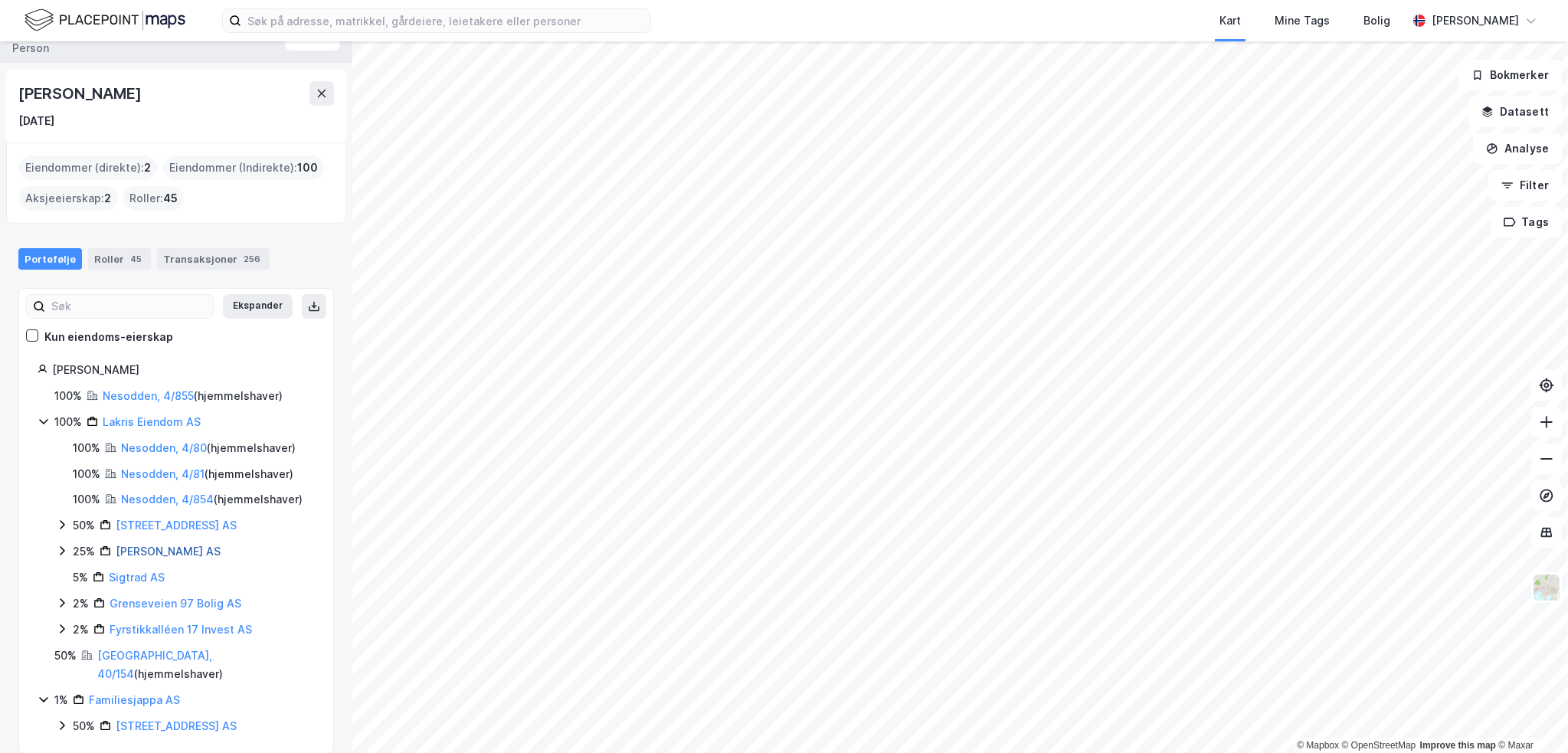
click at [133, 548] on link "Lerka Eiendom AS" at bounding box center [168, 551] width 105 height 13
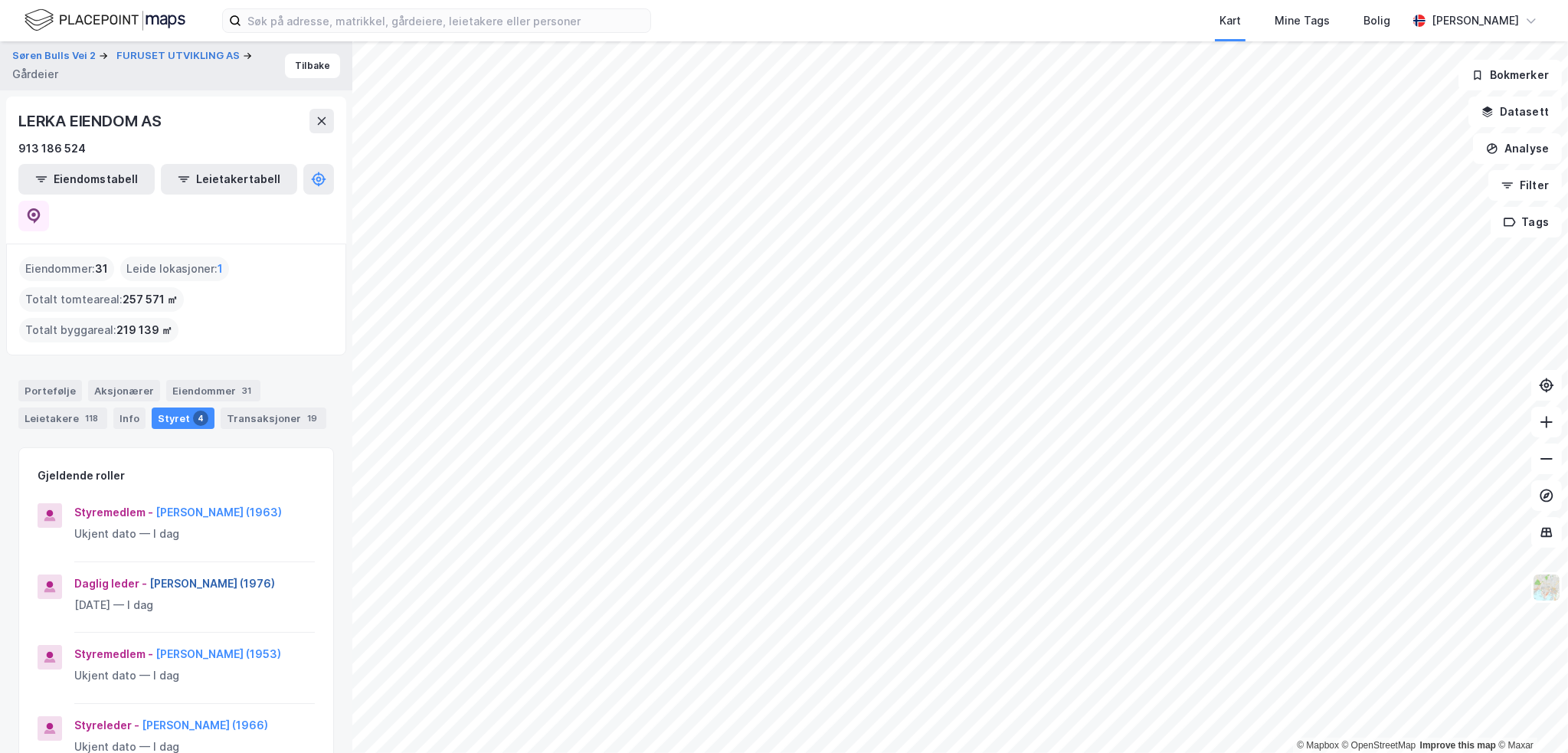
click at [0, 0] on button "Harald Mohn (1976)" at bounding box center [0, 0] width 0 height 0
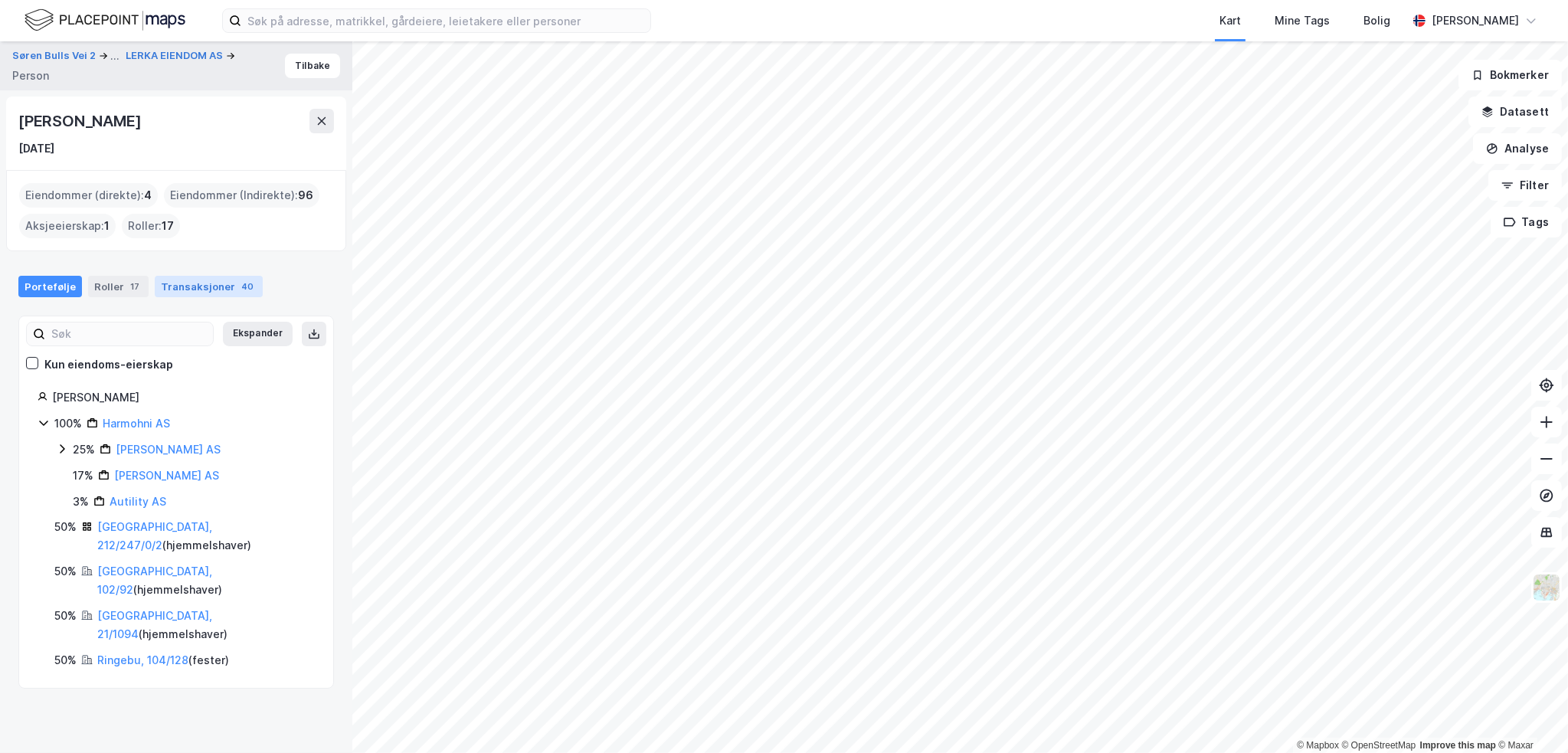
click at [201, 290] on div "Transaksjoner 40" at bounding box center [208, 287] width 108 height 22
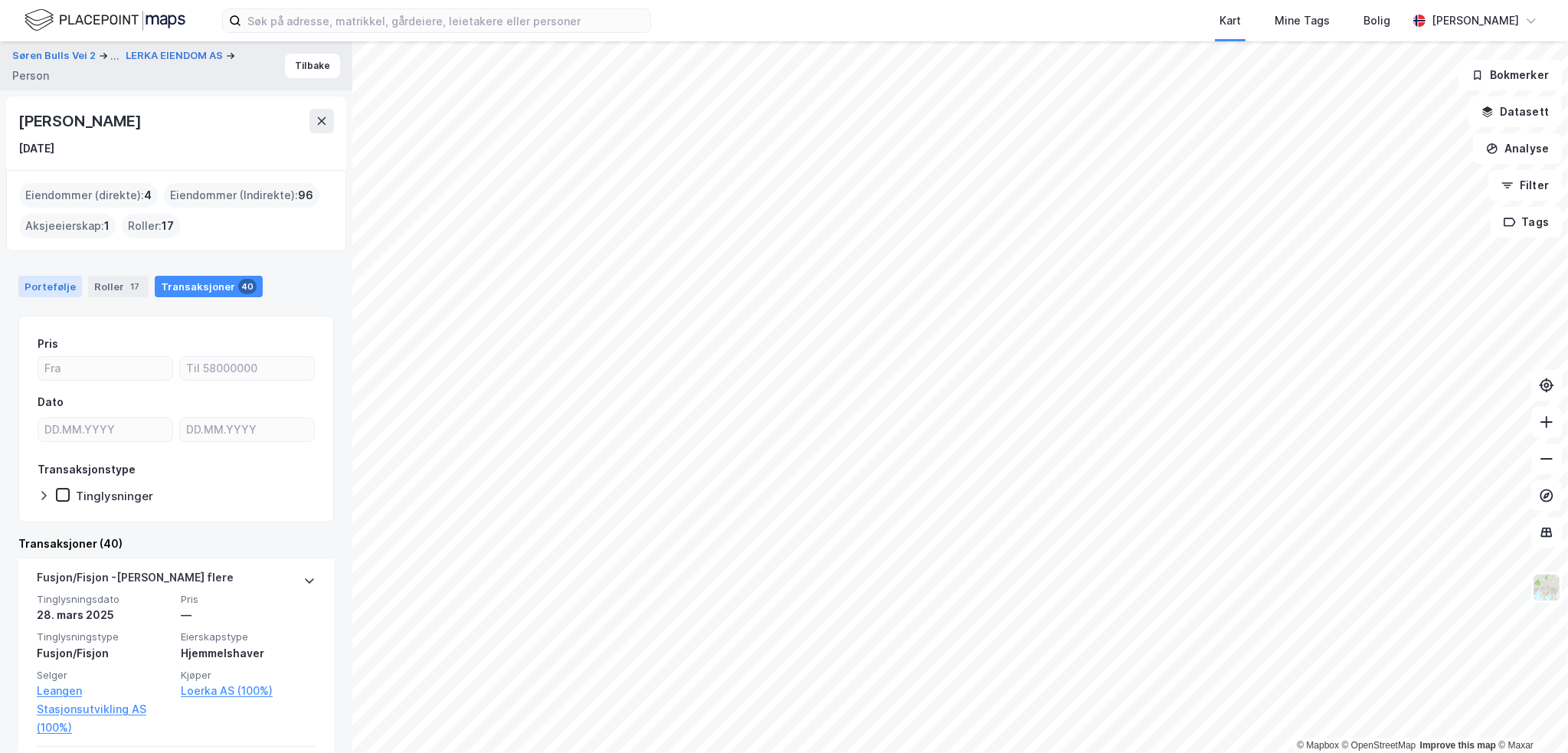
click at [62, 289] on div "Portefølje" at bounding box center [50, 287] width 64 height 22
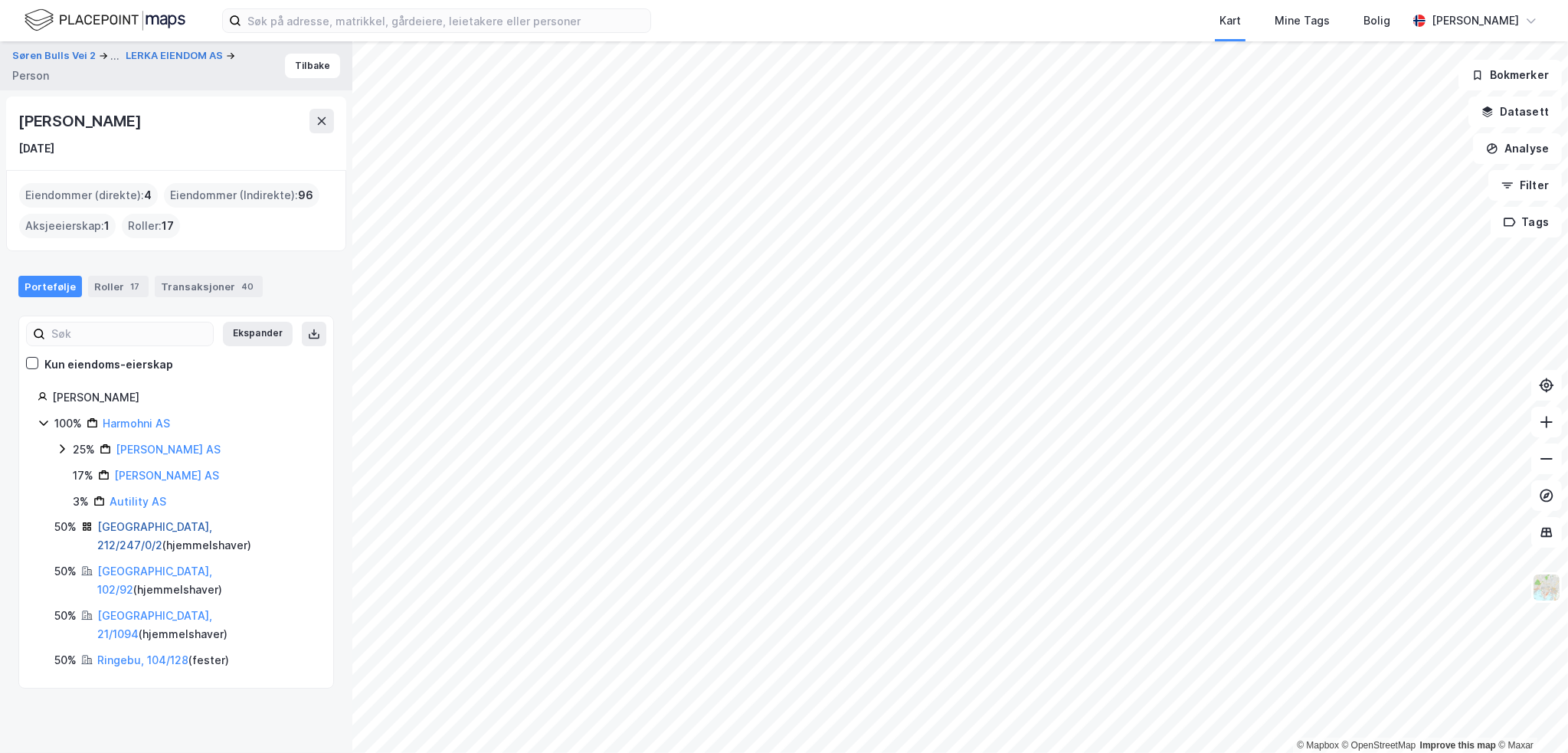
click at [116, 522] on link "Oslo, 212/247/0/2" at bounding box center [154, 535] width 115 height 31
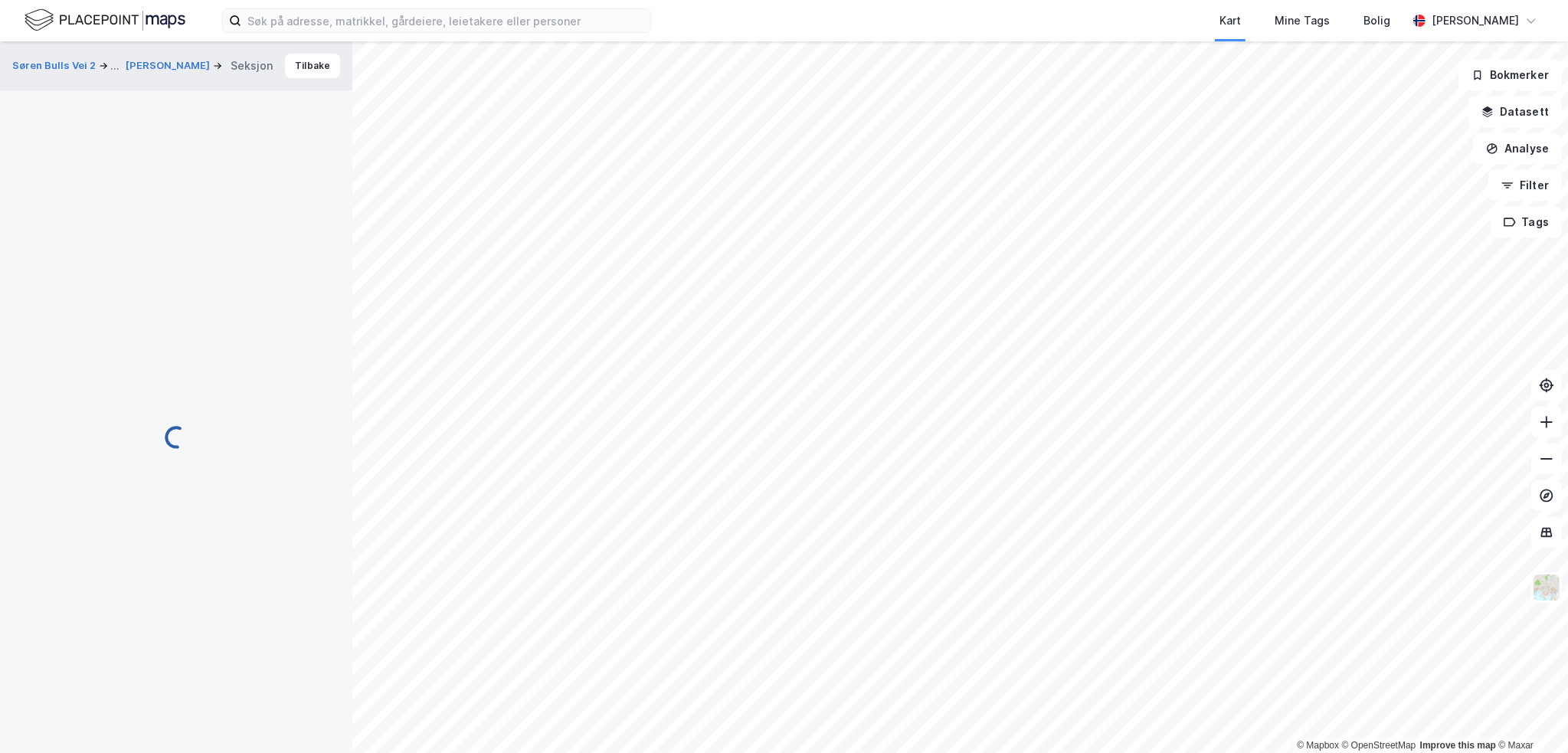
scroll to position [76, 0]
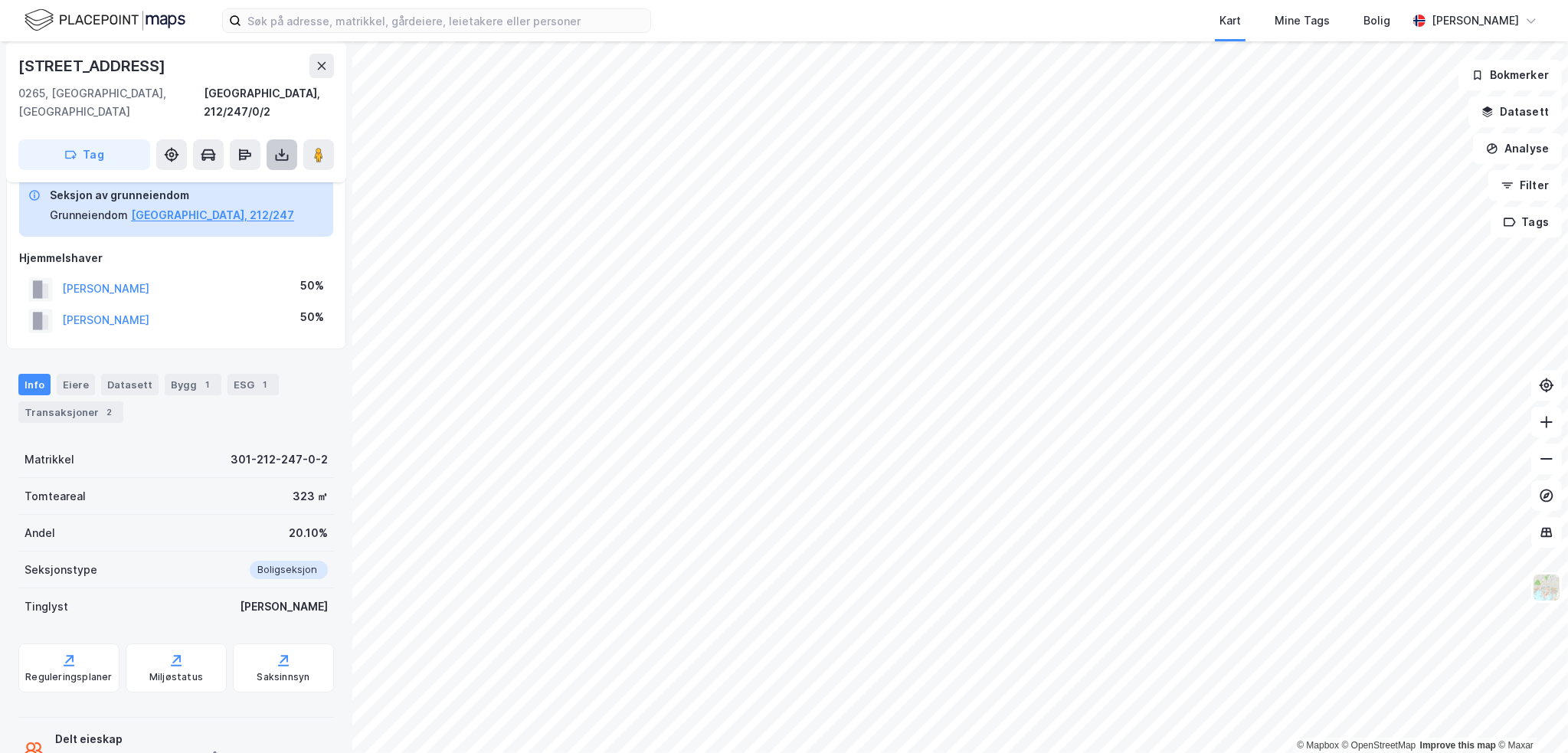
click at [284, 147] on icon at bounding box center [282, 154] width 15 height 15
click at [276, 173] on div "Last ned grunnbok" at bounding box center [215, 186] width 163 height 25
click at [0, 0] on button "HEGARD ALEXANDRA C" at bounding box center [0, 0] width 0 height 0
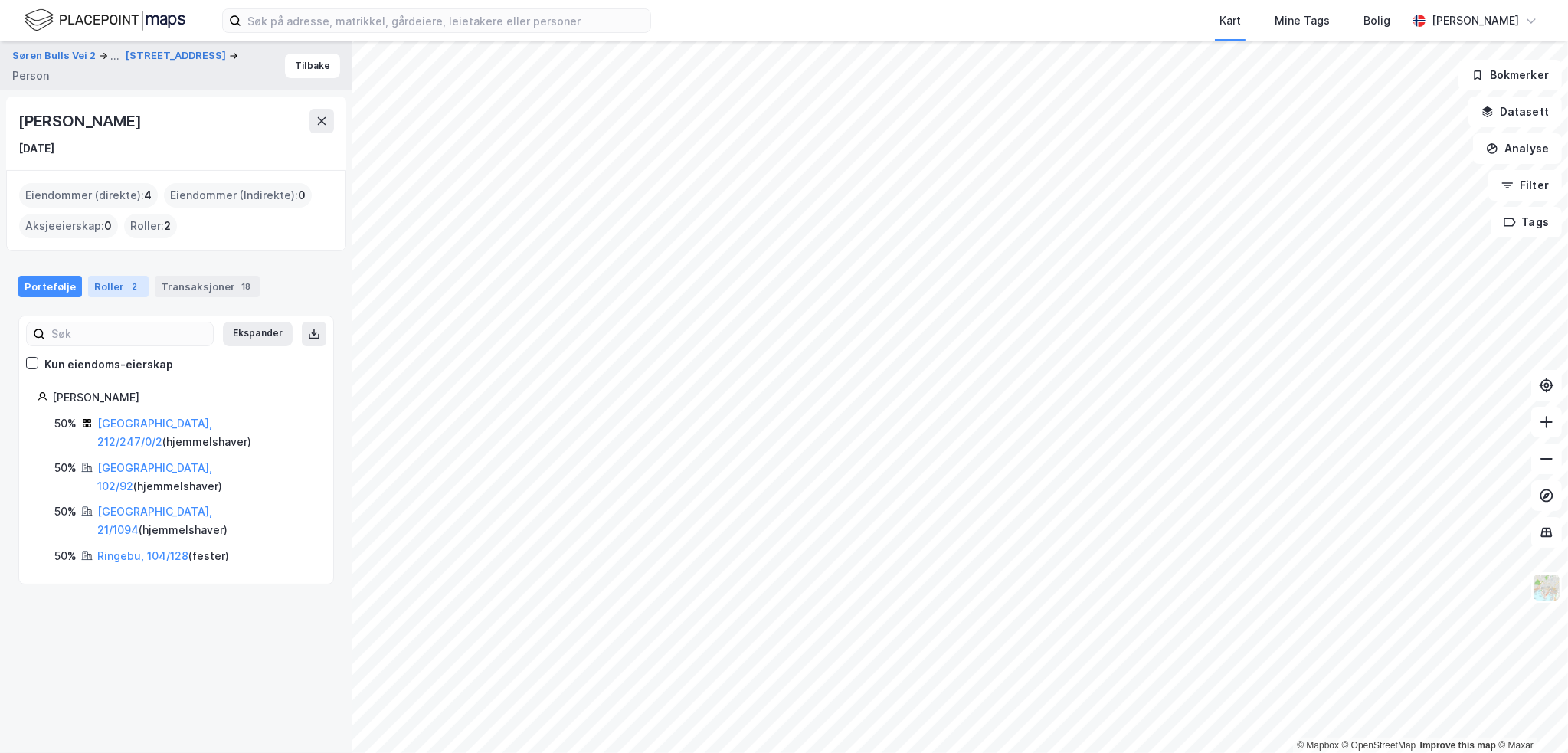
click at [111, 282] on div "Roller 2" at bounding box center [119, 287] width 61 height 22
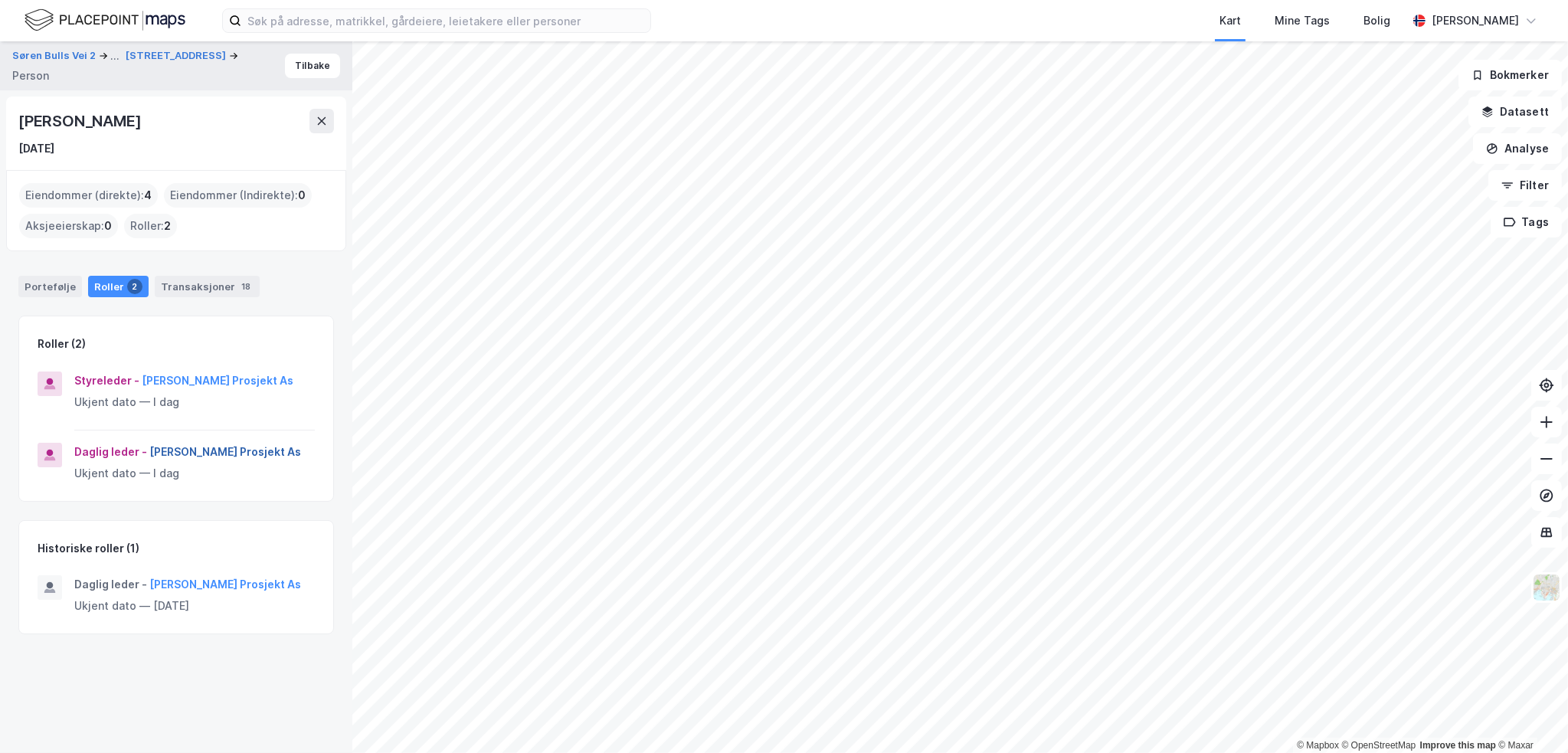
click at [0, 0] on button "Alexandra Hegard Prosjekt As" at bounding box center [0, 0] width 0 height 0
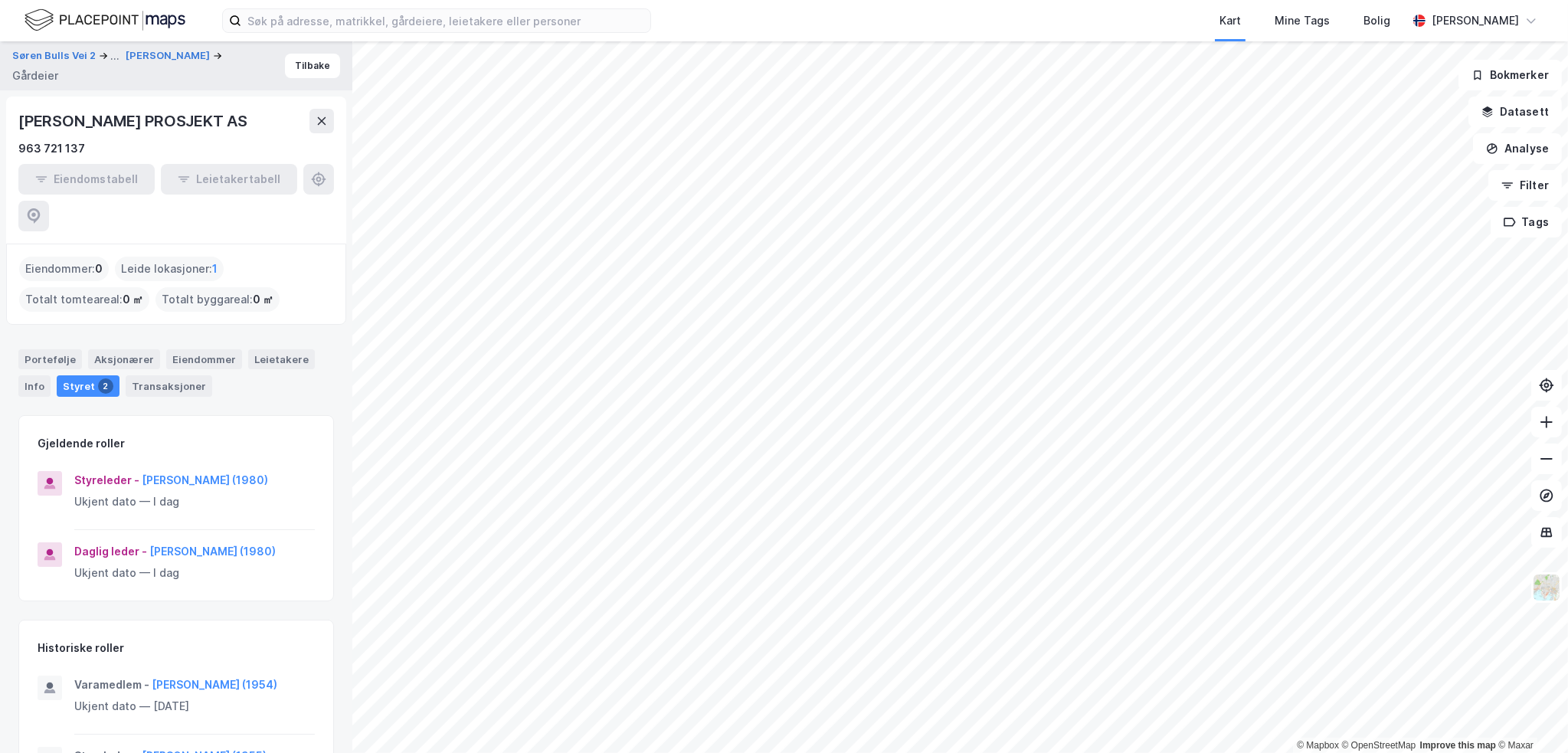
click at [160, 136] on div "ALEXANDRA HEGARD PROSJEKT AS 963 721 137" at bounding box center [175, 132] width 315 height 49
click at [160, 126] on div "ALEXANDRA HEGARD PROSJEKT AS" at bounding box center [134, 121] width 232 height 25
click at [113, 349] on div "Portefølje Aksjonærer Eiendommer Leietakere Info Styret 2 Transaksjoner" at bounding box center [175, 373] width 315 height 48
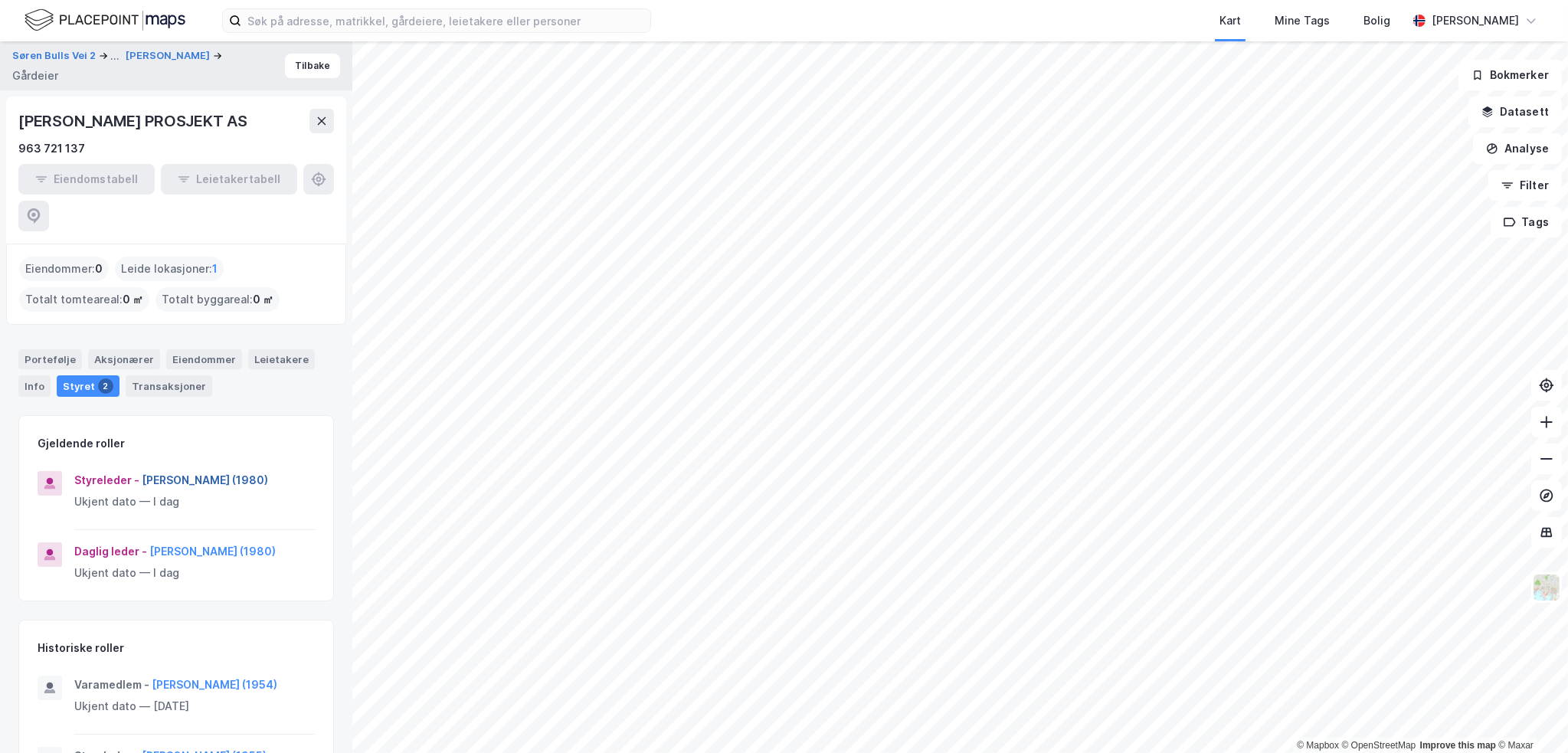
click at [0, 0] on button "Alexandra Christine Hegard (1980)" at bounding box center [0, 0] width 0 height 0
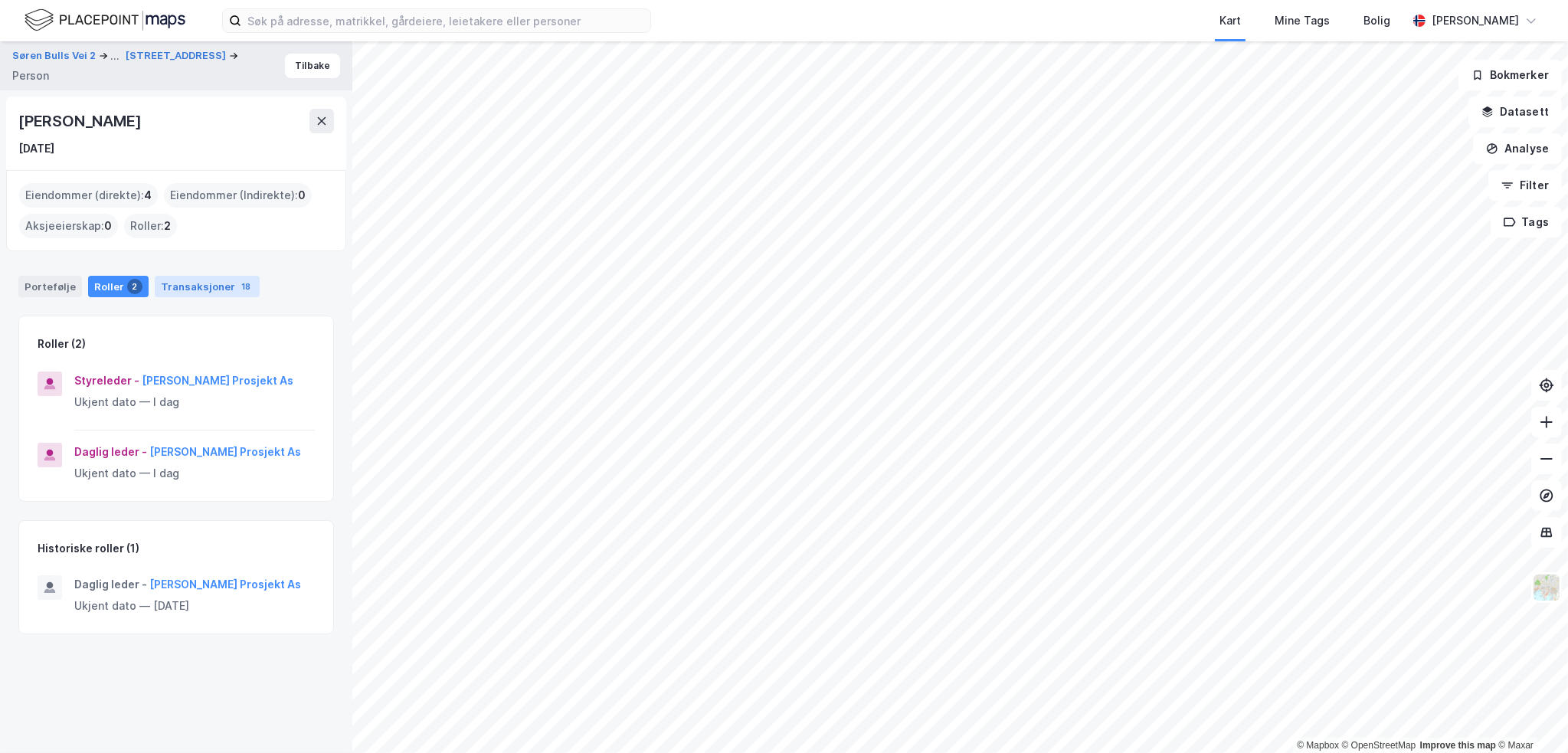
click at [206, 289] on div "Transaksjoner 18" at bounding box center [208, 287] width 105 height 22
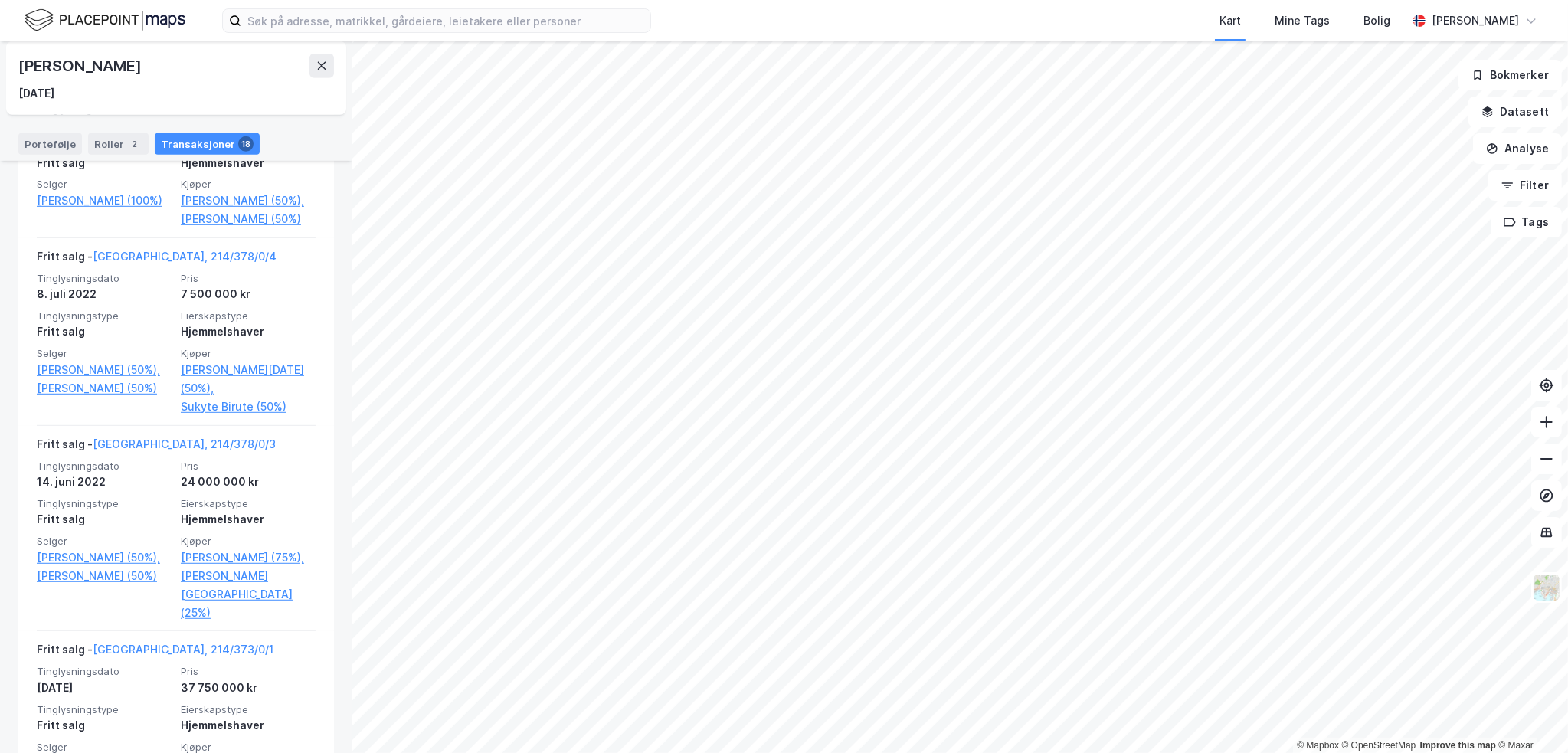
scroll to position [1225, 0]
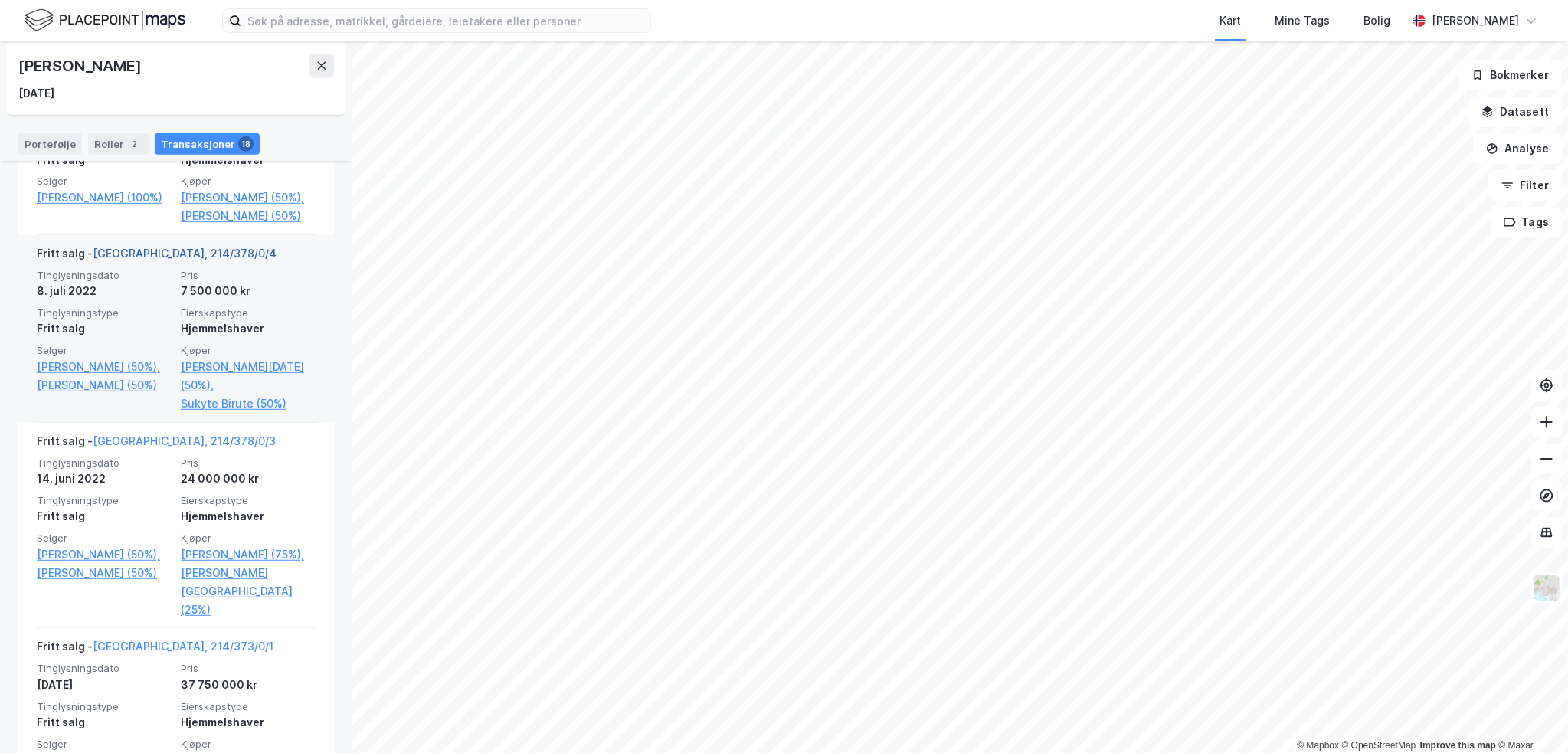
click at [159, 260] on link "Oslo, 214/378/0/4" at bounding box center [184, 253] width 184 height 13
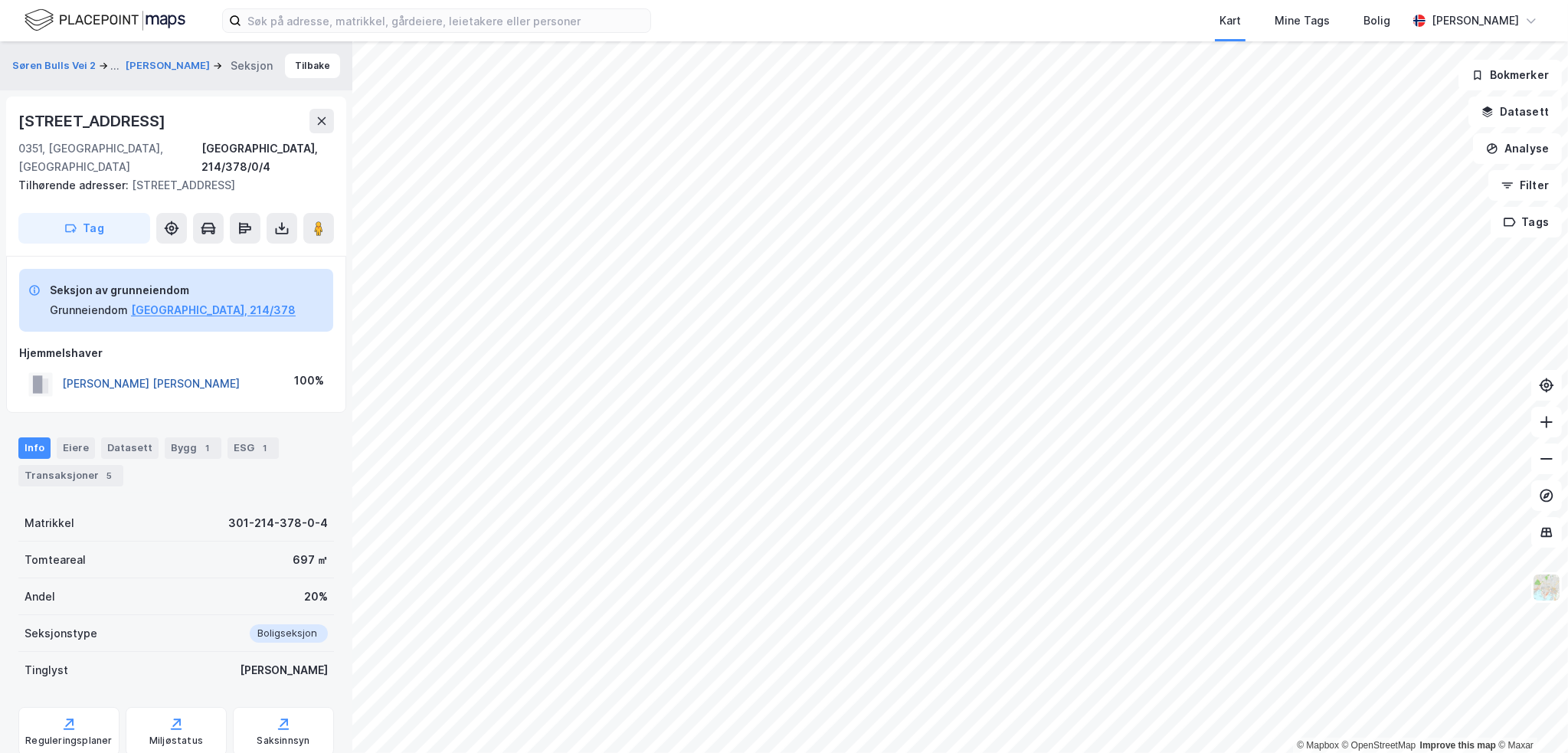
scroll to position [33, 0]
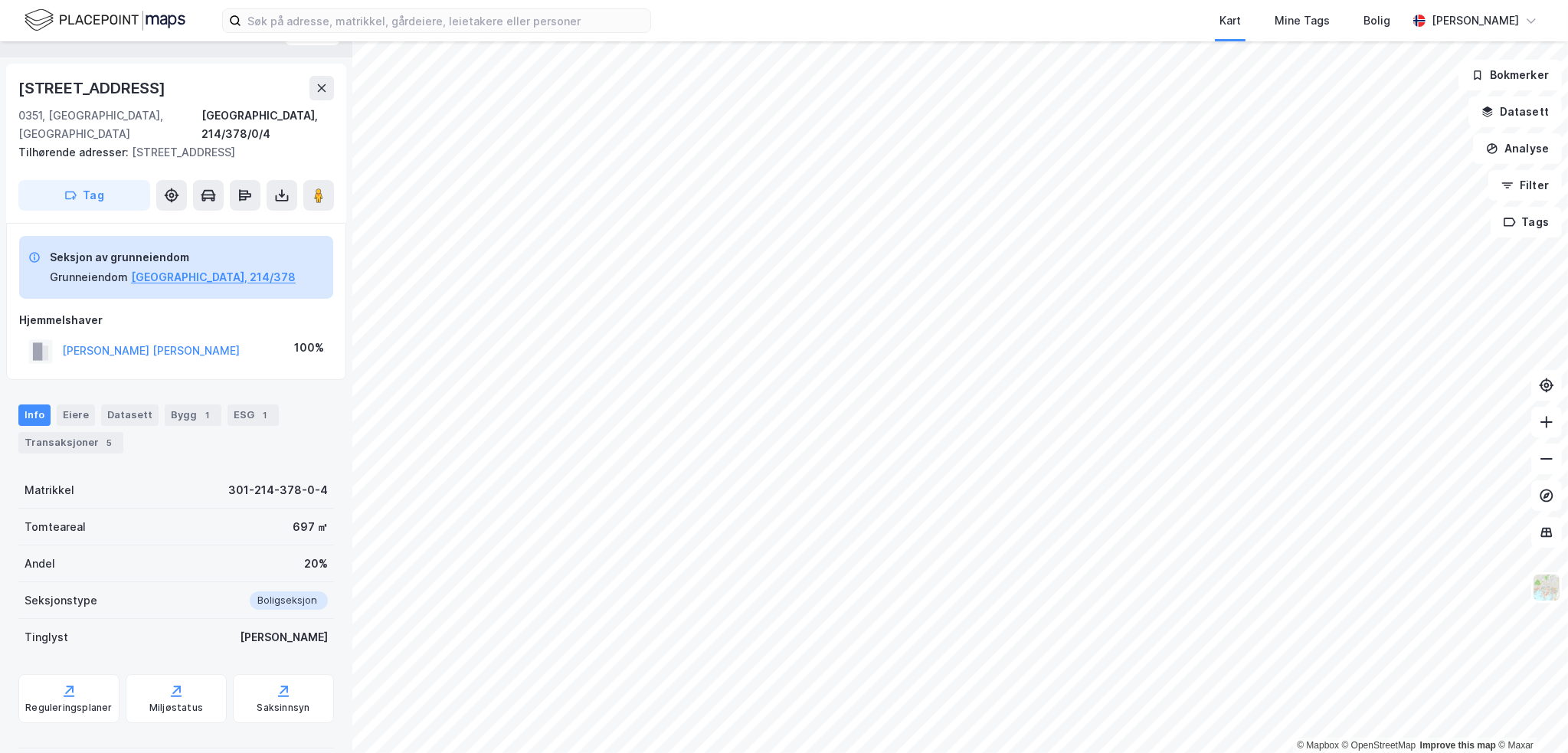
click at [92, 91] on div "Uranienborg Terrasse 13b" at bounding box center [93, 89] width 150 height 25
copy div "Uranienborg Terrasse 13b"
click at [115, 432] on div "Transaksjoner 5" at bounding box center [70, 443] width 105 height 22
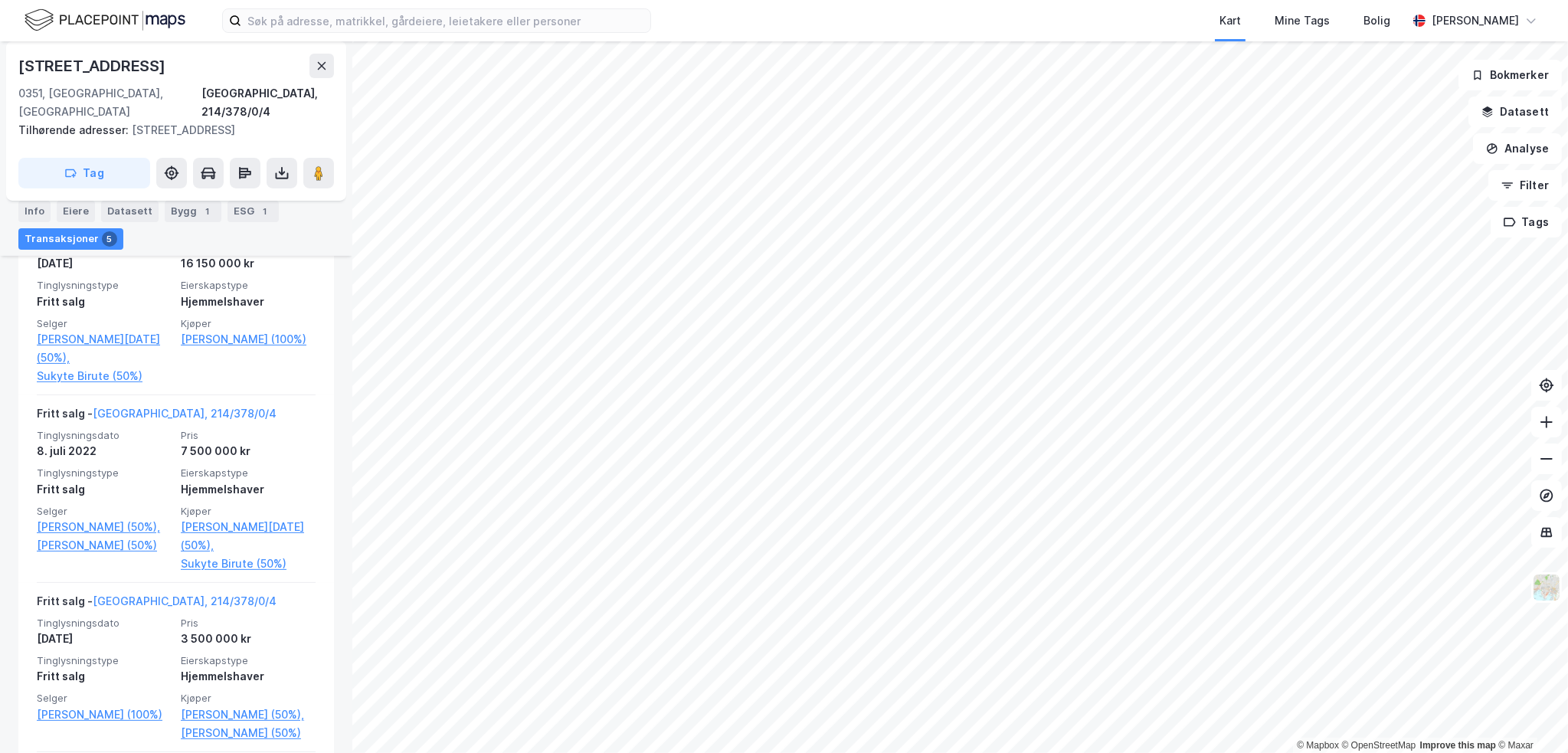
scroll to position [569, 0]
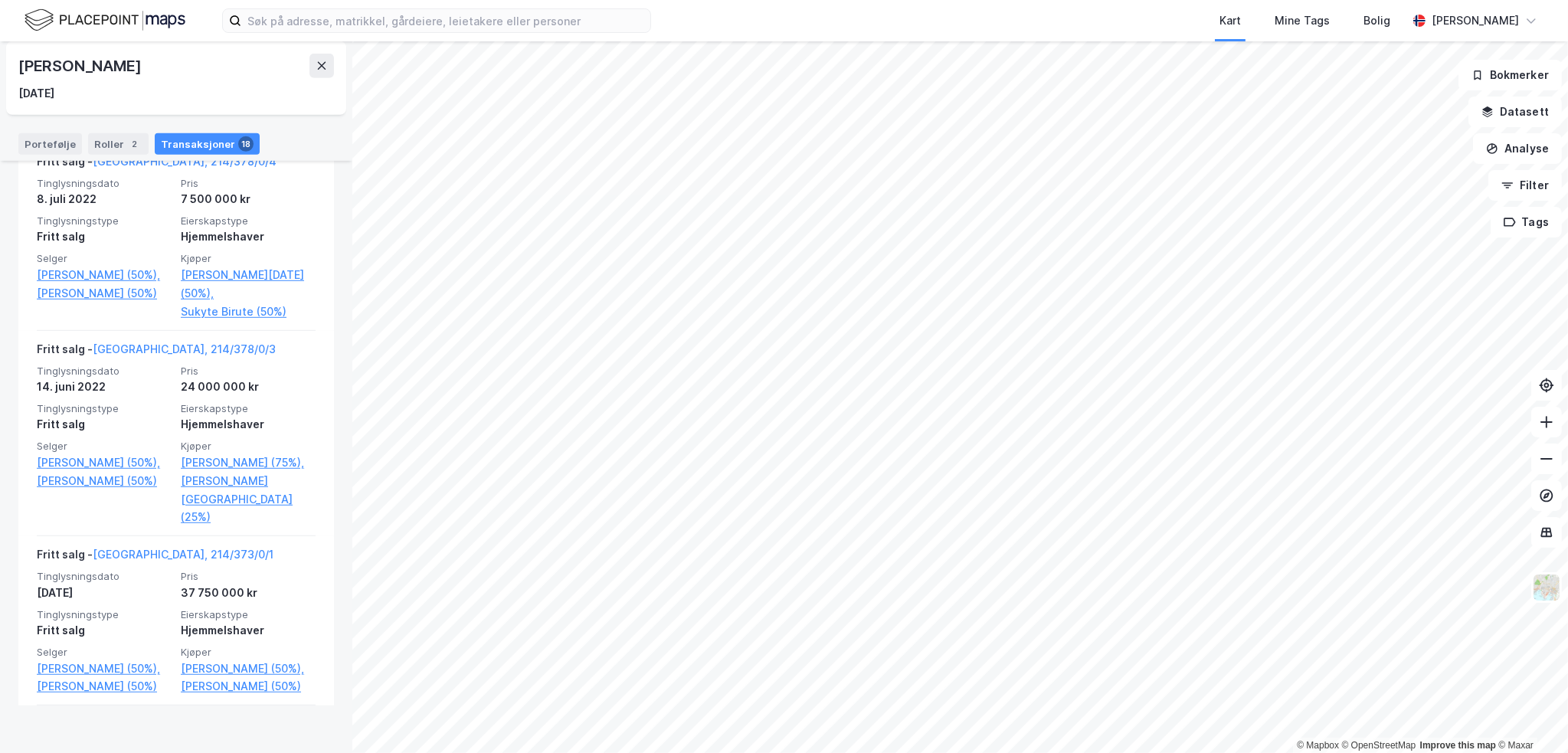
scroll to position [1302, 0]
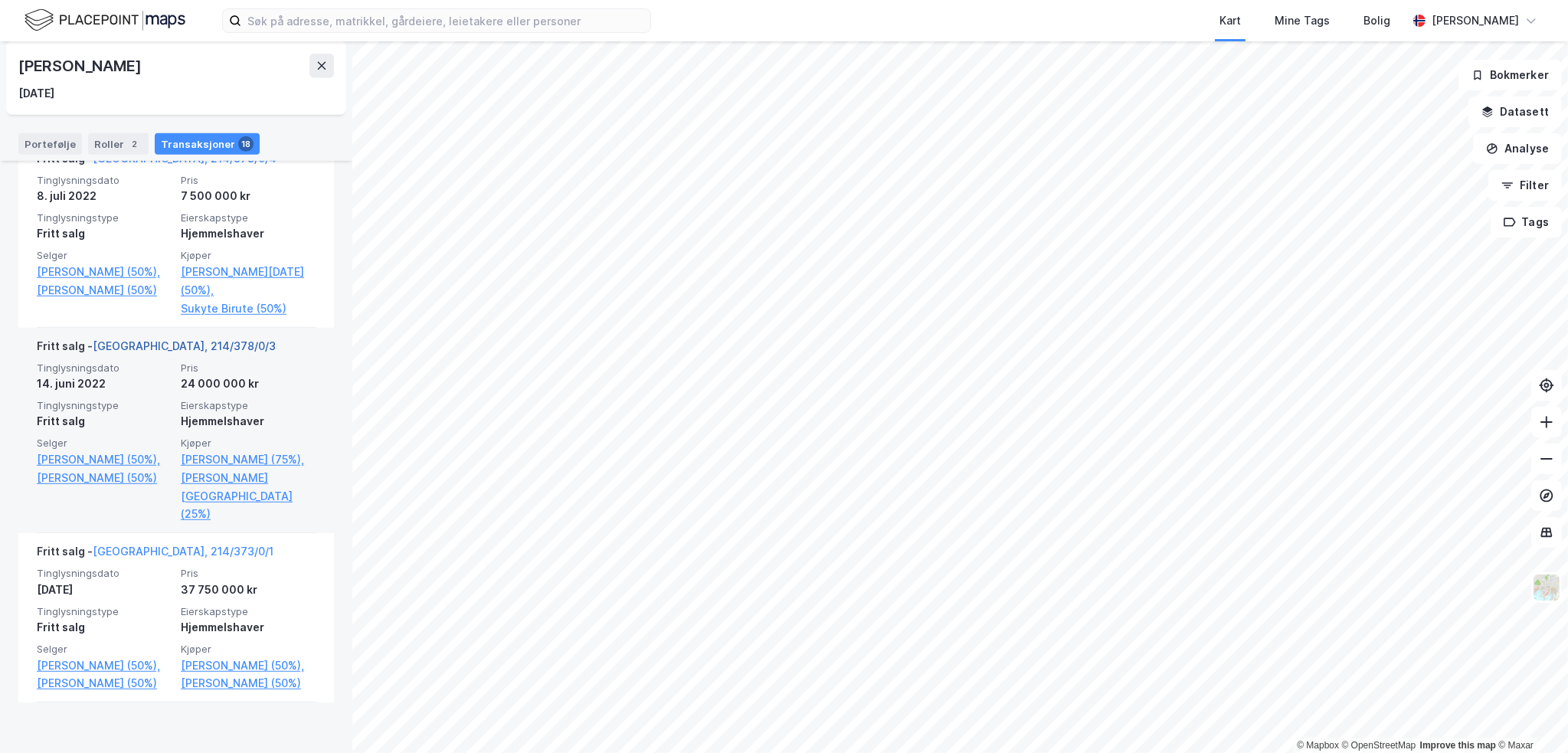
click at [163, 352] on link "Oslo, 214/378/0/3" at bounding box center [184, 346] width 183 height 13
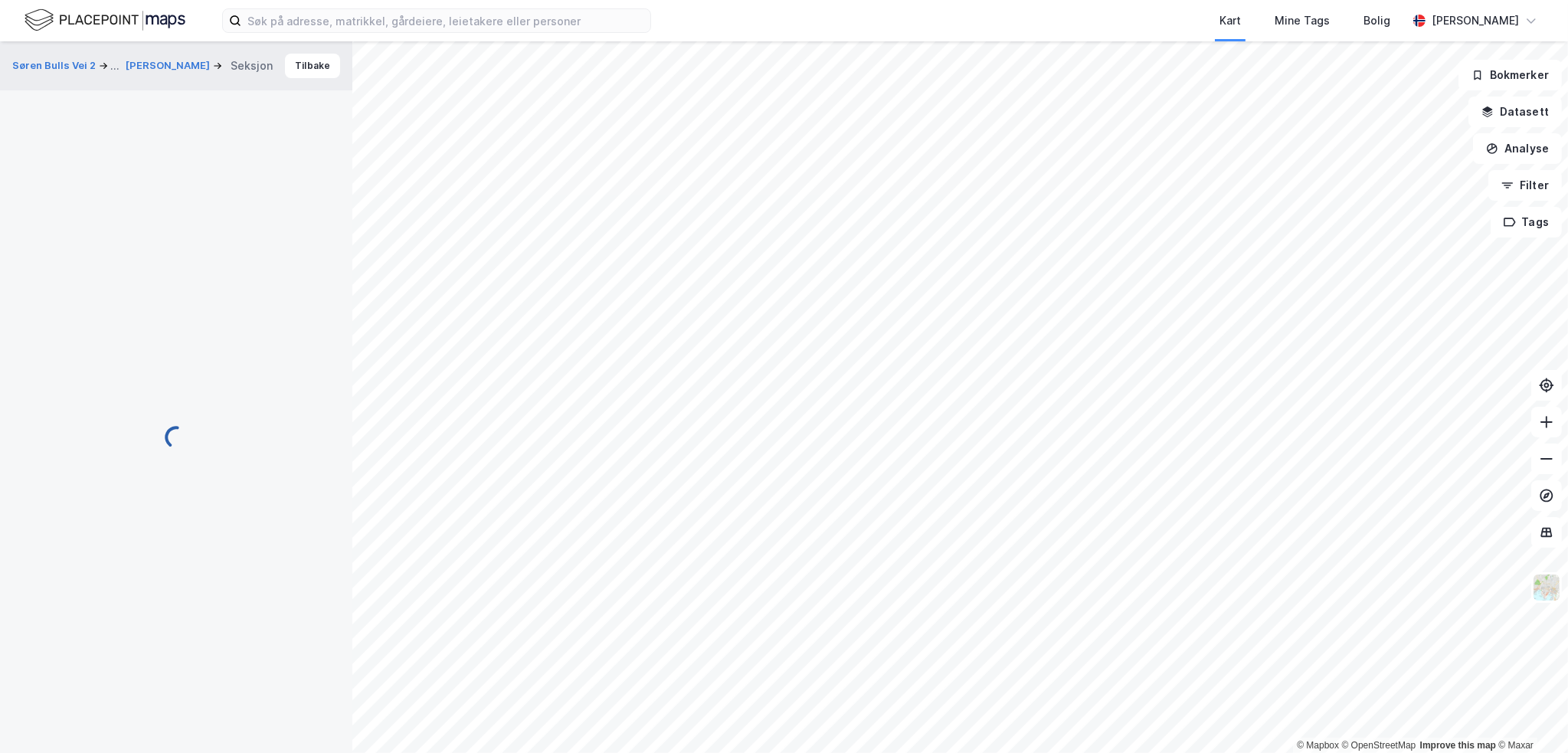
scroll to position [50, 0]
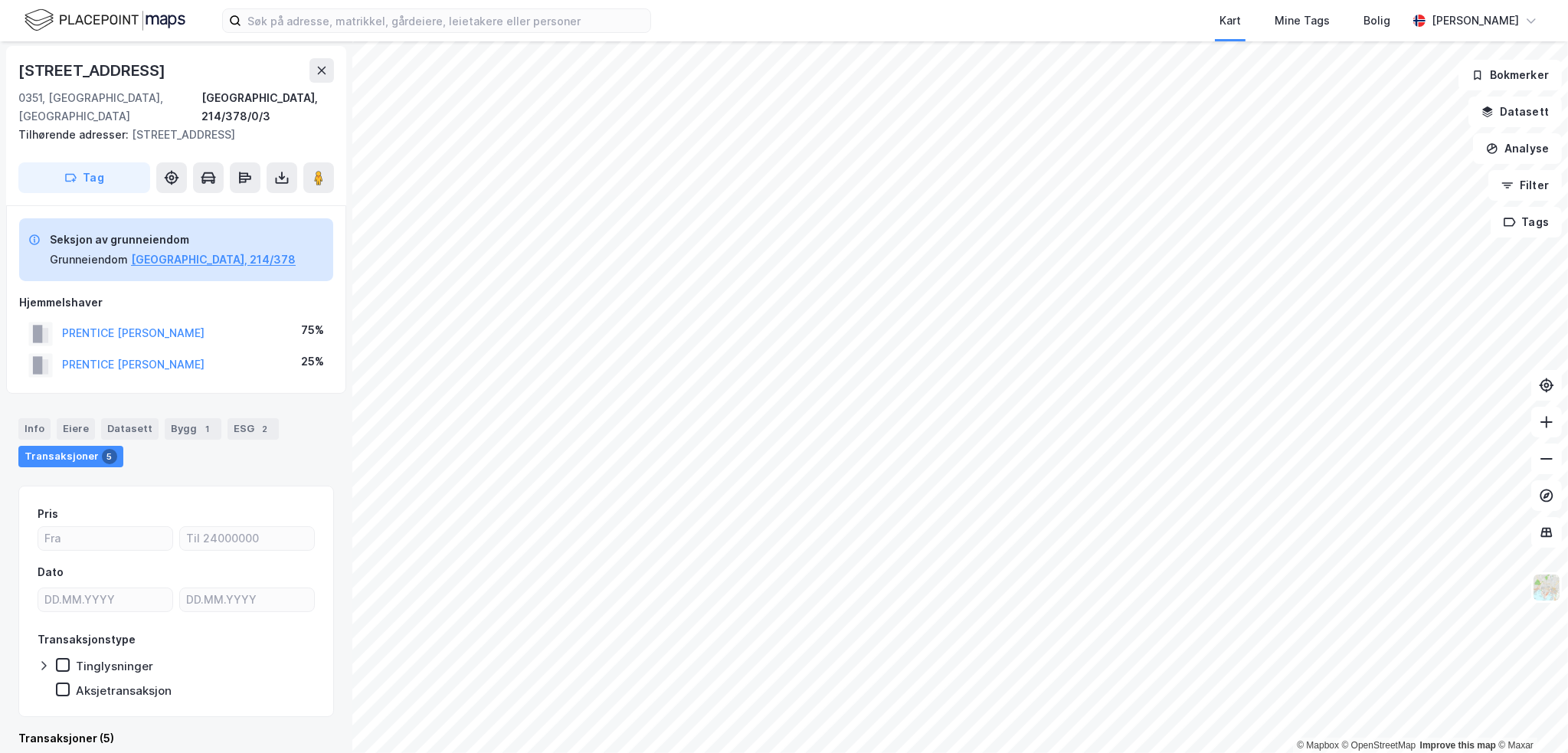
drag, startPoint x: 138, startPoint y: 51, endPoint x: 144, endPoint y: 61, distance: 11.7
click at [139, 51] on div "Uranienborg Terrasse 13b 0351, Oslo, Oslo Oslo, 214/378/0/3 Tilhørende adresser…" at bounding box center [175, 125] width 340 height 159
click at [147, 68] on div "Uranienborg Terrasse 13b" at bounding box center [93, 70] width 150 height 25
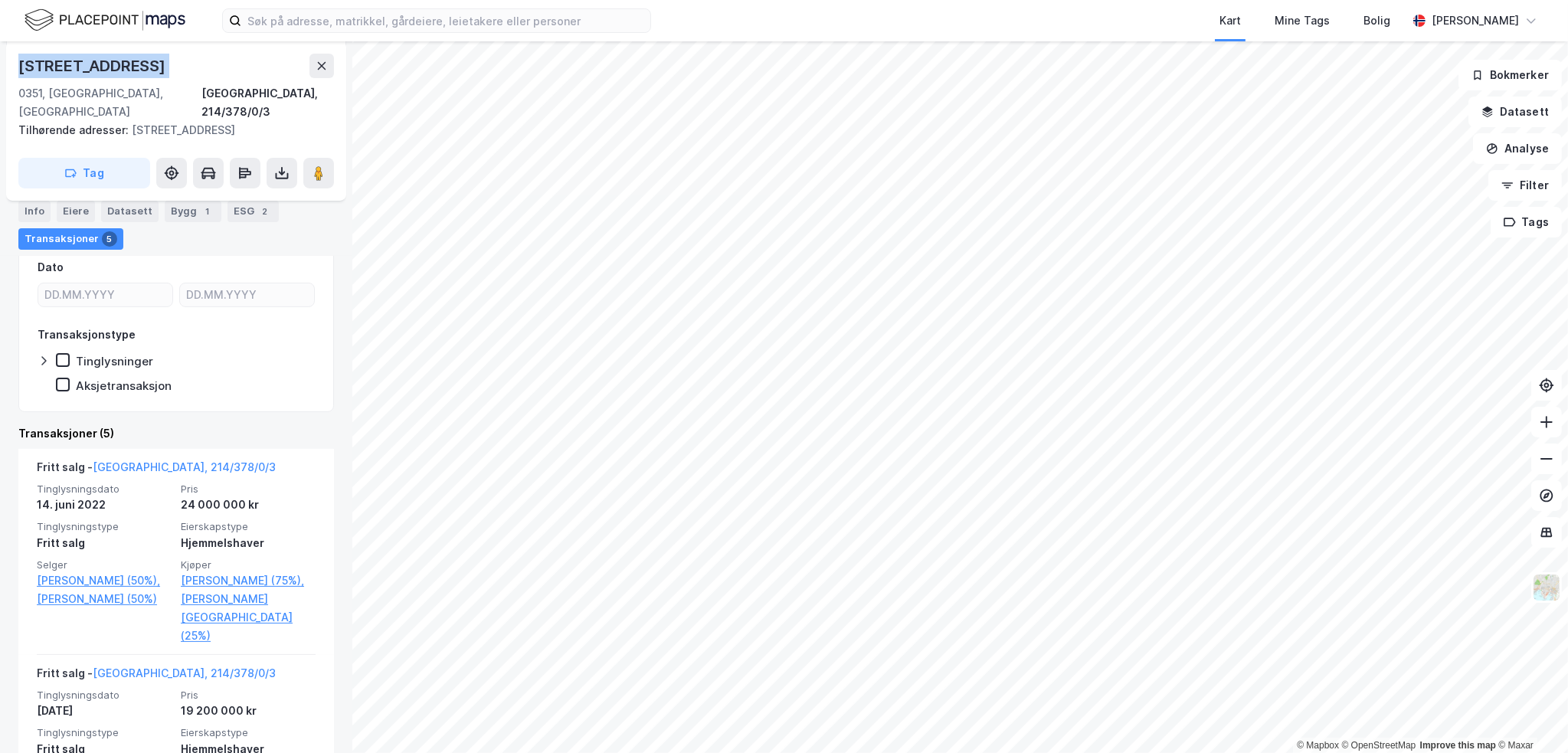
scroll to position [510, 0]
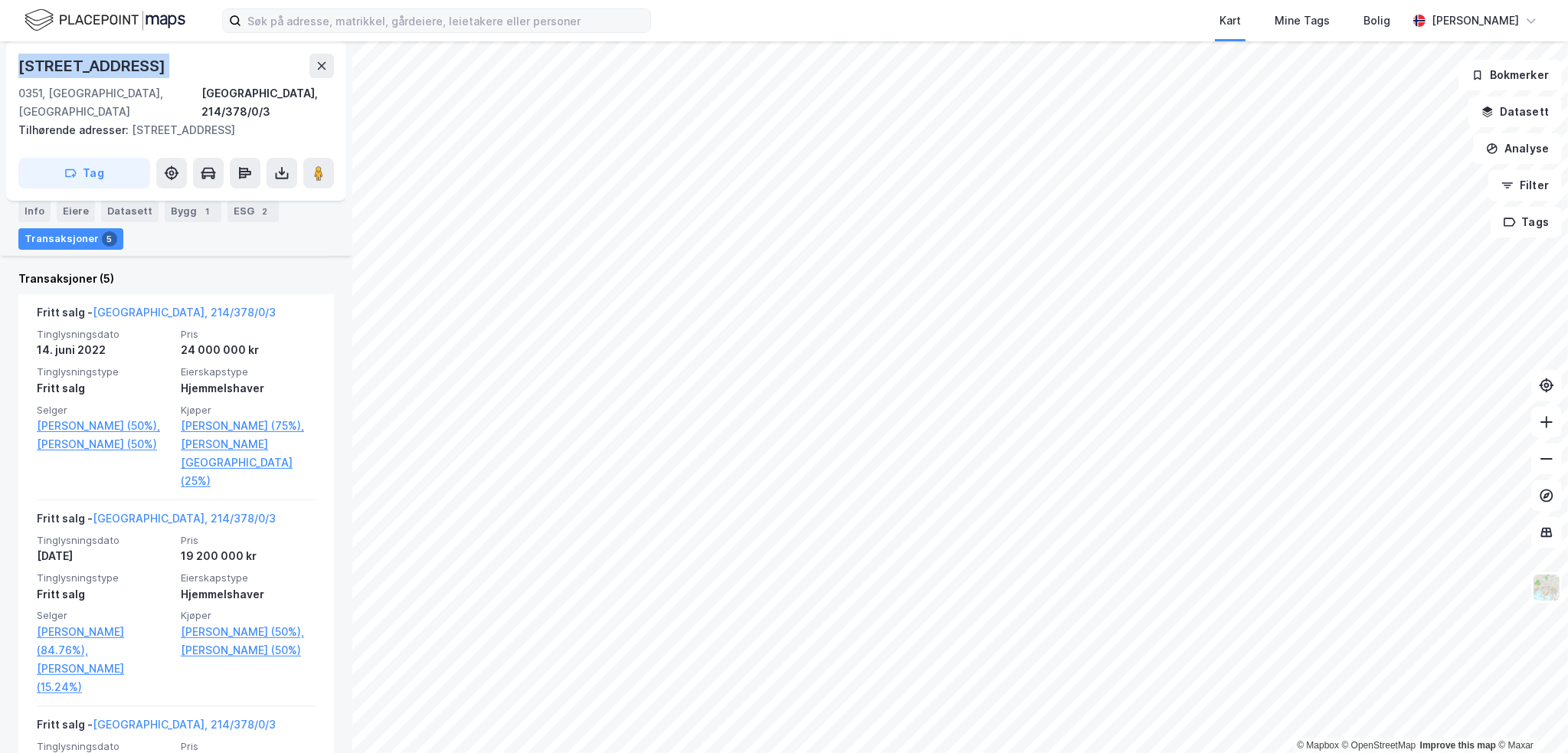
copy div "Uranienborg Terrasse 13b"
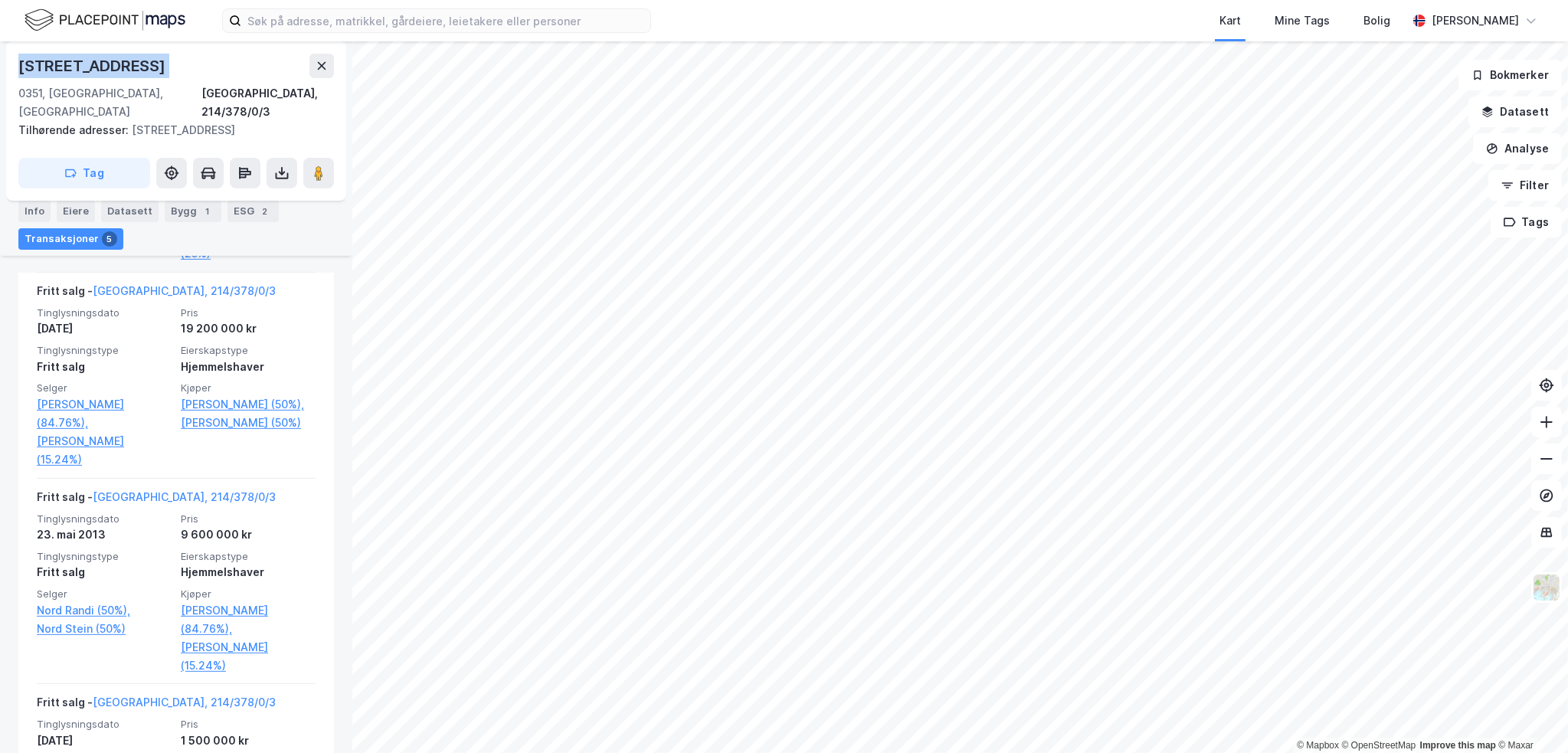
scroll to position [740, 0]
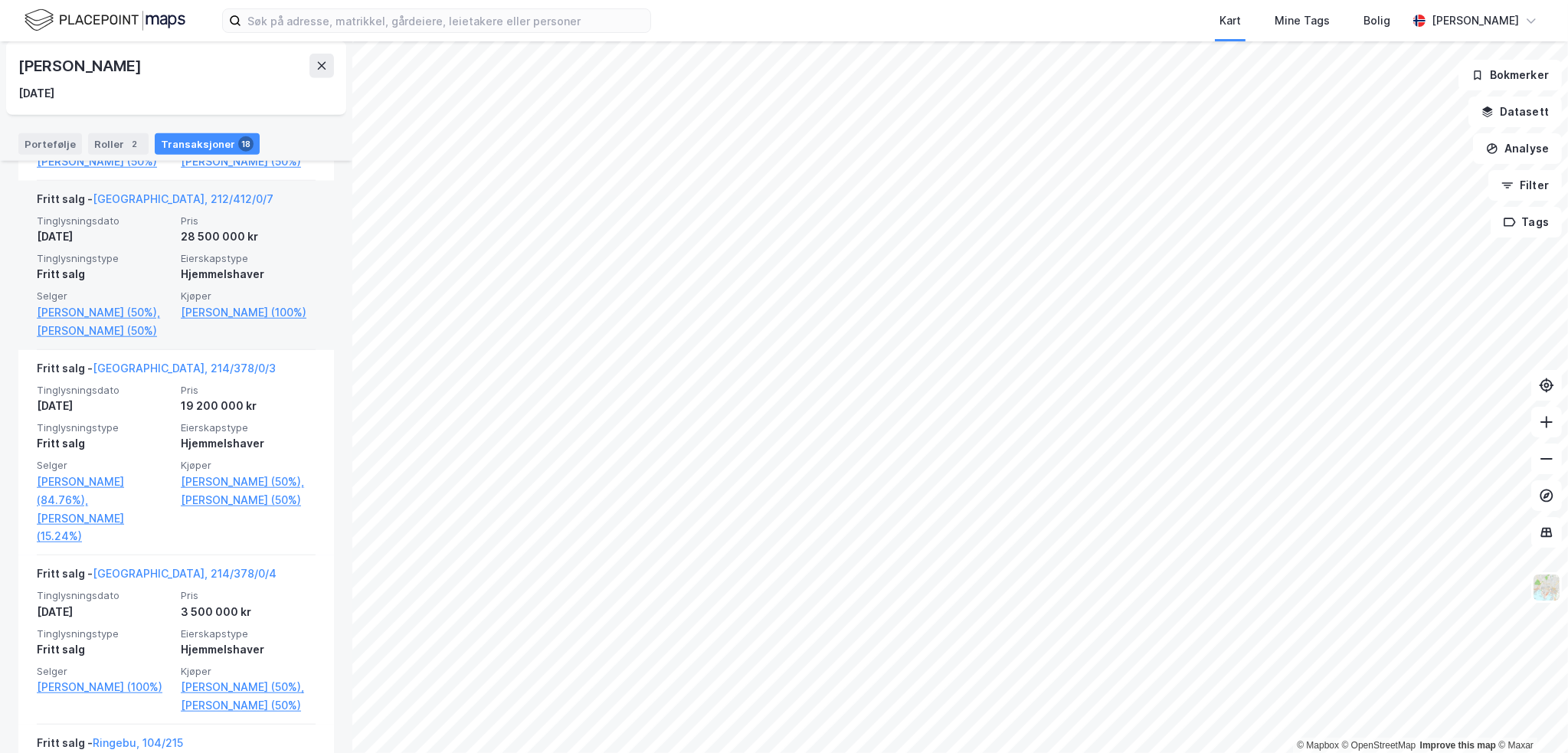
scroll to position [1914, 0]
click at [141, 207] on link "Oslo, 212/412/0/7" at bounding box center [183, 201] width 181 height 13
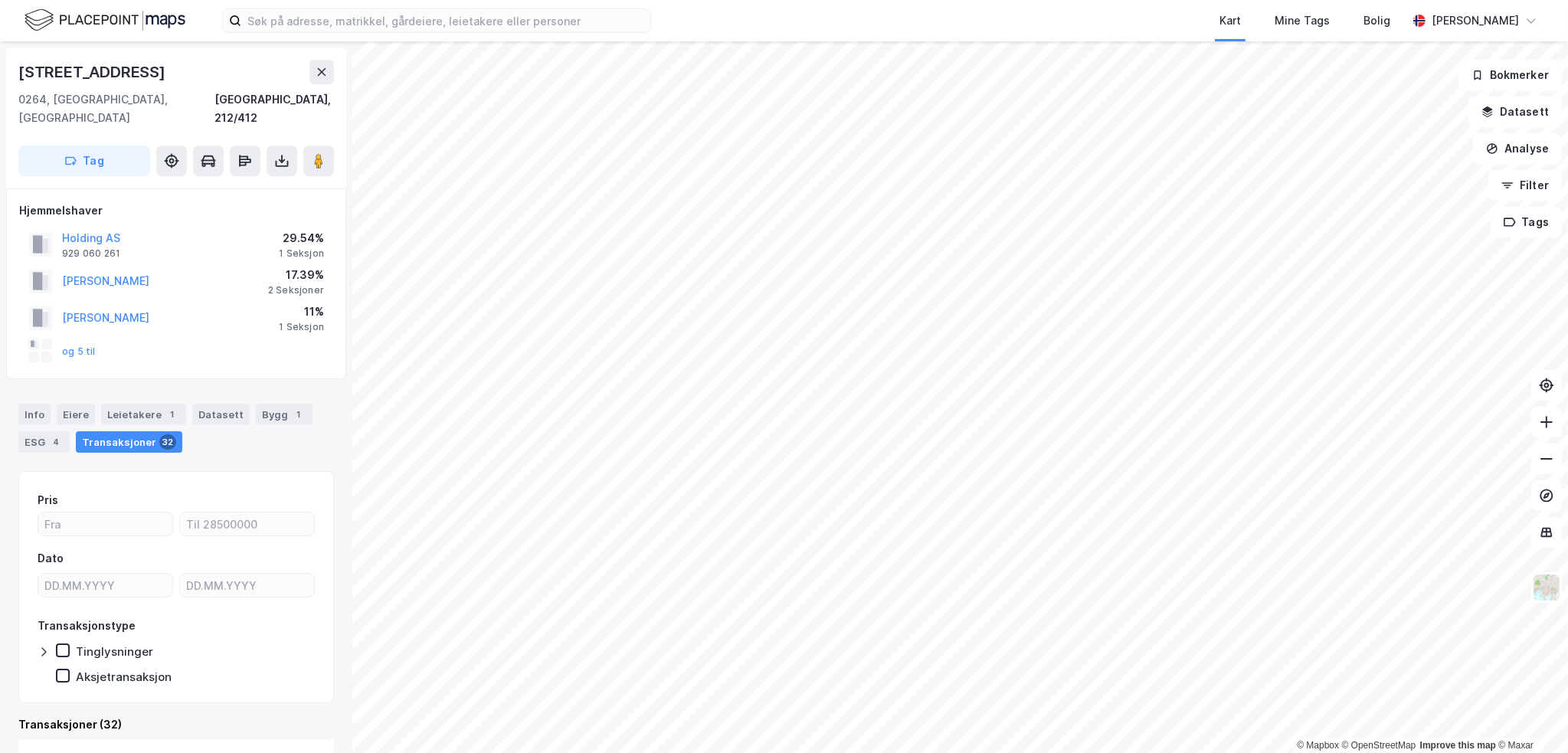
click at [122, 72] on div "Gimle Terrasse 10" at bounding box center [93, 72] width 150 height 25
copy div "Gimle Terrasse 10"
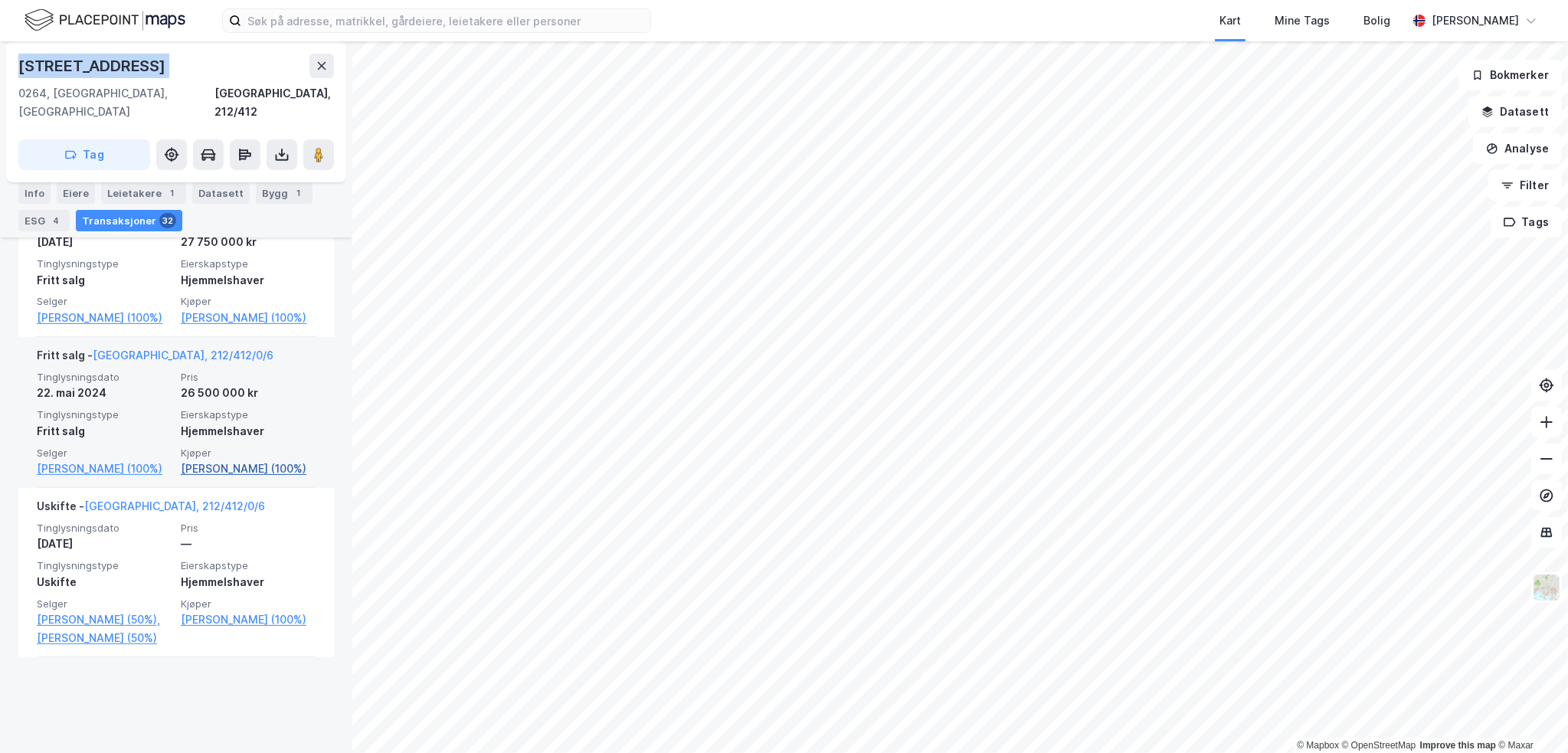
scroll to position [613, 0]
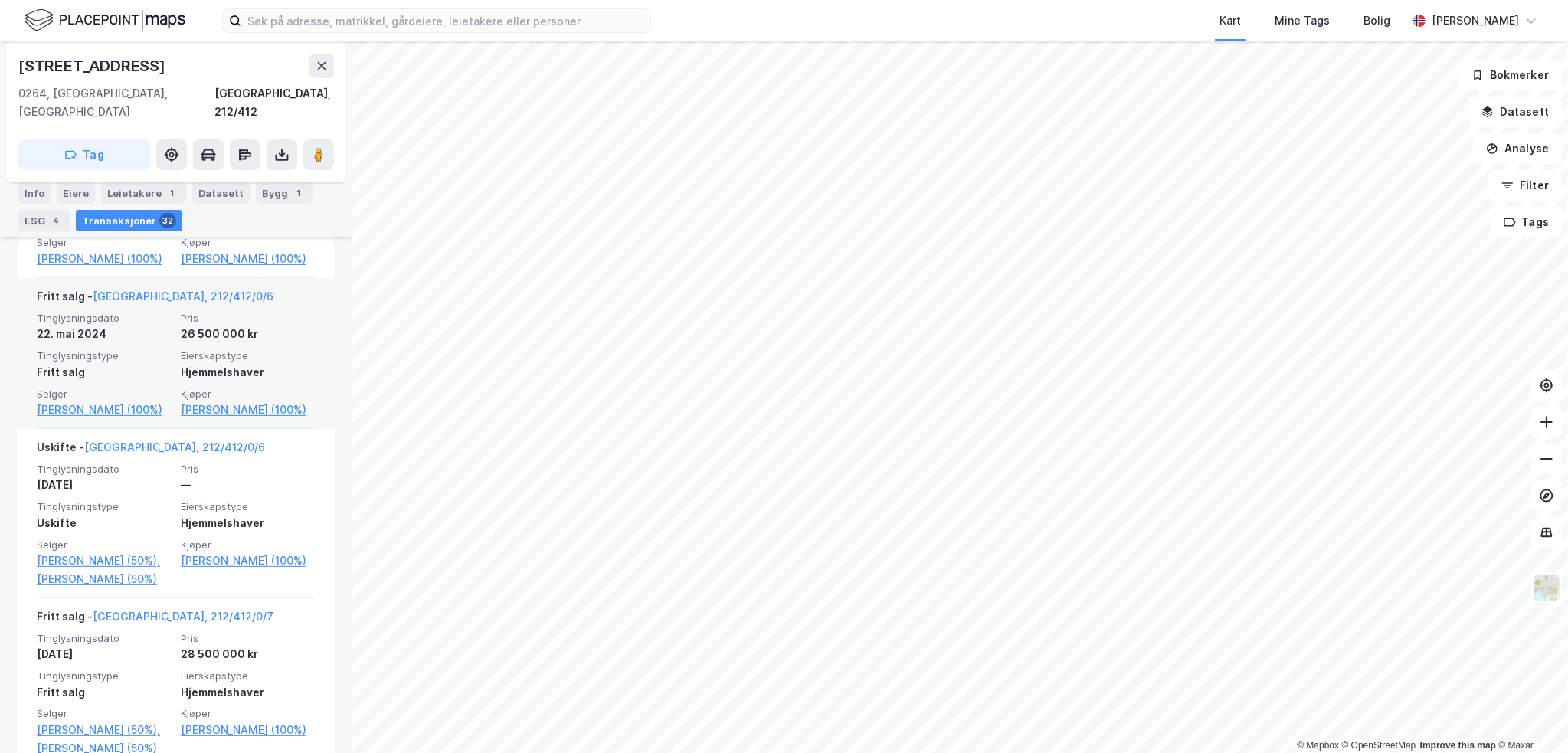
drag, startPoint x: 276, startPoint y: 335, endPoint x: 272, endPoint y: 319, distance: 16.5
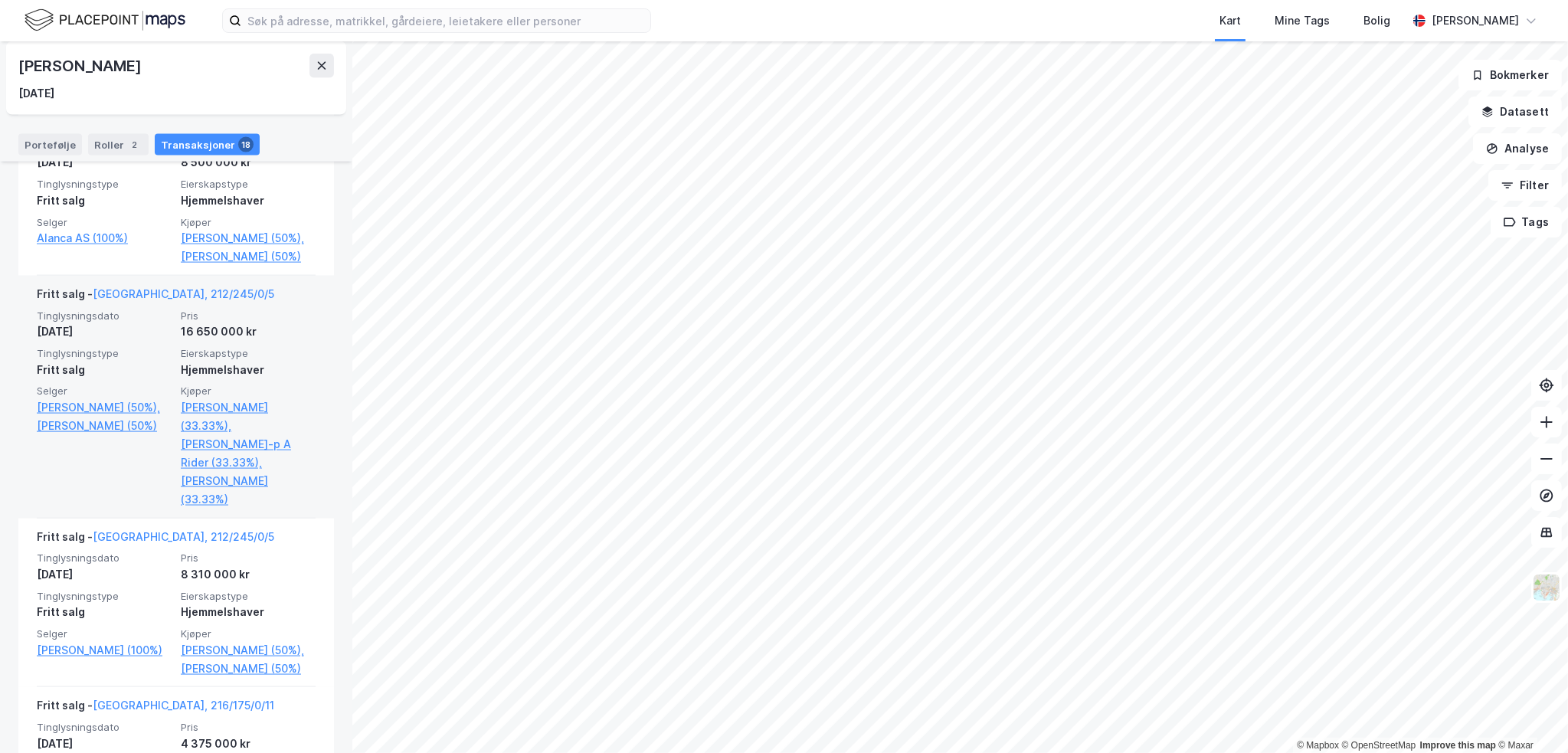
scroll to position [2987, 0]
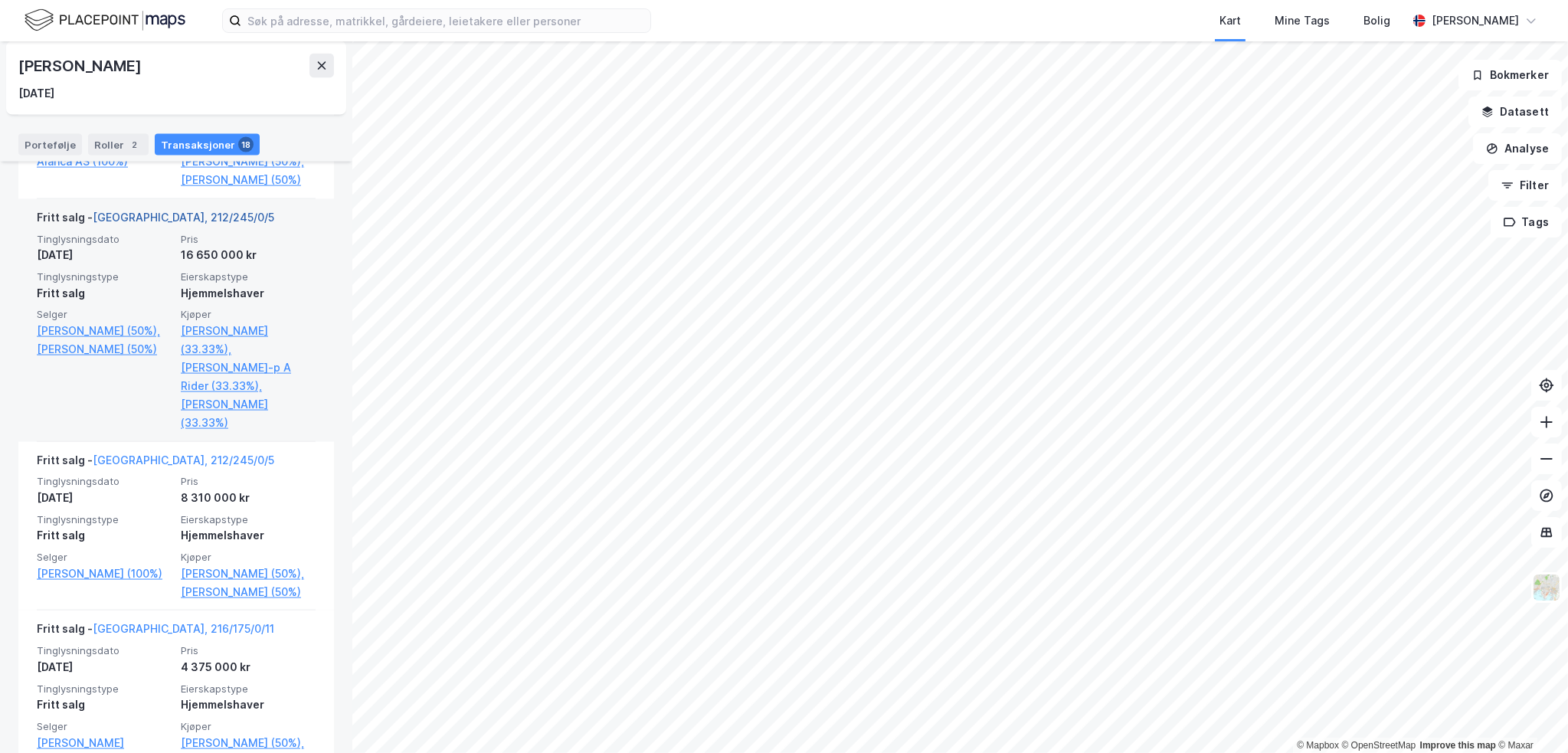
click at [163, 224] on link "Oslo, 212/245/0/5" at bounding box center [183, 217] width 182 height 13
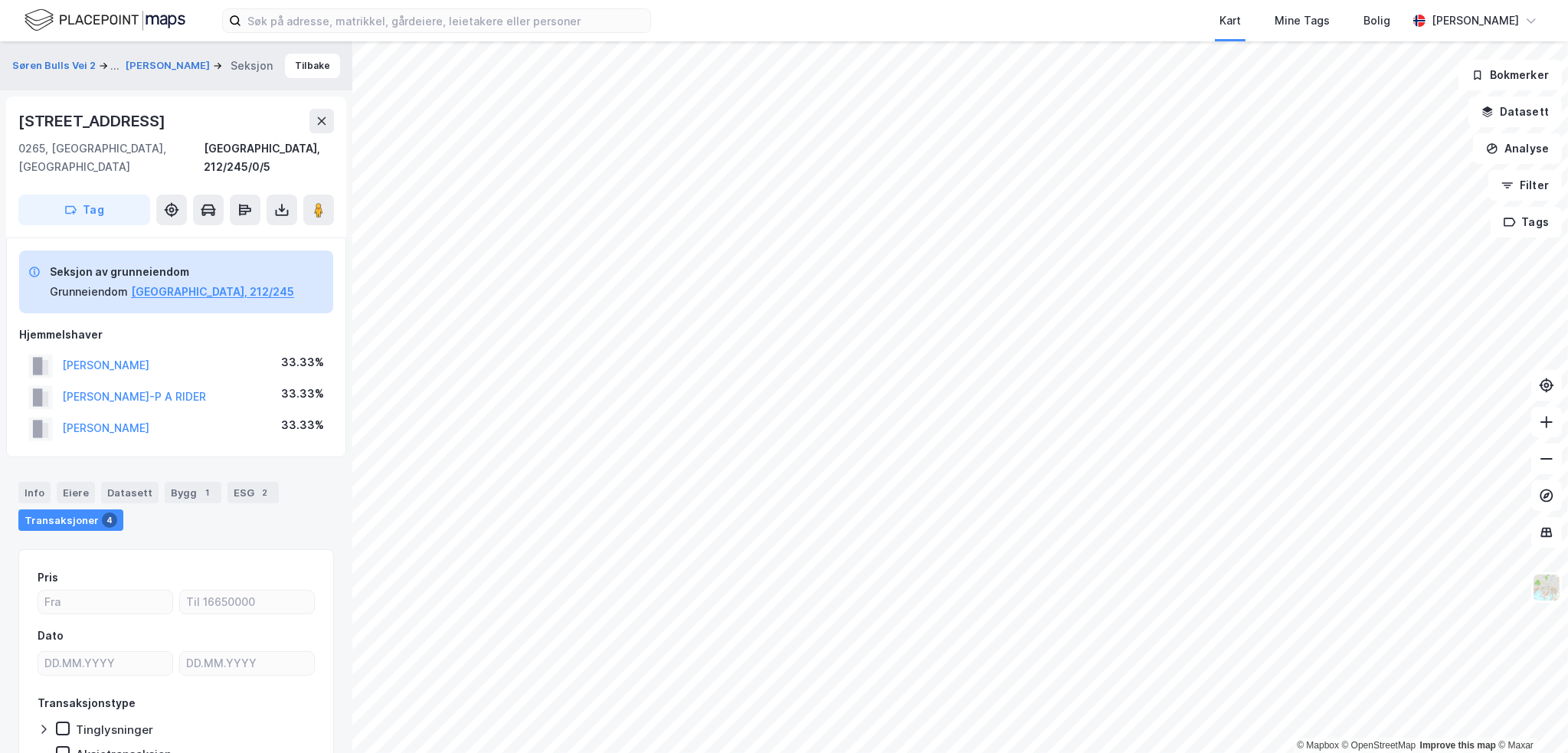
click at [111, 128] on div "Elisenbergveien 4" at bounding box center [93, 121] width 150 height 25
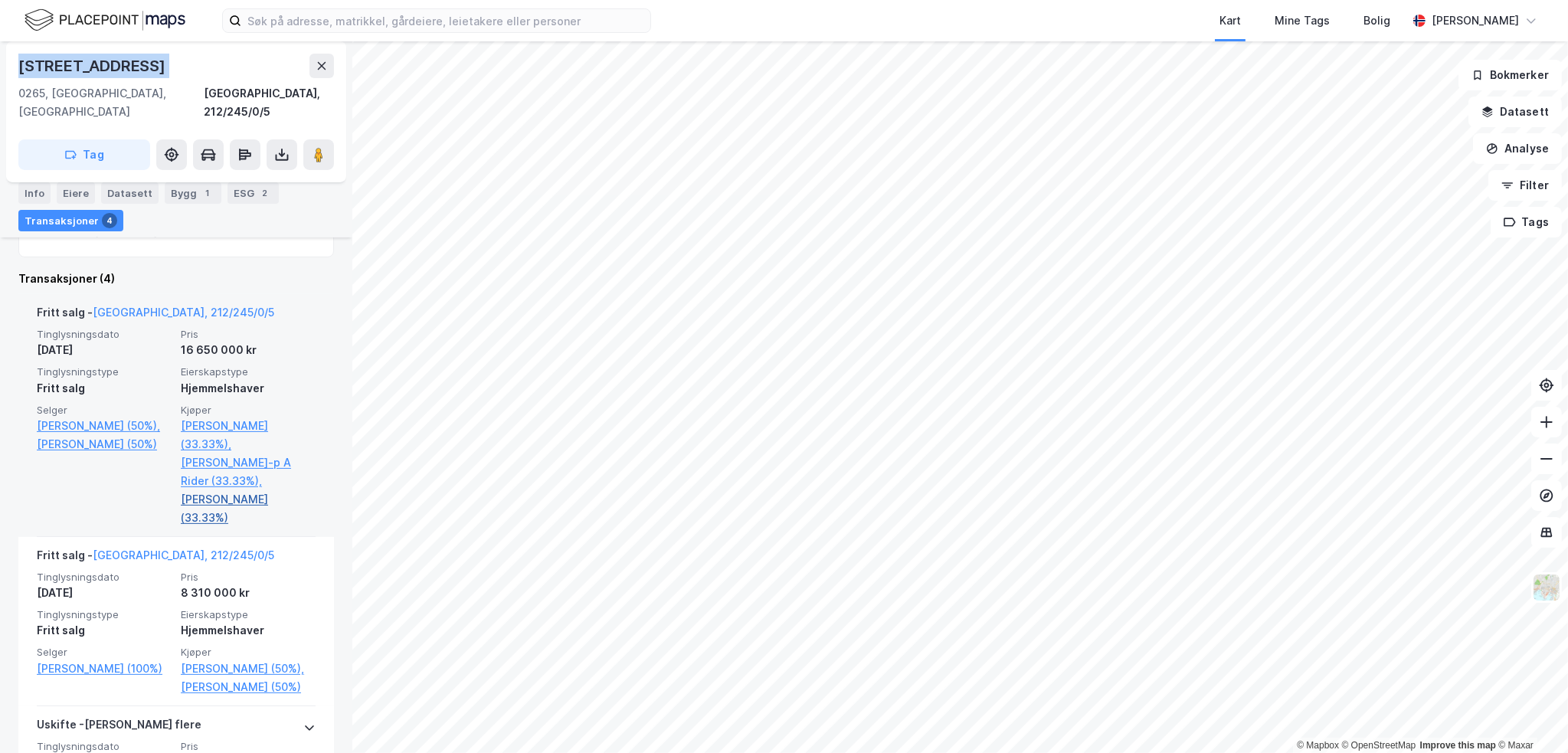
scroll to position [446, 0]
